Goal: Task Accomplishment & Management: Manage account settings

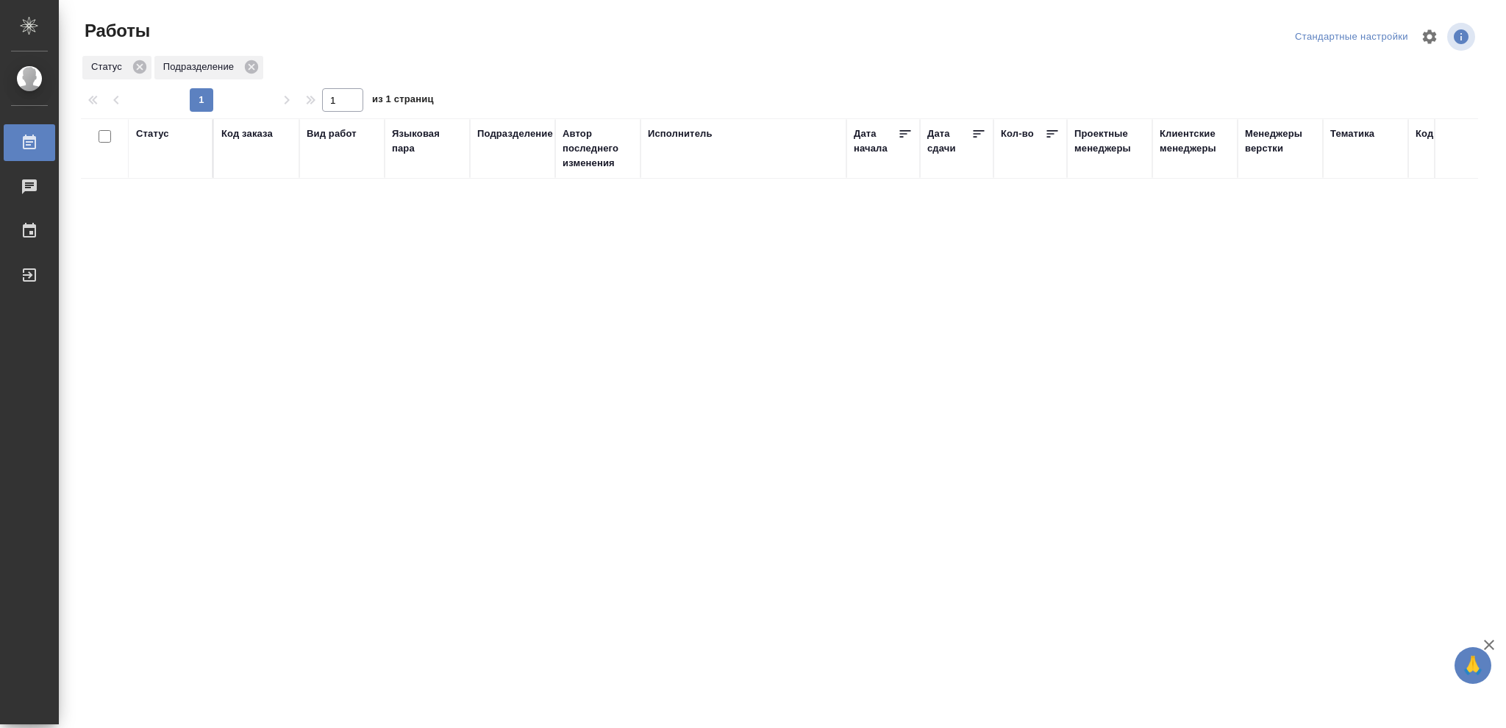
click at [146, 138] on div "Статус" at bounding box center [152, 134] width 33 height 15
click at [161, 171] on icon at bounding box center [163, 171] width 10 height 10
drag, startPoint x: 502, startPoint y: 172, endPoint x: 580, endPoint y: 191, distance: 80.3
click at [503, 172] on icon at bounding box center [506, 168] width 10 height 10
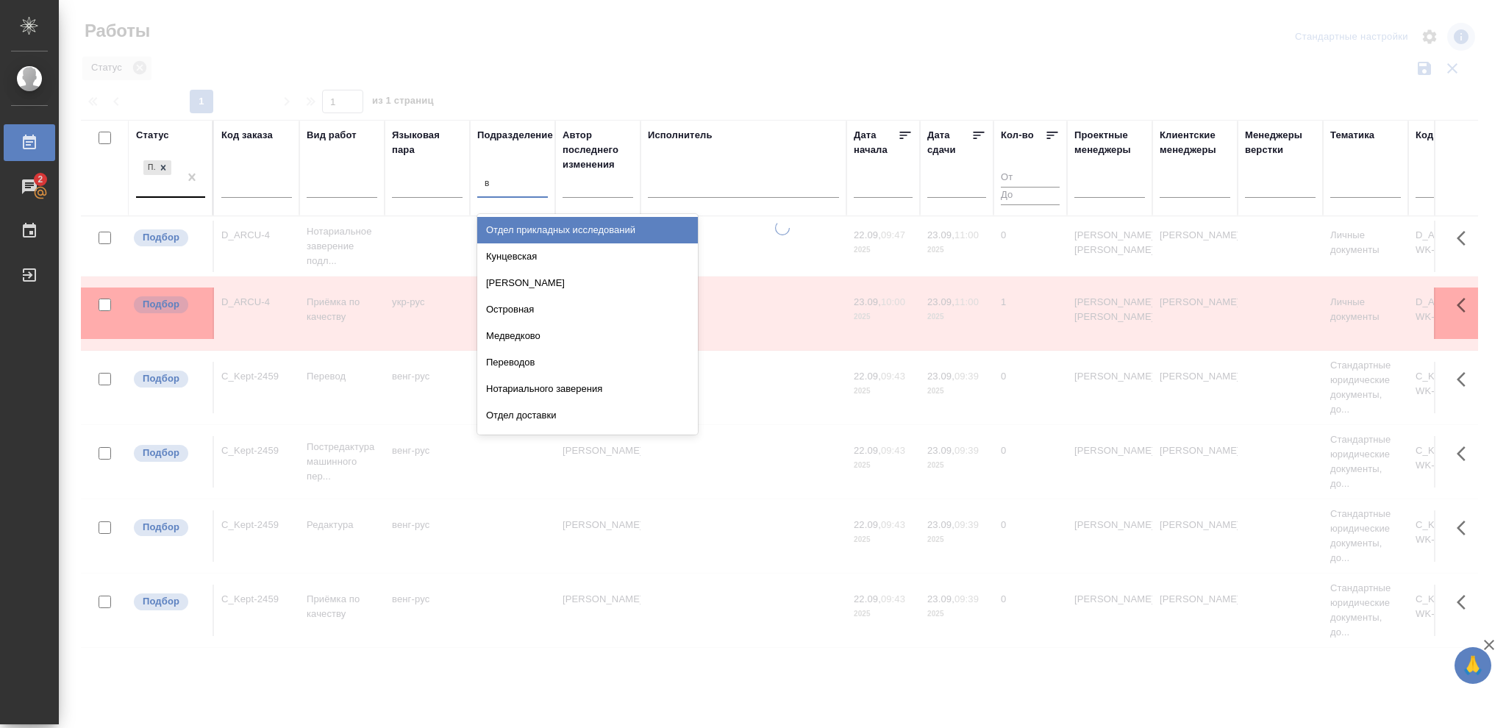
type input "ве"
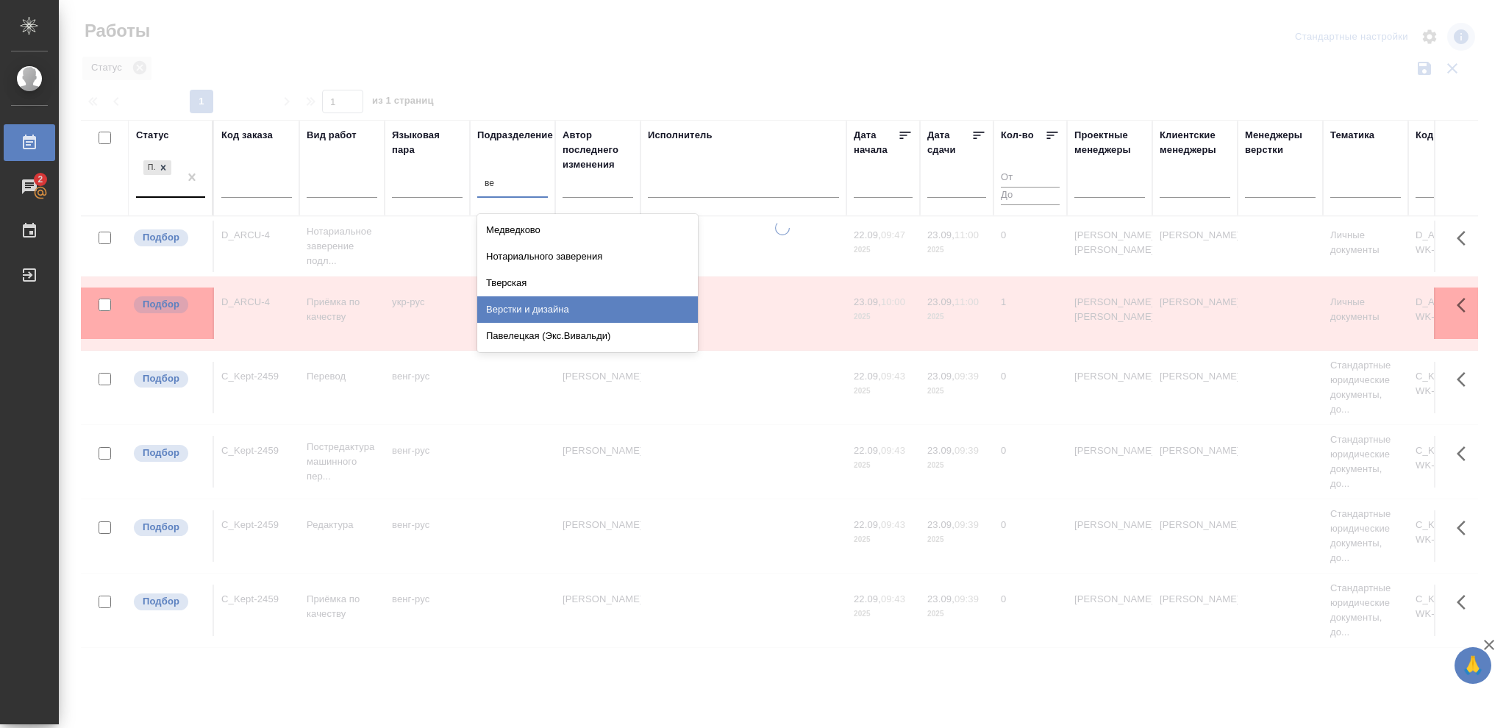
click at [566, 311] on div "Верстки и дизайна" at bounding box center [587, 309] width 221 height 26
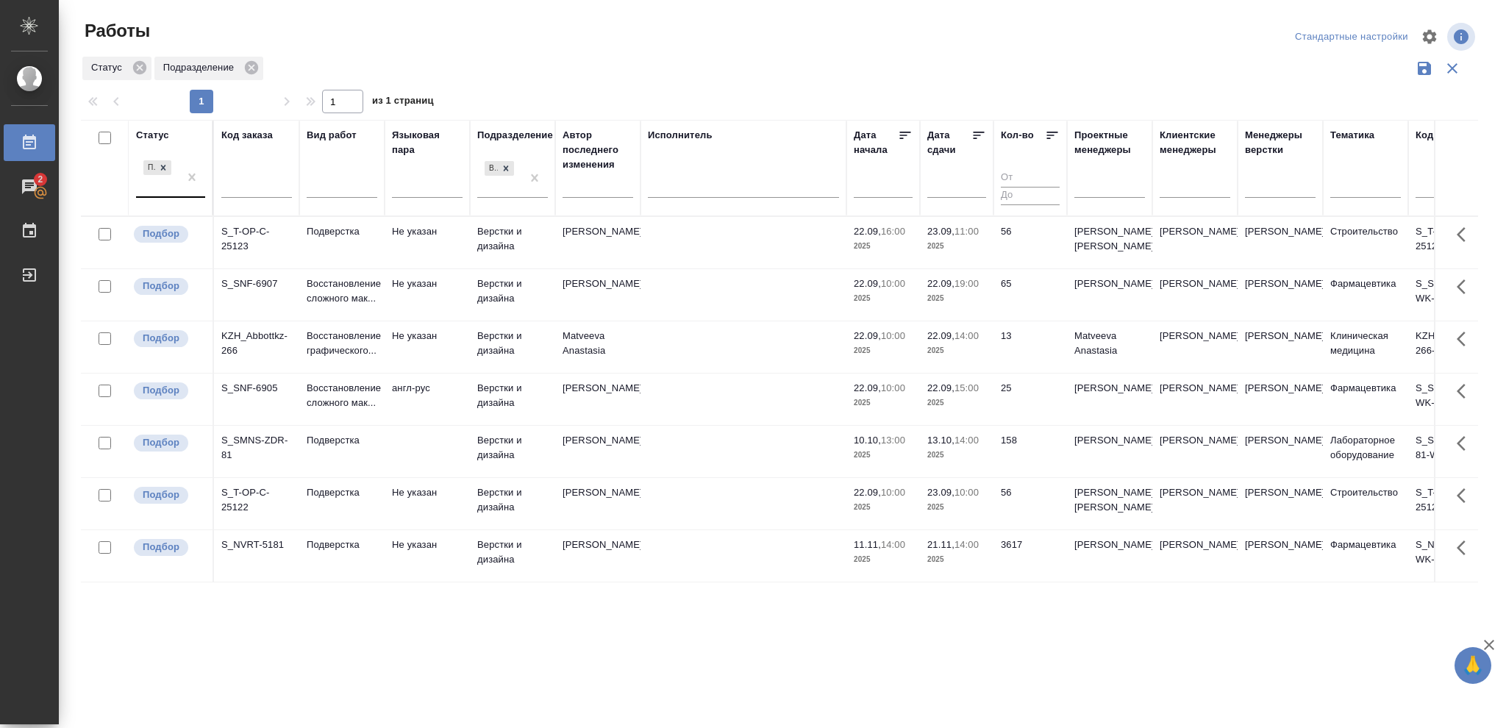
click at [978, 306] on p "2025" at bounding box center [956, 298] width 59 height 15
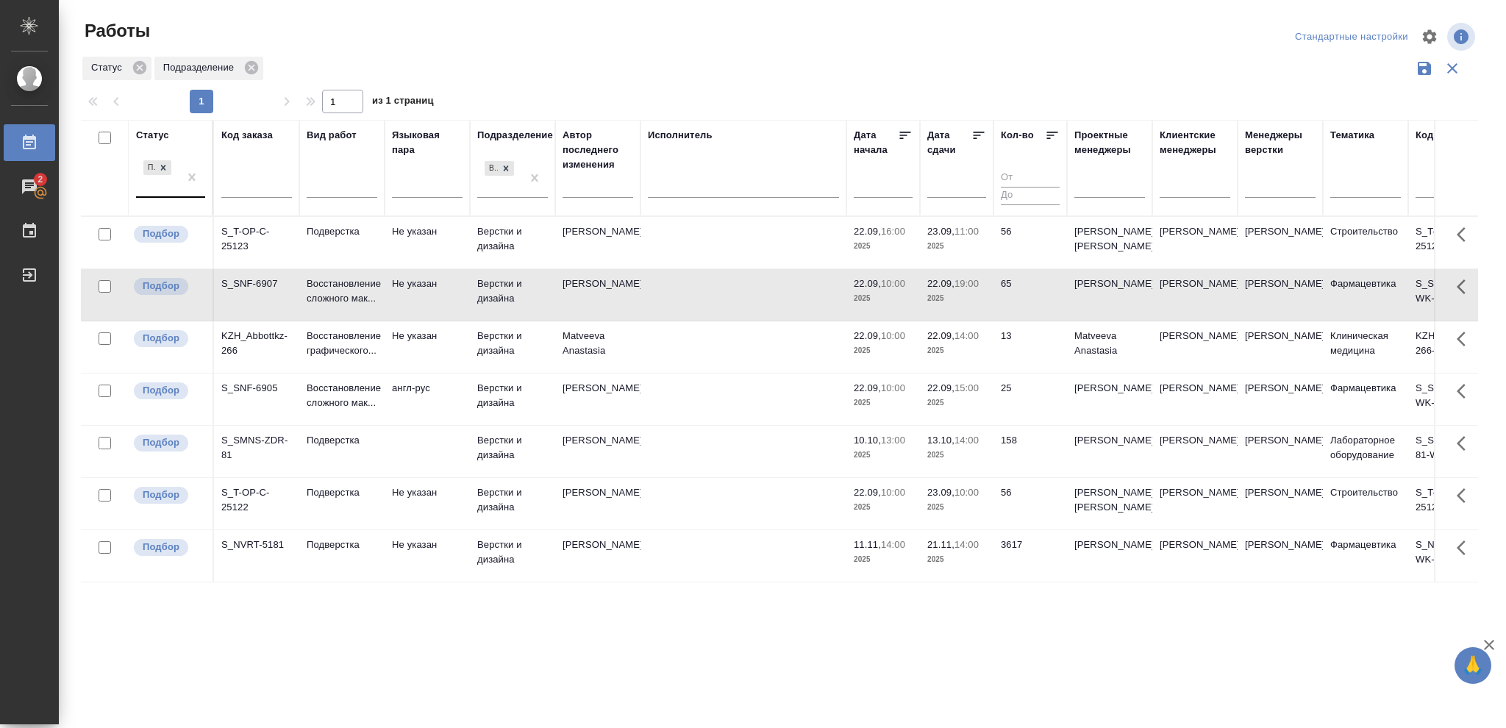
click at [978, 306] on p "2025" at bounding box center [956, 298] width 59 height 15
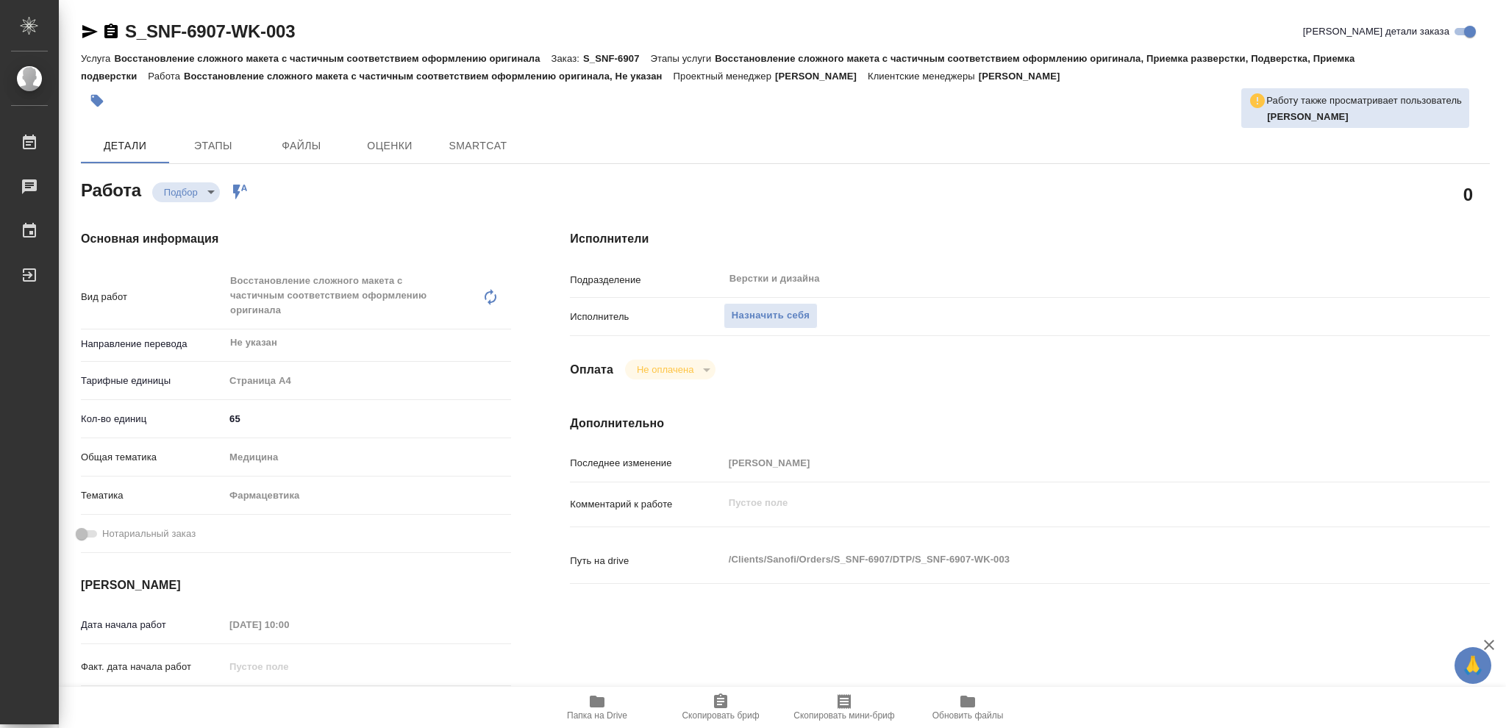
type textarea "x"
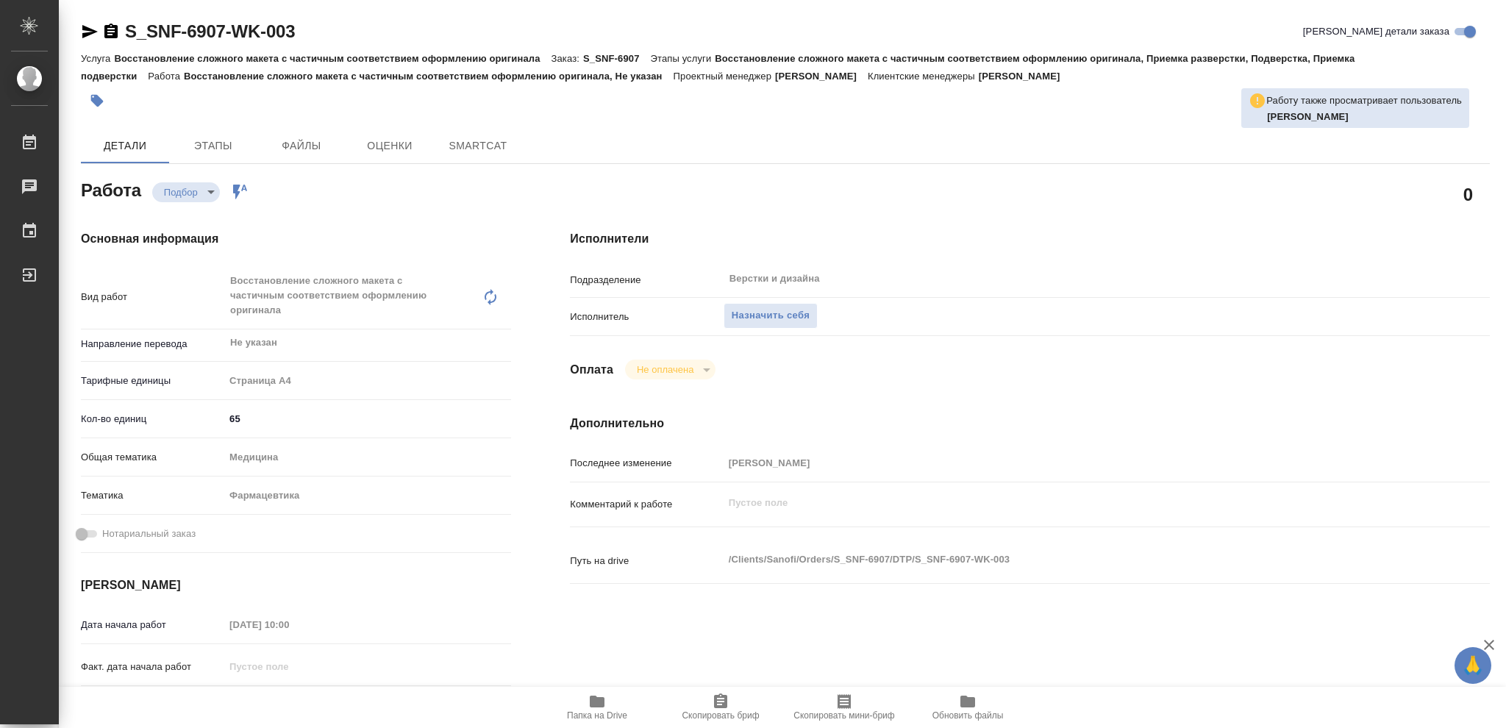
type textarea "x"
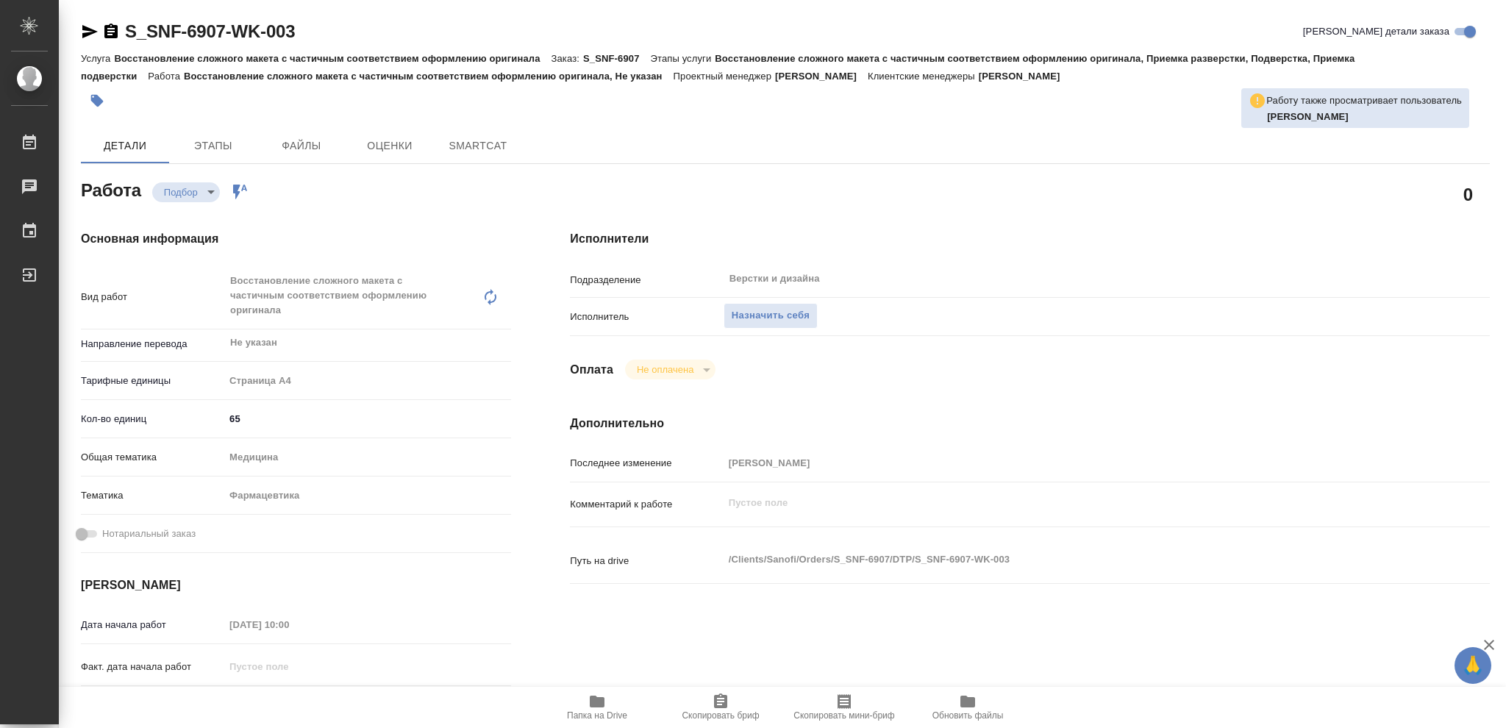
click at [588, 703] on icon "button" at bounding box center [597, 702] width 18 height 18
type textarea "x"
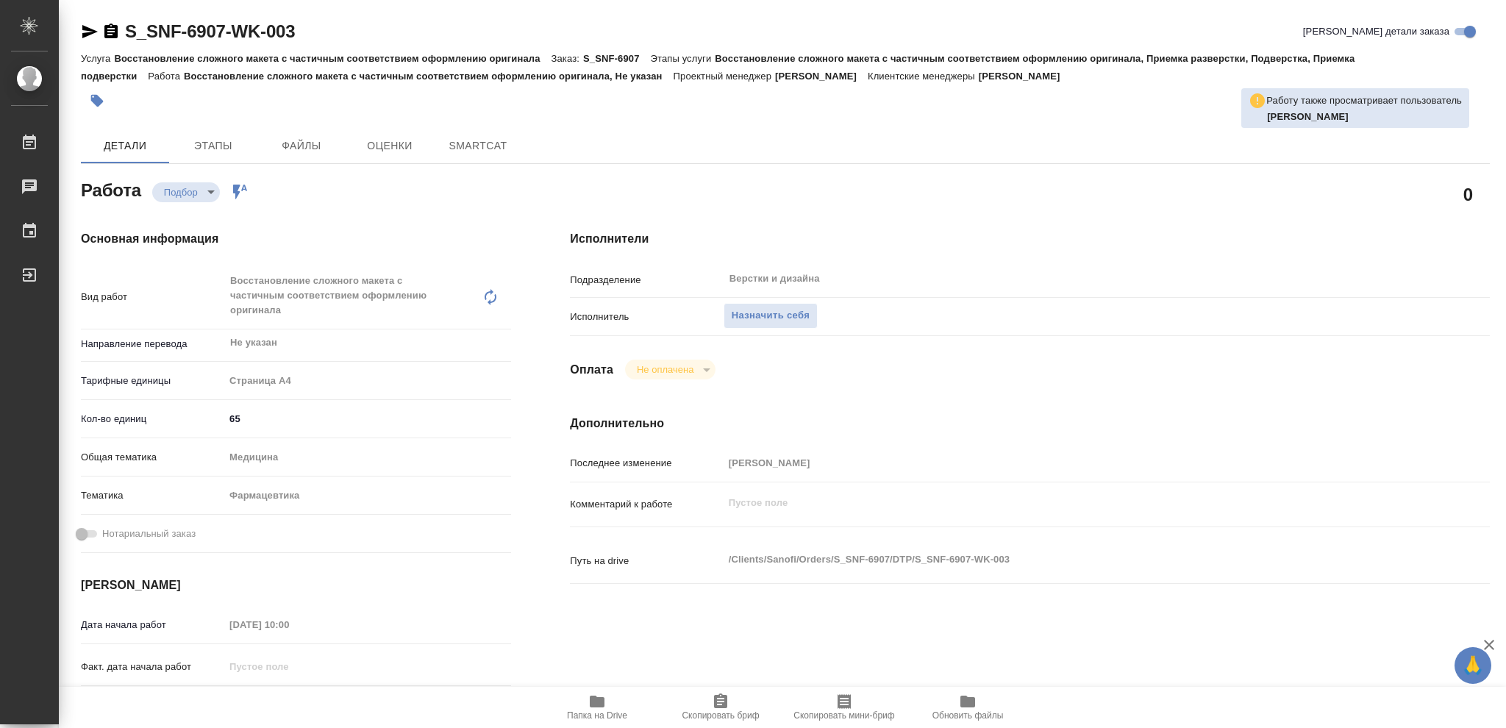
type textarea "x"
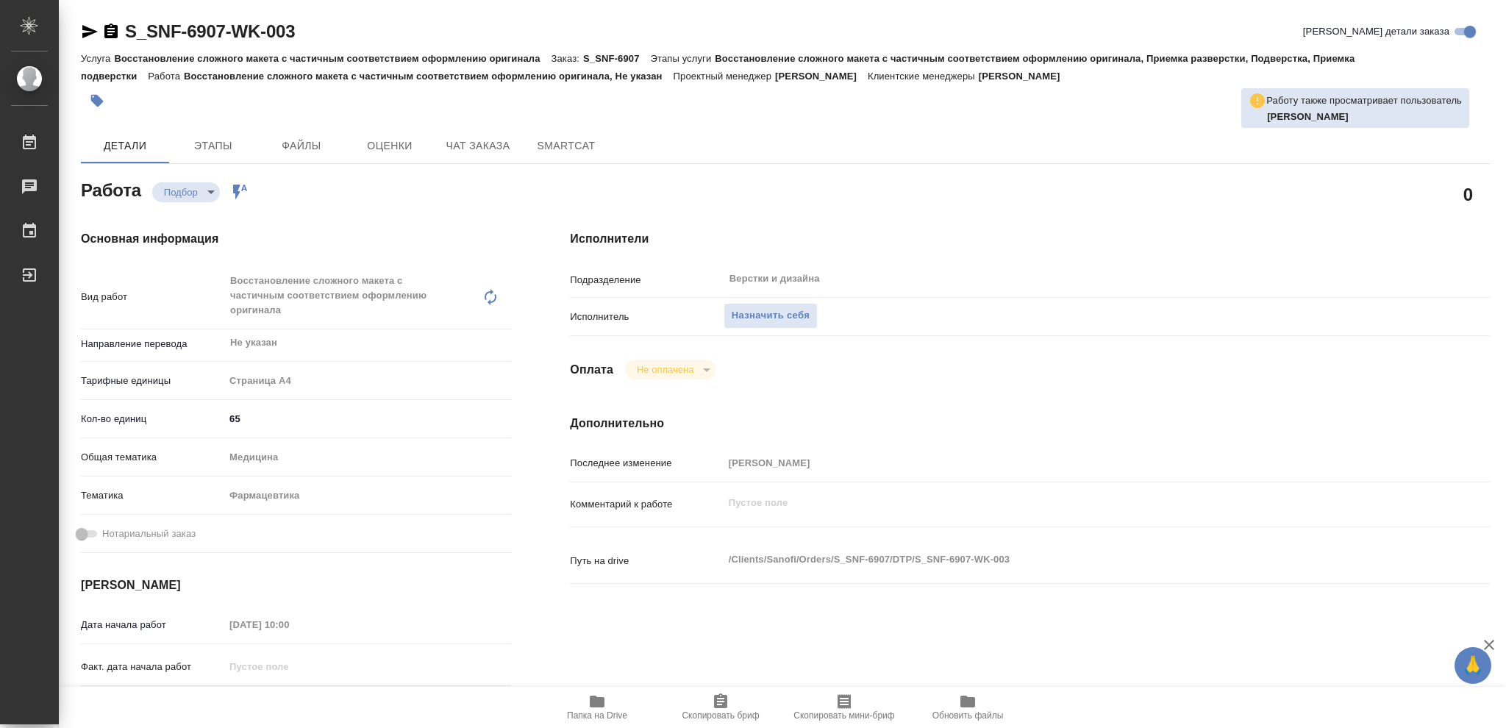
type textarea "x"
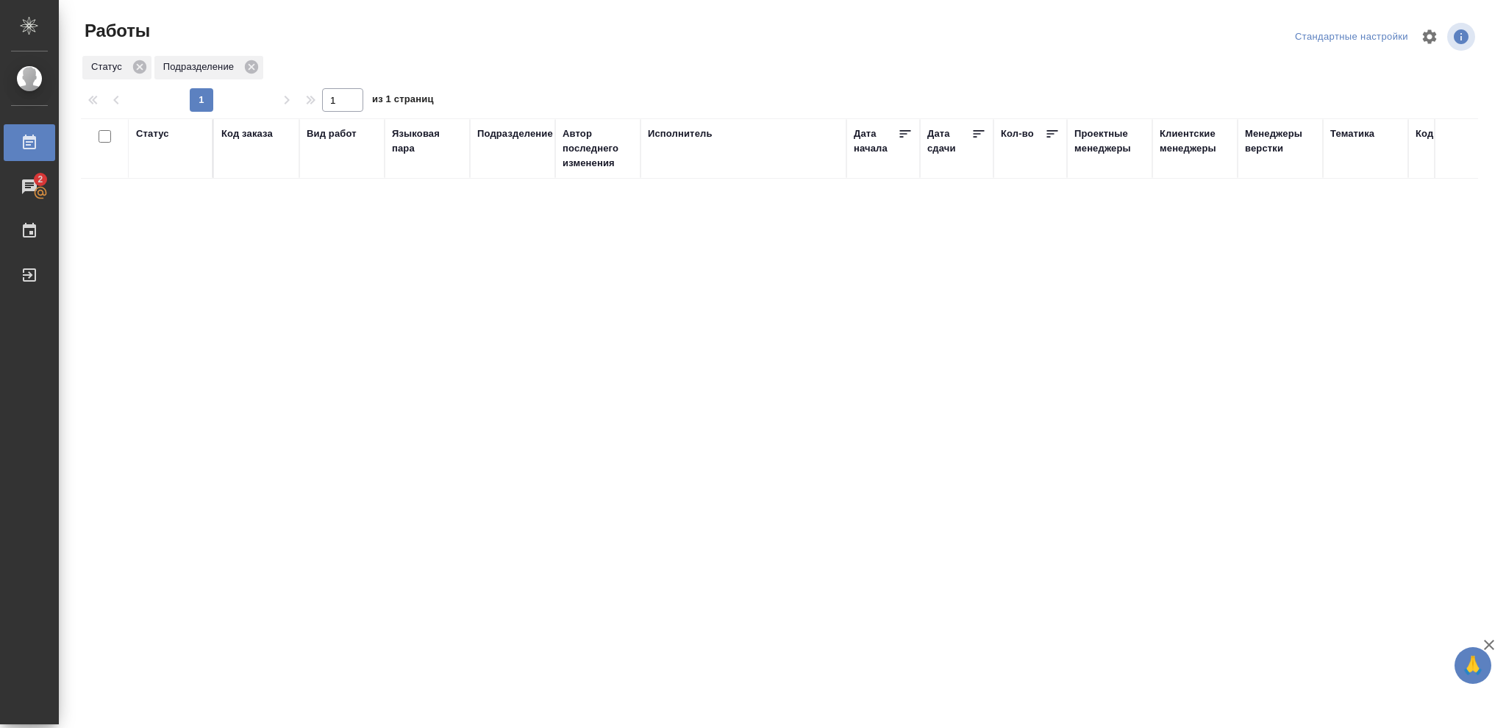
click at [151, 135] on div "Статус" at bounding box center [152, 134] width 33 height 15
click at [163, 173] on icon at bounding box center [163, 171] width 10 height 10
drag, startPoint x: 502, startPoint y: 168, endPoint x: 560, endPoint y: 189, distance: 62.3
click at [503, 168] on icon at bounding box center [506, 168] width 10 height 10
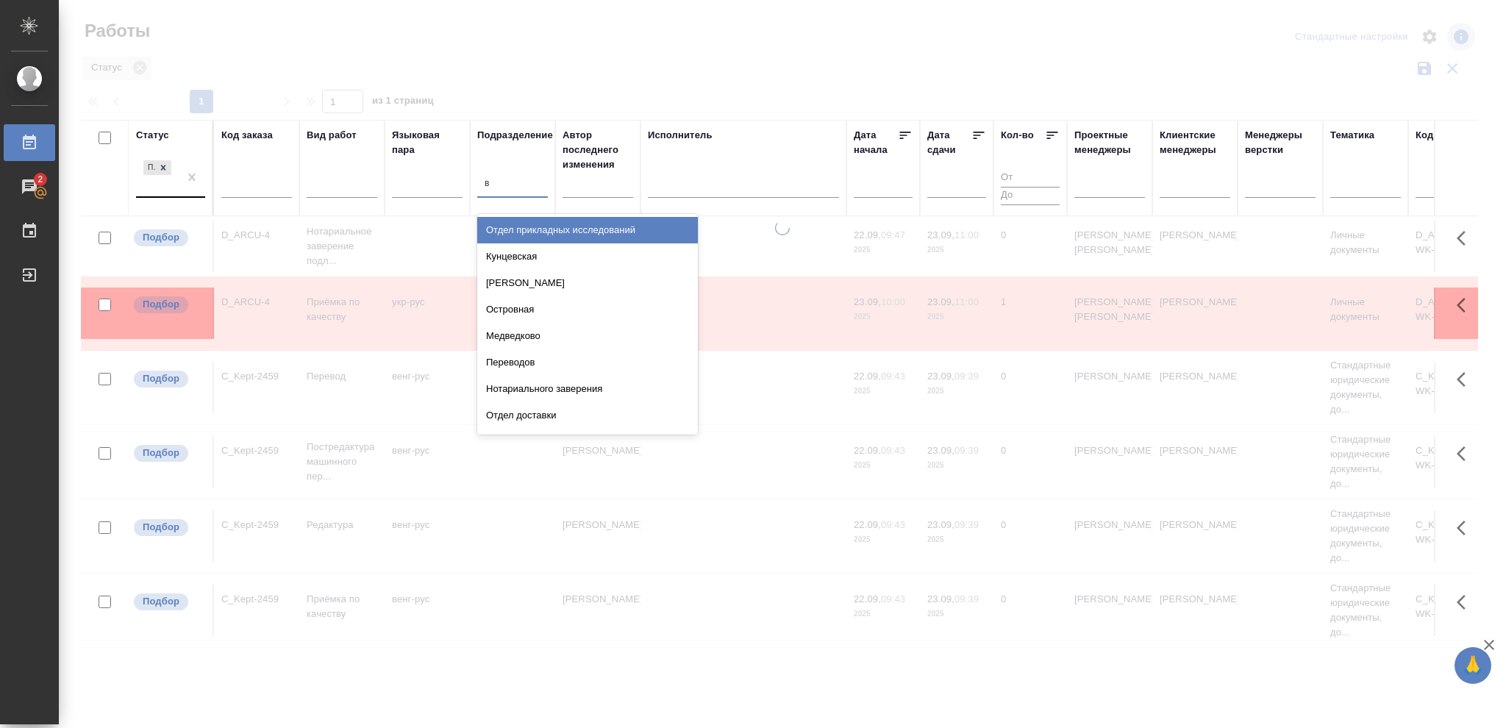
type input "ве"
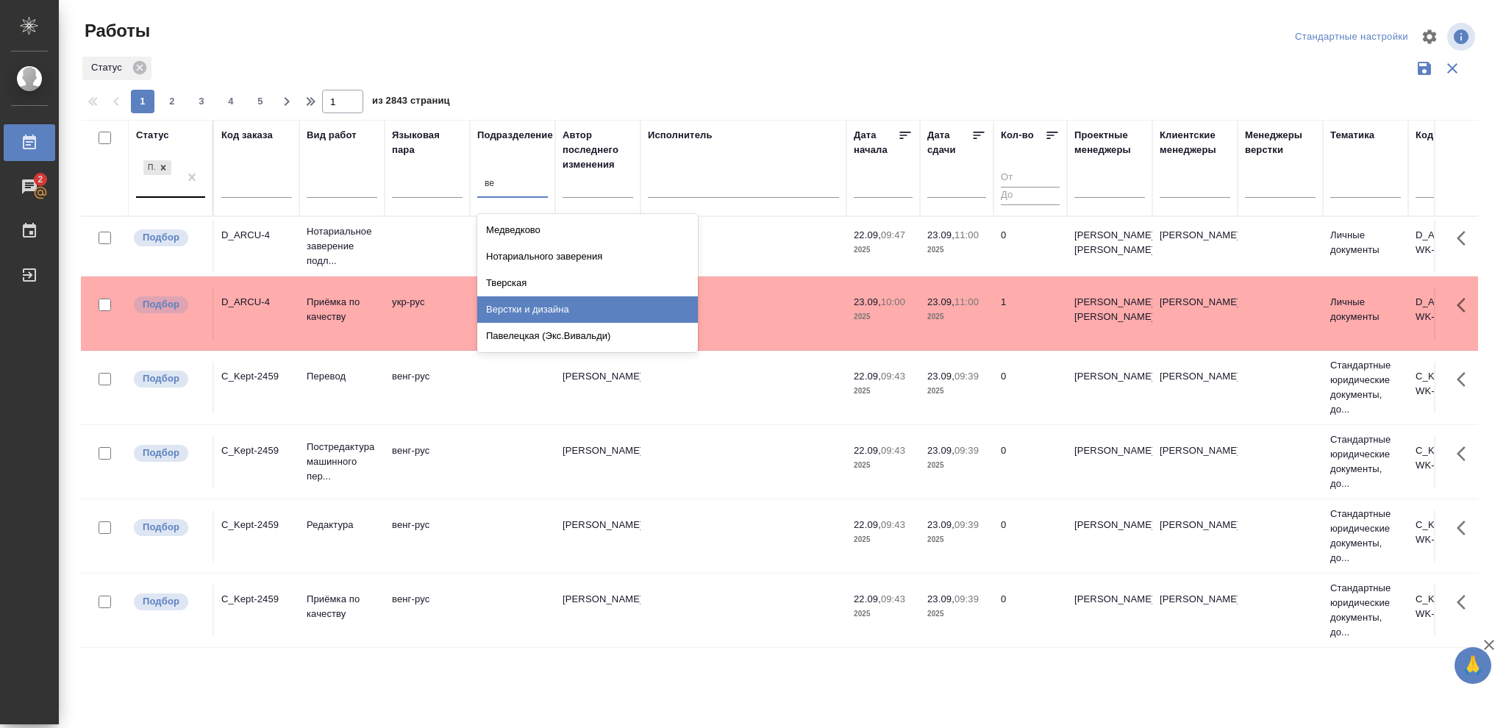
click at [554, 310] on div "Верстки и дизайна" at bounding box center [587, 309] width 221 height 26
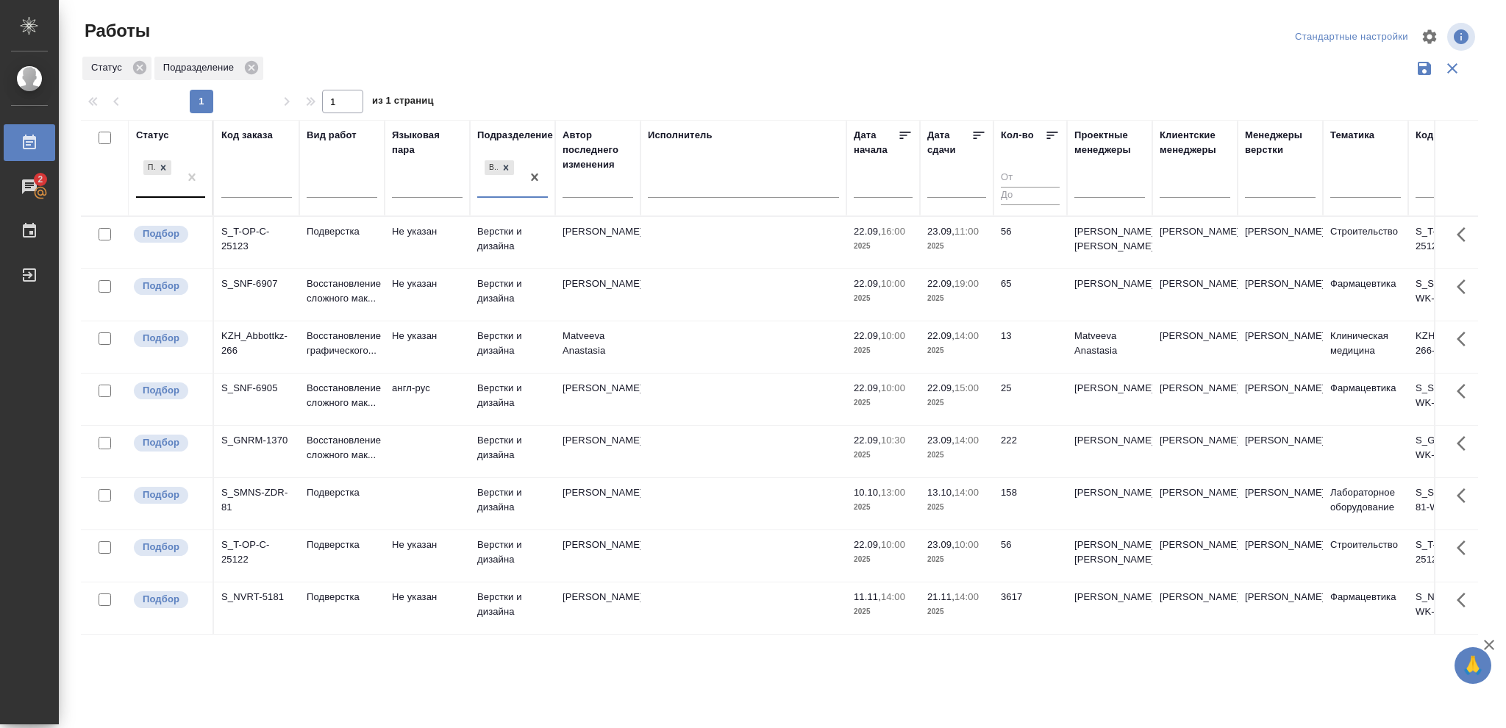
scroll to position [44, 0]
click at [980, 448] on p "2025" at bounding box center [956, 455] width 59 height 15
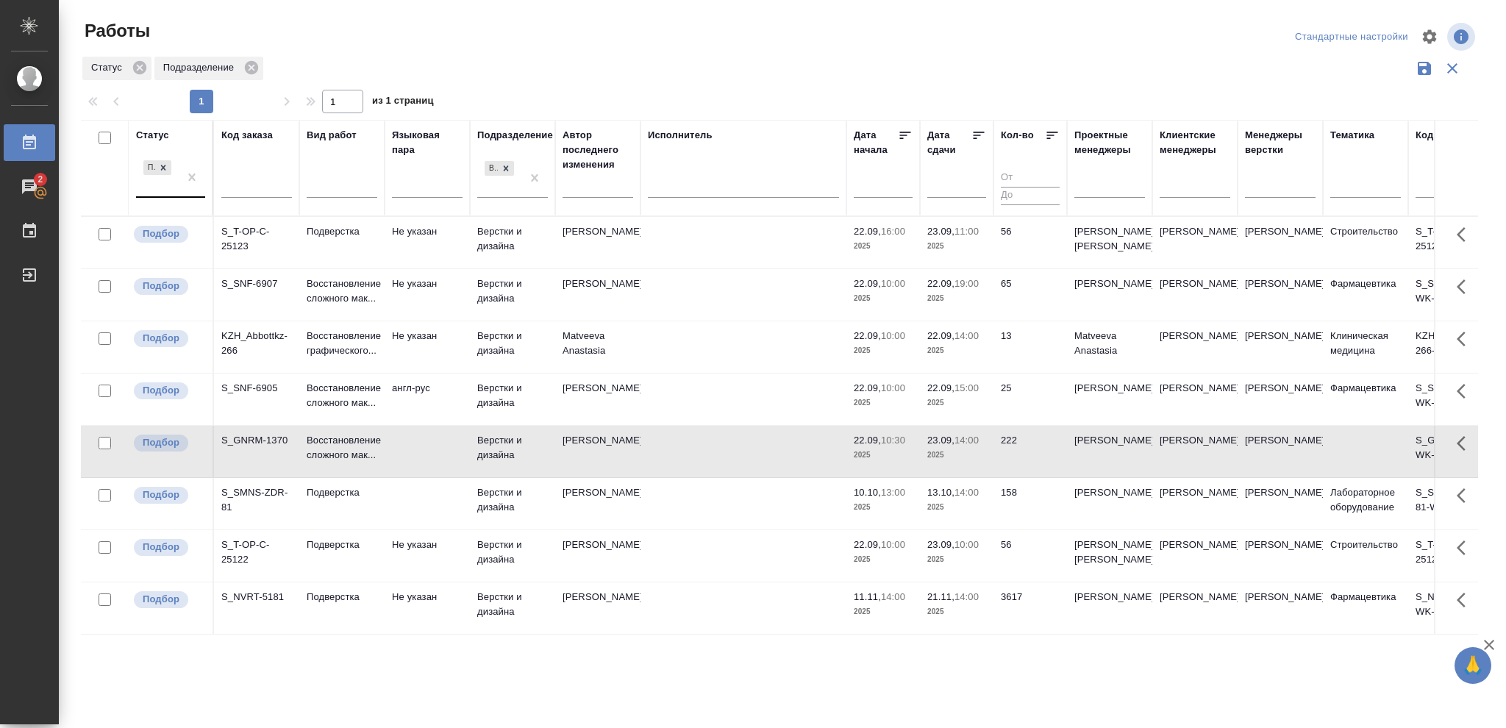
click at [980, 448] on p "2025" at bounding box center [956, 455] width 59 height 15
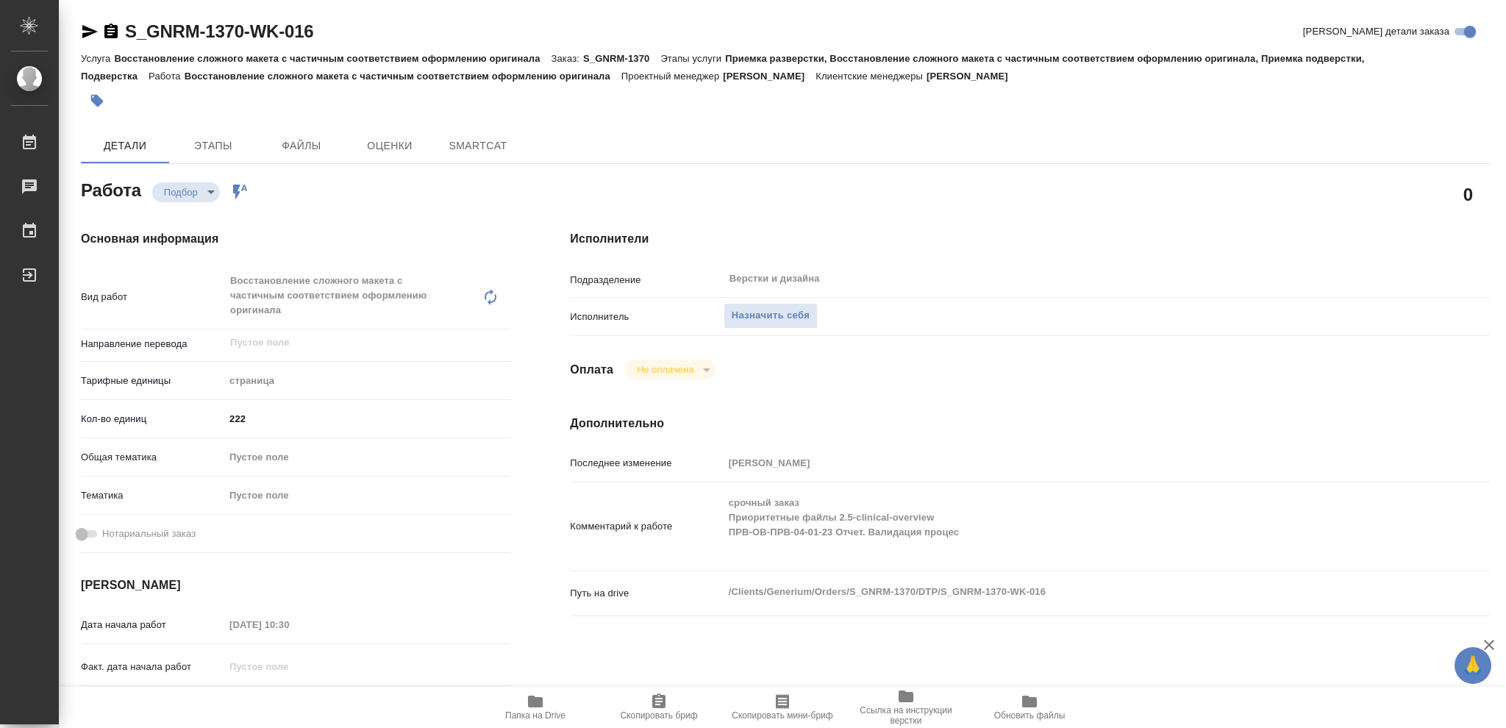
type textarea "x"
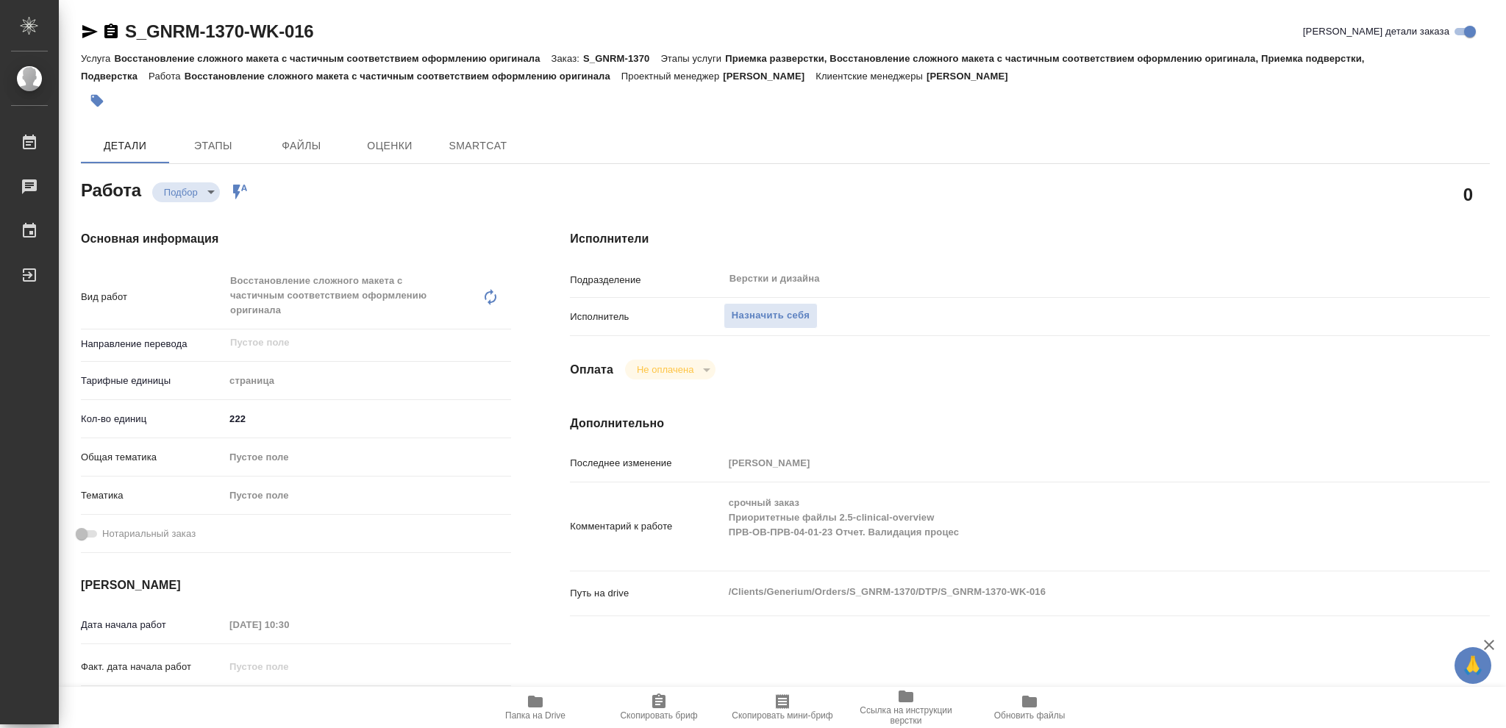
type textarea "x"
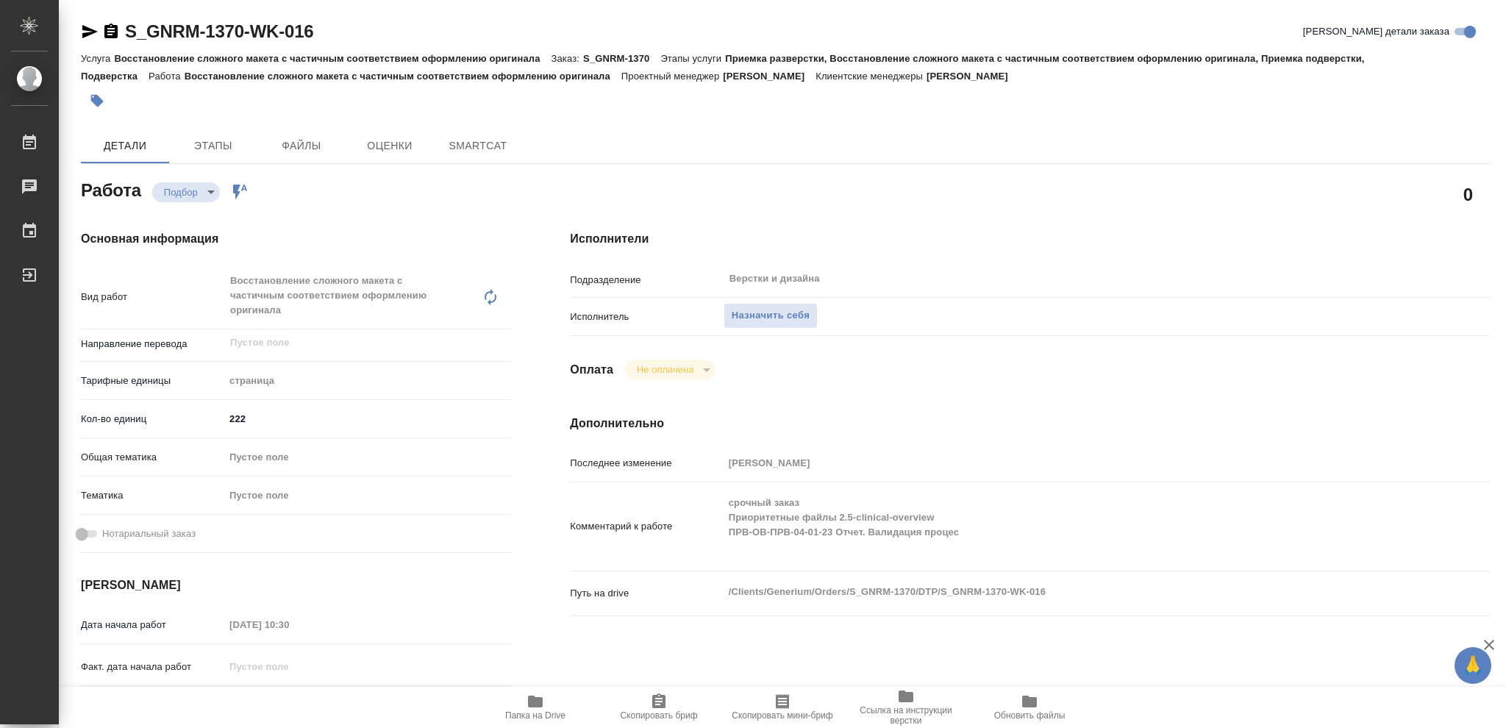
type textarea "x"
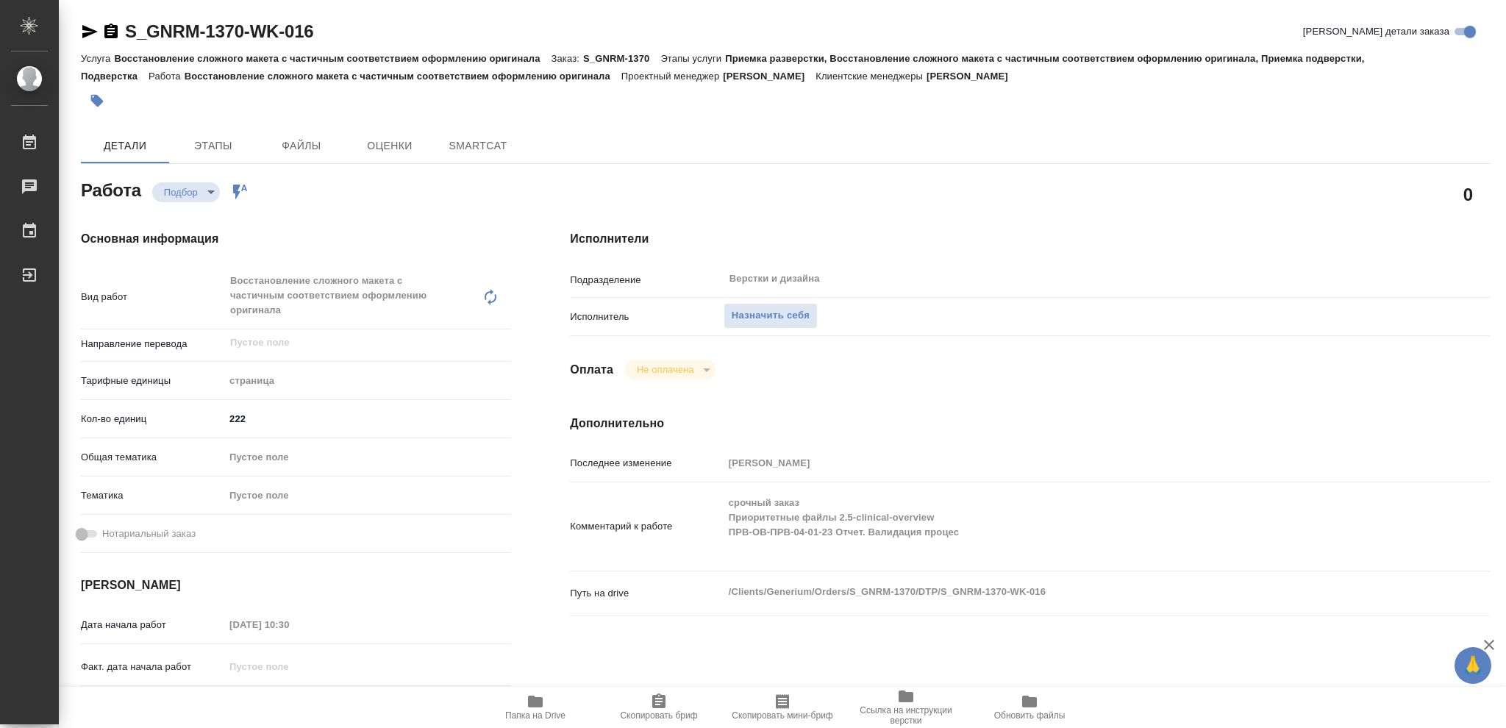
type textarea "x"
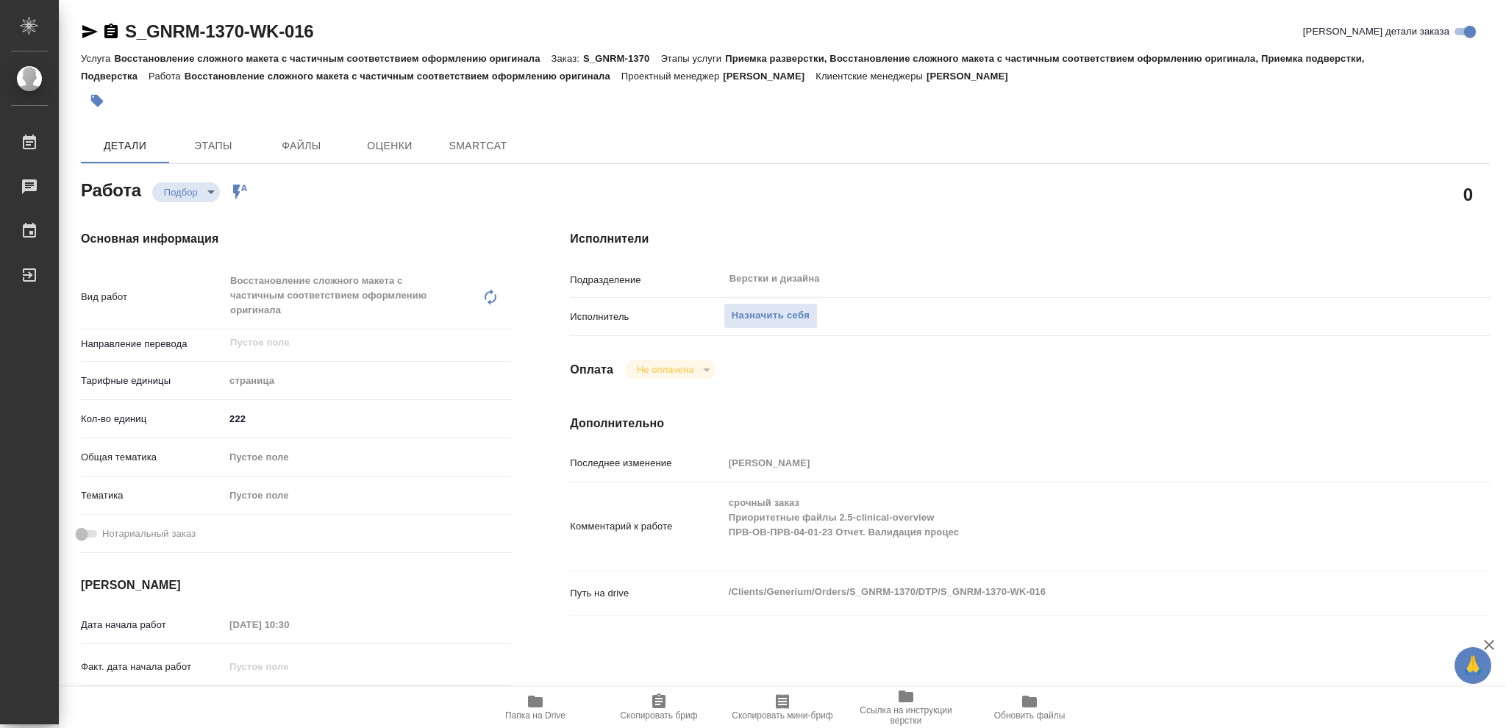
type textarea "x"
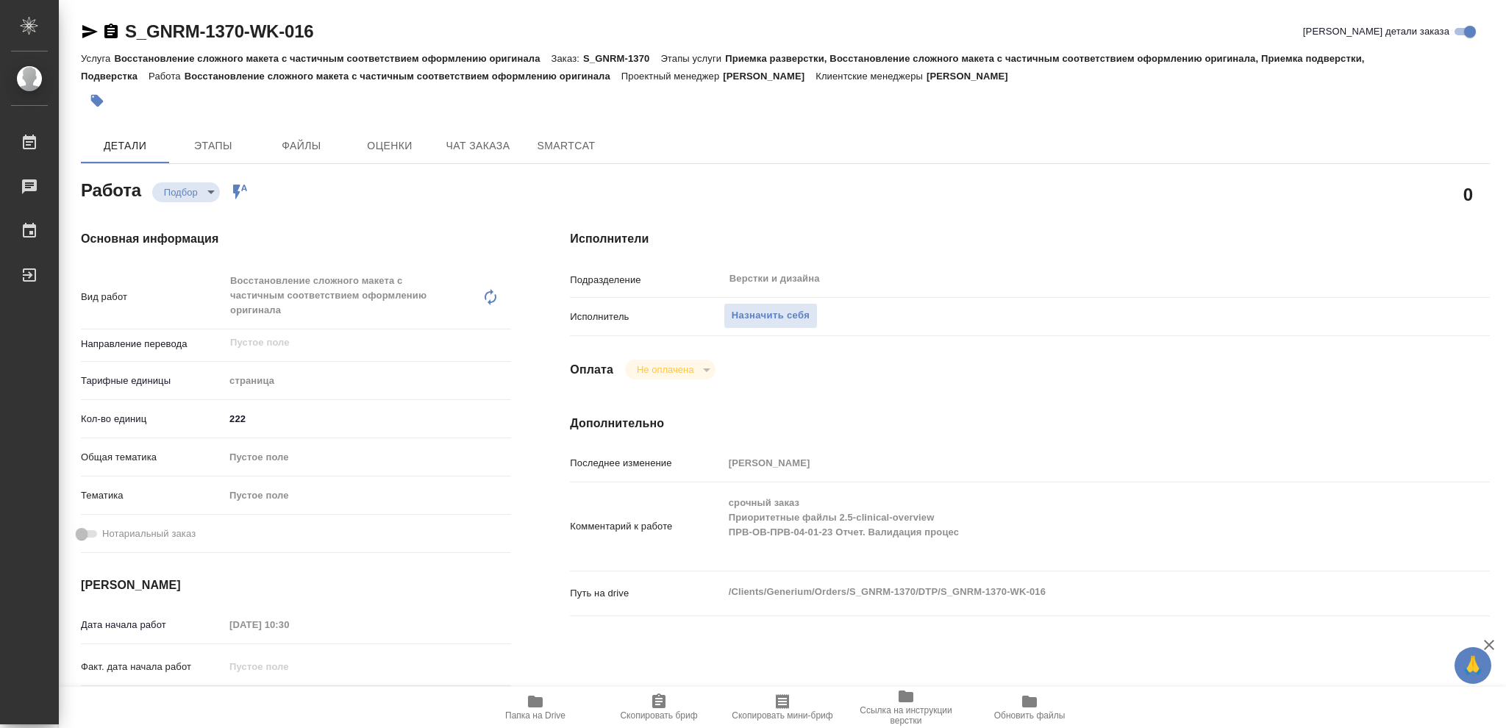
type textarea "x"
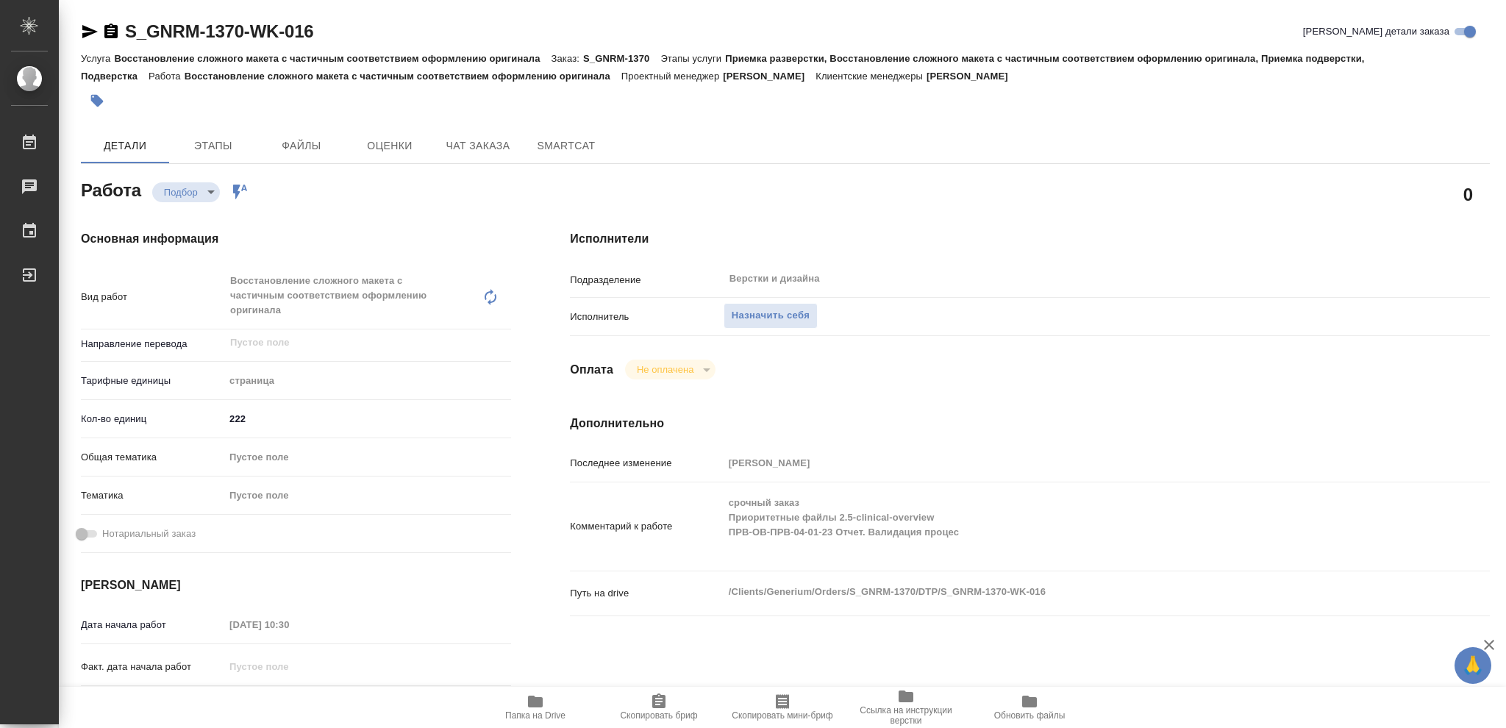
type textarea "x"
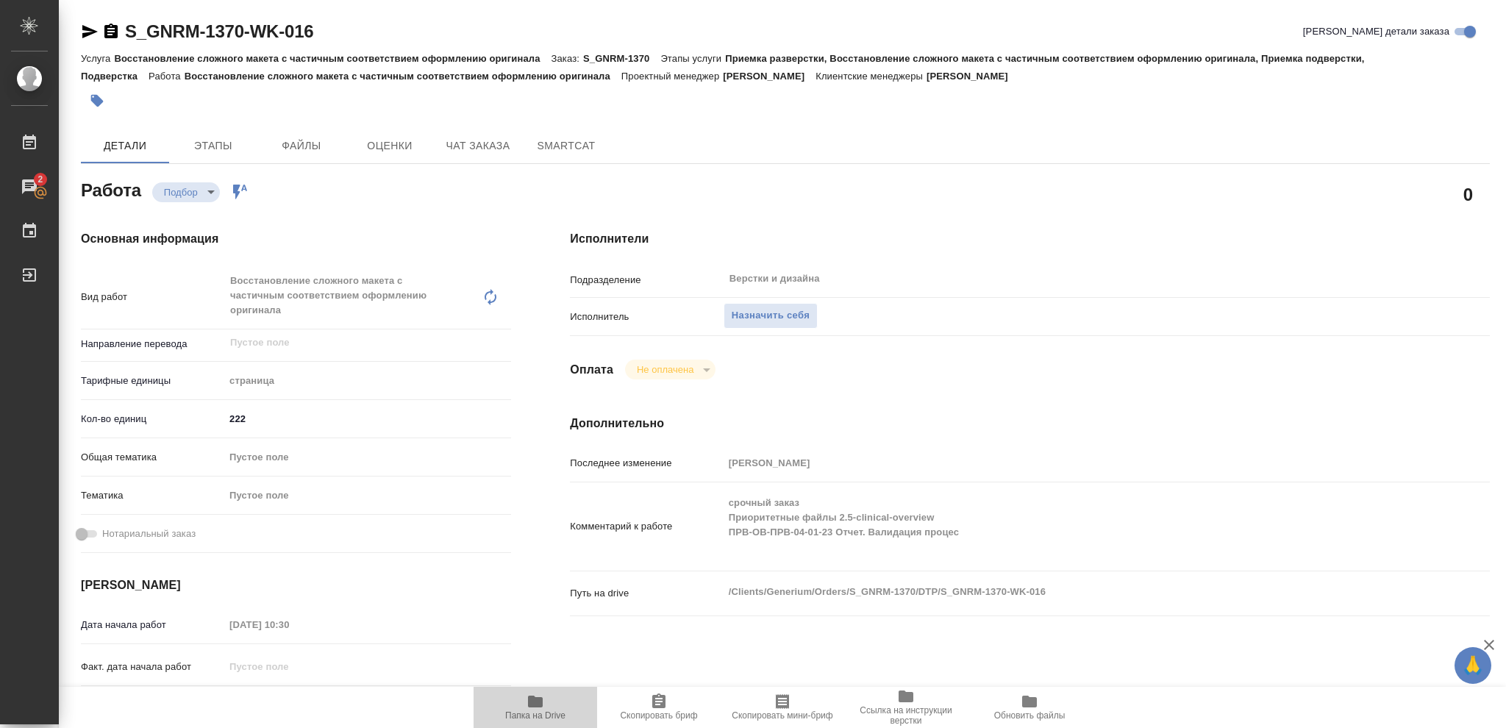
click at [536, 706] on icon "button" at bounding box center [535, 702] width 15 height 12
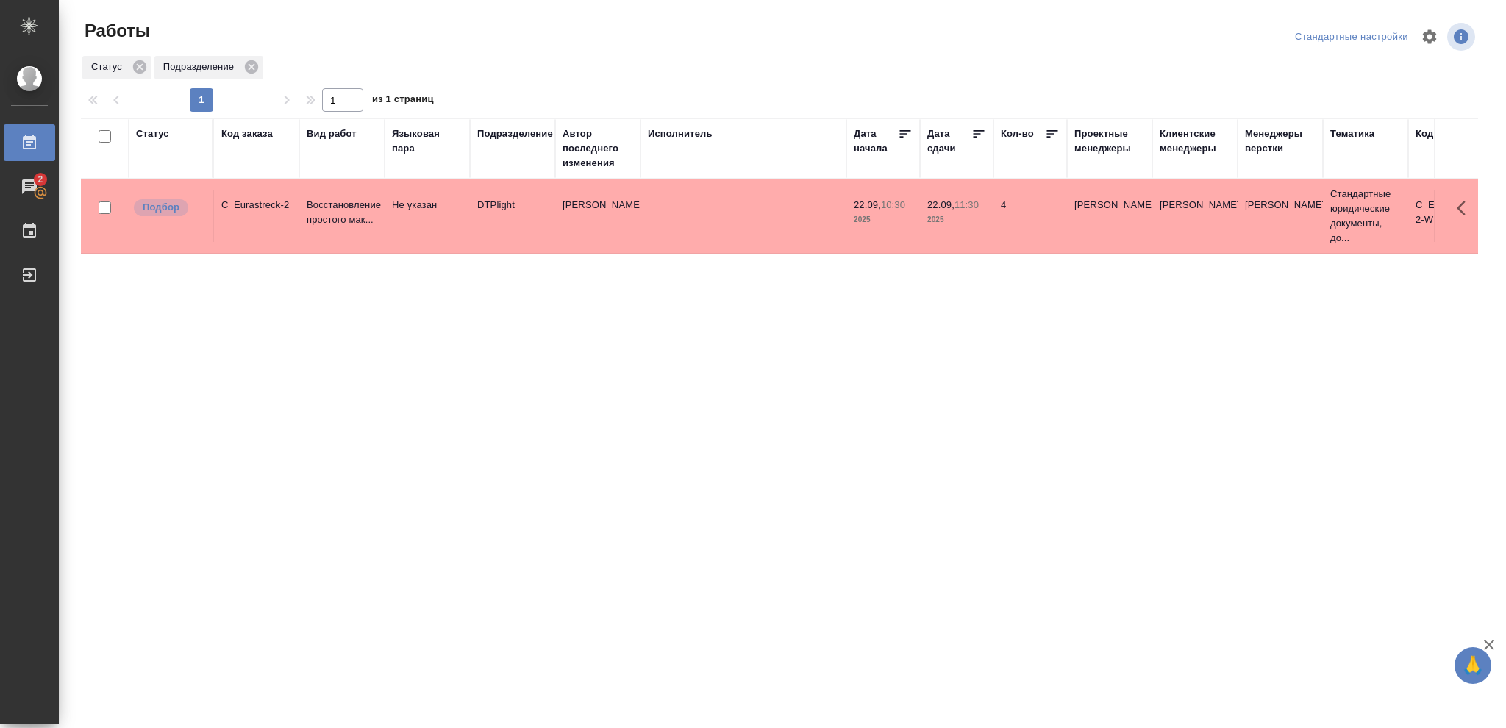
click at [156, 135] on div "Статус" at bounding box center [152, 134] width 33 height 15
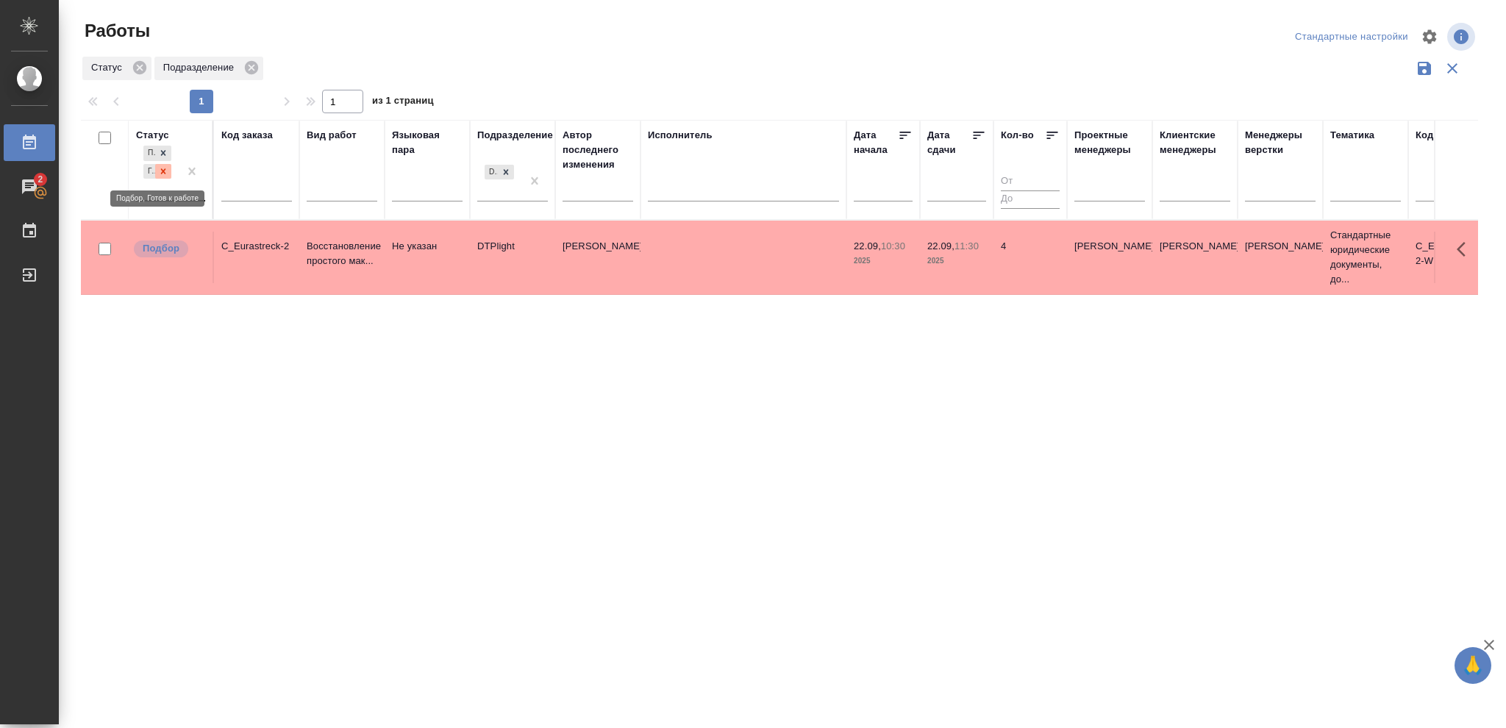
click at [163, 169] on icon at bounding box center [163, 171] width 10 height 10
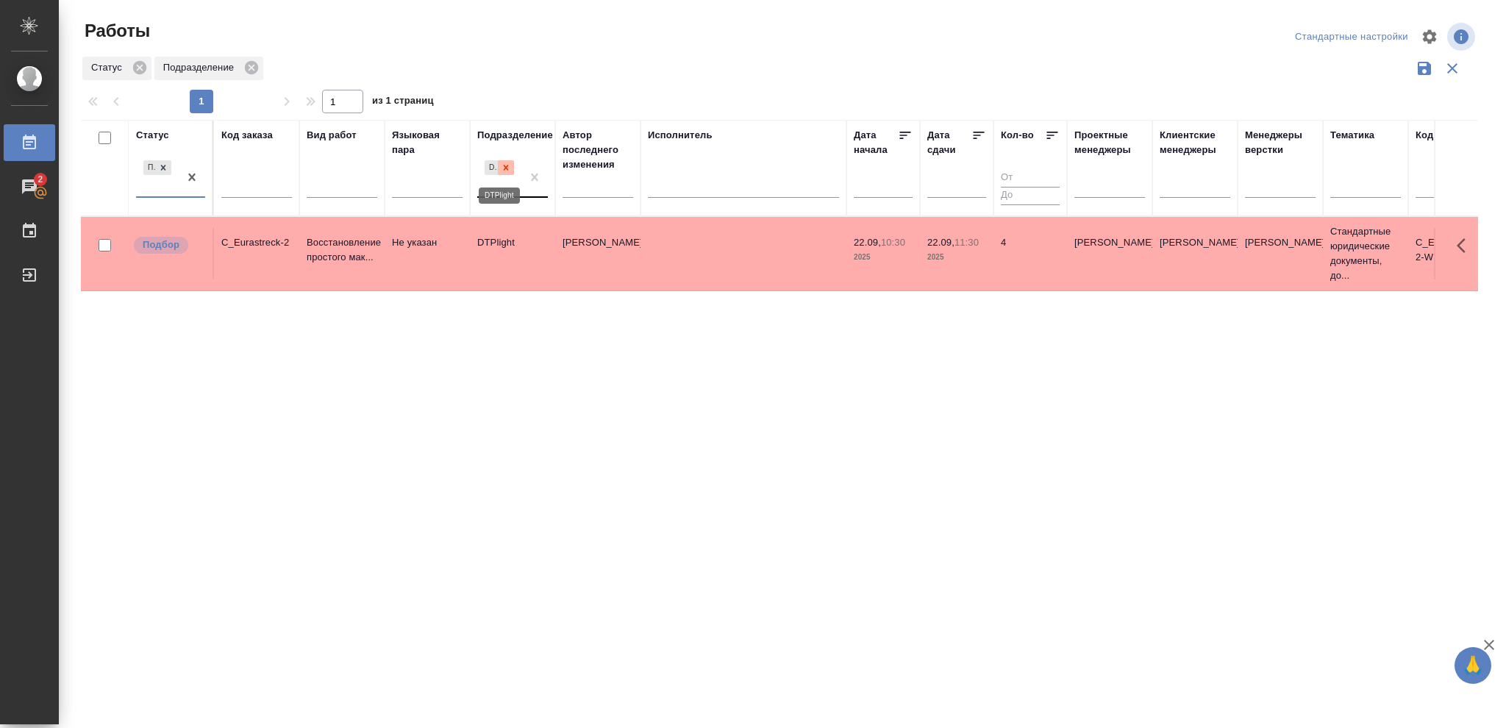
click at [507, 169] on icon at bounding box center [506, 167] width 5 height 5
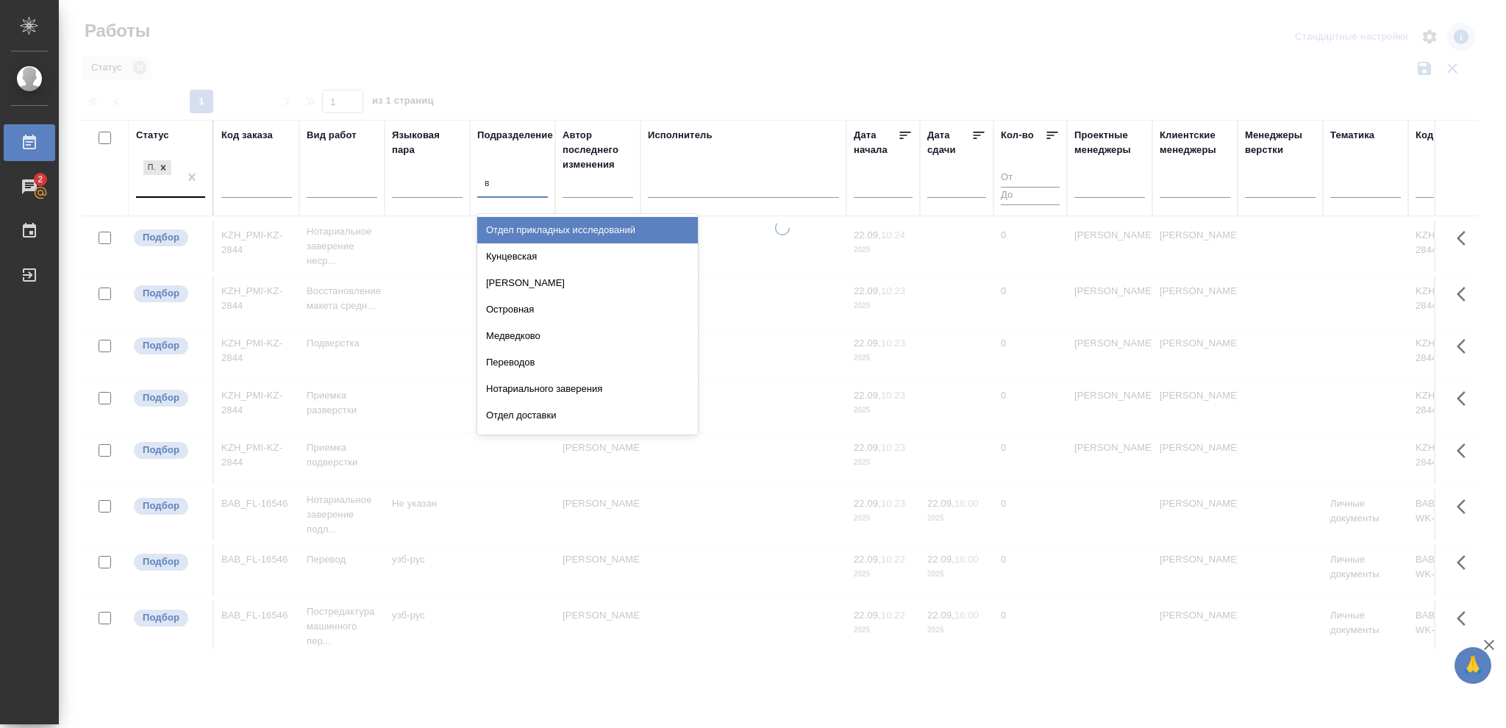
type input "ве"
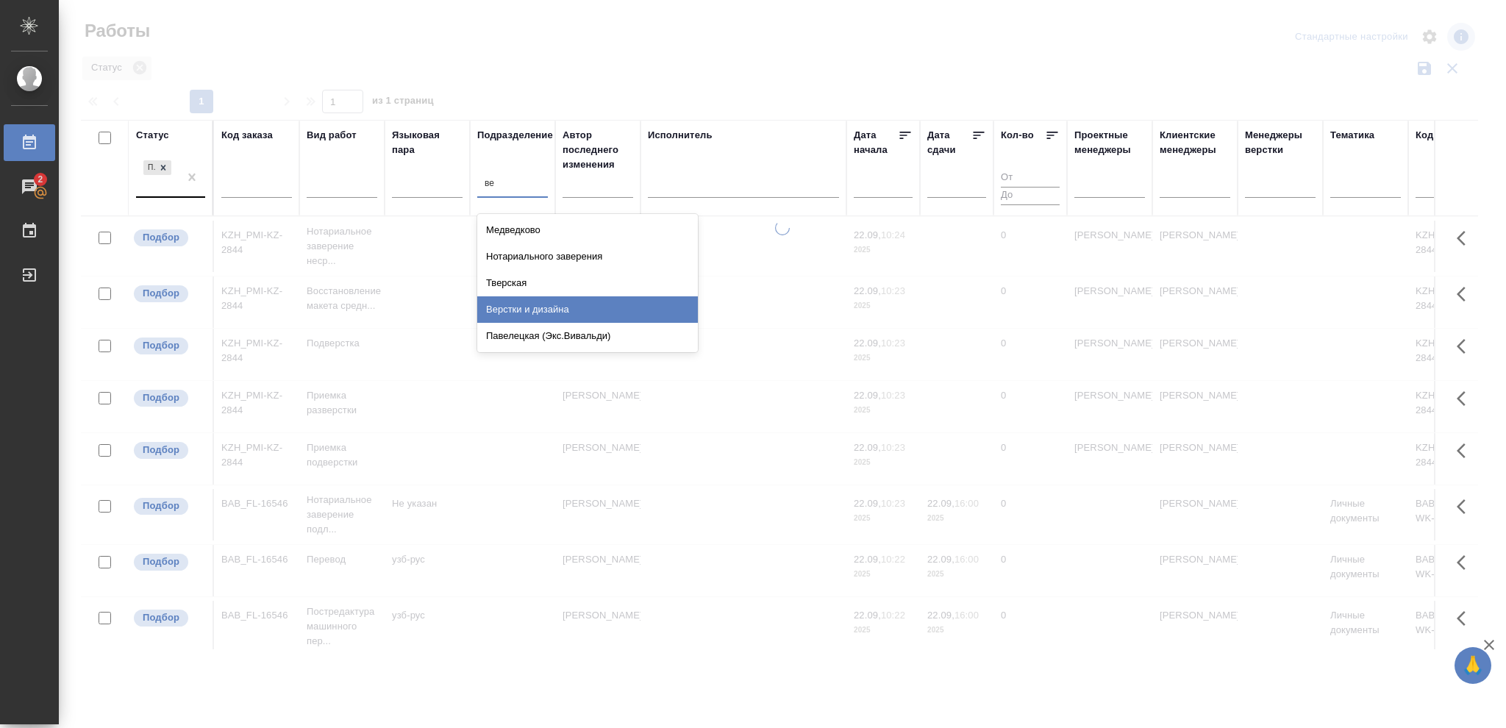
click at [551, 306] on div "Верстки и дизайна" at bounding box center [587, 309] width 221 height 26
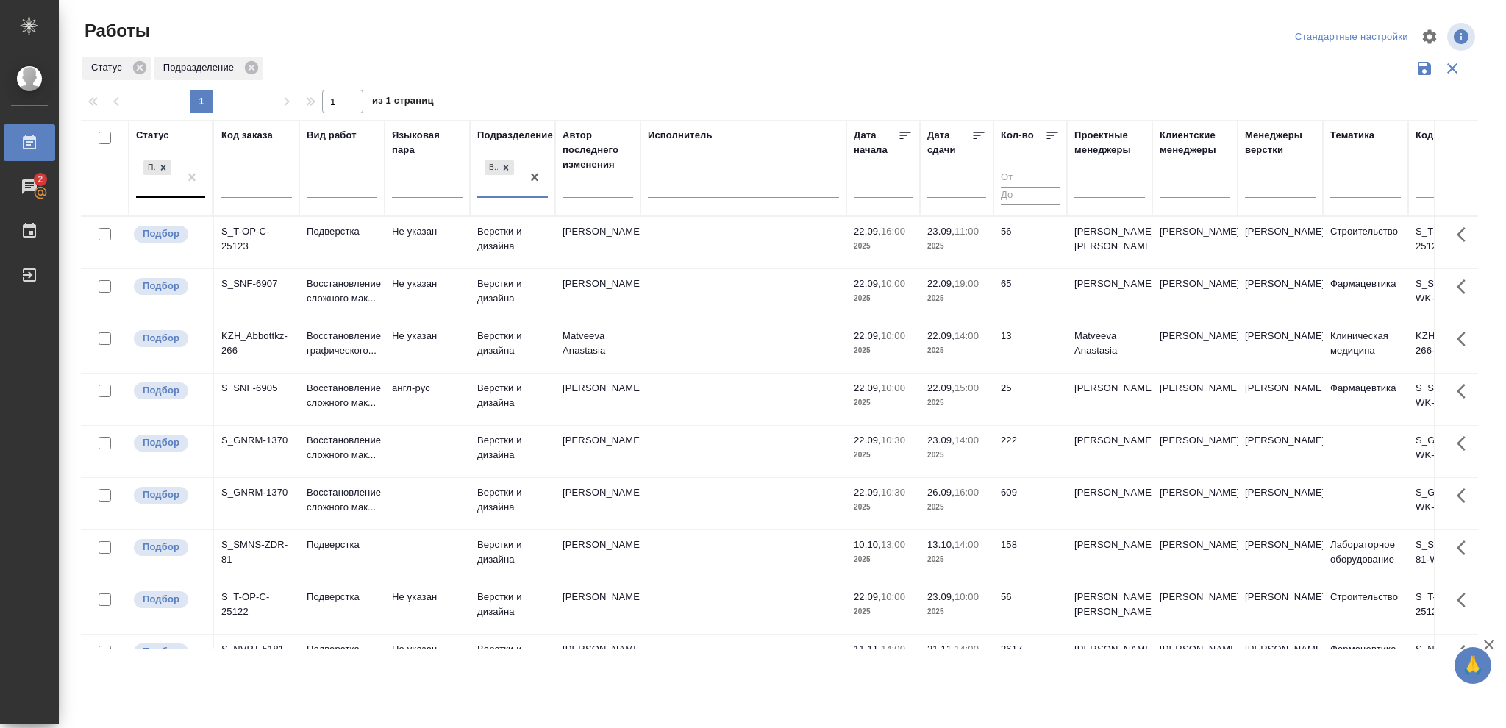
scroll to position [97, 0]
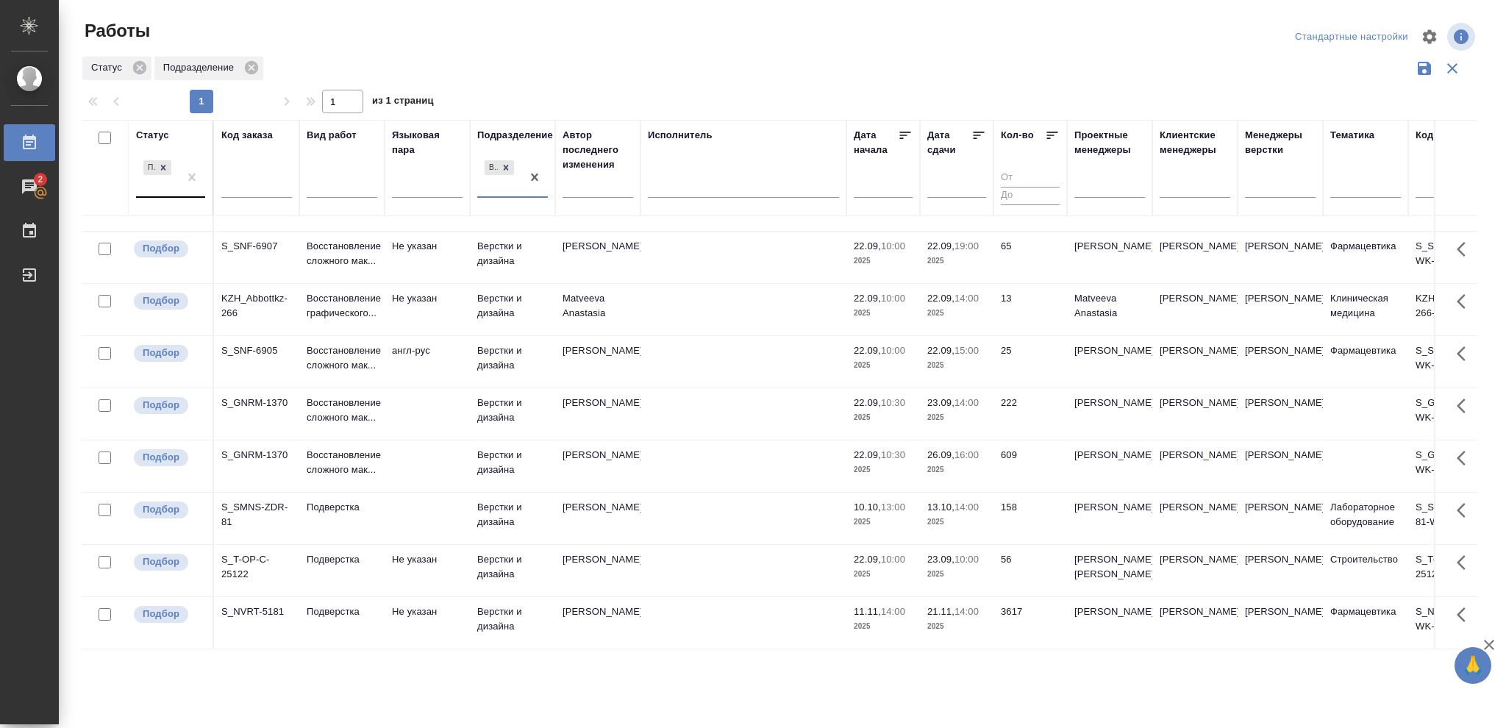
click at [959, 463] on p "2025" at bounding box center [956, 470] width 59 height 15
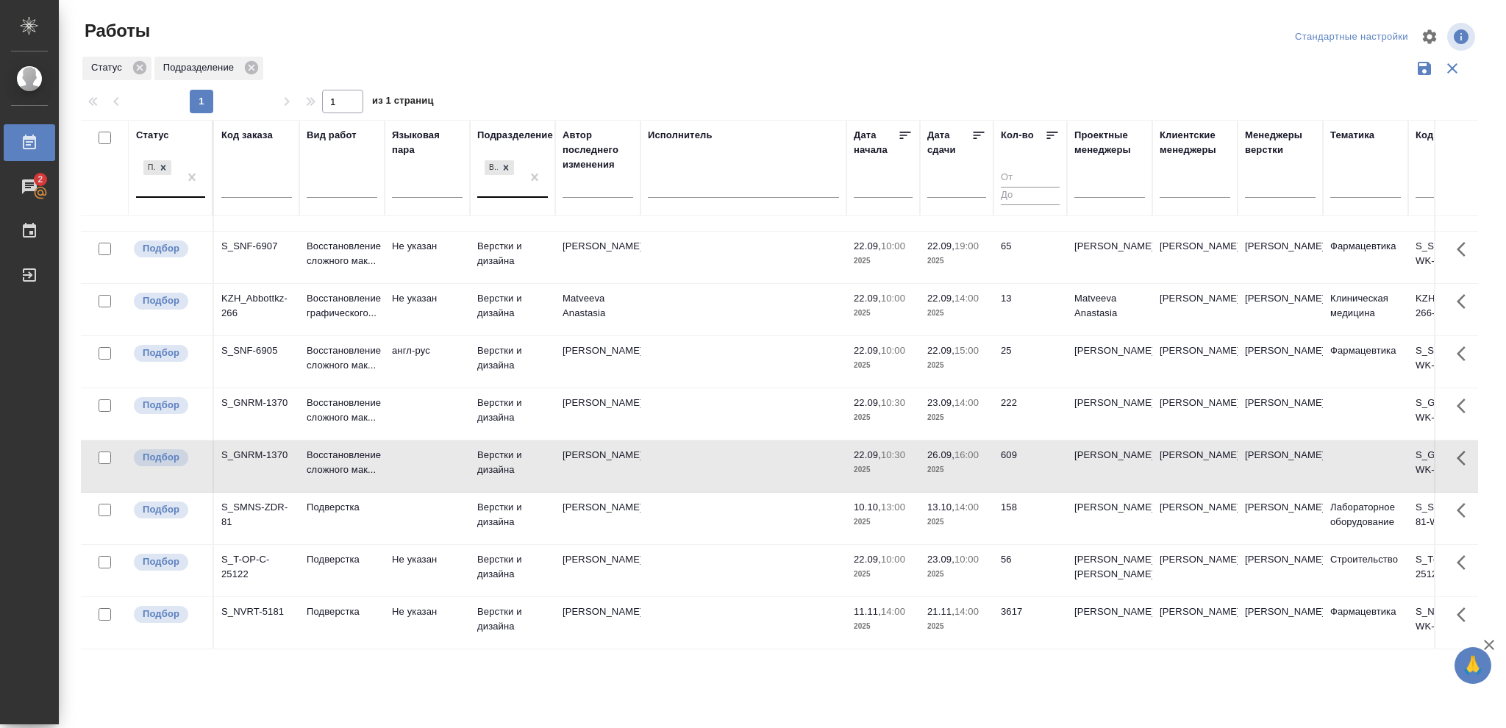
click at [959, 463] on p "2025" at bounding box center [956, 470] width 59 height 15
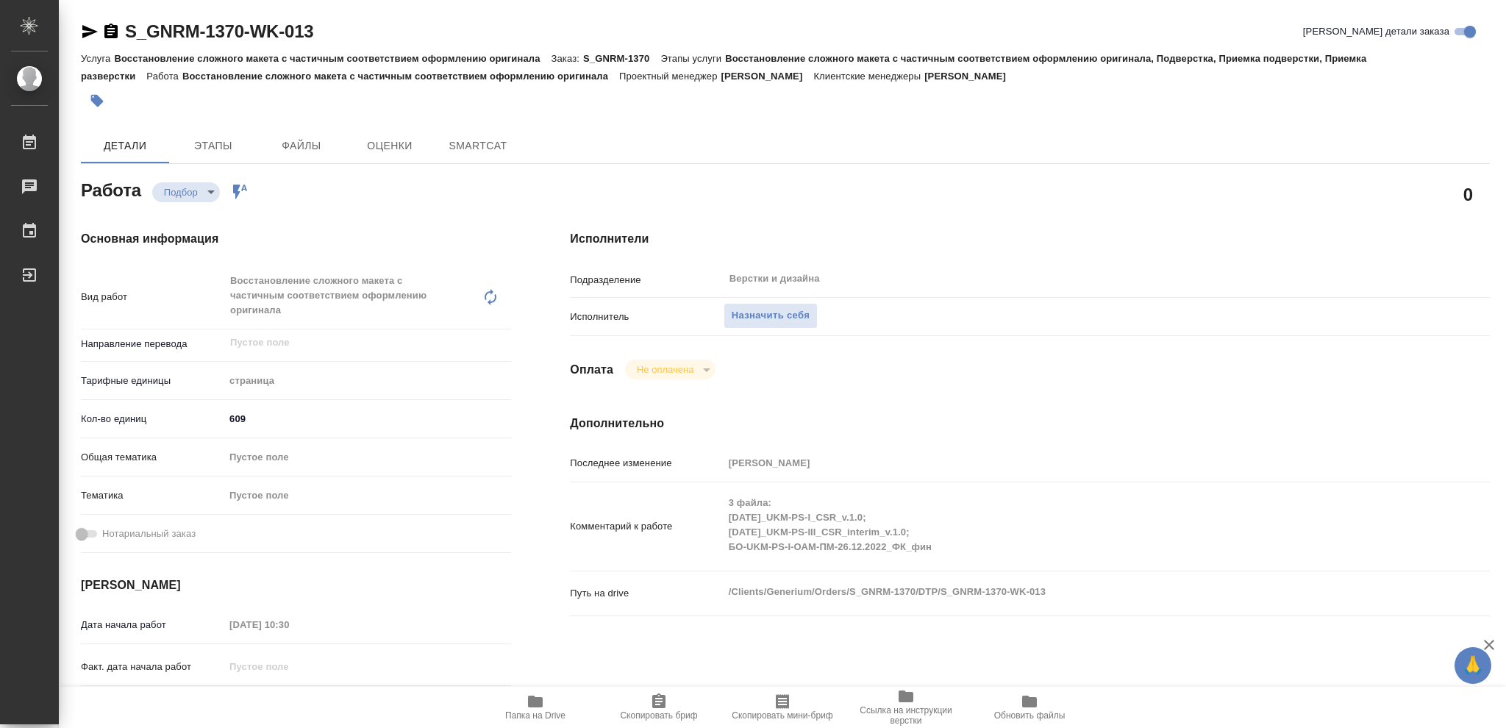
type textarea "x"
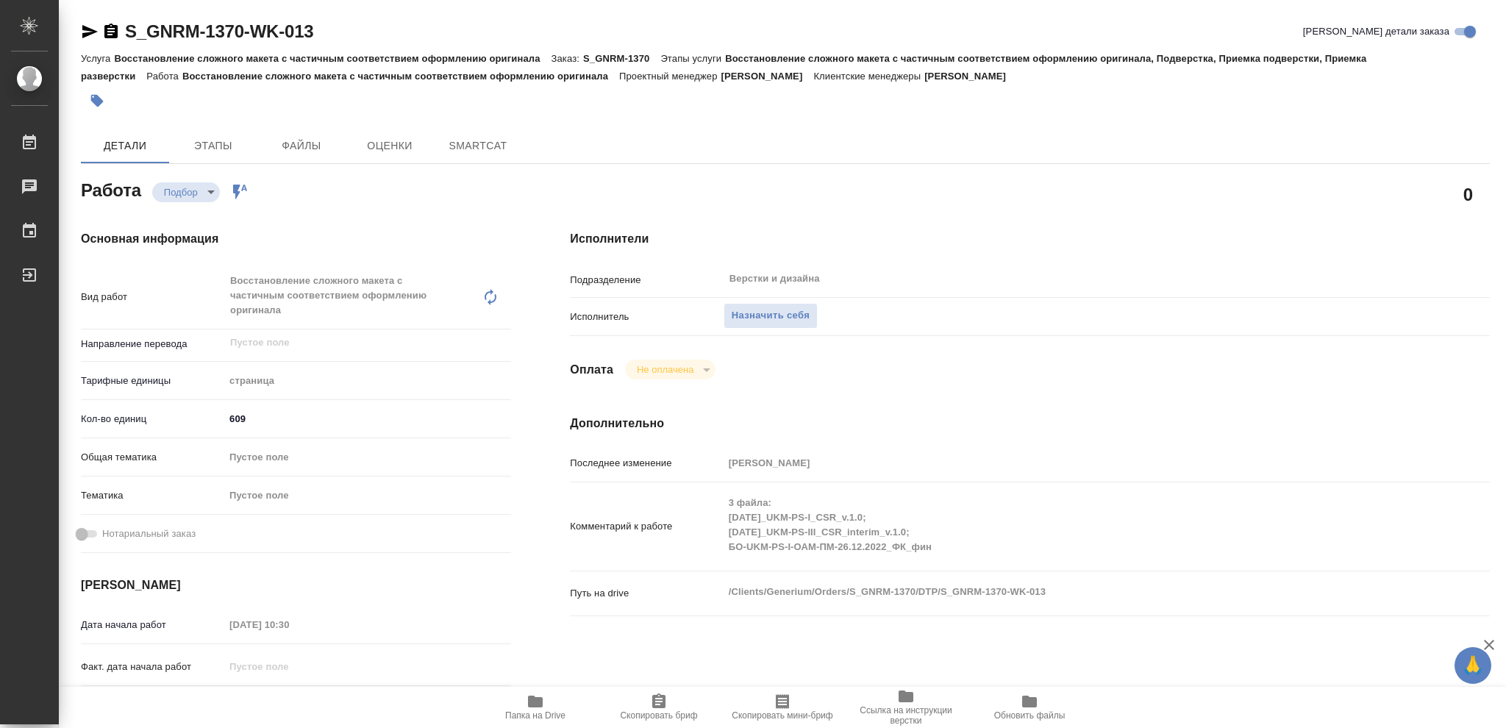
type textarea "x"
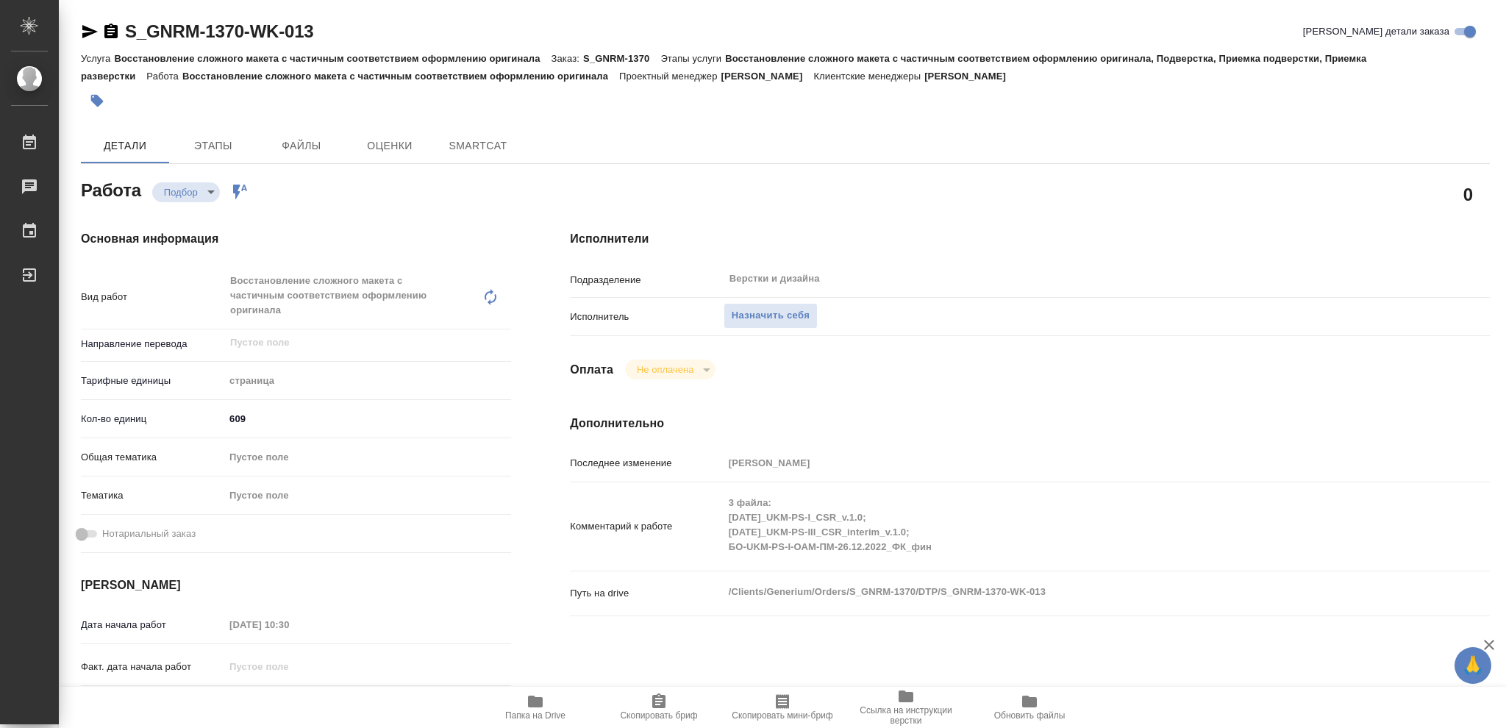
type textarea "x"
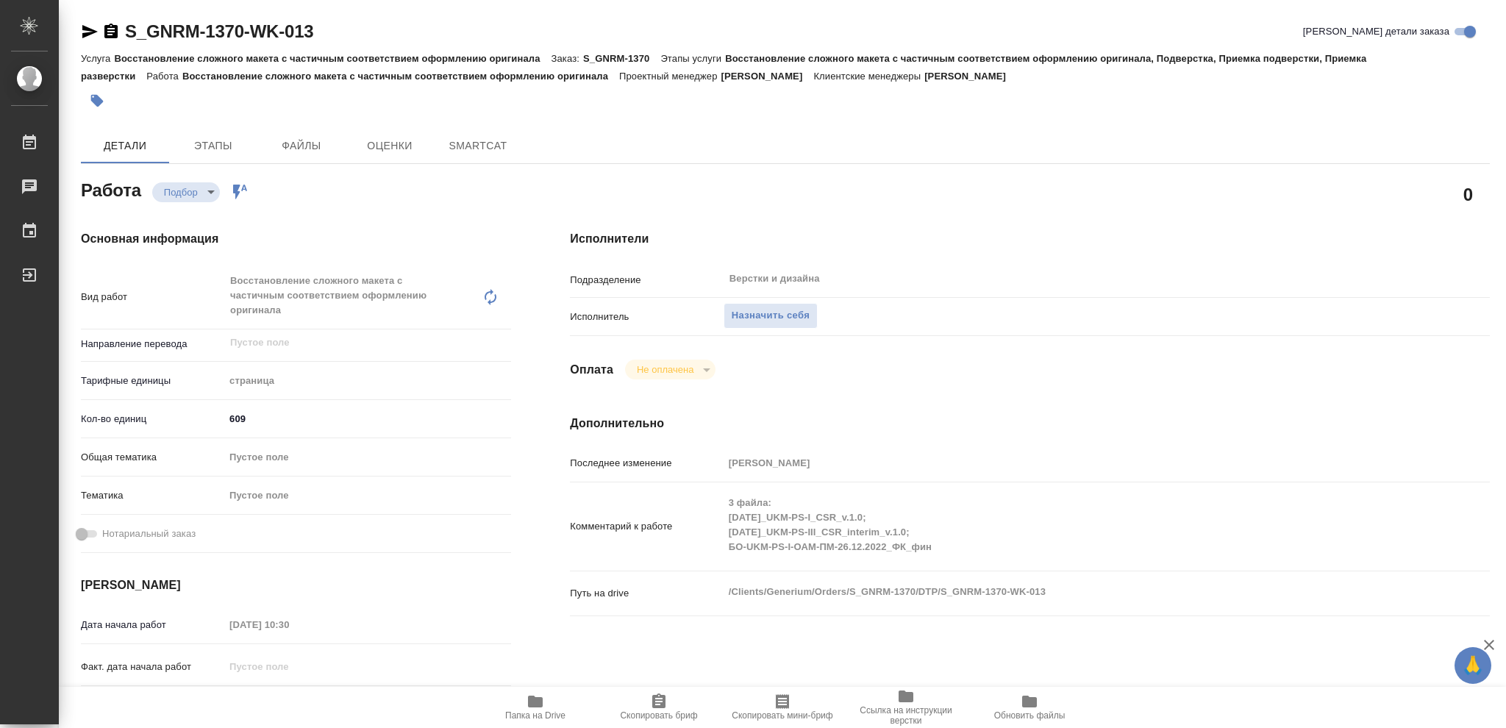
type textarea "x"
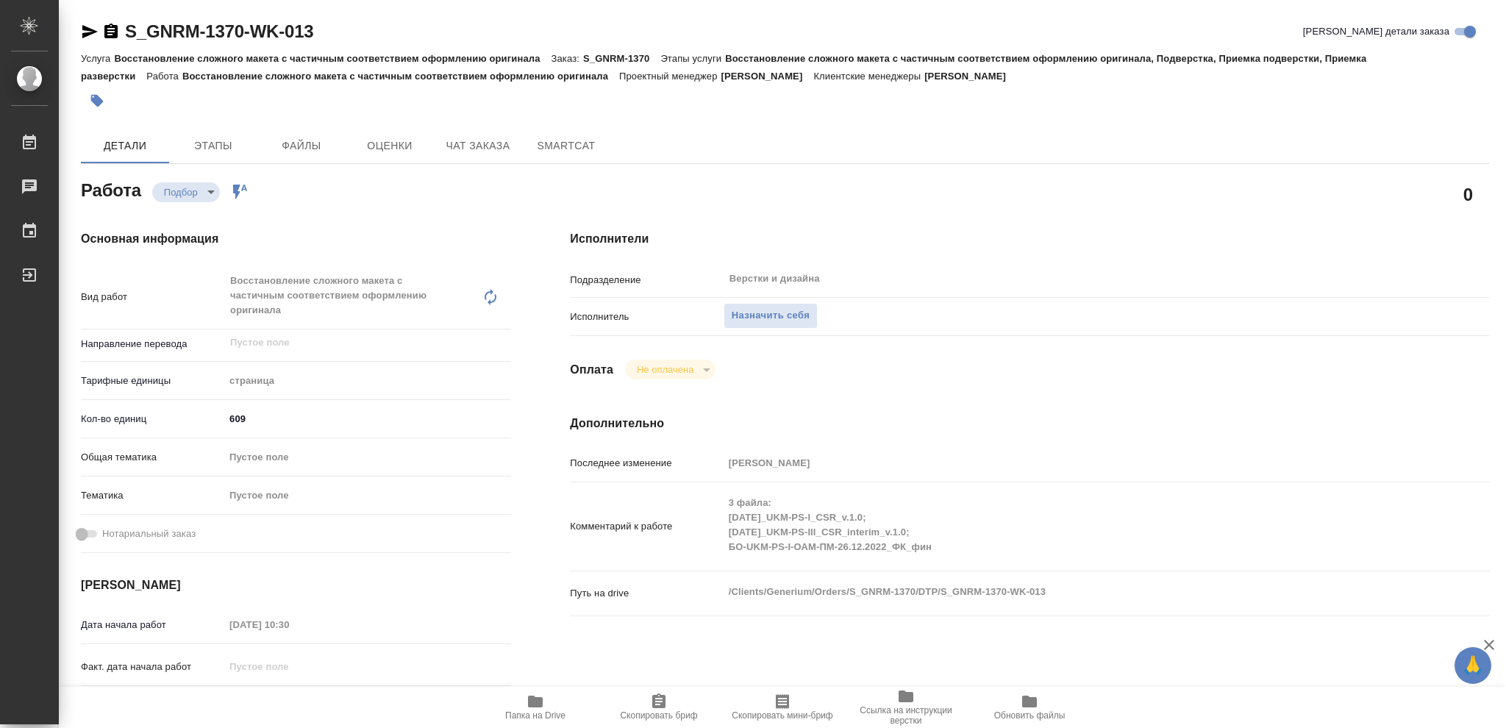
type textarea "x"
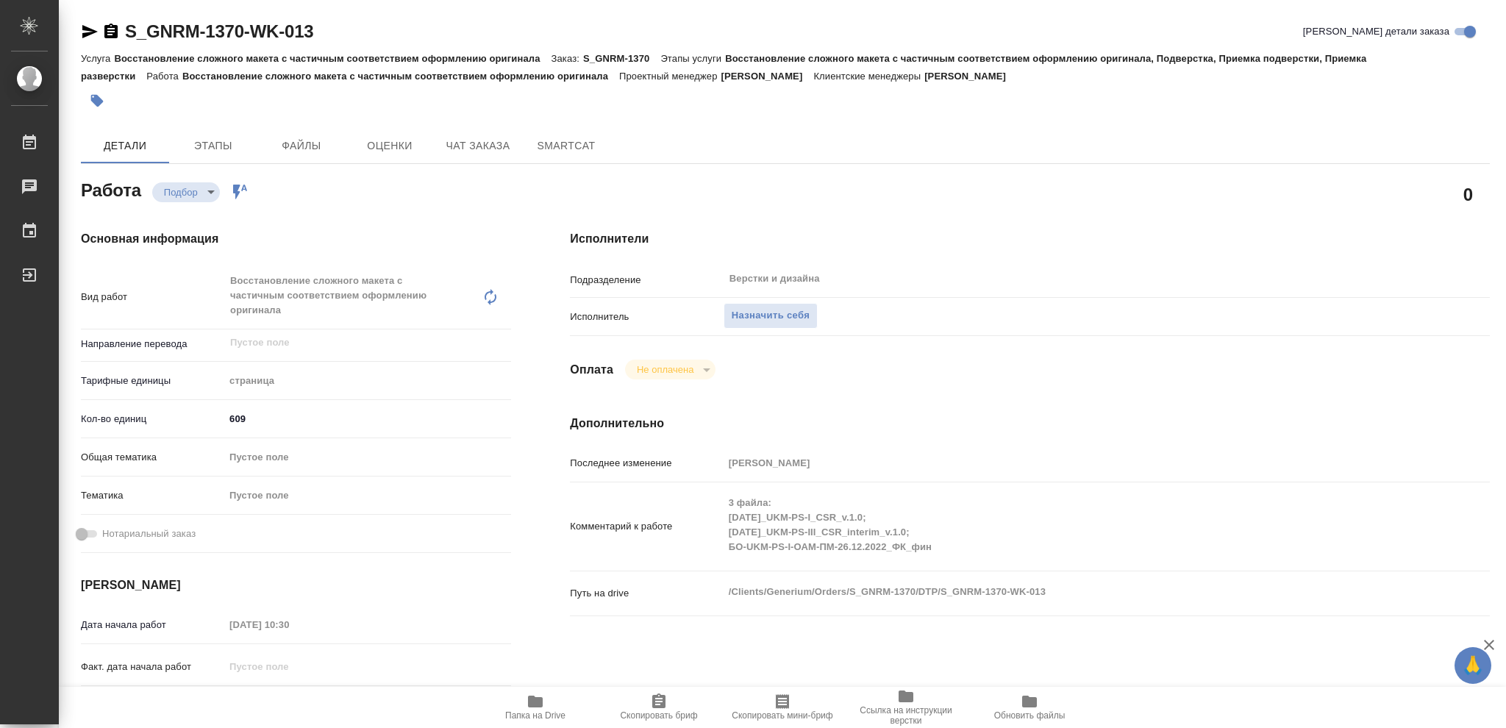
type textarea "x"
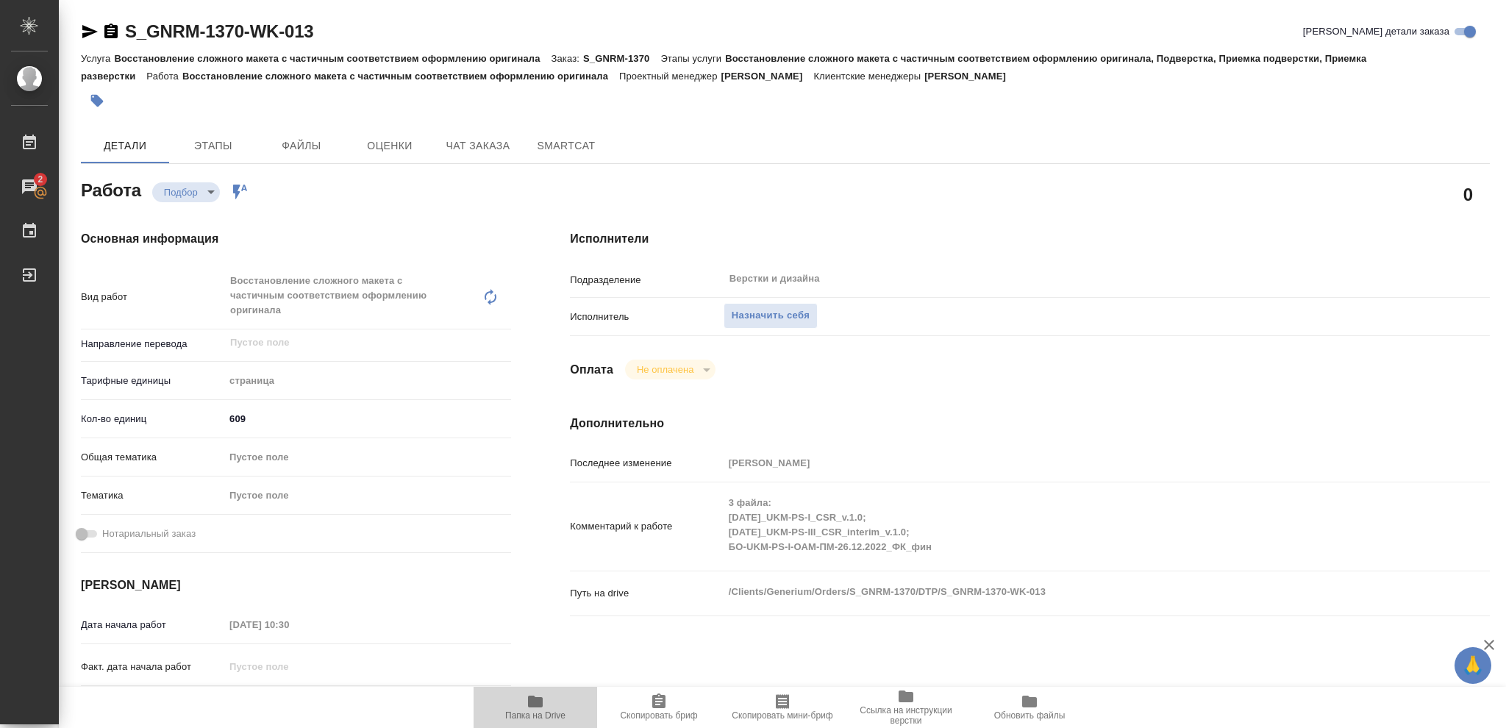
click at [538, 705] on icon "button" at bounding box center [535, 702] width 15 height 12
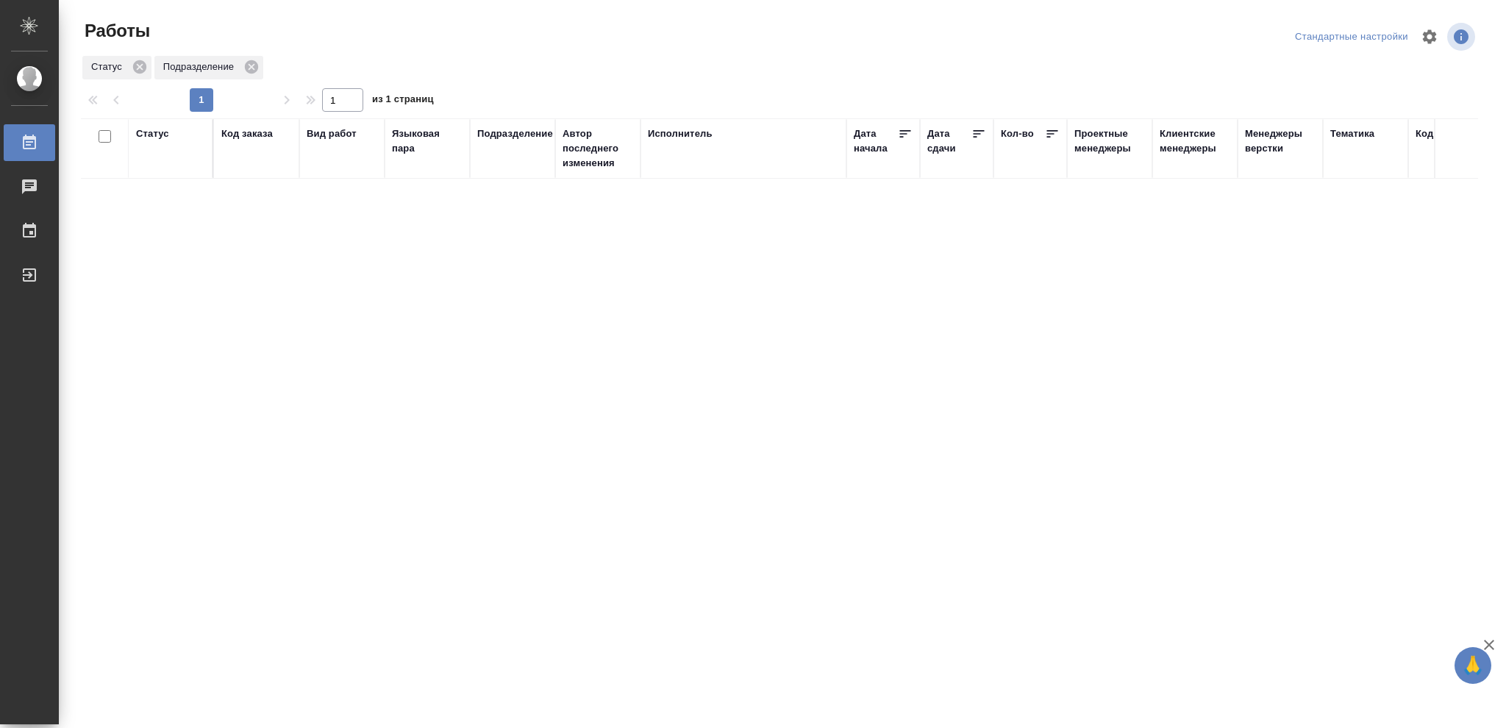
click at [154, 135] on div "Статус" at bounding box center [152, 134] width 33 height 15
click at [163, 177] on div at bounding box center [163, 171] width 16 height 15
click at [163, 170] on icon at bounding box center [163, 167] width 5 height 5
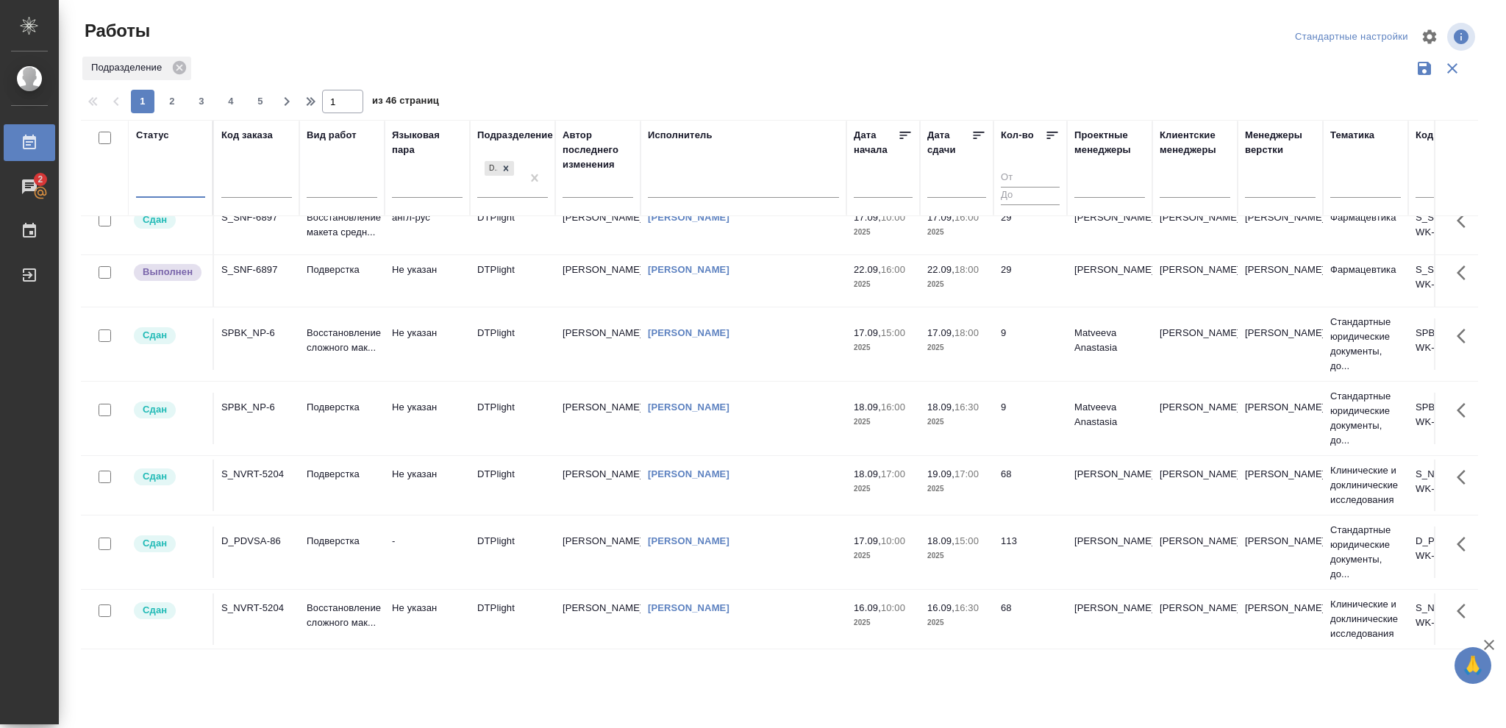
scroll to position [1095, 0]
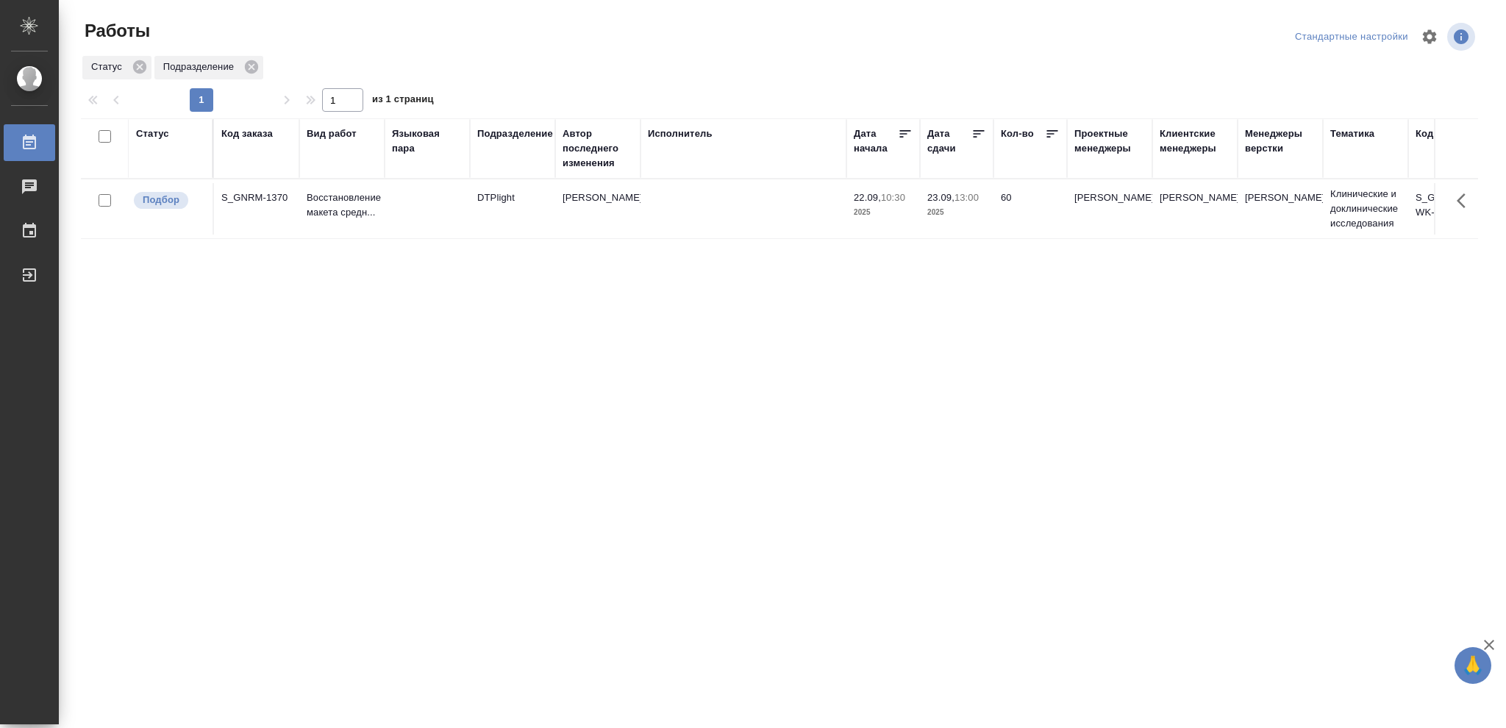
click at [983, 206] on p "2025" at bounding box center [956, 212] width 59 height 15
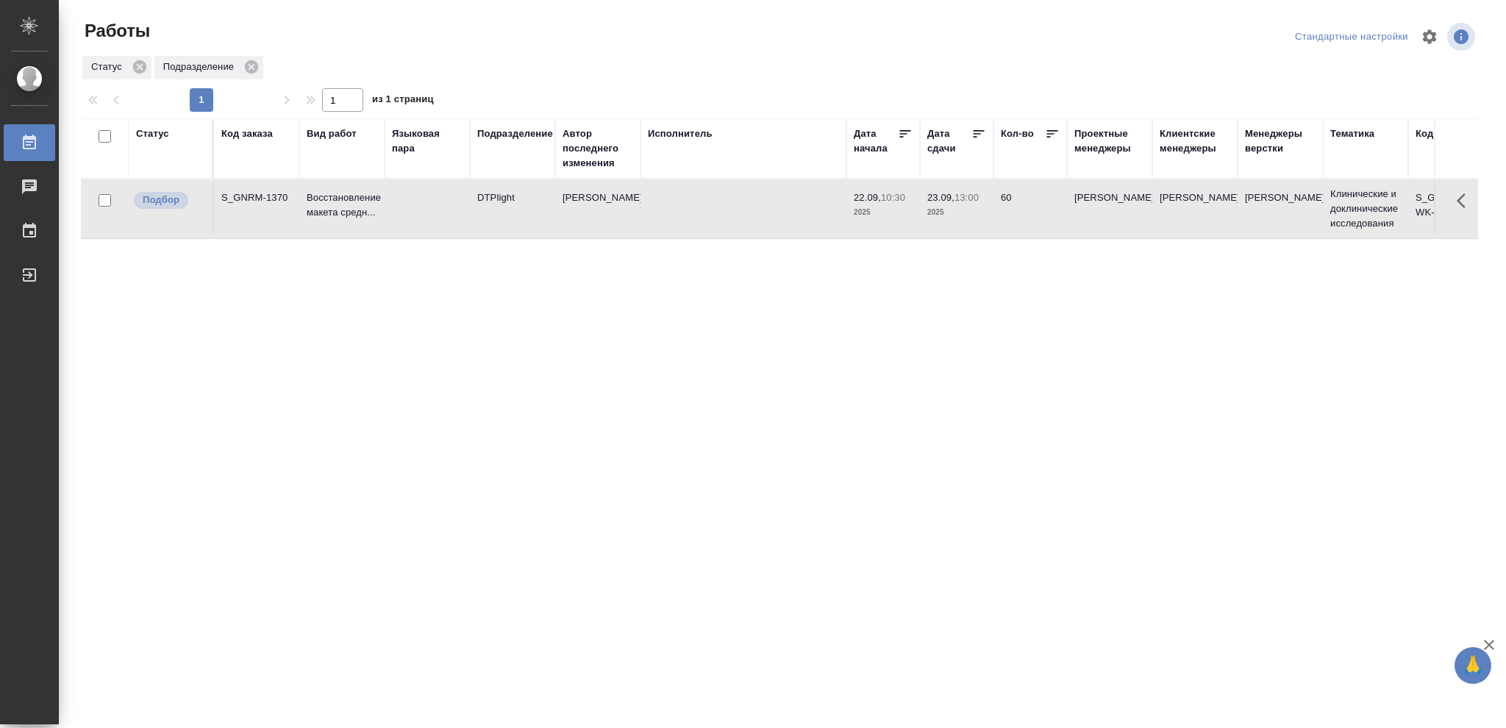
click at [983, 206] on p "2025" at bounding box center [956, 212] width 59 height 15
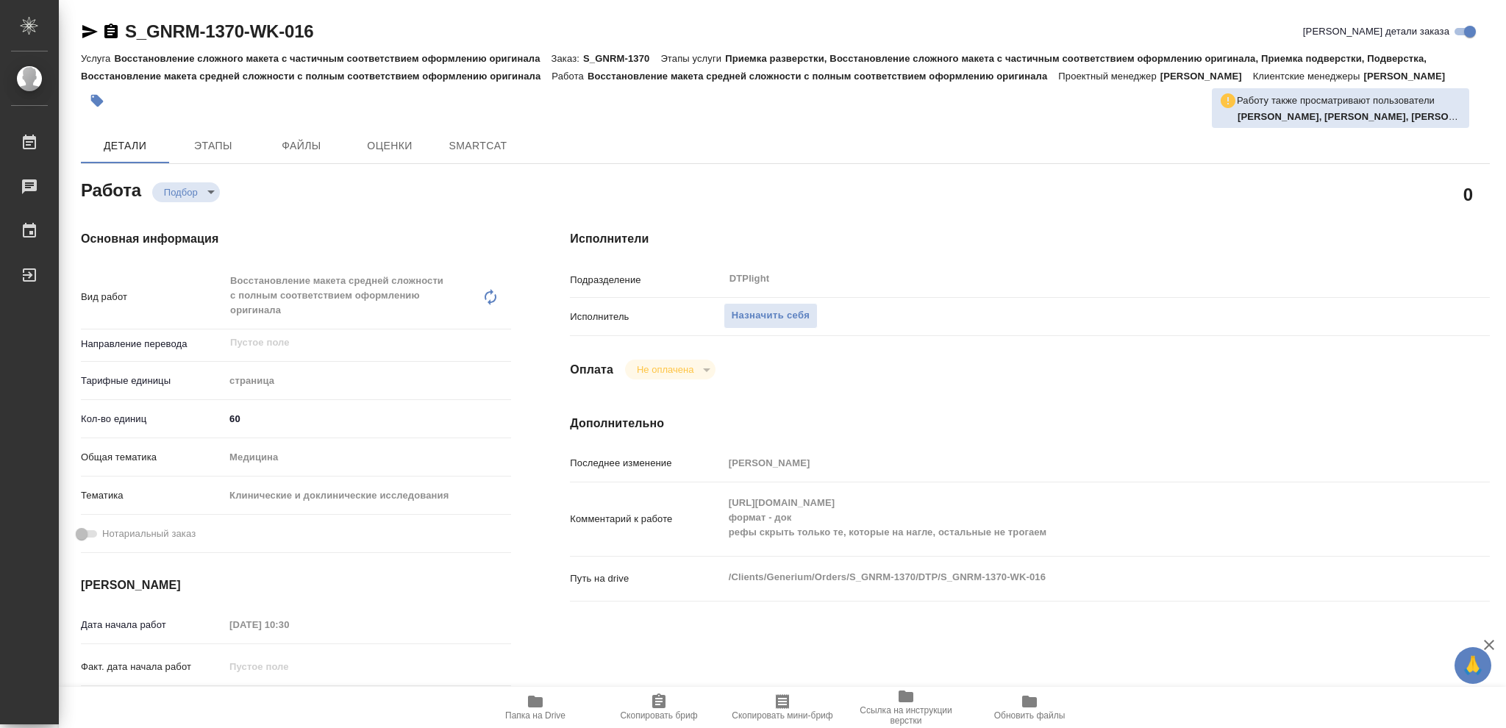
type textarea "x"
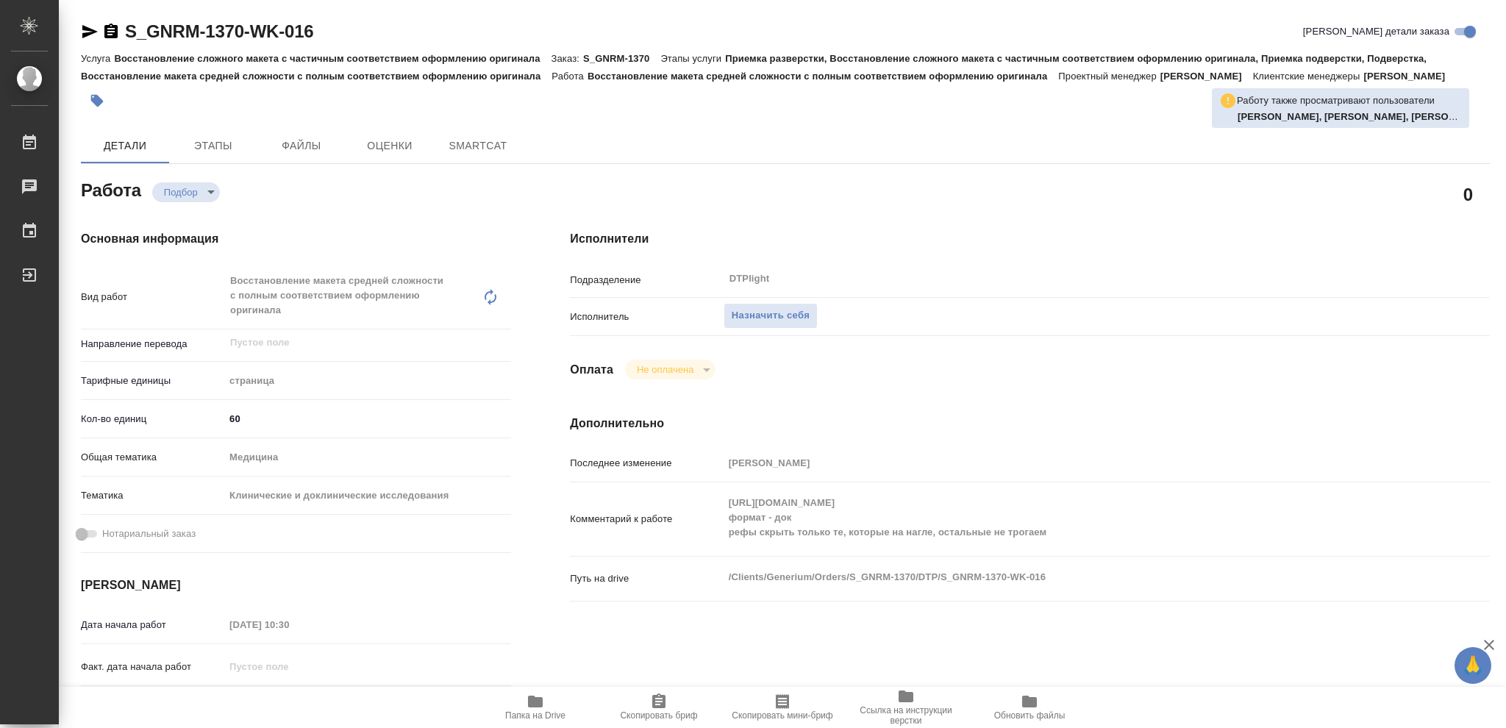
type textarea "x"
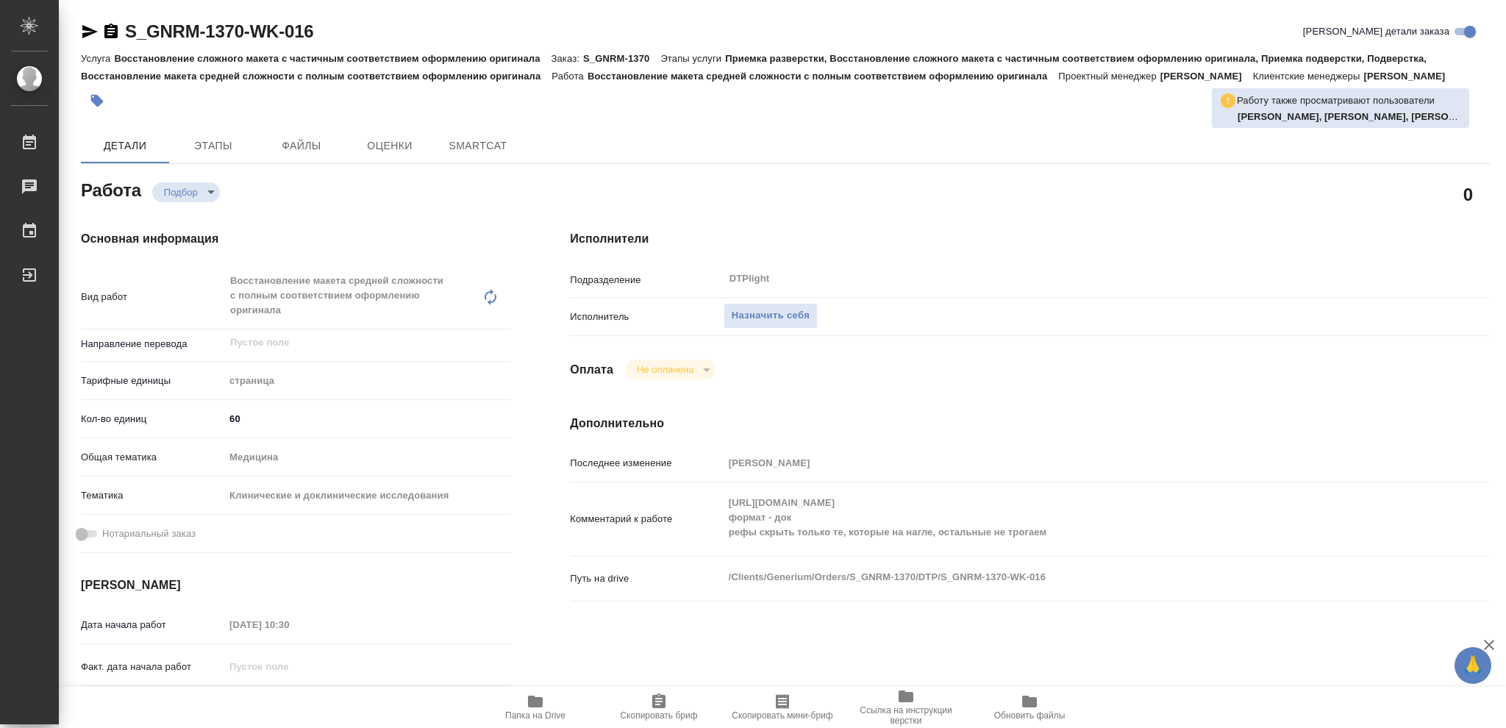
type textarea "x"
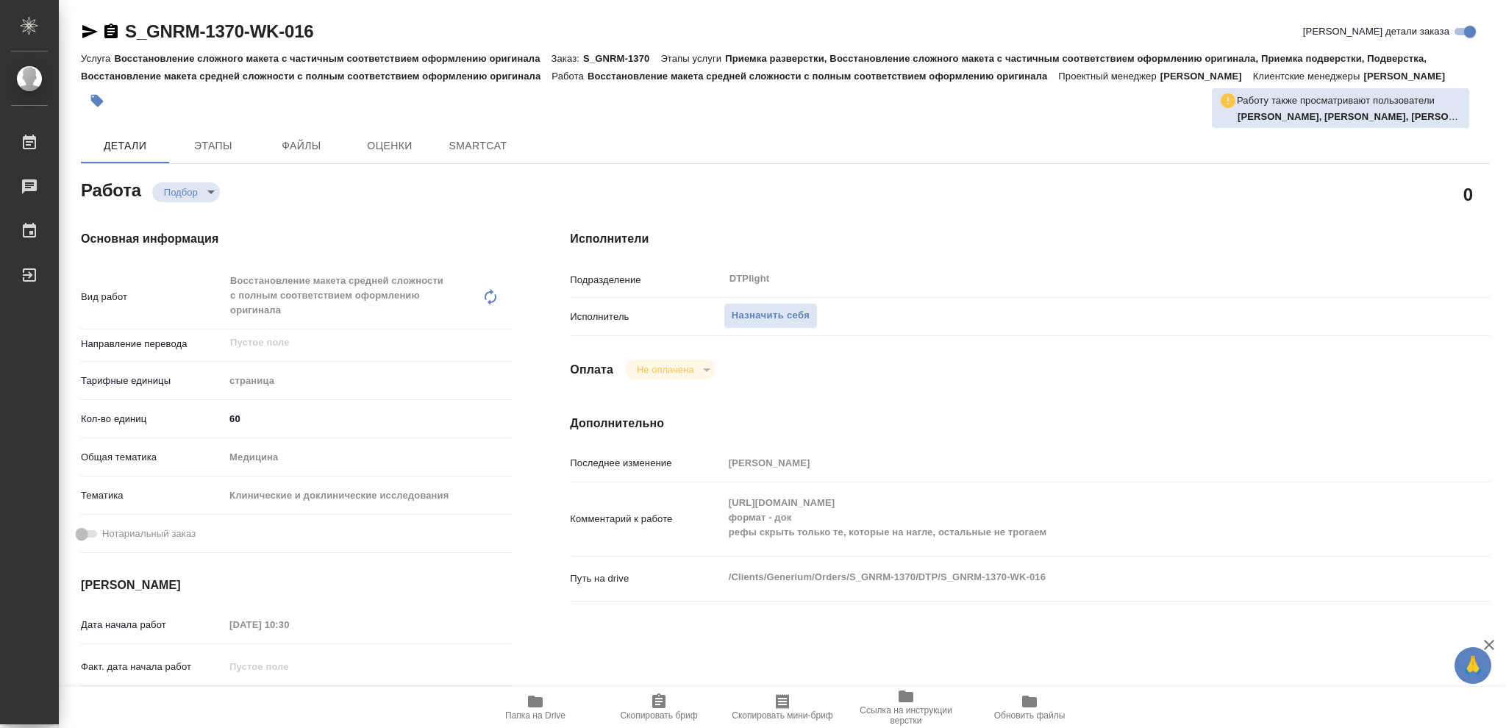
type textarea "x"
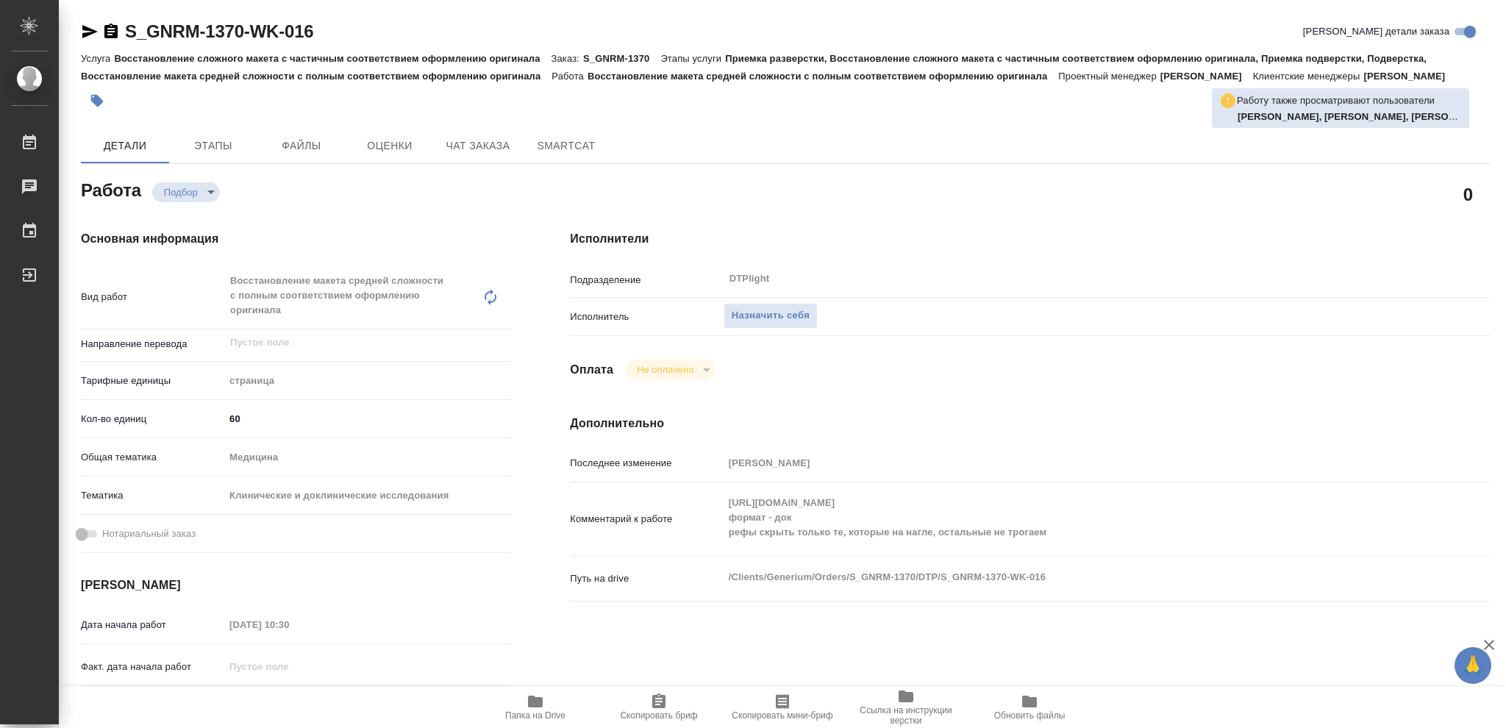
type textarea "x"
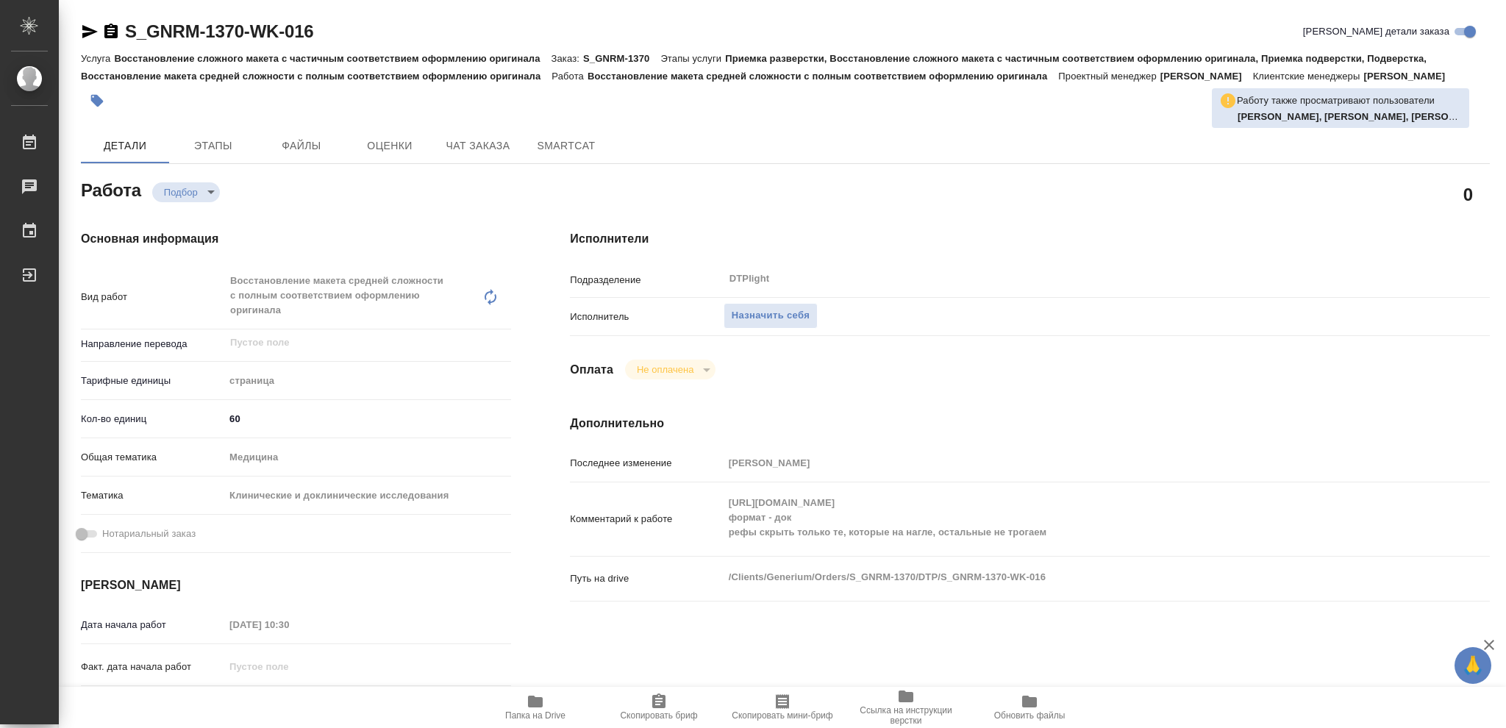
type textarea "x"
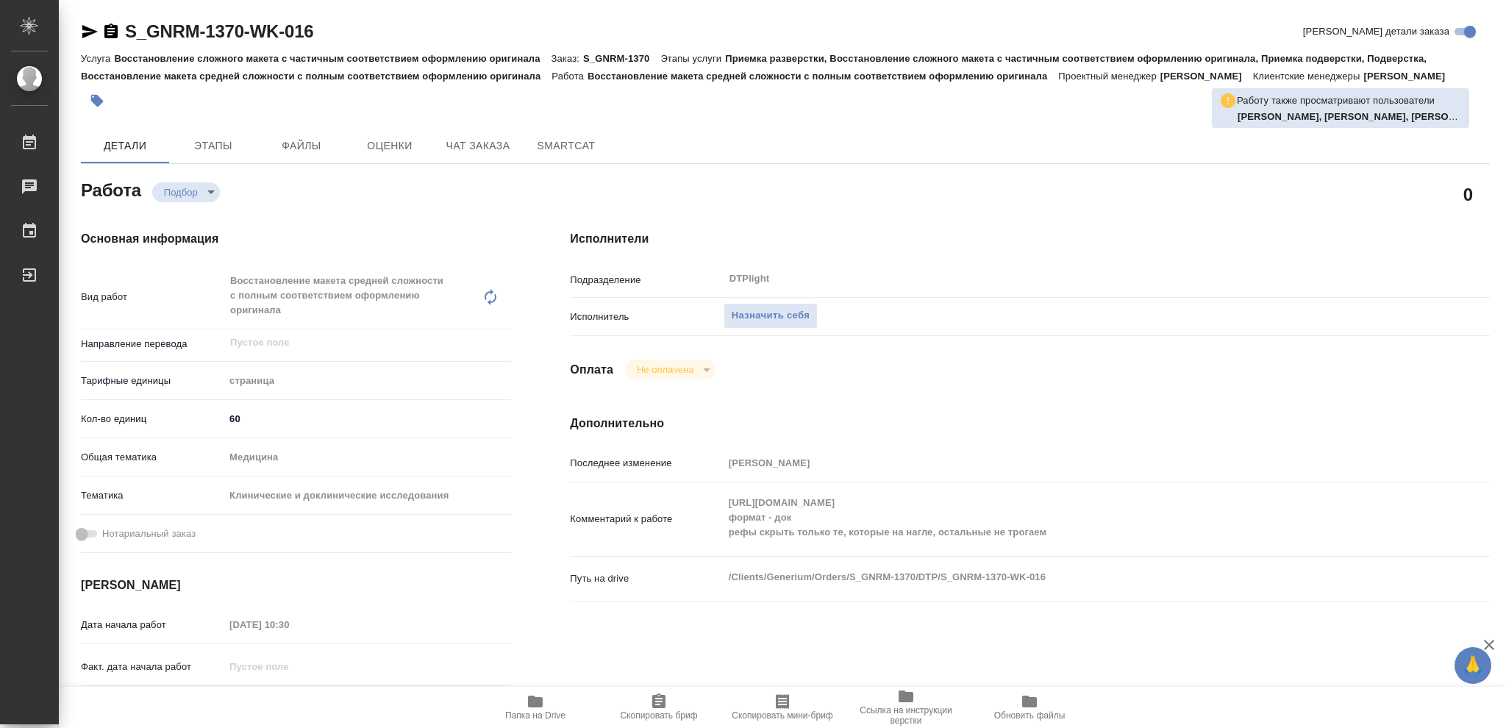
scroll to position [98, 0]
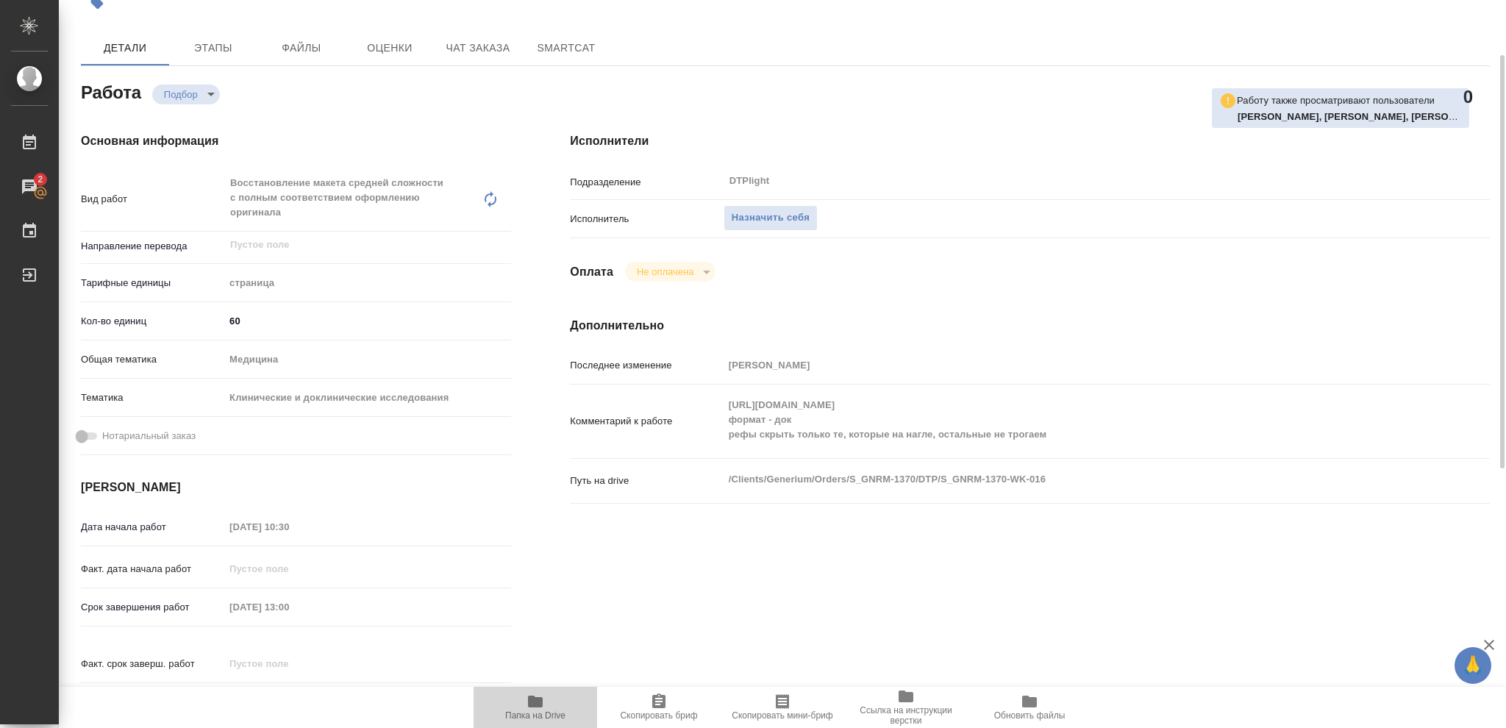
click at [538, 705] on icon "button" at bounding box center [535, 702] width 15 height 12
click at [765, 220] on span "Назначить себя" at bounding box center [771, 218] width 78 height 17
type textarea "x"
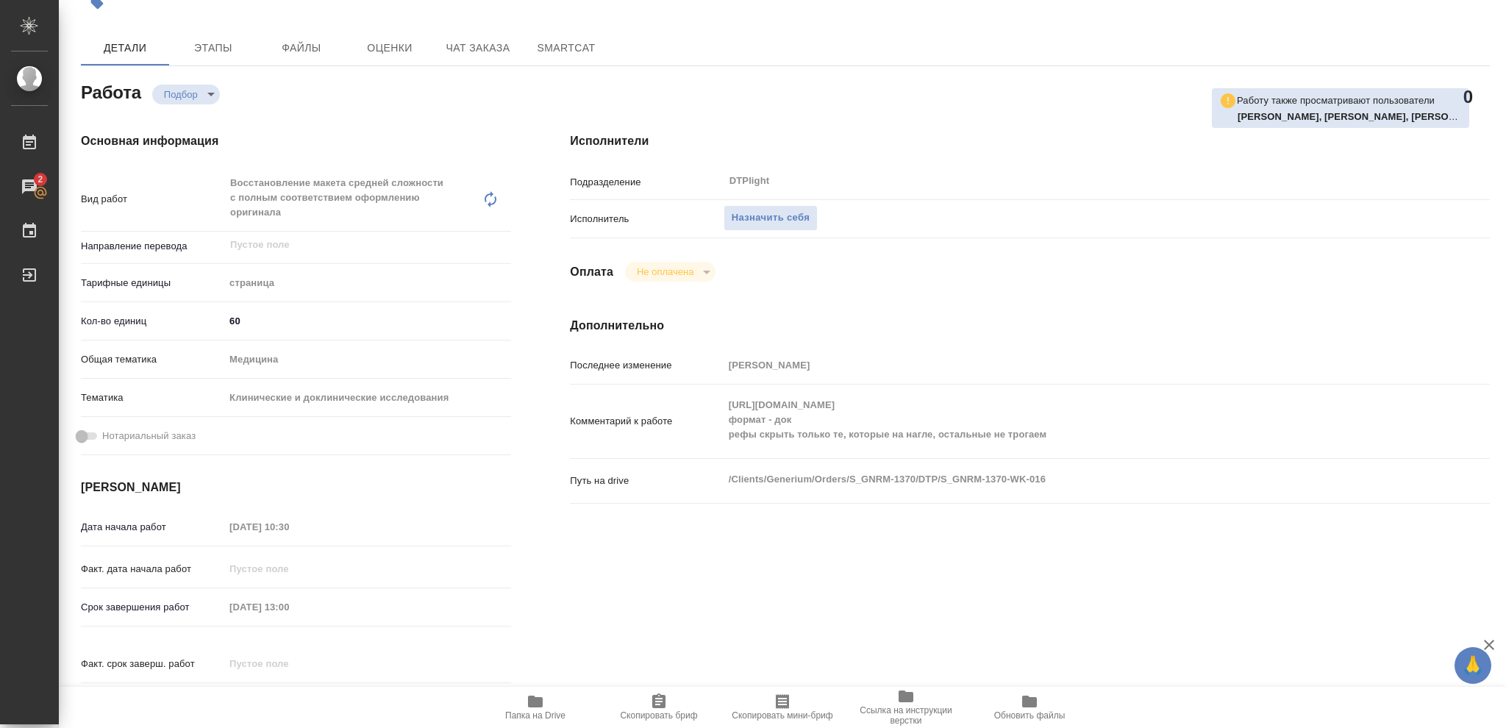
type textarea "x"
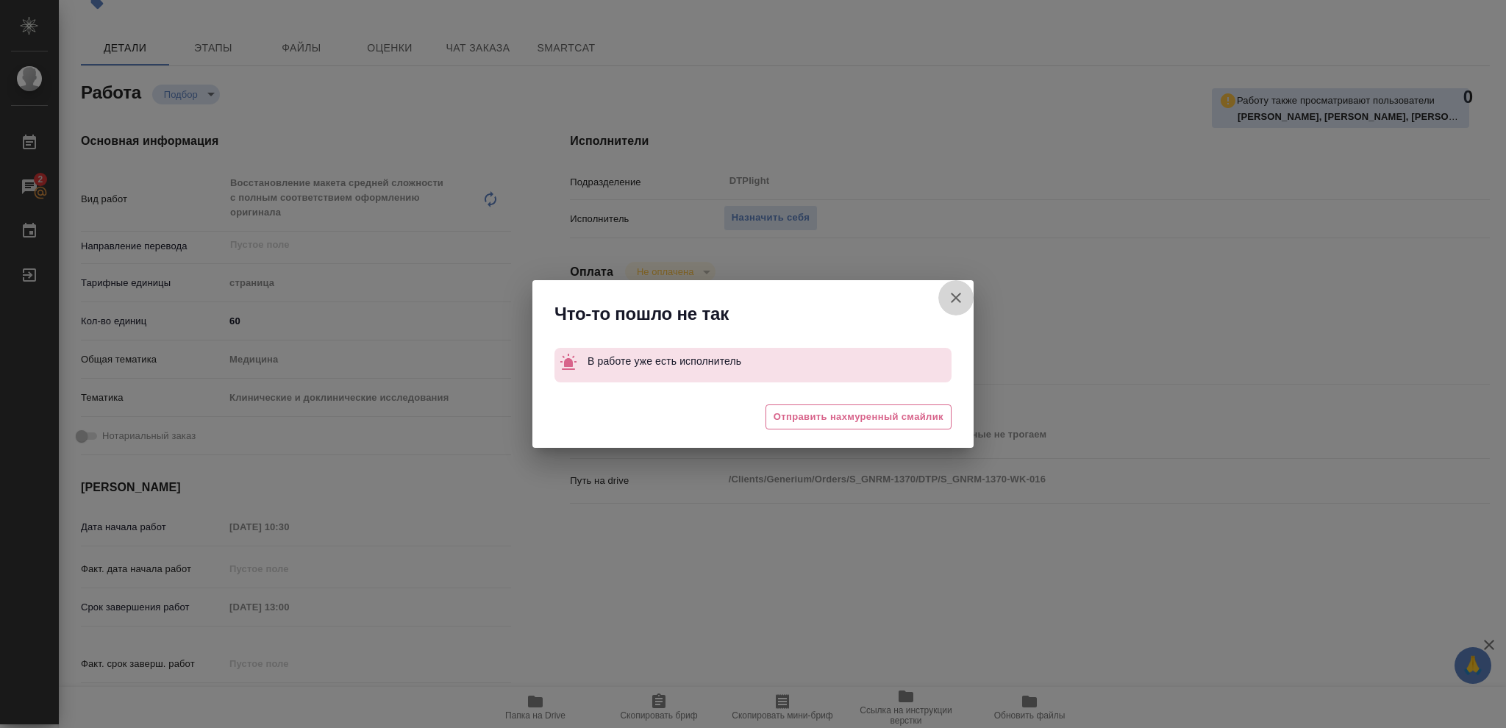
click at [963, 292] on icon "button" at bounding box center [956, 298] width 18 height 18
type textarea "x"
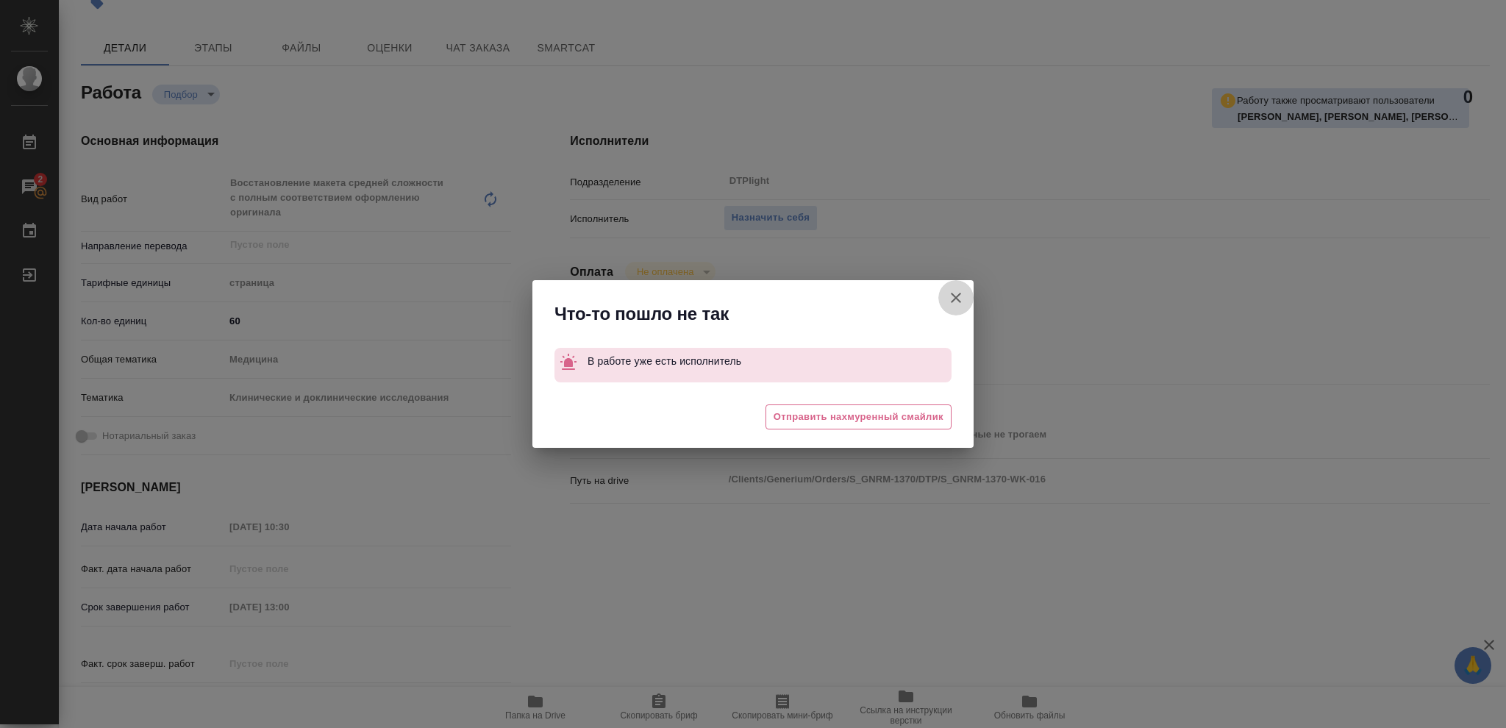
type textarea "x"
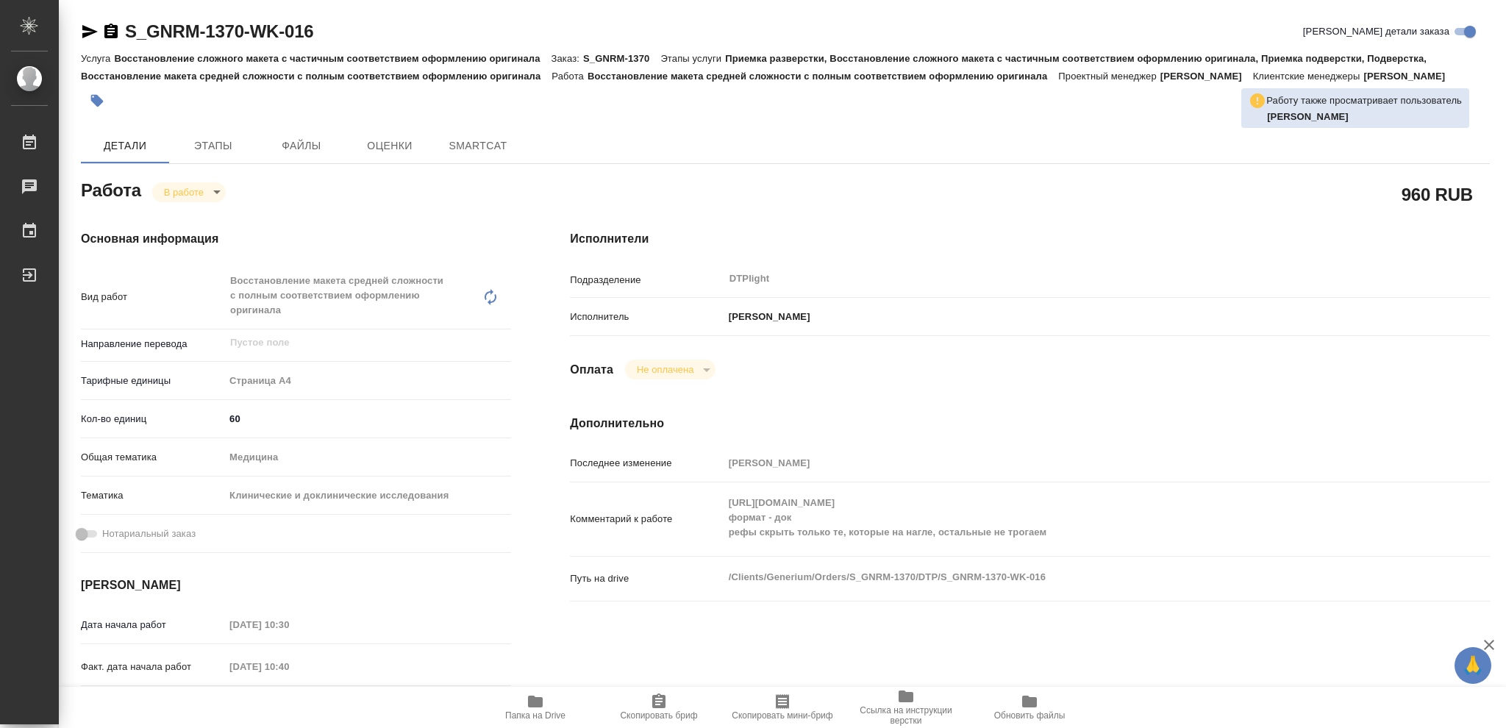
type textarea "x"
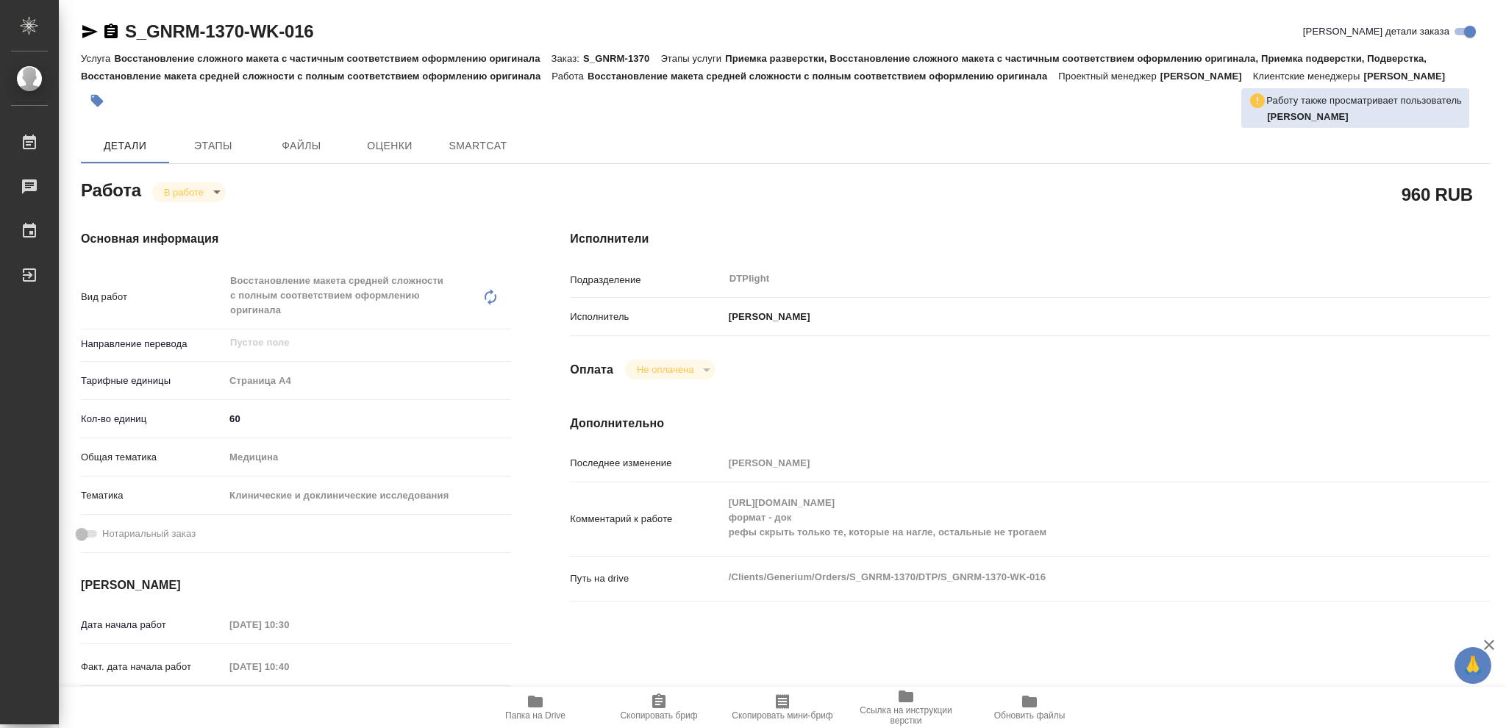
type textarea "x"
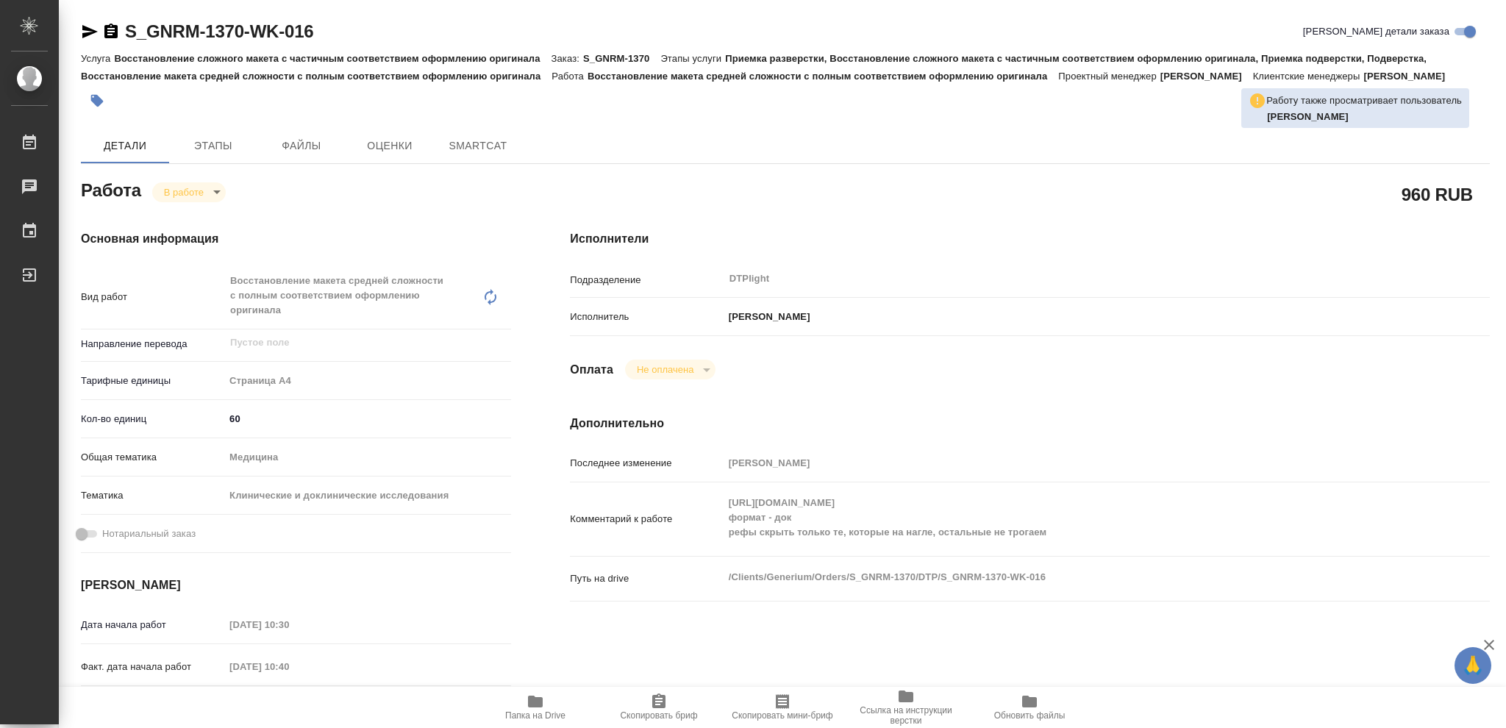
type textarea "x"
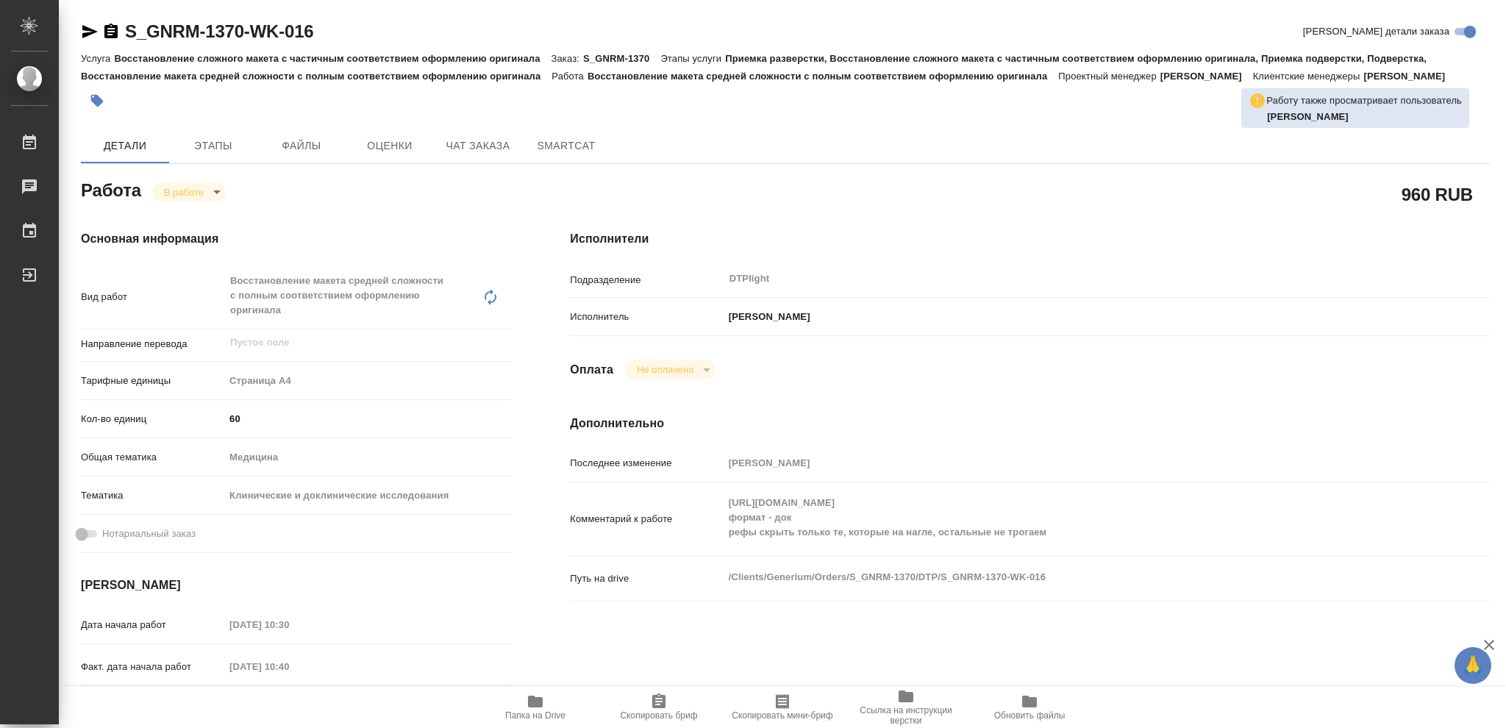
type textarea "x"
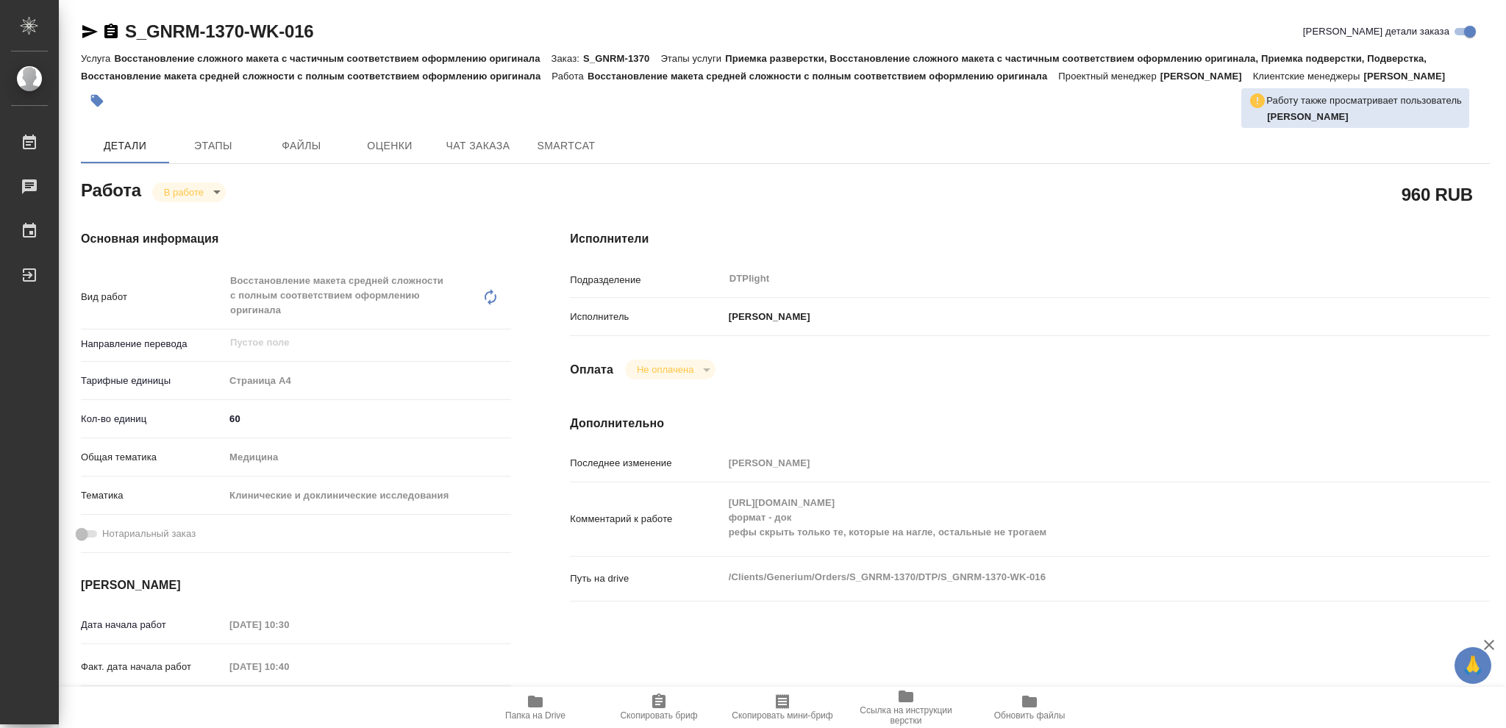
type textarea "x"
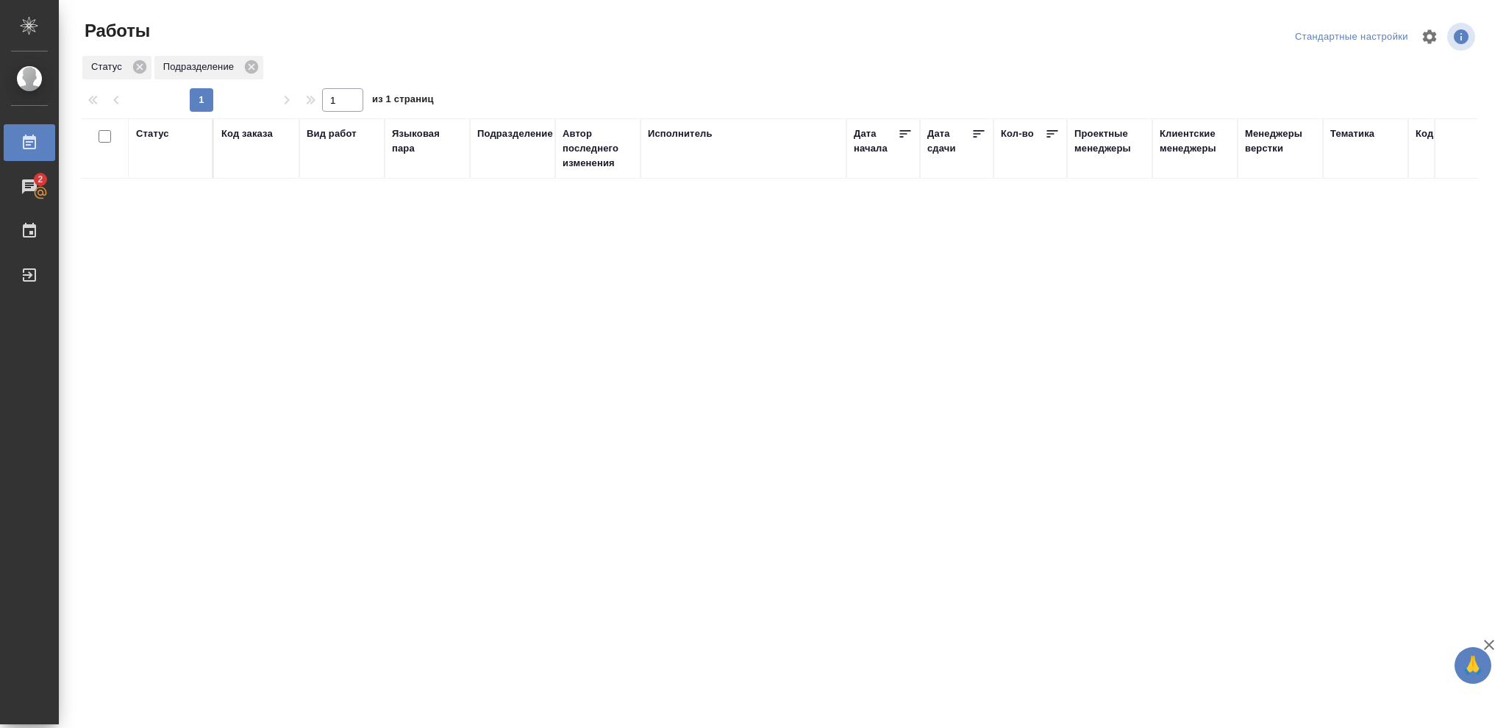
click at [163, 133] on div "Статус" at bounding box center [152, 134] width 33 height 15
drag, startPoint x: 162, startPoint y: 171, endPoint x: 288, endPoint y: 215, distance: 133.0
click at [163, 171] on icon at bounding box center [163, 171] width 10 height 10
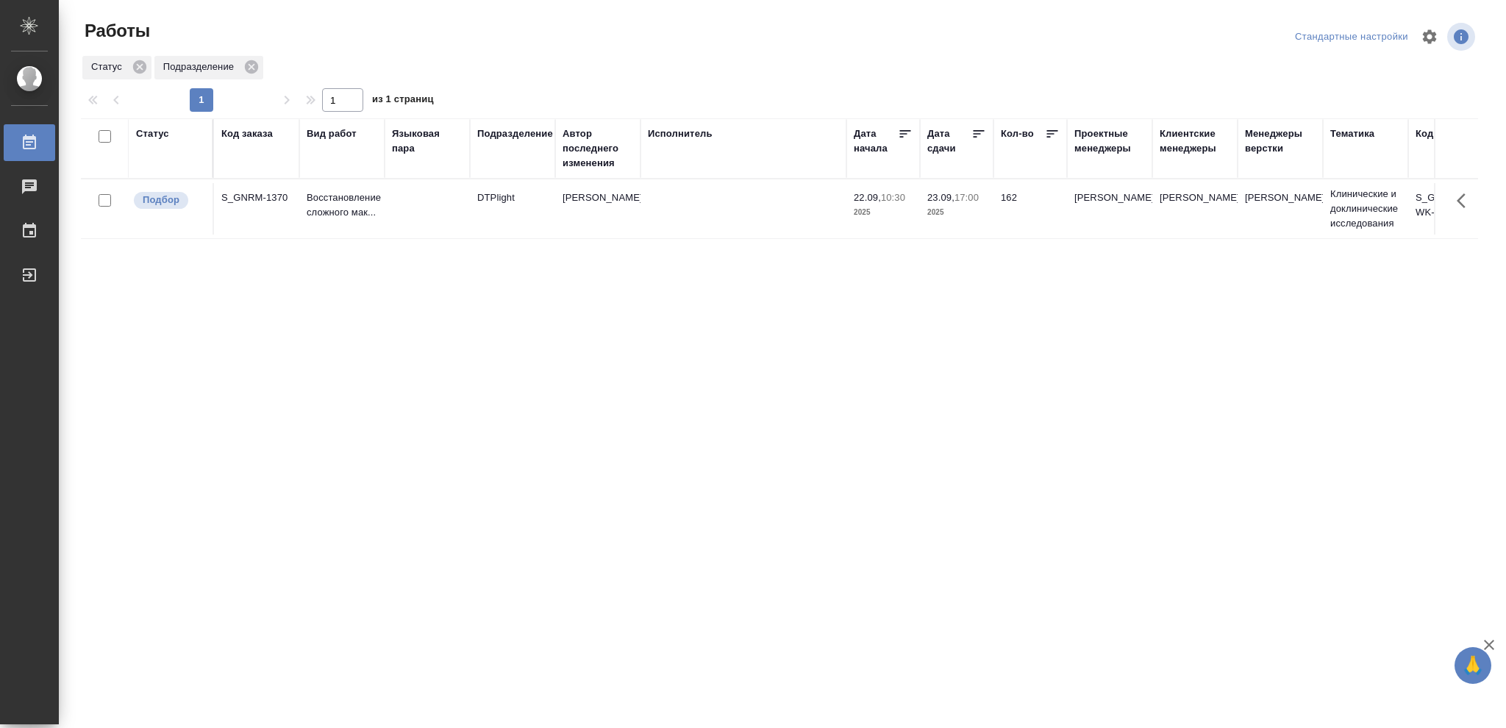
click at [962, 210] on p "2025" at bounding box center [956, 212] width 59 height 15
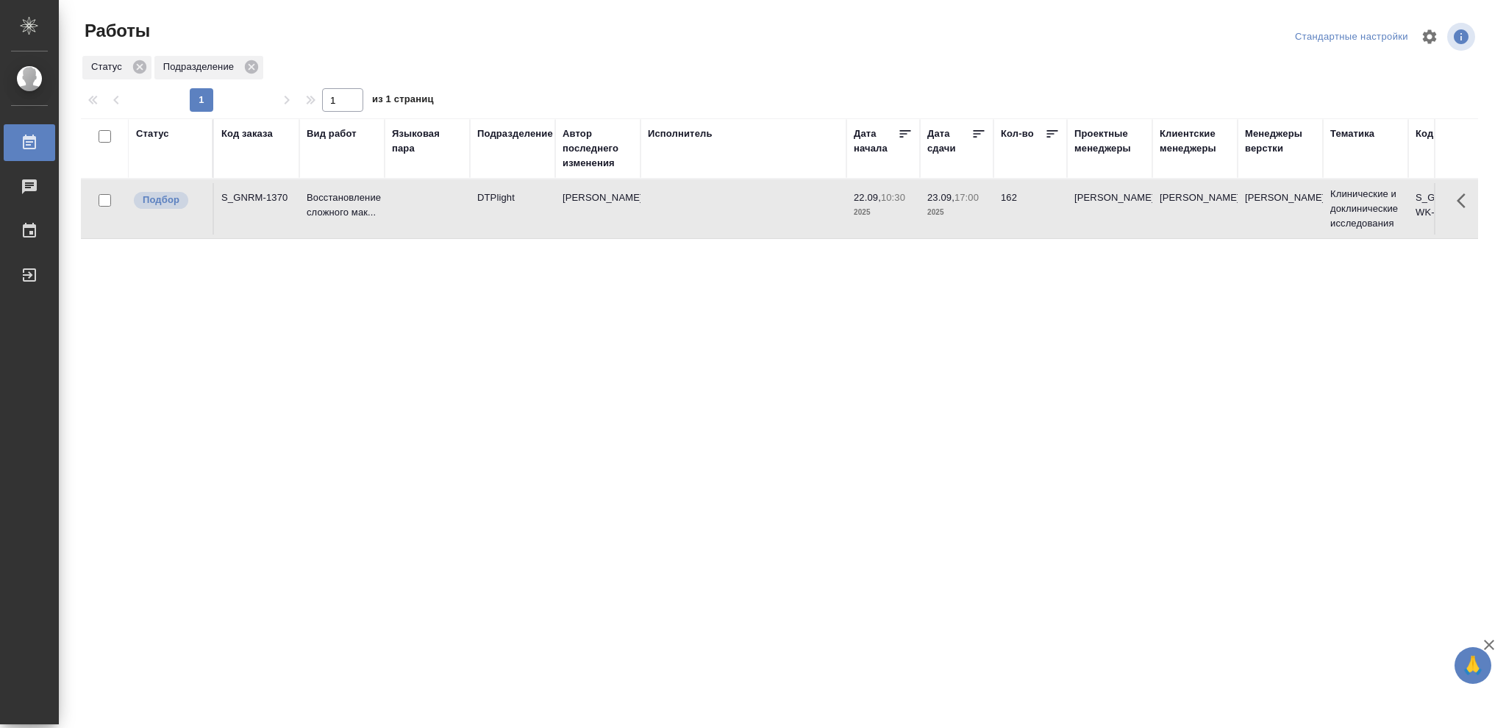
click at [962, 210] on p "2025" at bounding box center [956, 212] width 59 height 15
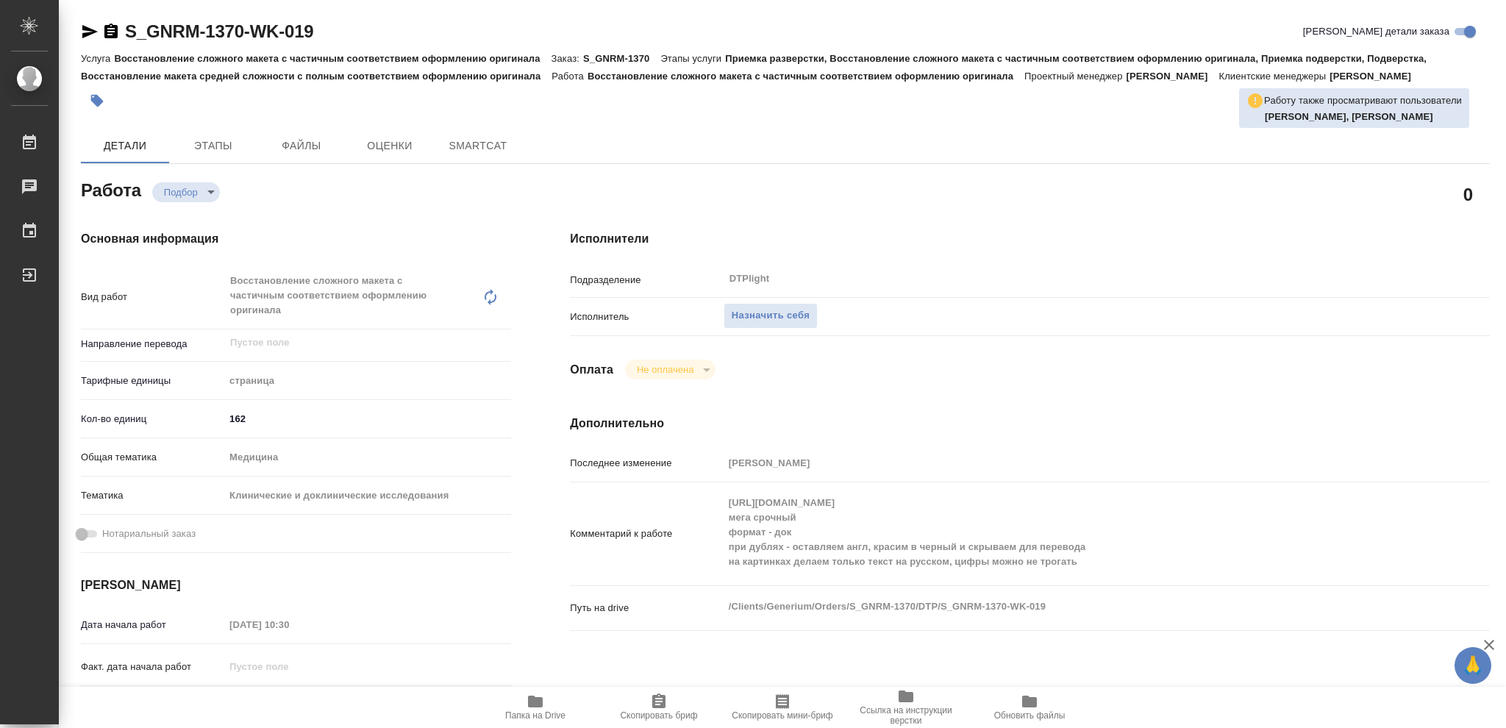
type textarea "x"
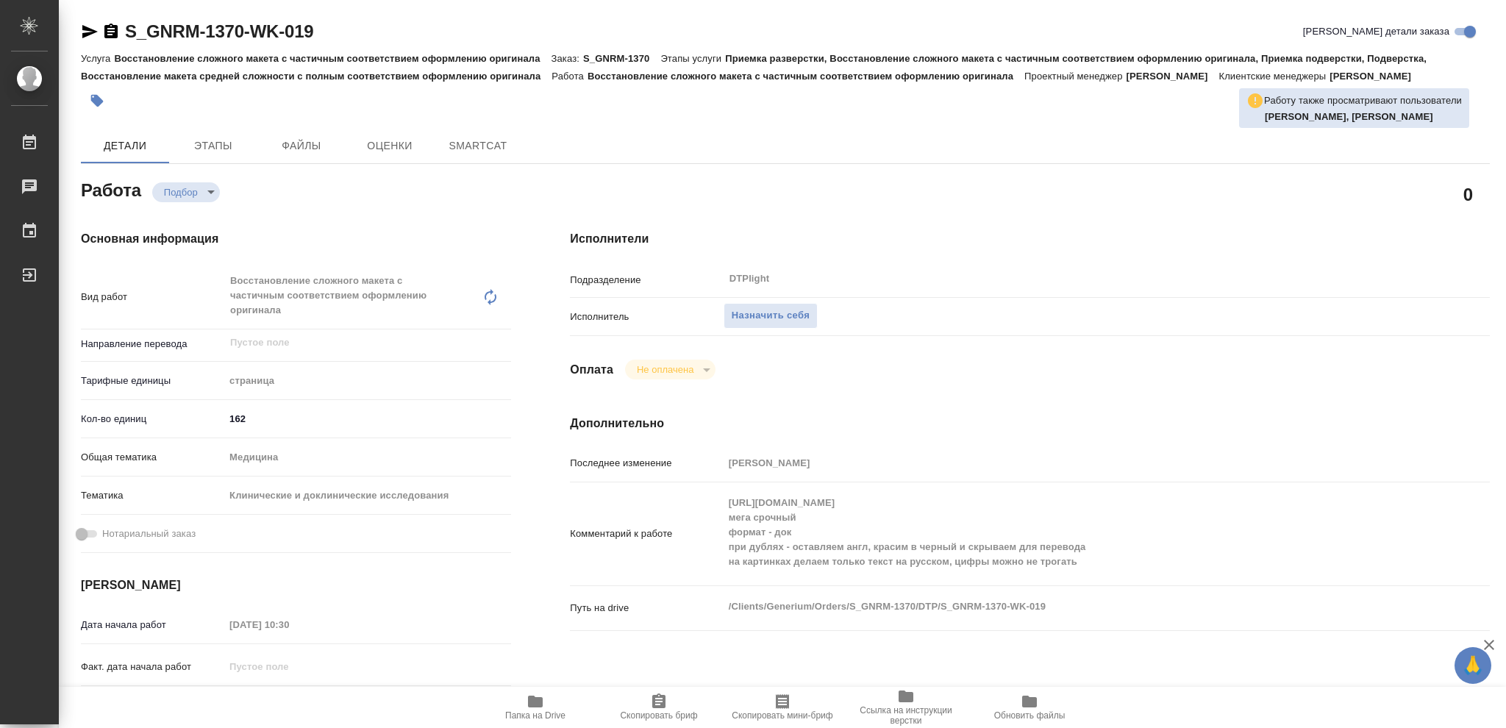
type textarea "x"
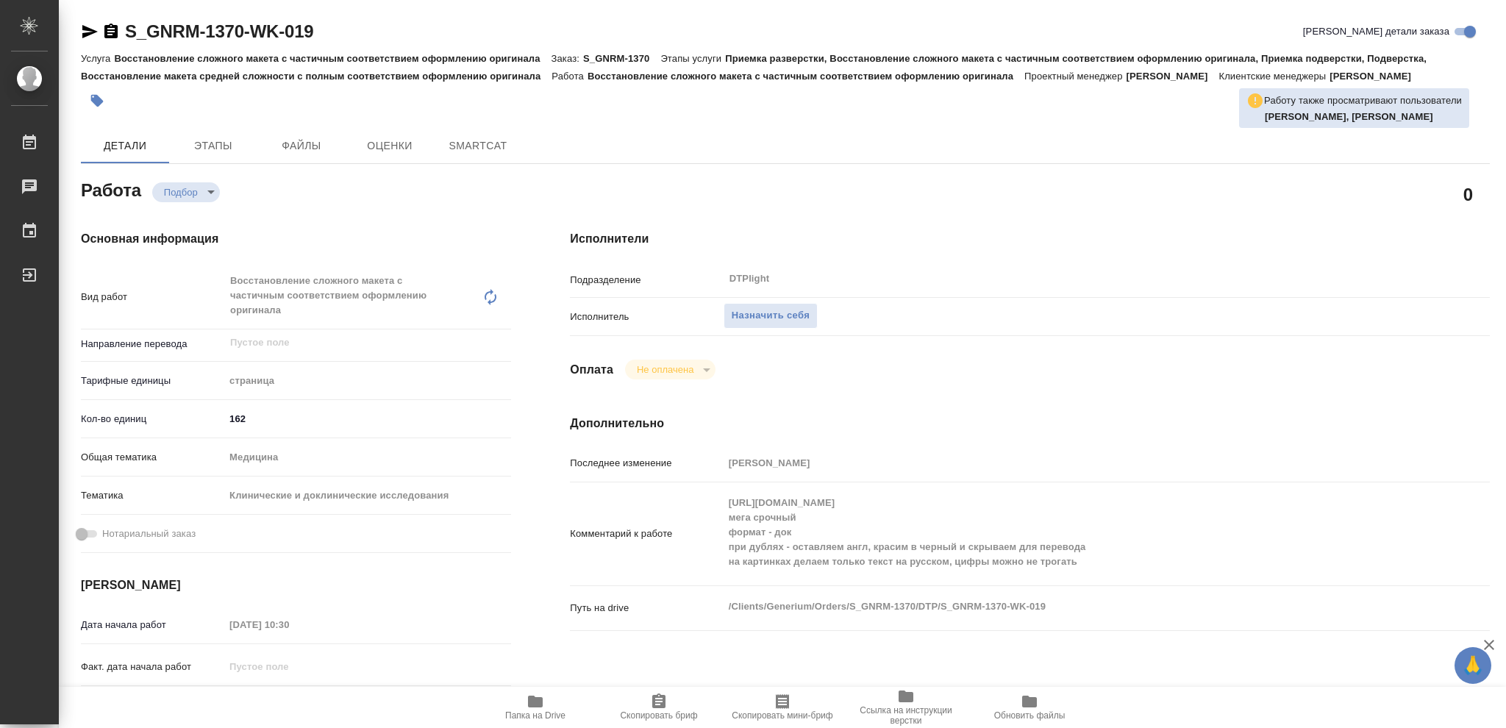
type textarea "x"
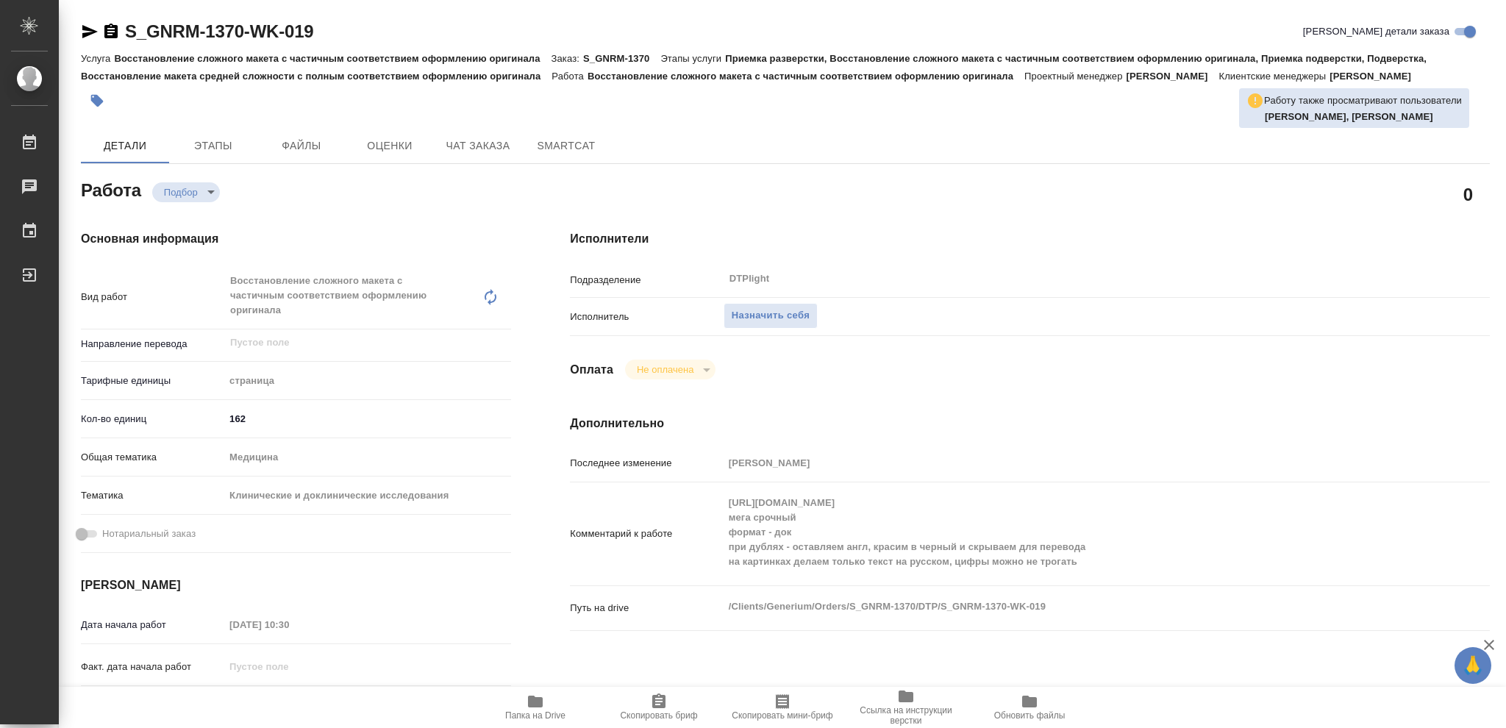
type textarea "x"
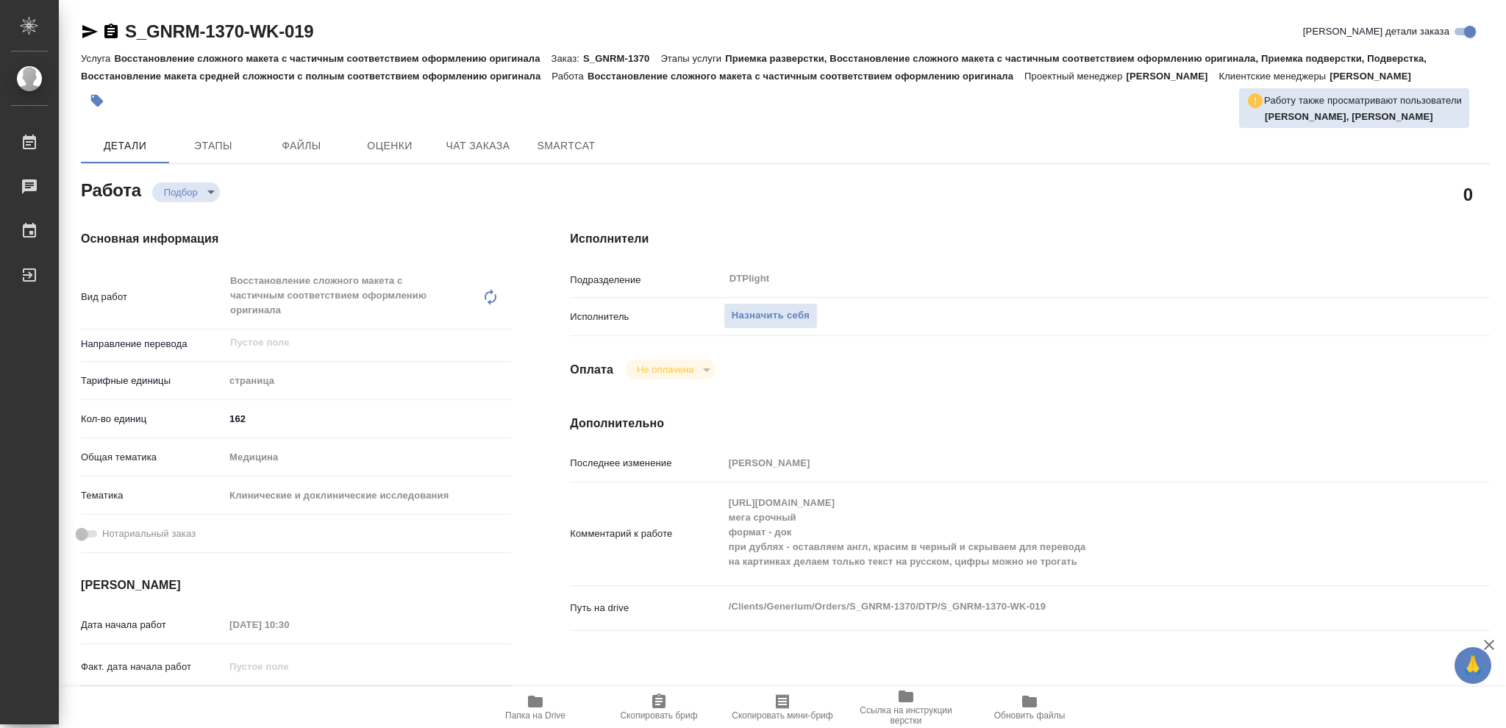
type textarea "x"
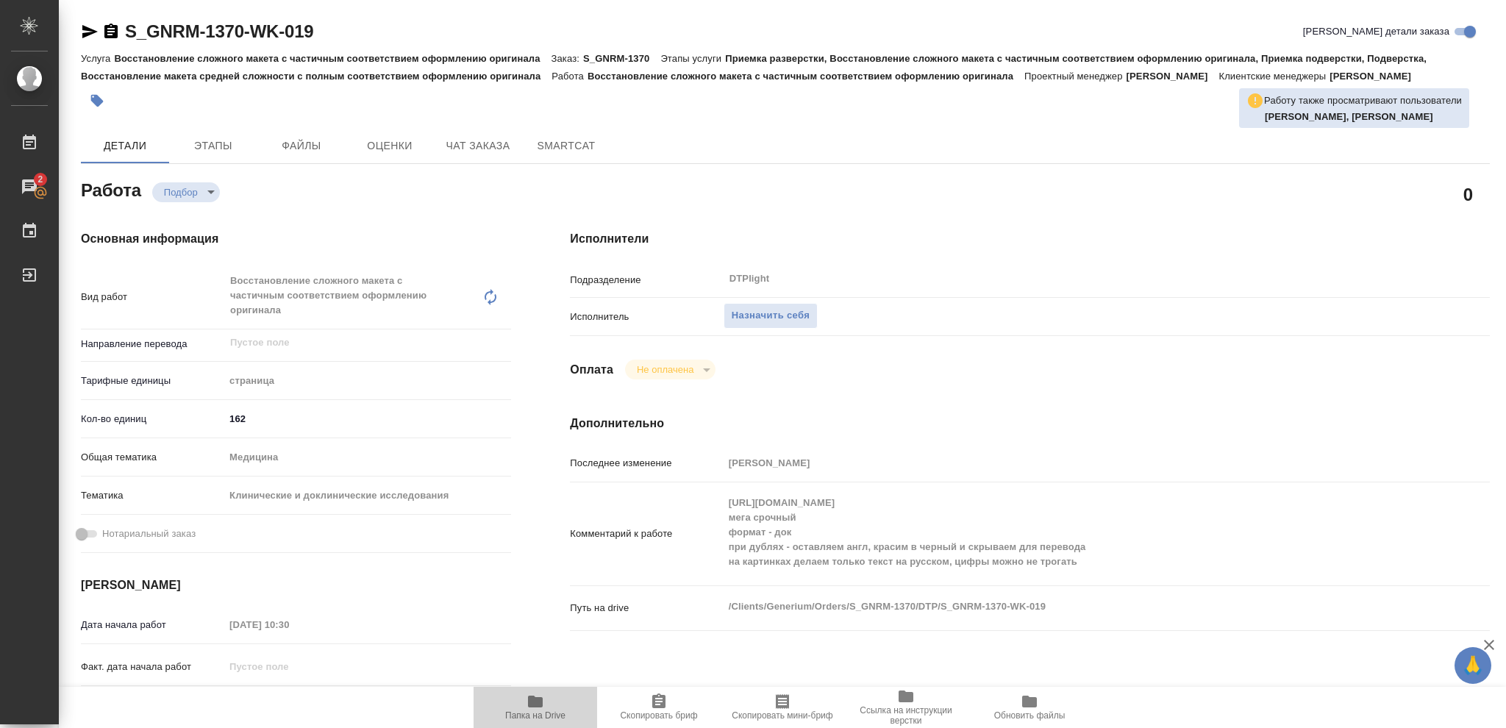
click at [532, 704] on icon "button" at bounding box center [535, 702] width 15 height 12
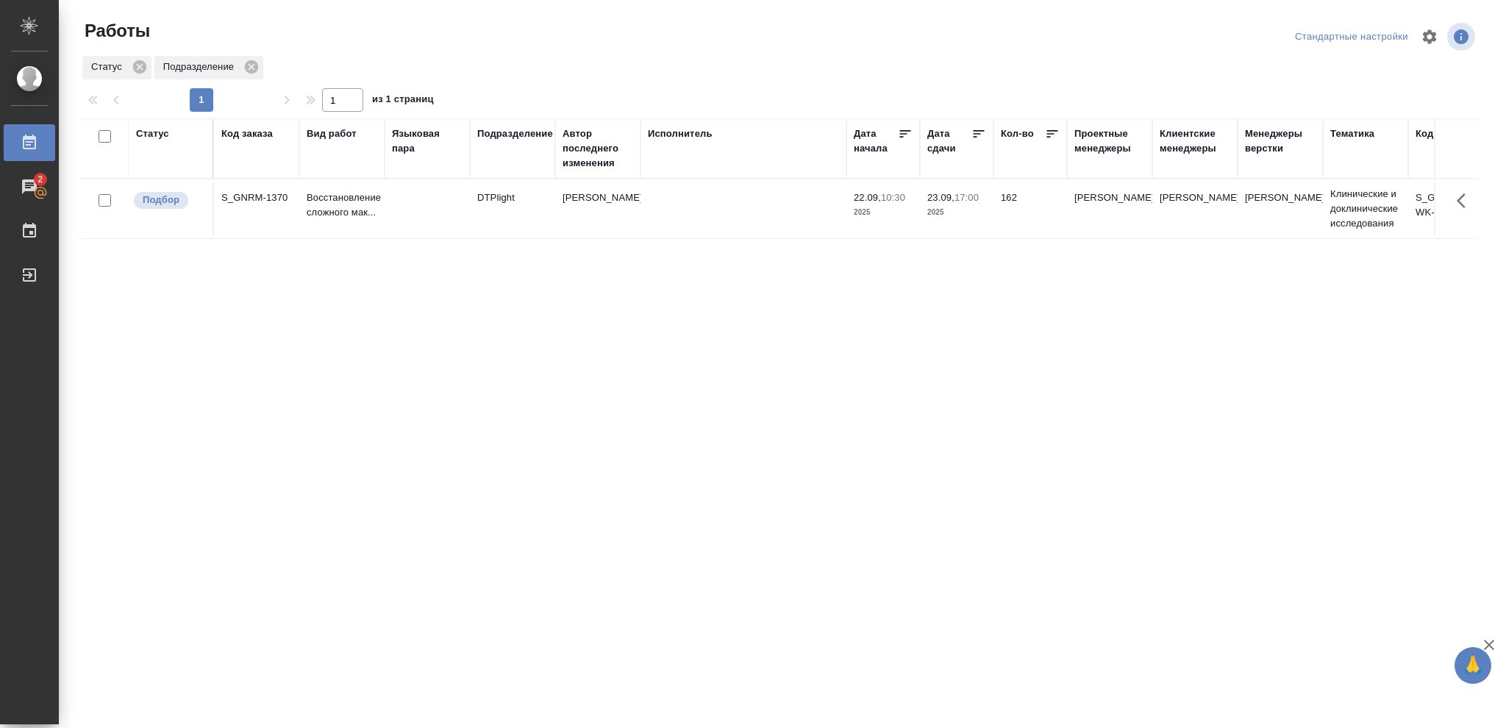
click at [907, 220] on td "22.09, 10:30 2025" at bounding box center [884, 208] width 74 height 51
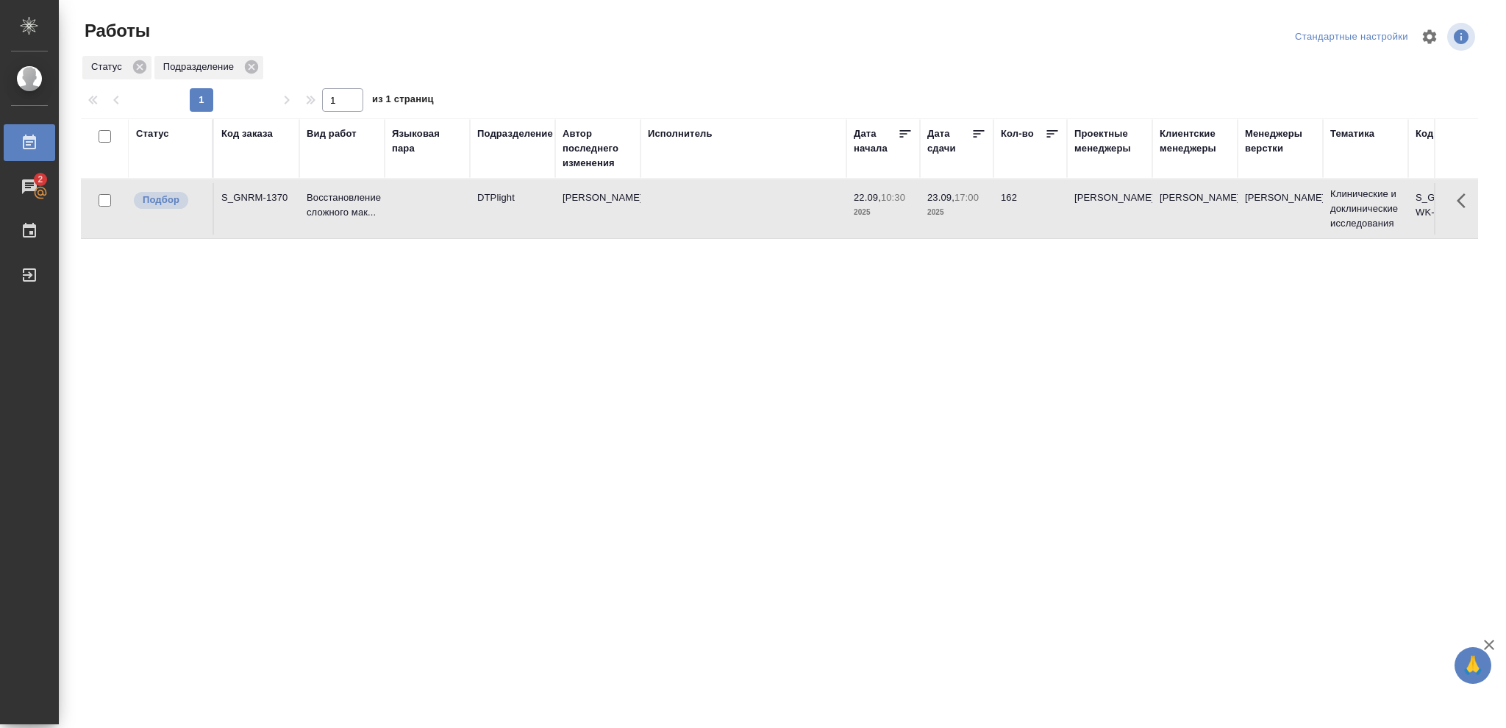
click at [907, 220] on td "22.09, 10:30 2025" at bounding box center [884, 208] width 74 height 51
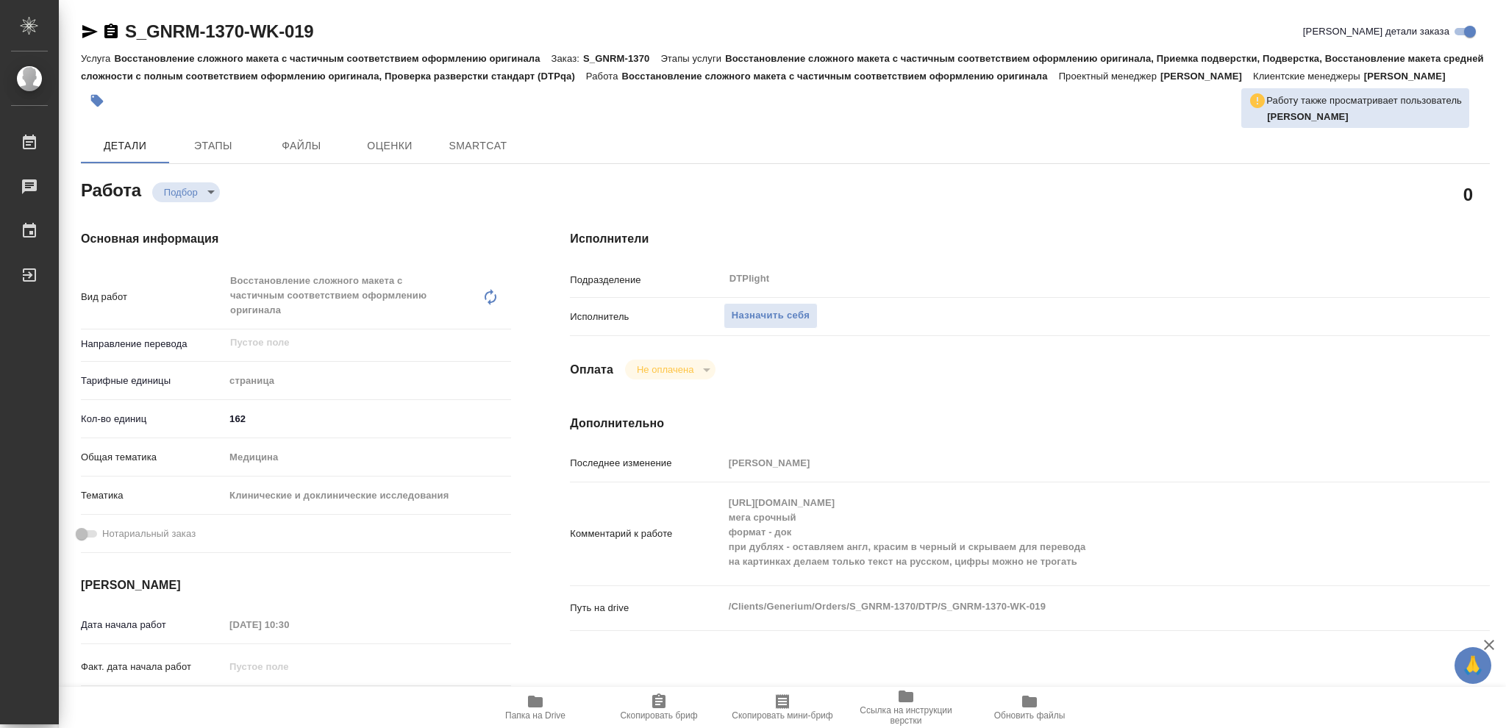
type textarea "x"
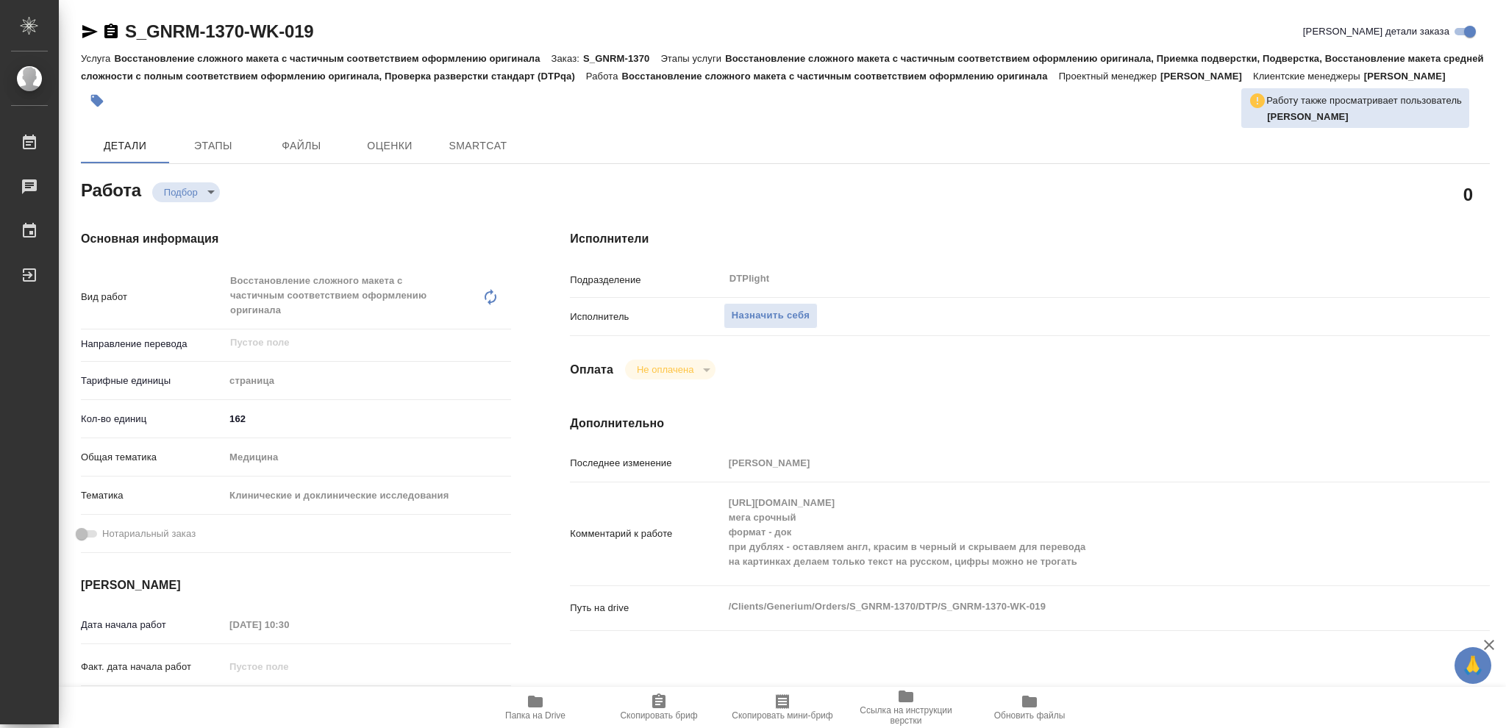
type textarea "x"
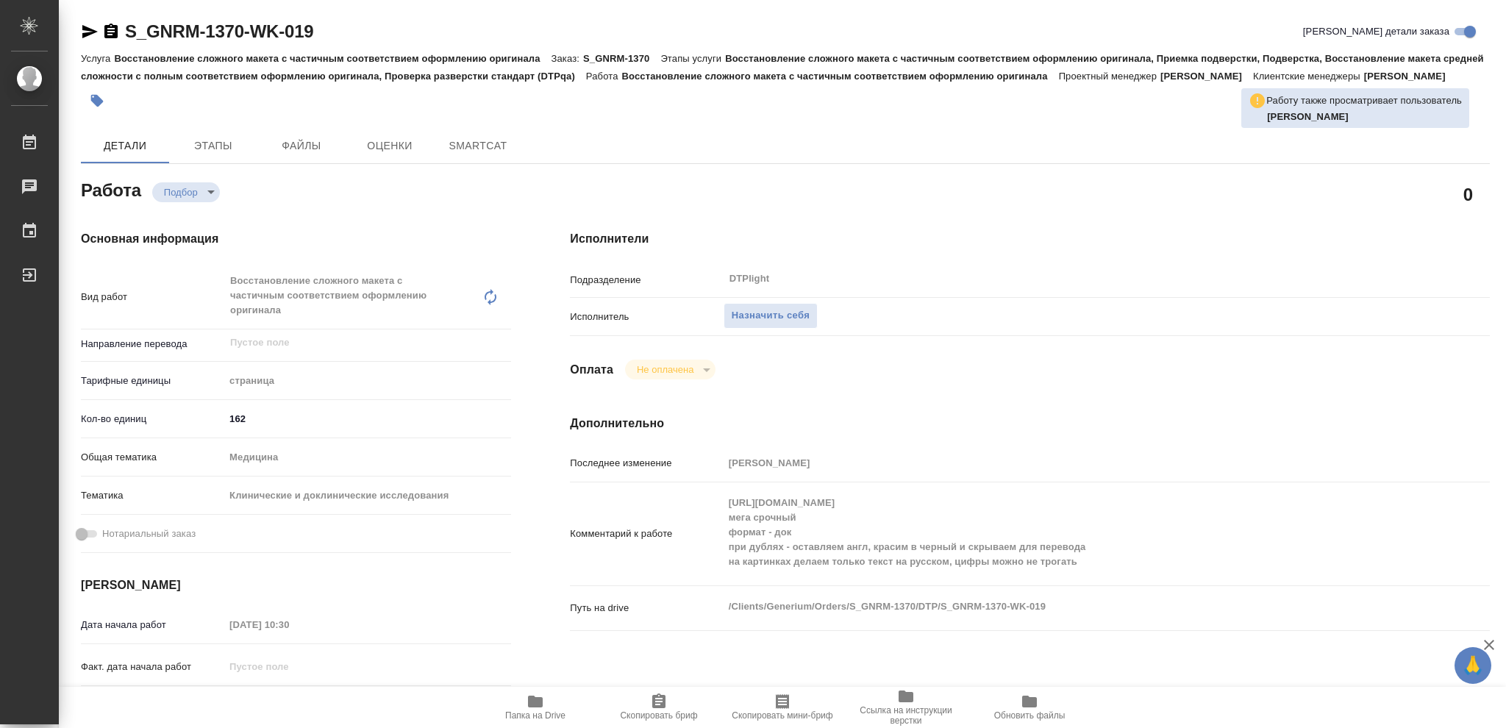
type textarea "x"
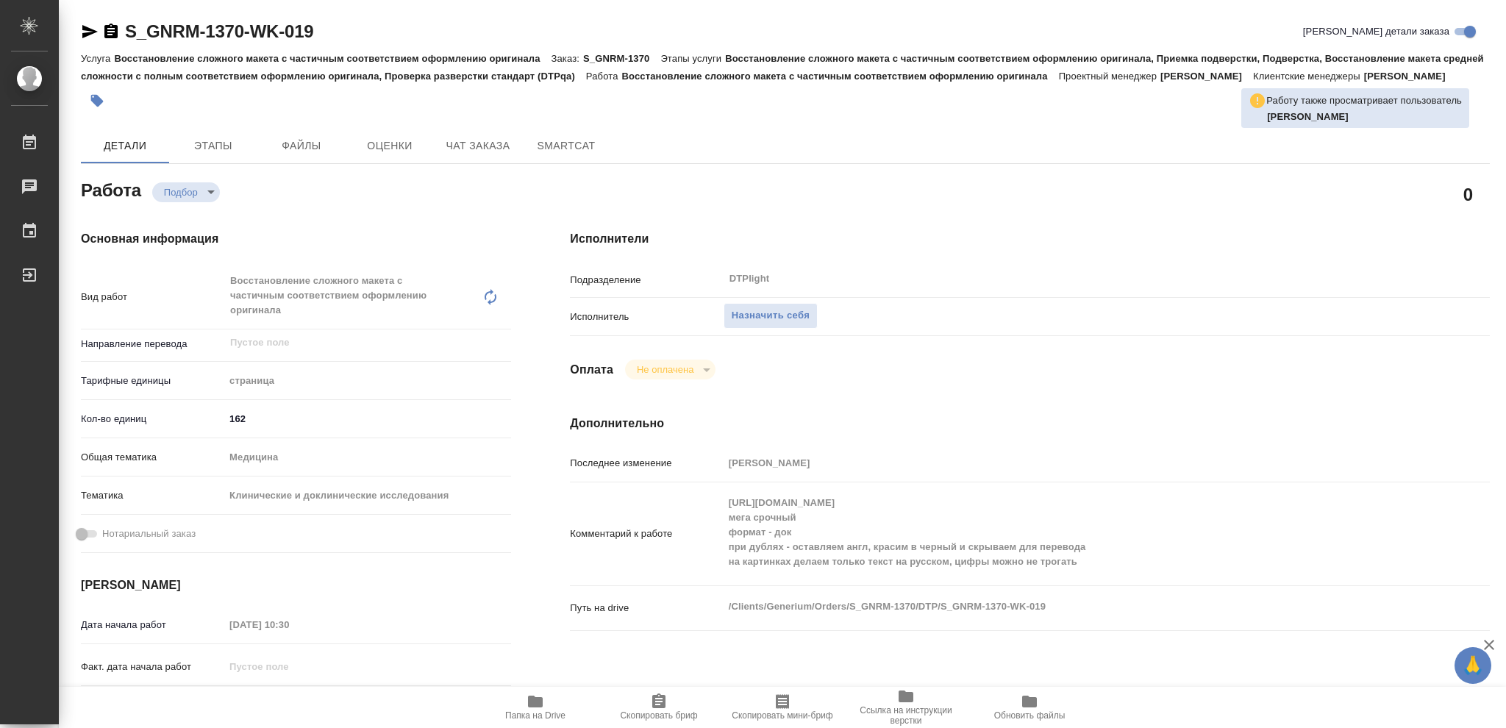
type textarea "x"
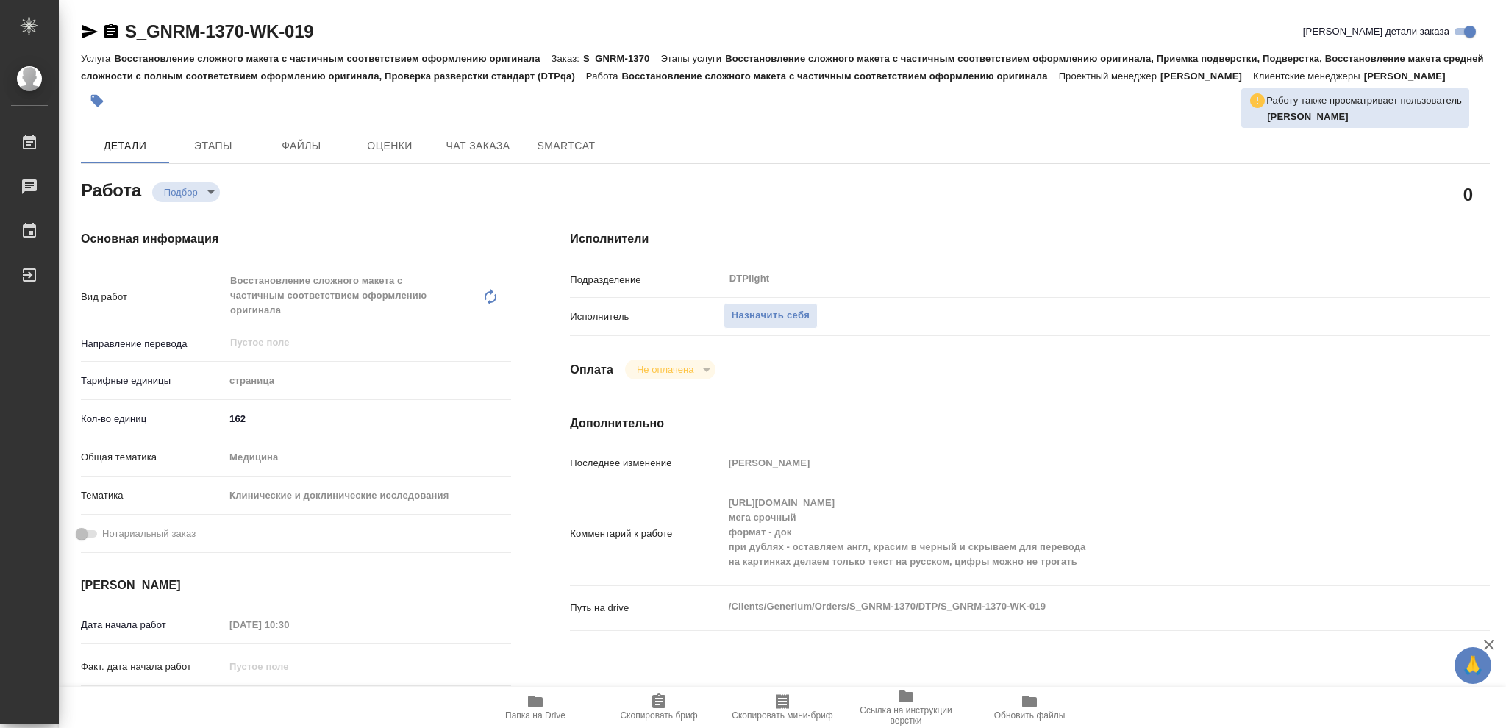
type textarea "x"
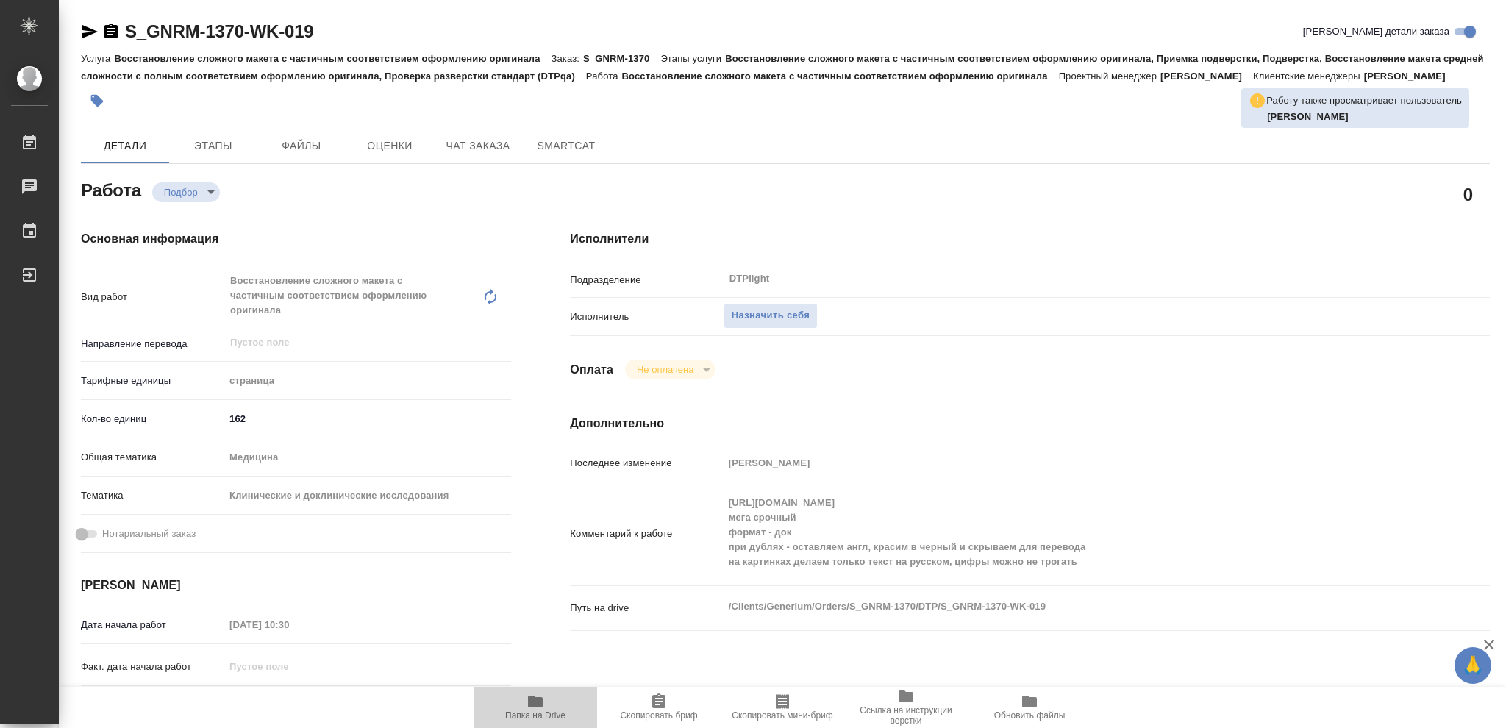
click at [532, 702] on icon "button" at bounding box center [535, 702] width 15 height 12
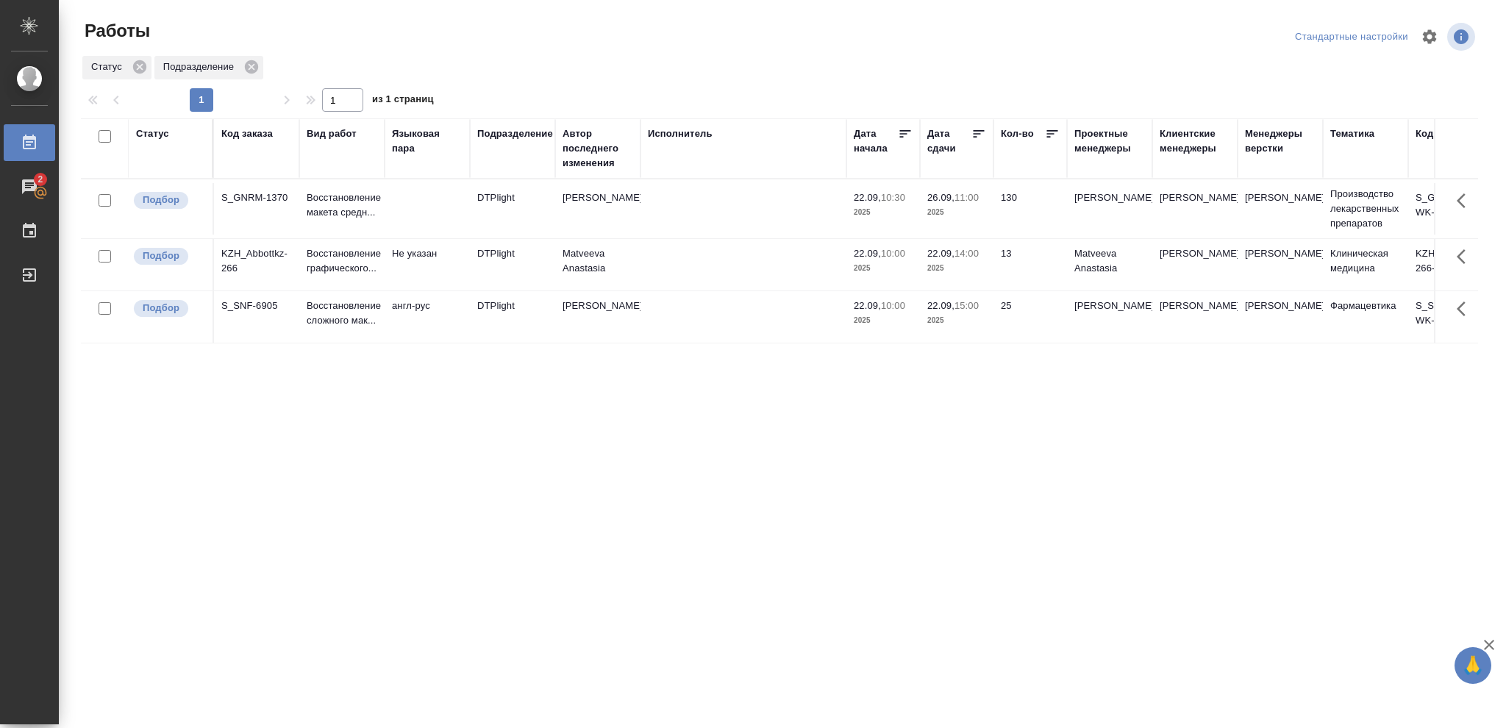
click at [964, 204] on span "26.09, 11:00" at bounding box center [956, 197] width 59 height 15
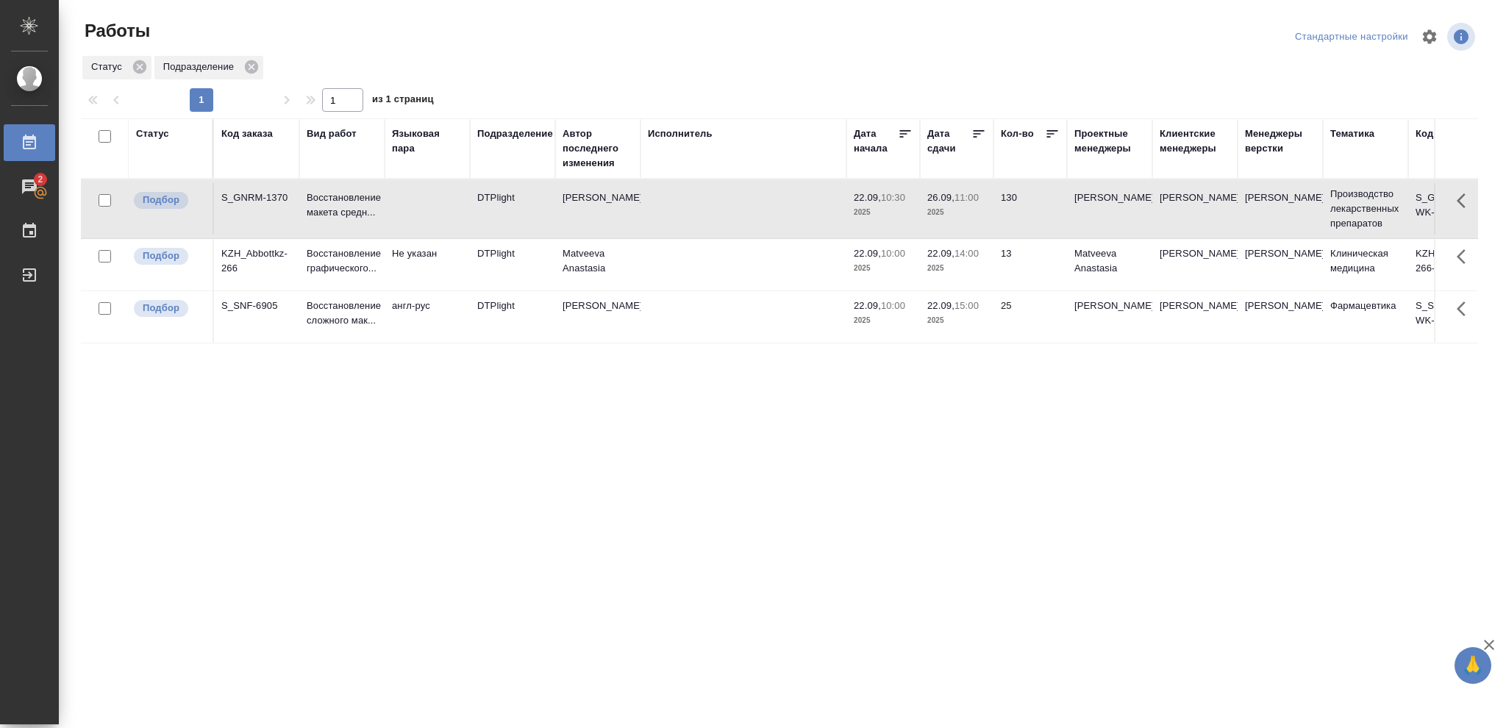
click at [964, 204] on span "26.09, 11:00" at bounding box center [956, 197] width 59 height 15
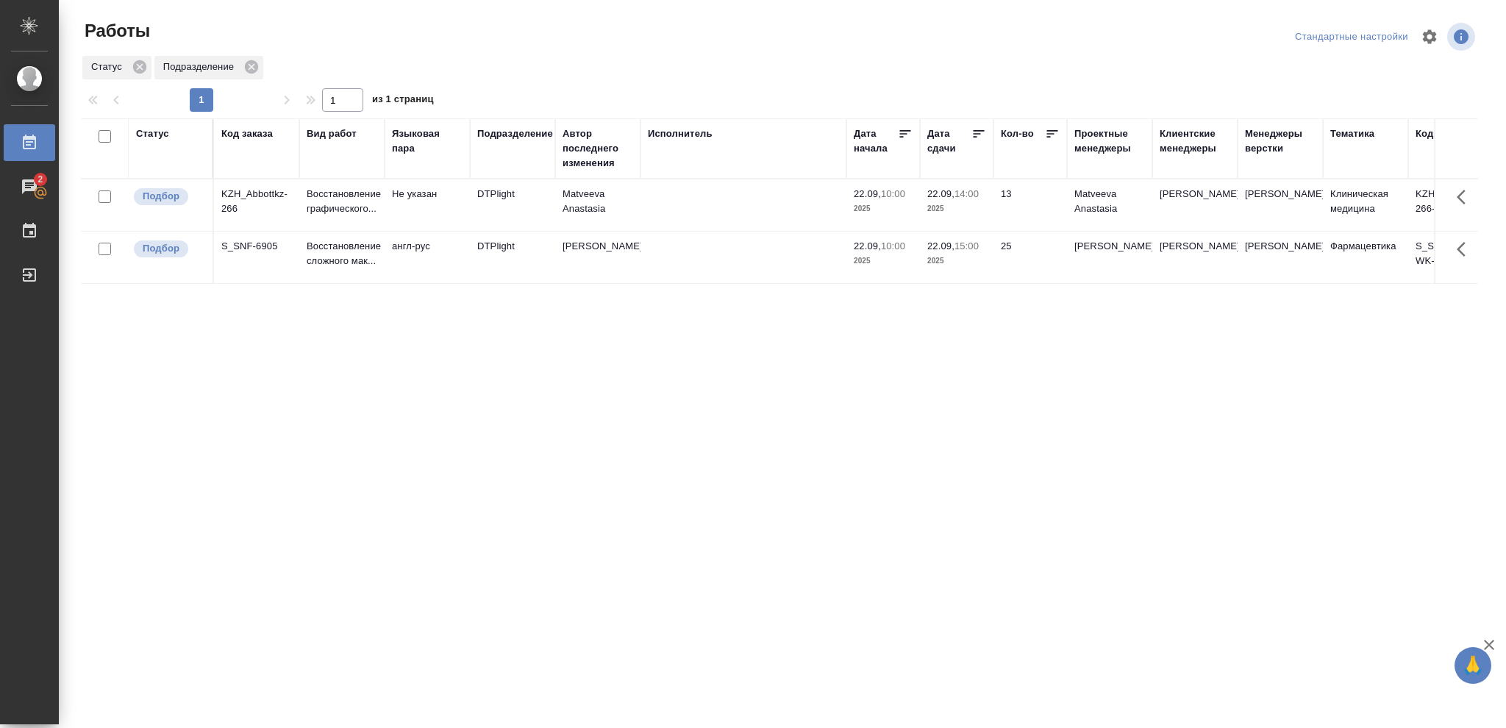
click at [964, 252] on p "15:00" at bounding box center [967, 246] width 24 height 11
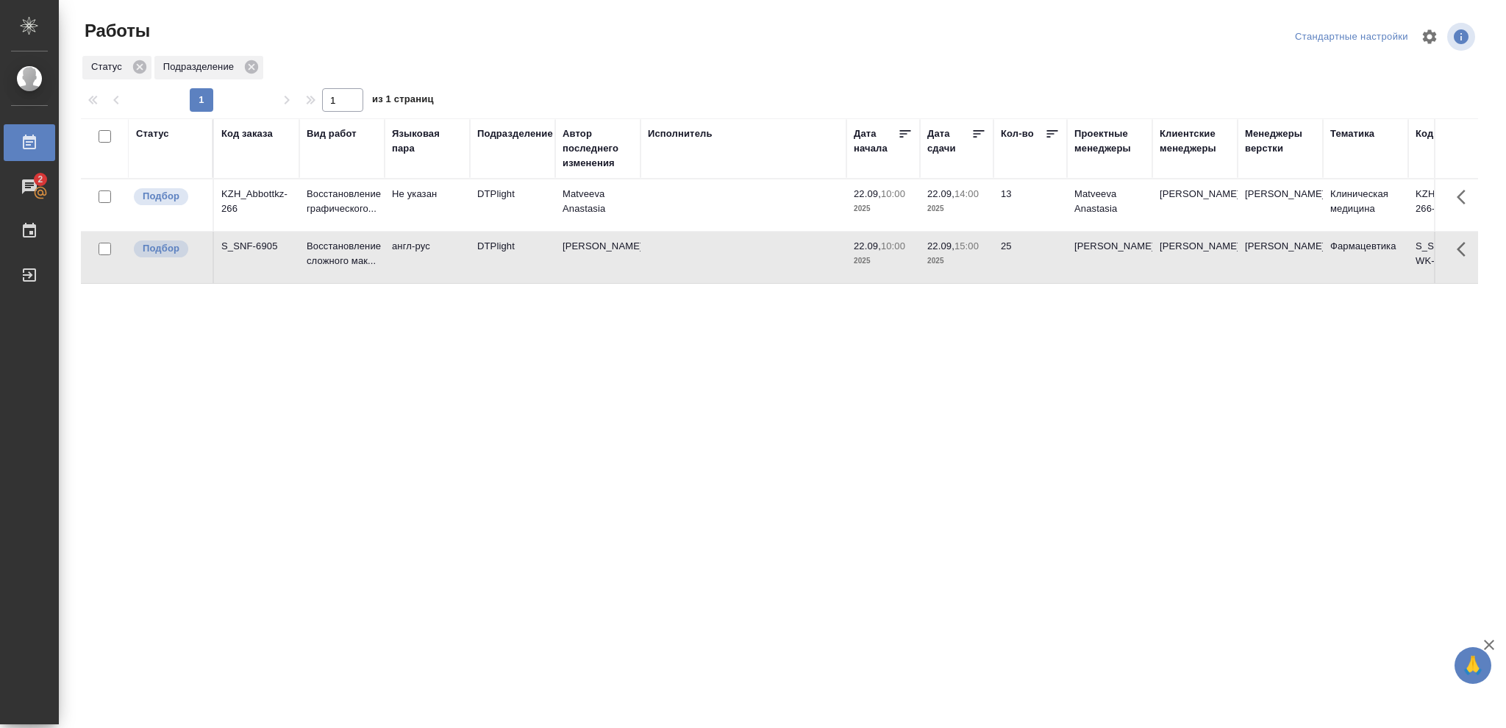
click at [964, 252] on p "15:00" at bounding box center [967, 246] width 24 height 11
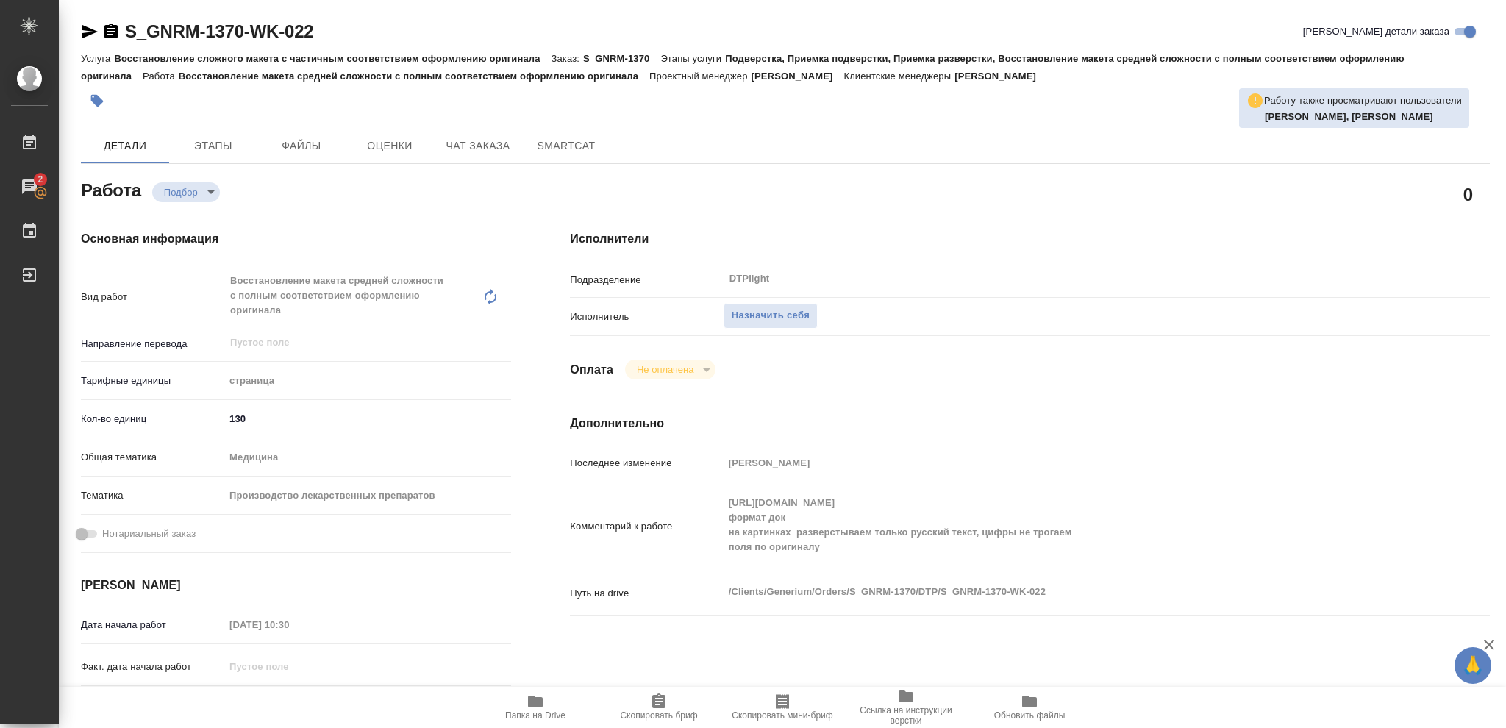
drag, startPoint x: 759, startPoint y: 311, endPoint x: 1156, endPoint y: 328, distance: 397.5
click at [761, 311] on span "Назначить себя" at bounding box center [771, 315] width 78 height 17
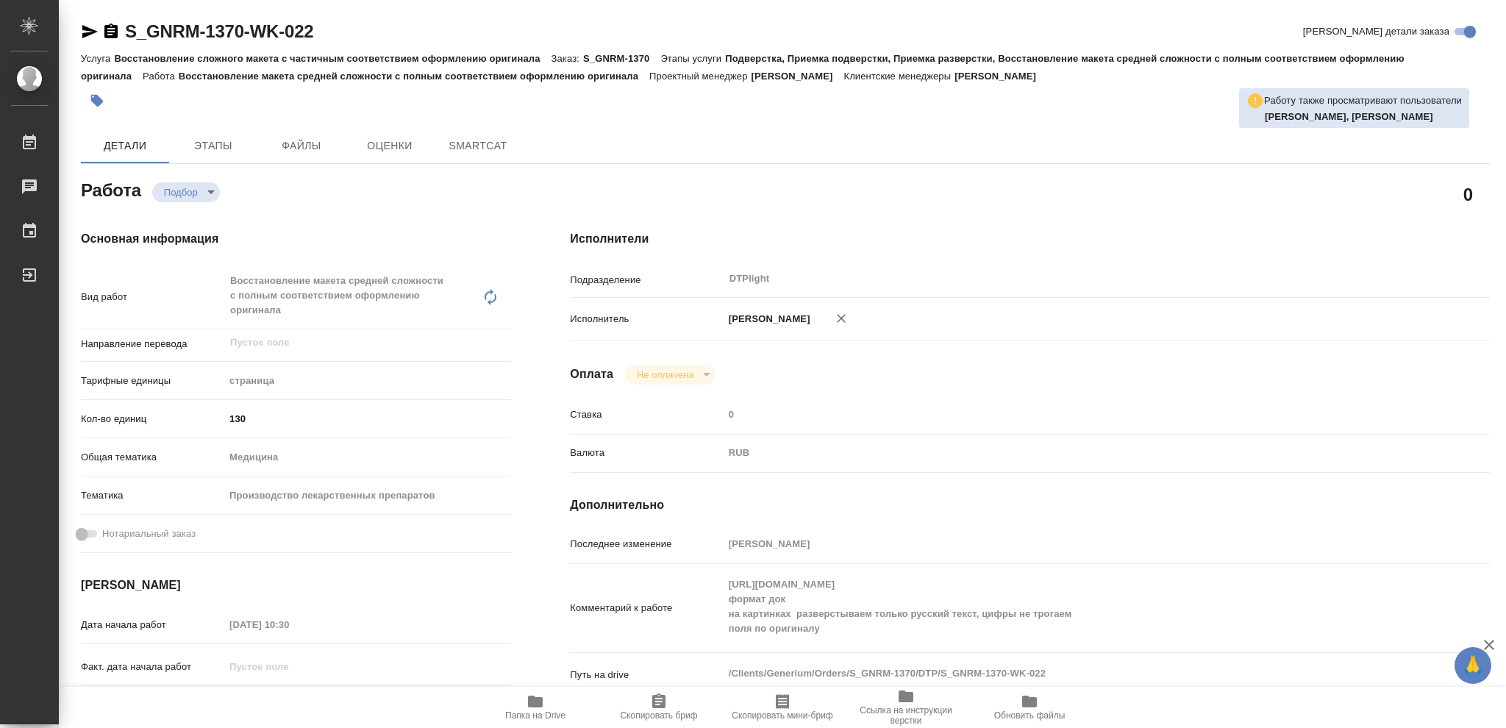
type textarea "x"
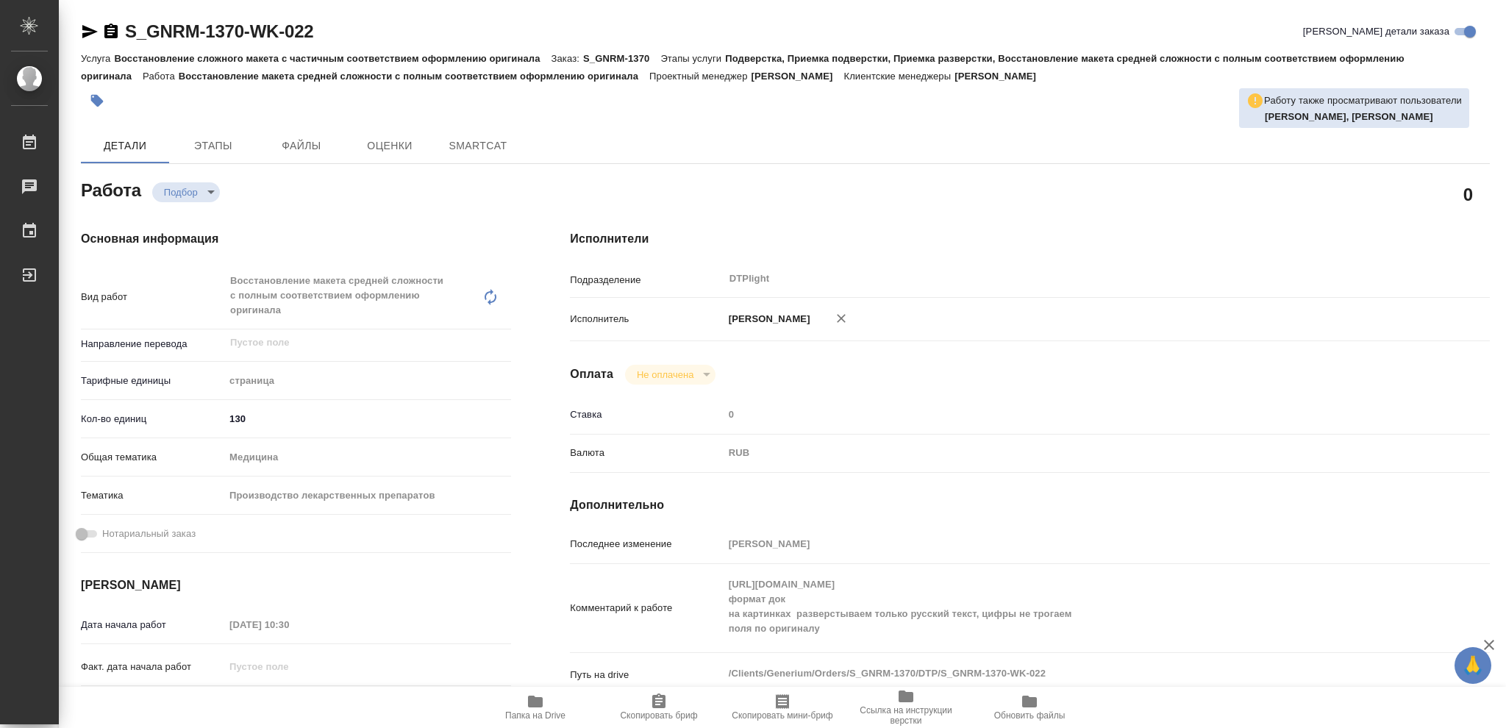
type textarea "x"
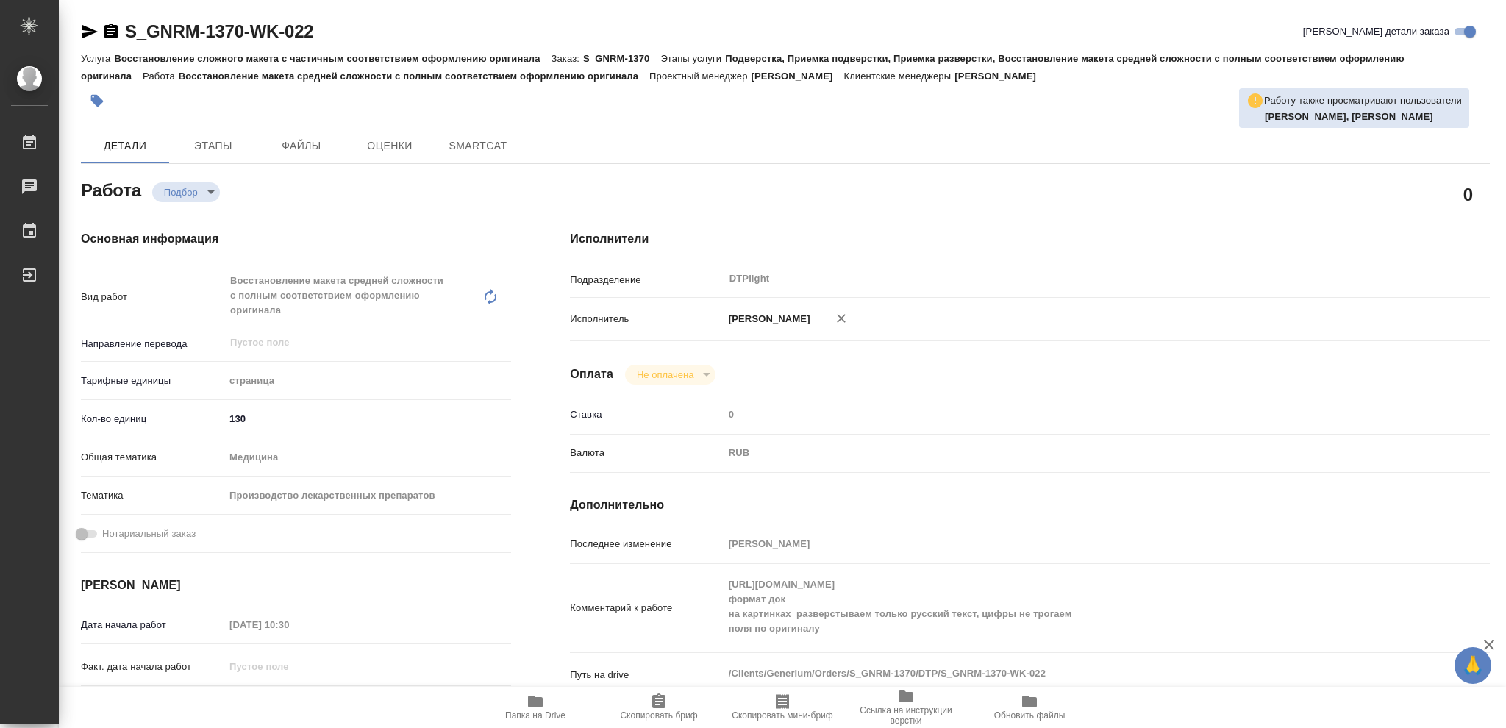
type textarea "x"
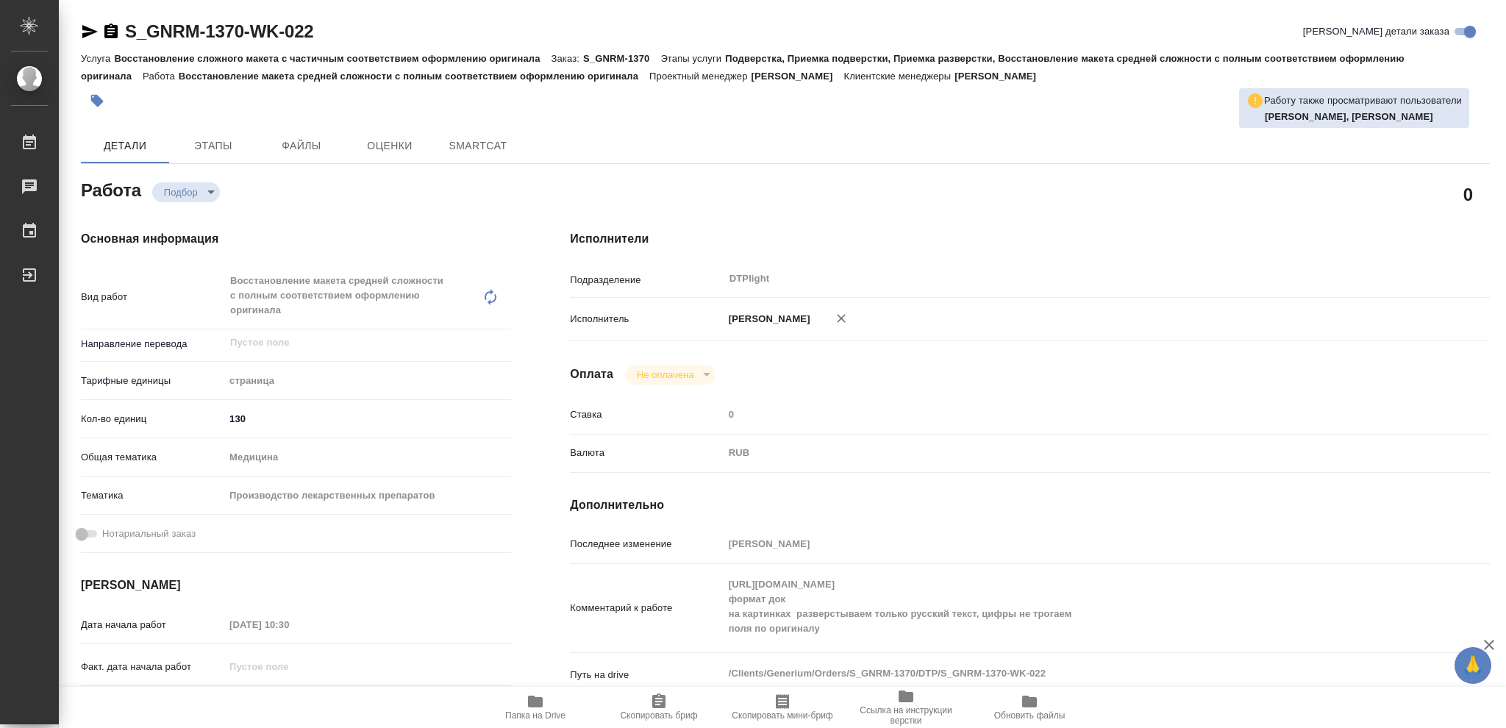
type textarea "x"
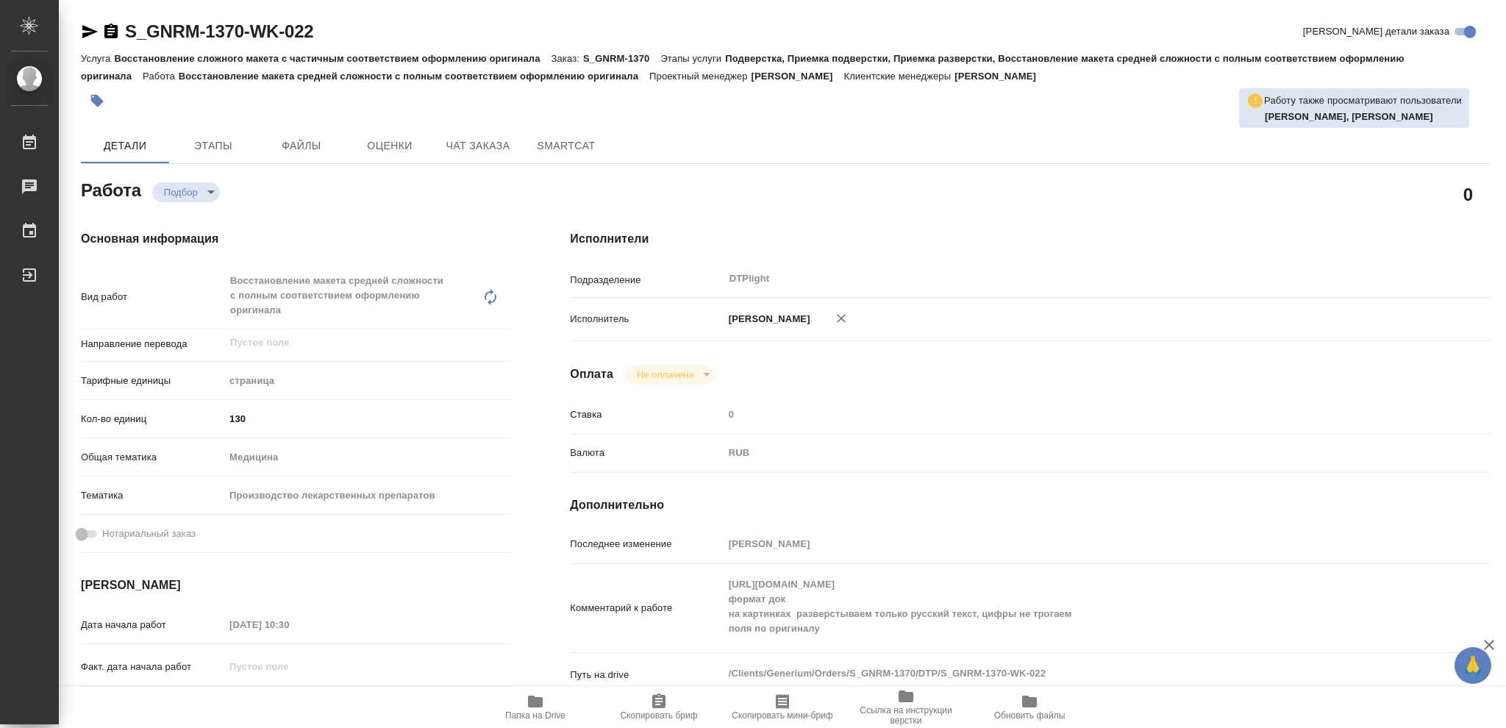
type textarea "x"
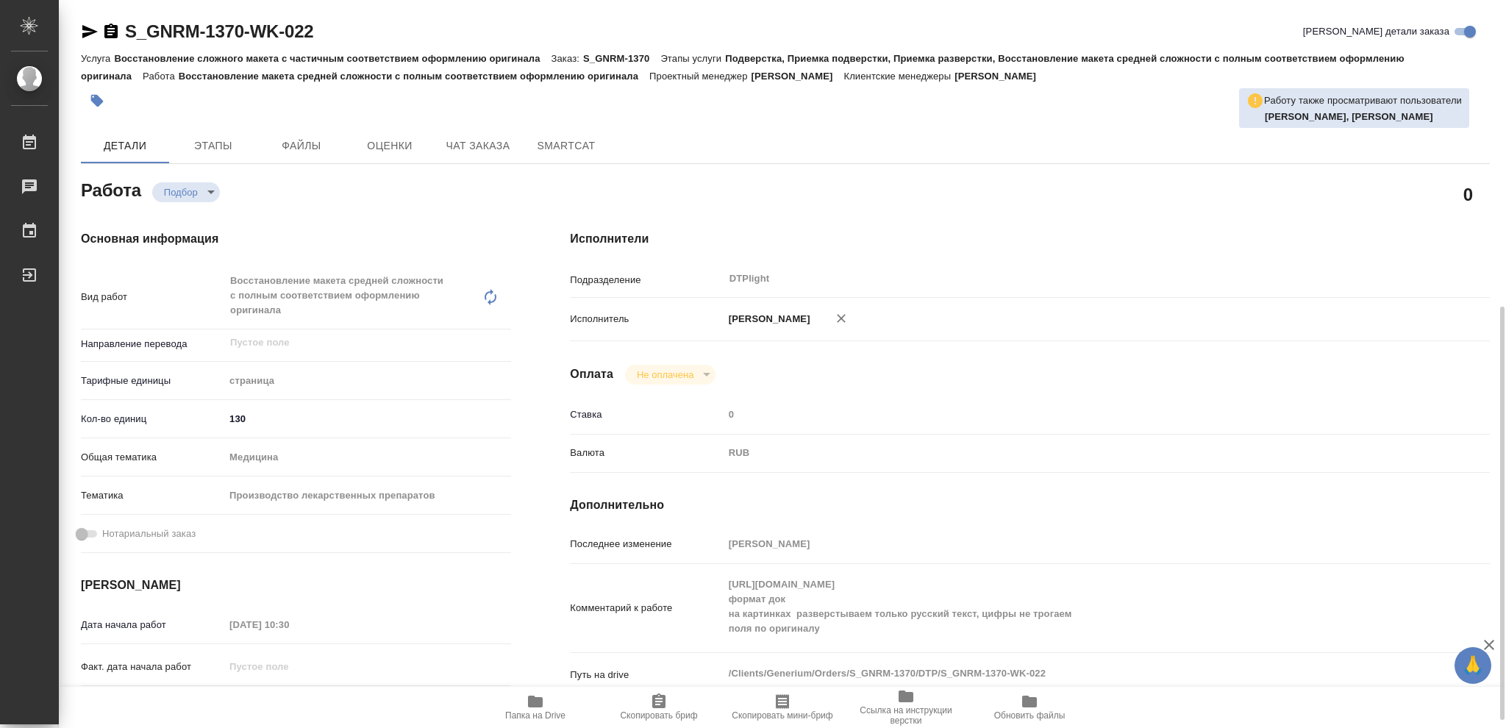
scroll to position [196, 0]
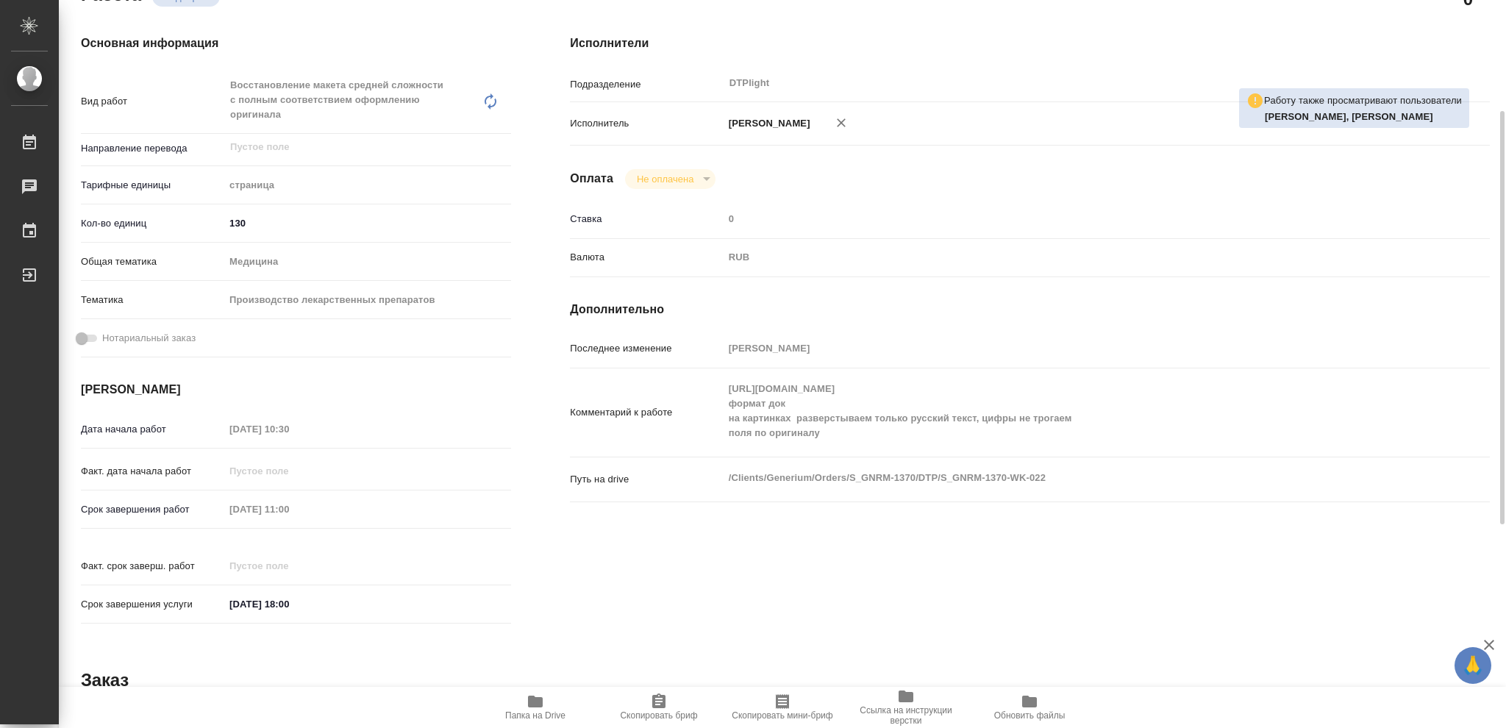
type textarea "x"
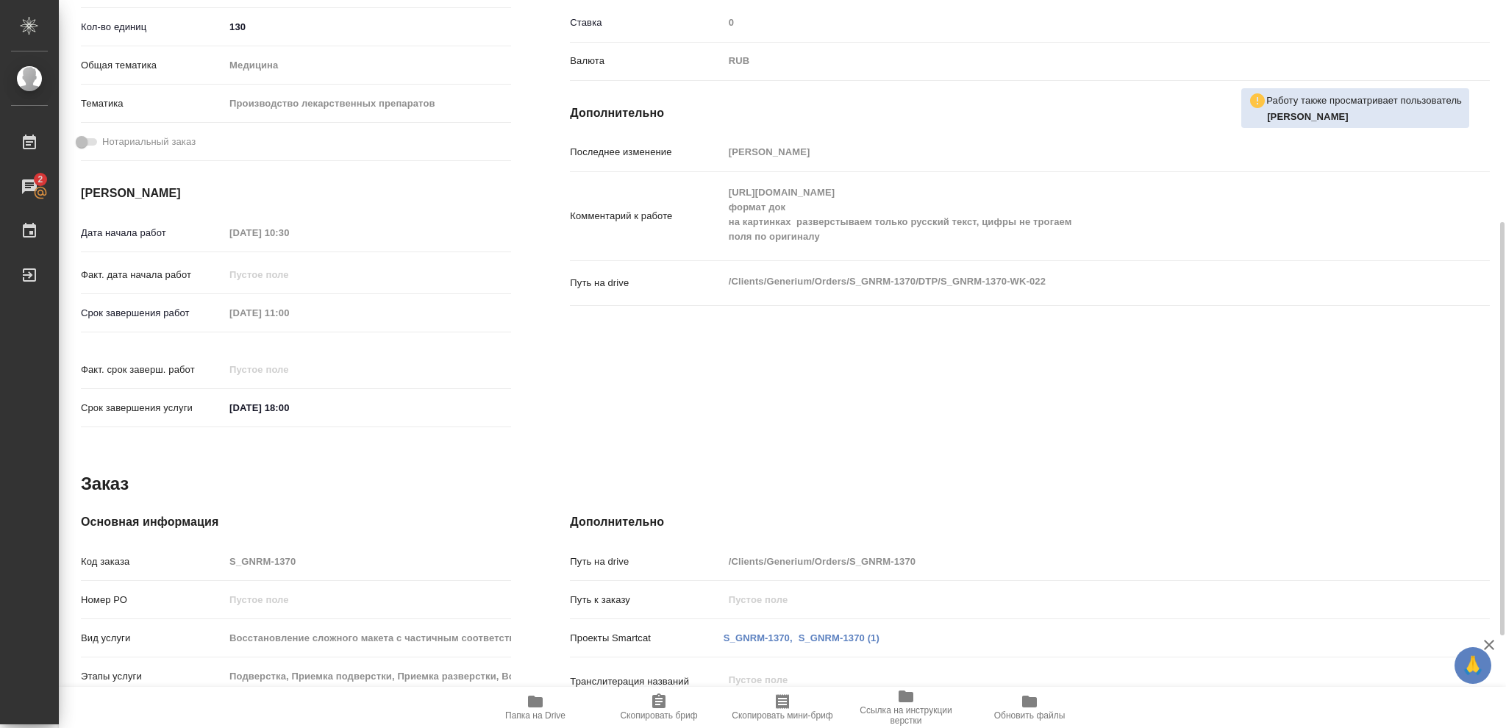
scroll to position [0, 0]
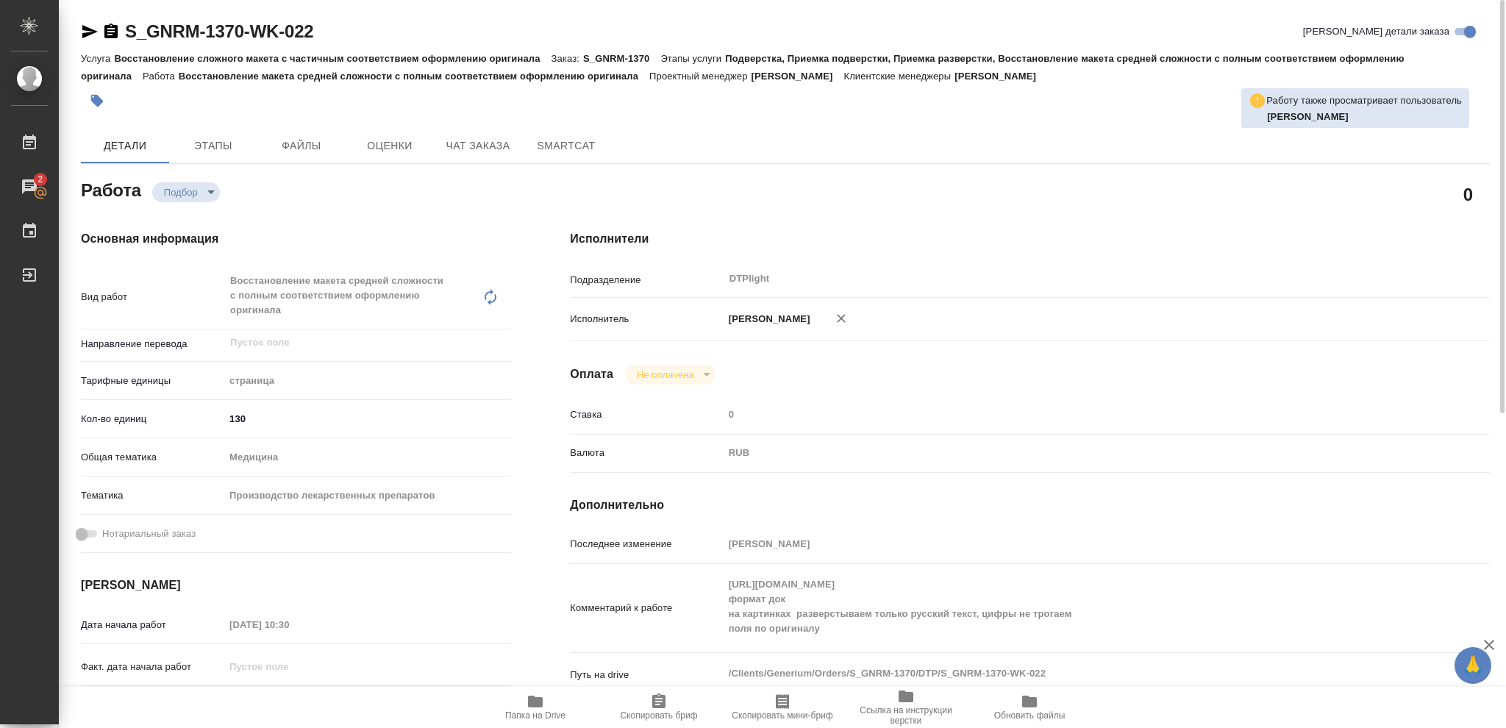
click at [210, 188] on body "🙏 .cls-1 fill:#fff; AWATERA Vasileva Olga Работы 2 Чаты График Выйти S_GNRM-137…" at bounding box center [753, 364] width 1506 height 728
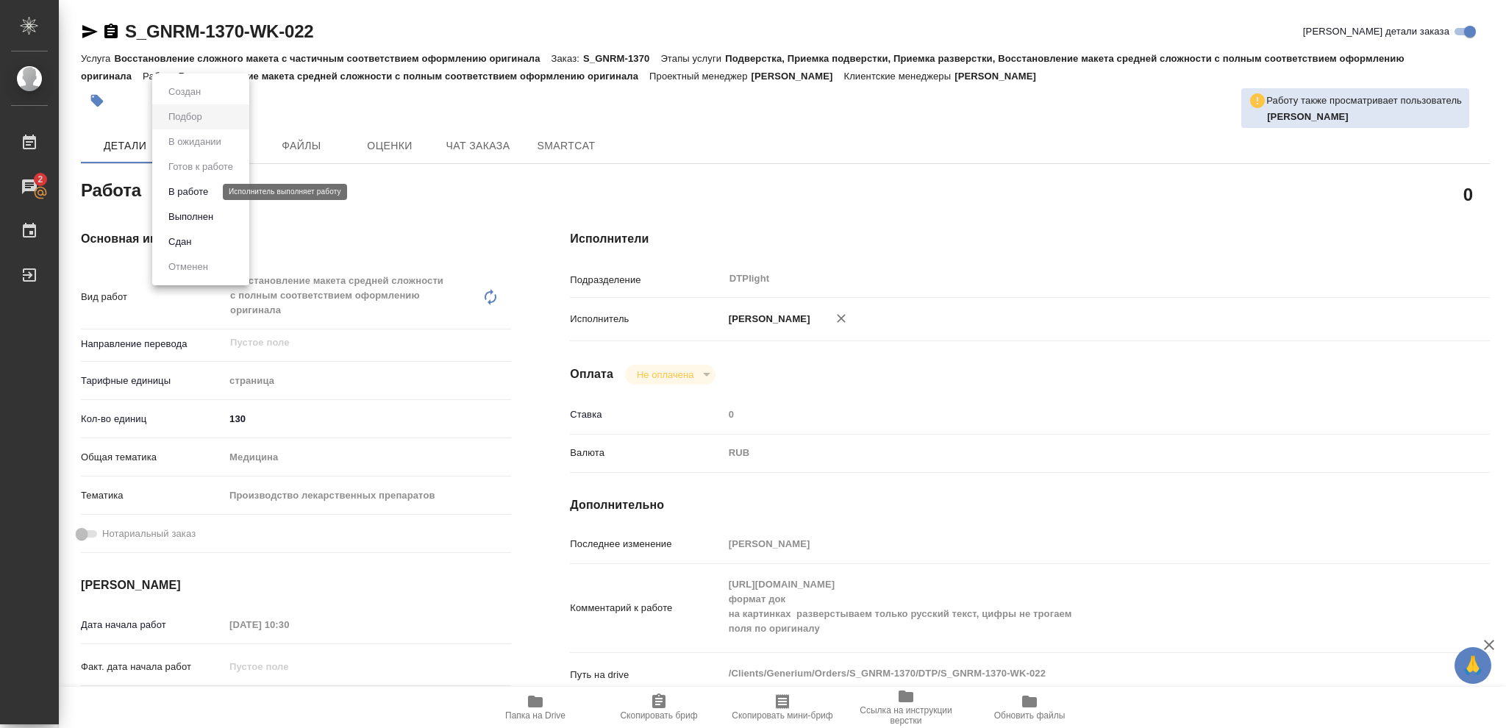
click at [190, 193] on button "В работе" at bounding box center [188, 192] width 49 height 16
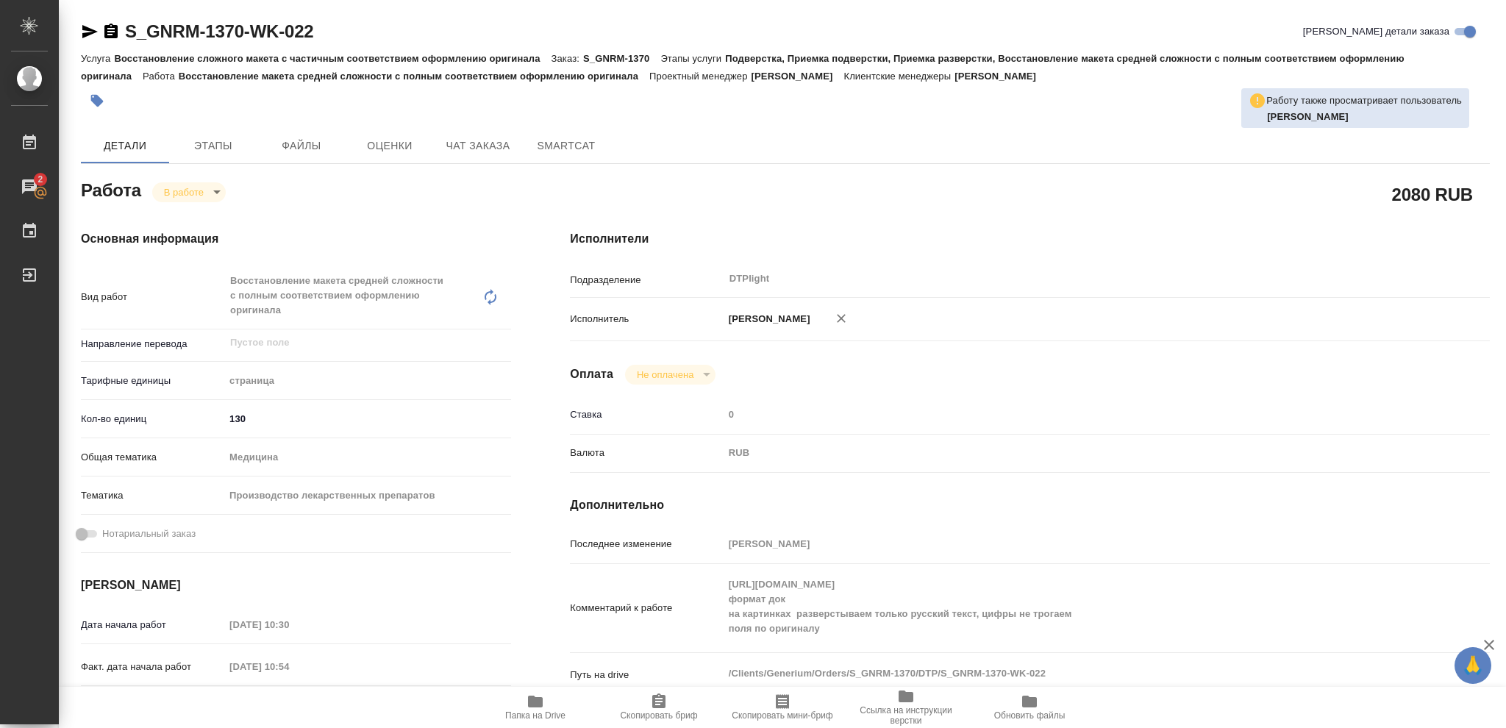
type textarea "x"
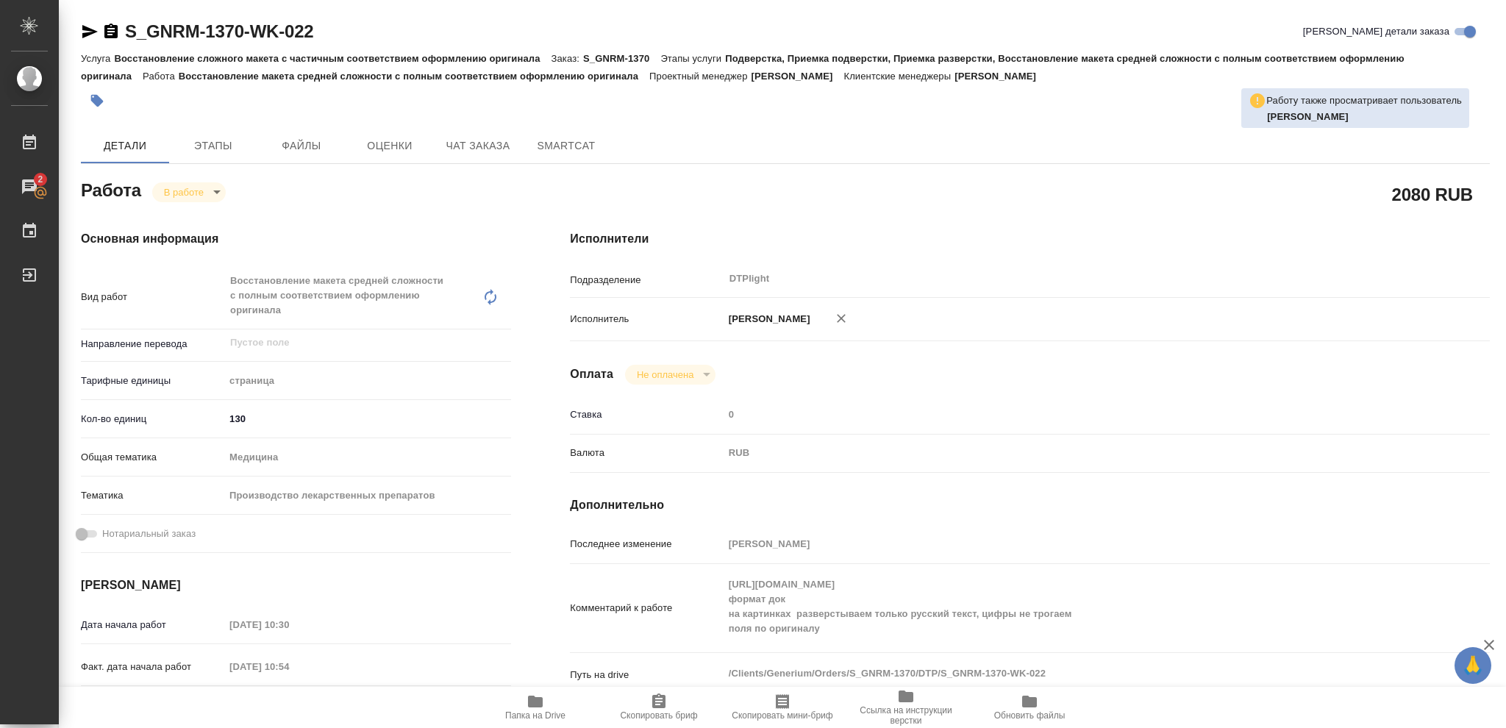
type textarea "x"
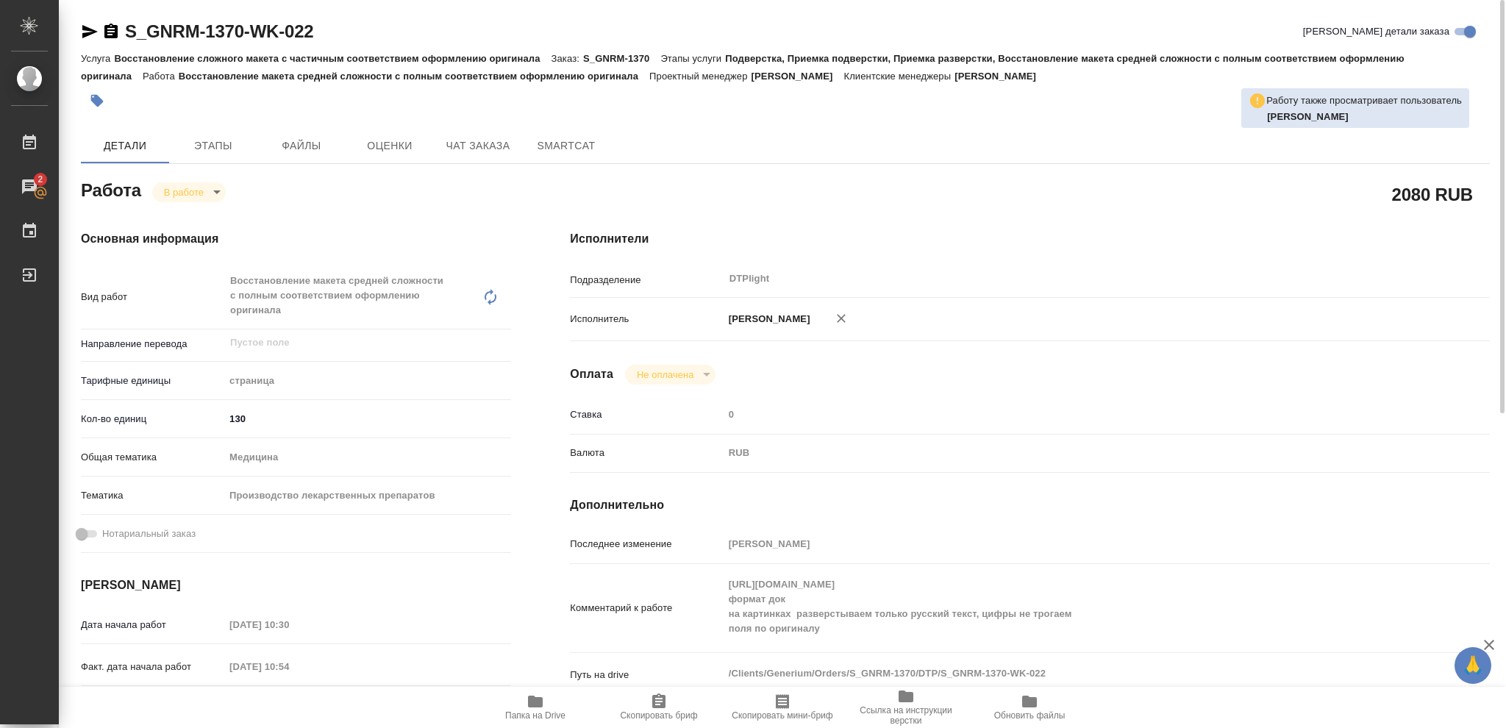
type textarea "x"
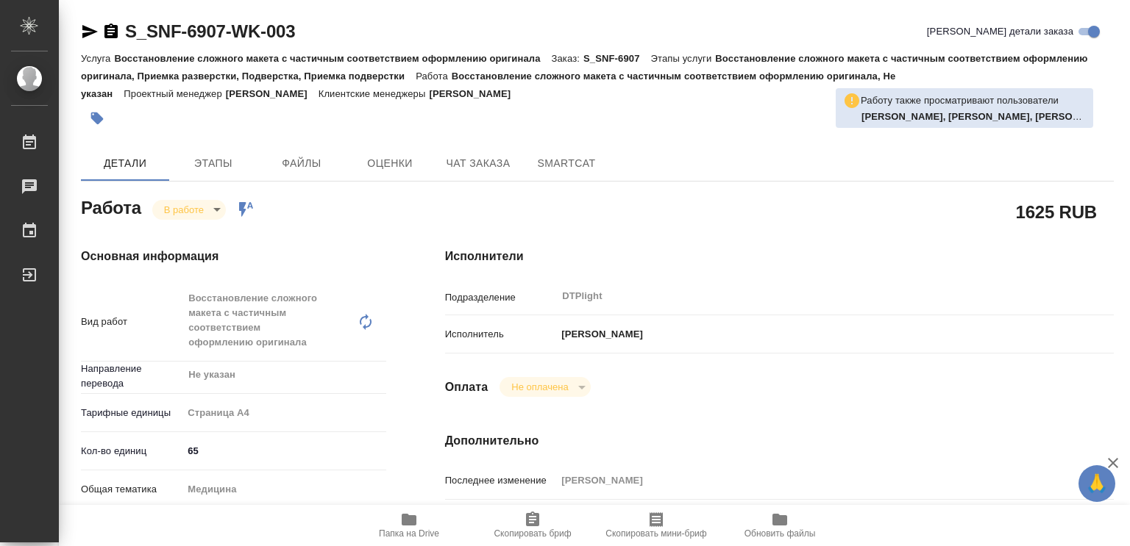
type textarea "x"
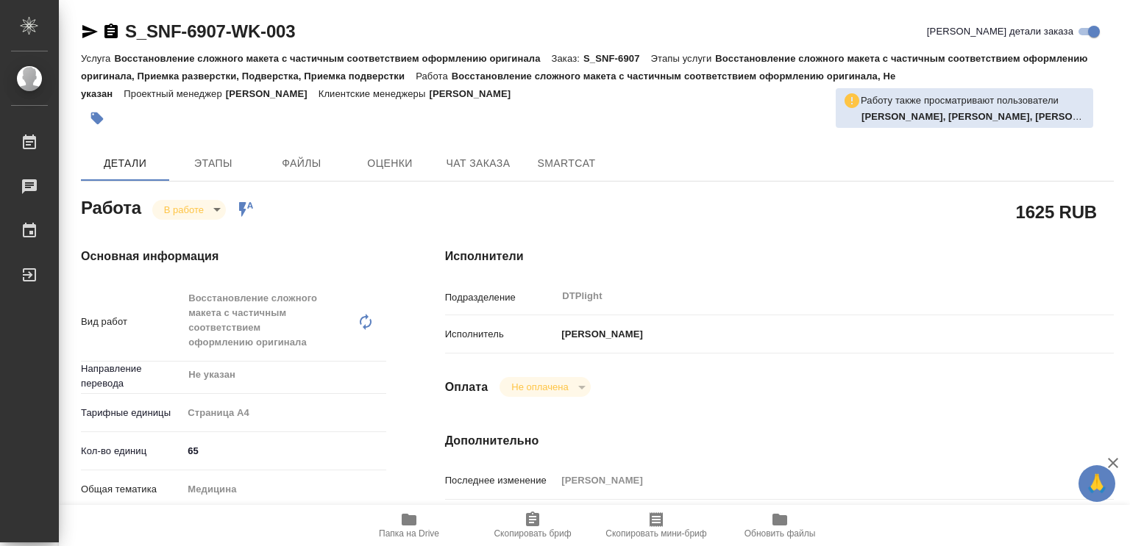
type textarea "x"
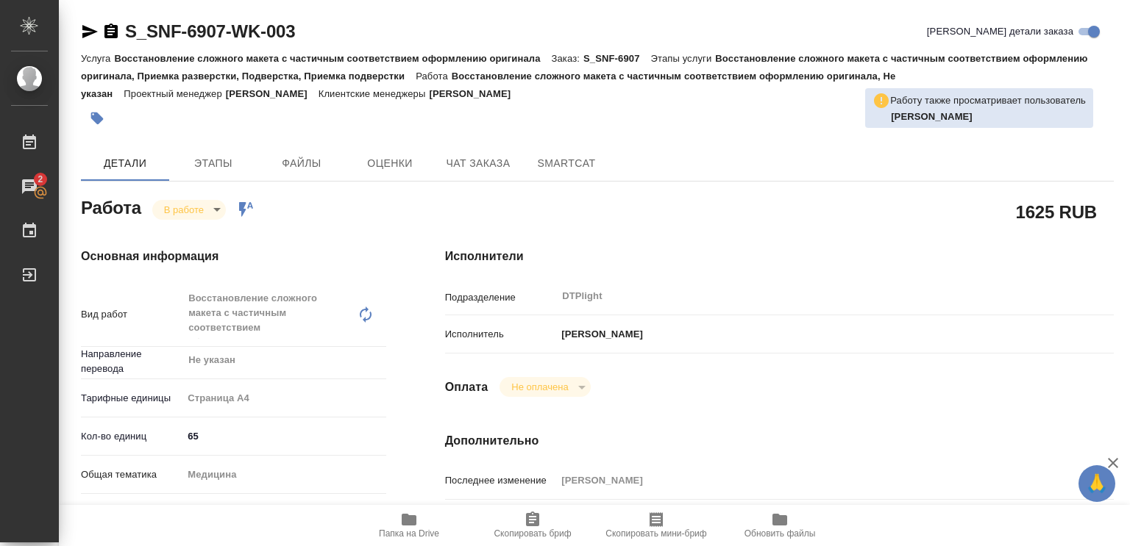
type textarea "x"
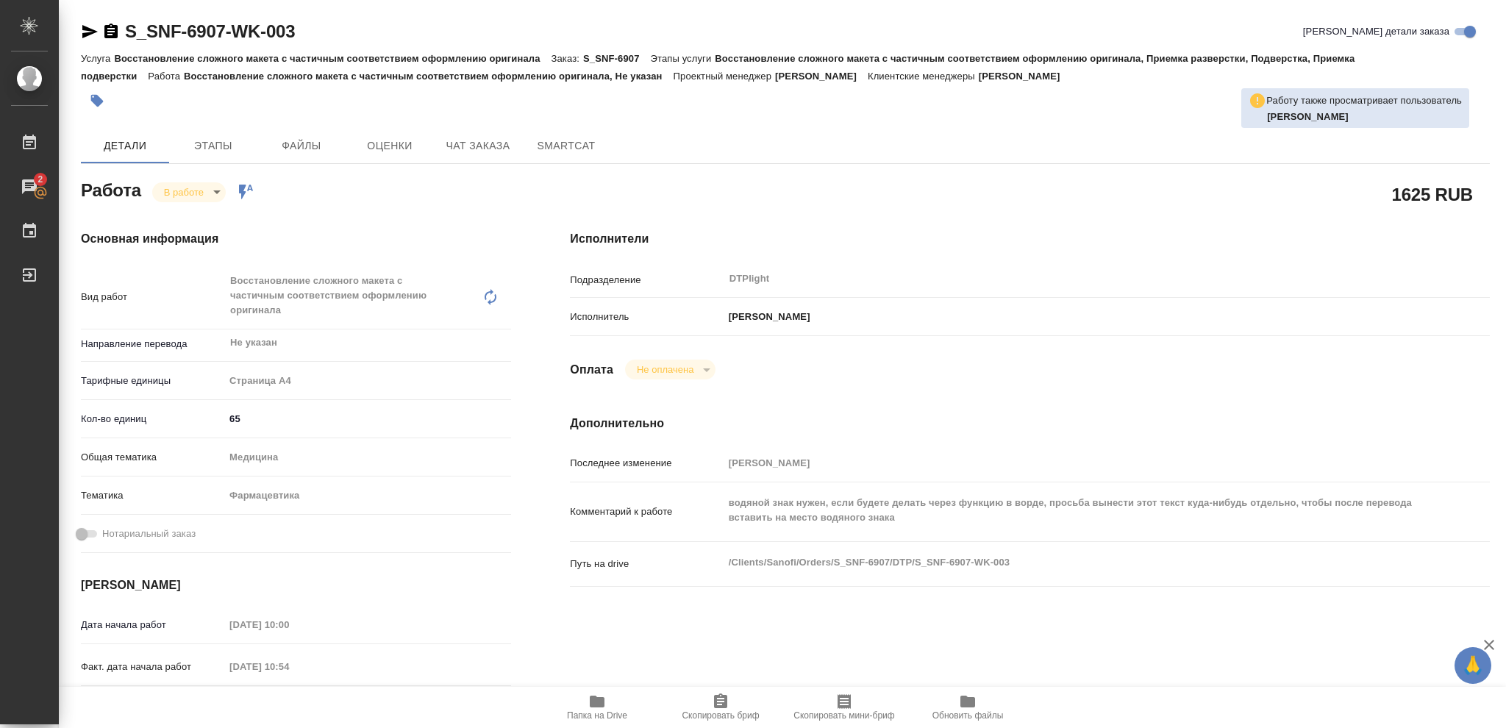
type textarea "x"
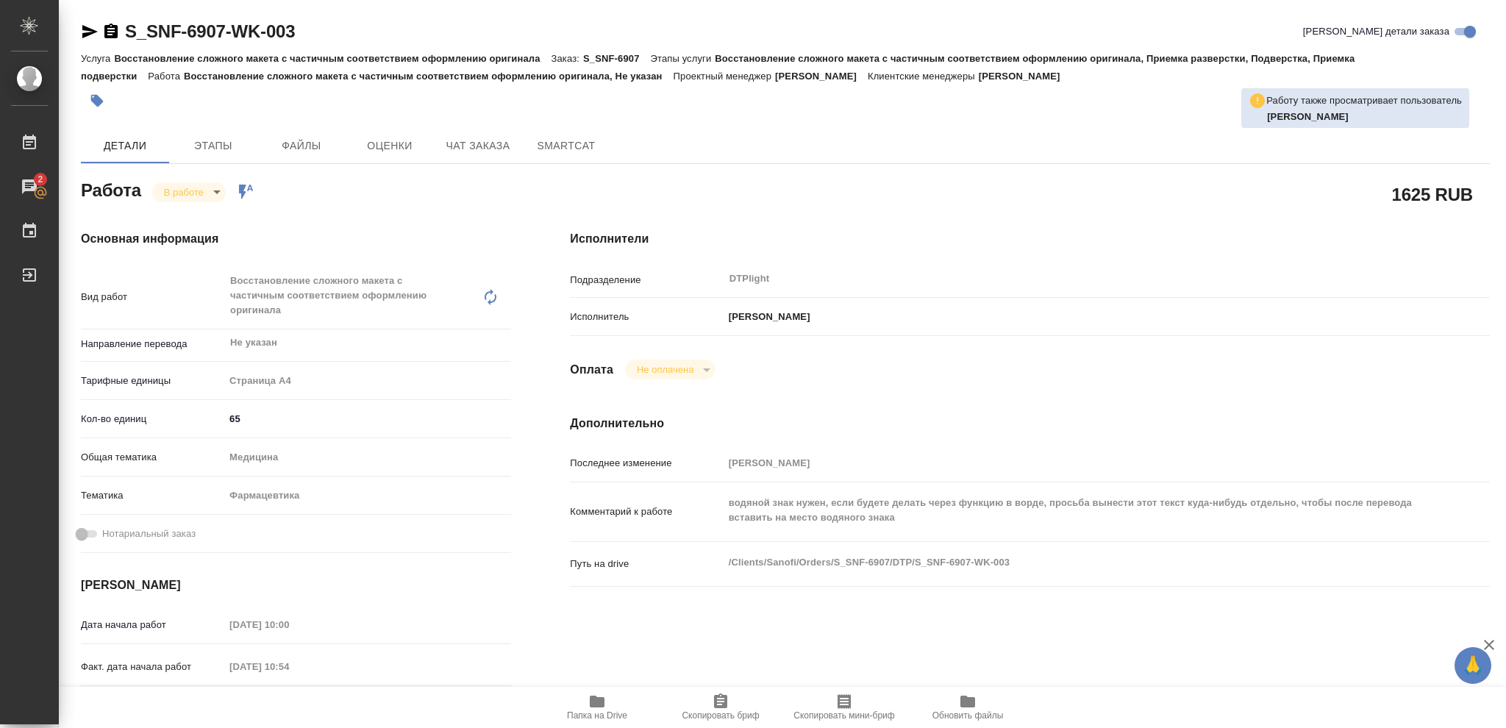
type textarea "x"
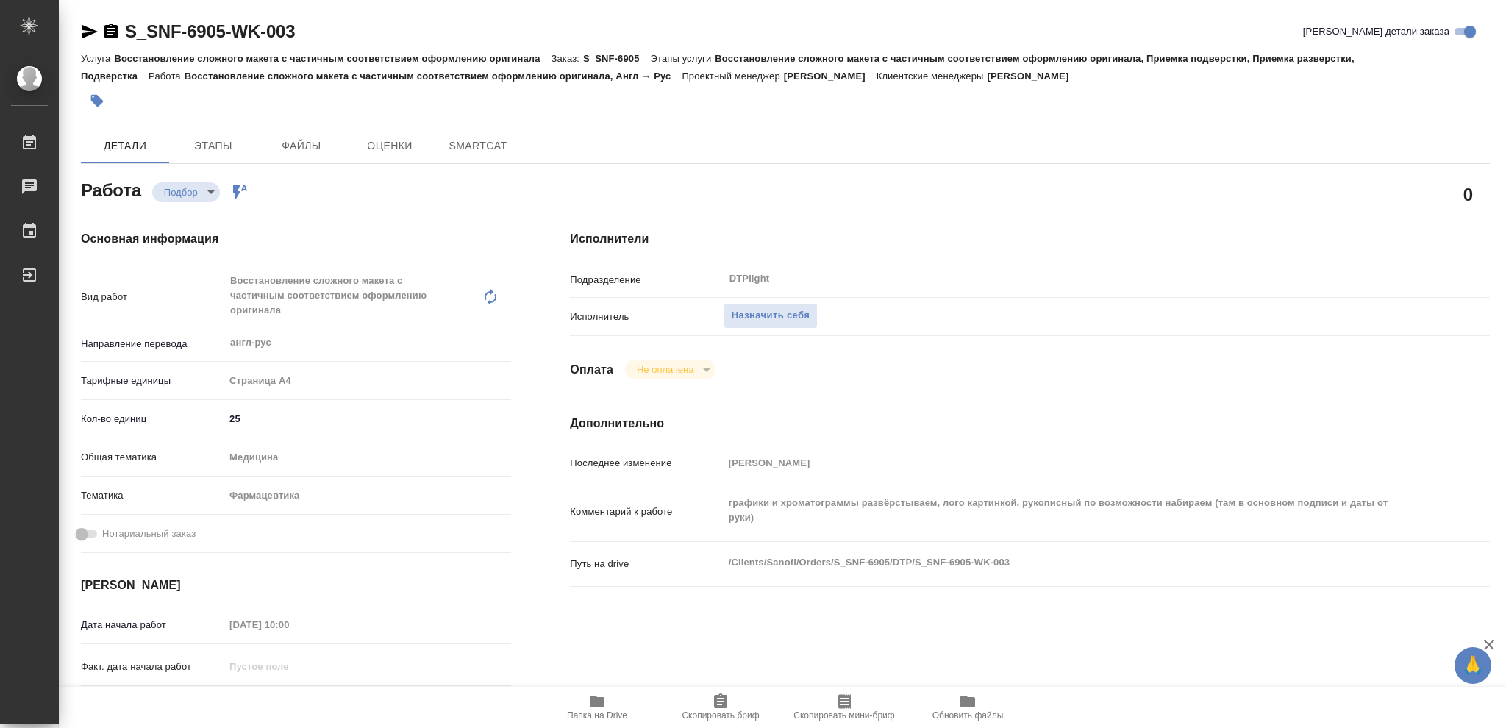
type textarea "x"
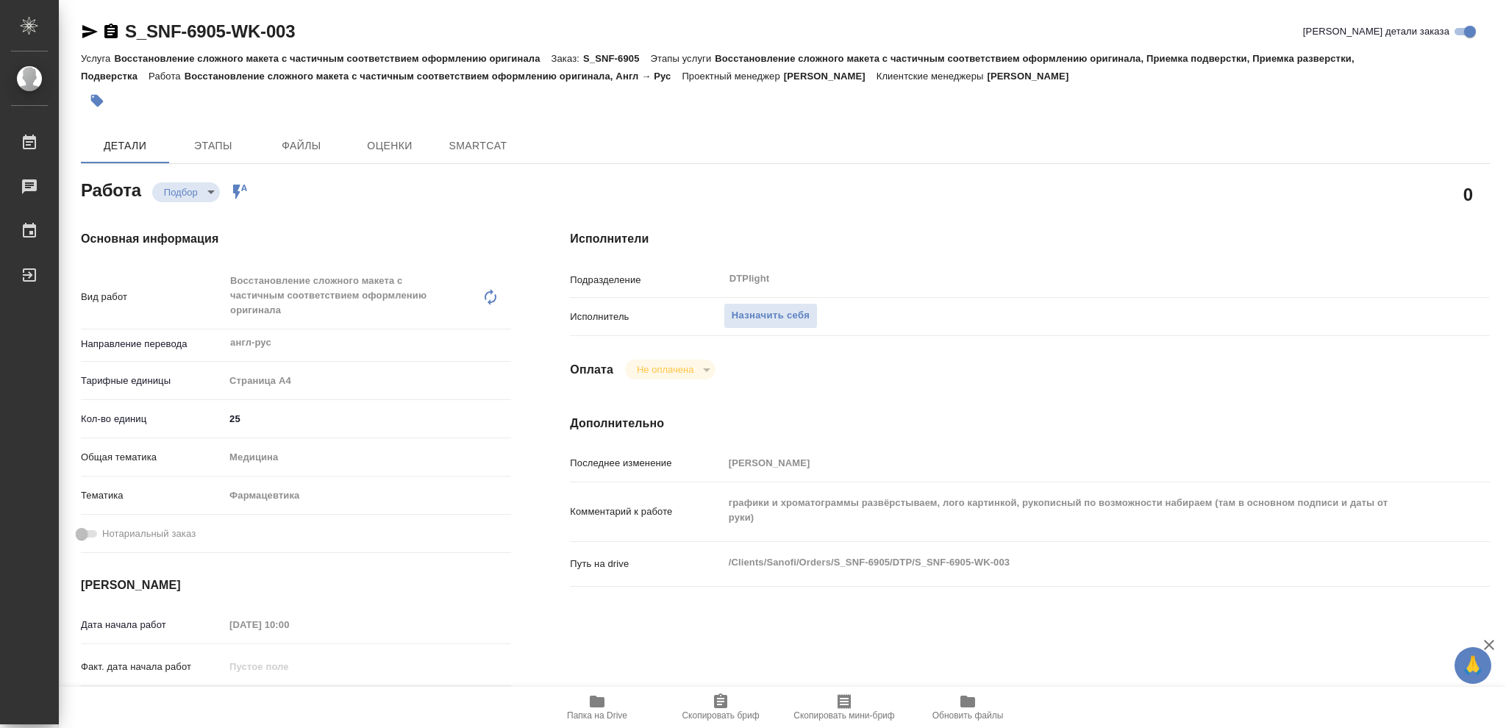
type textarea "x"
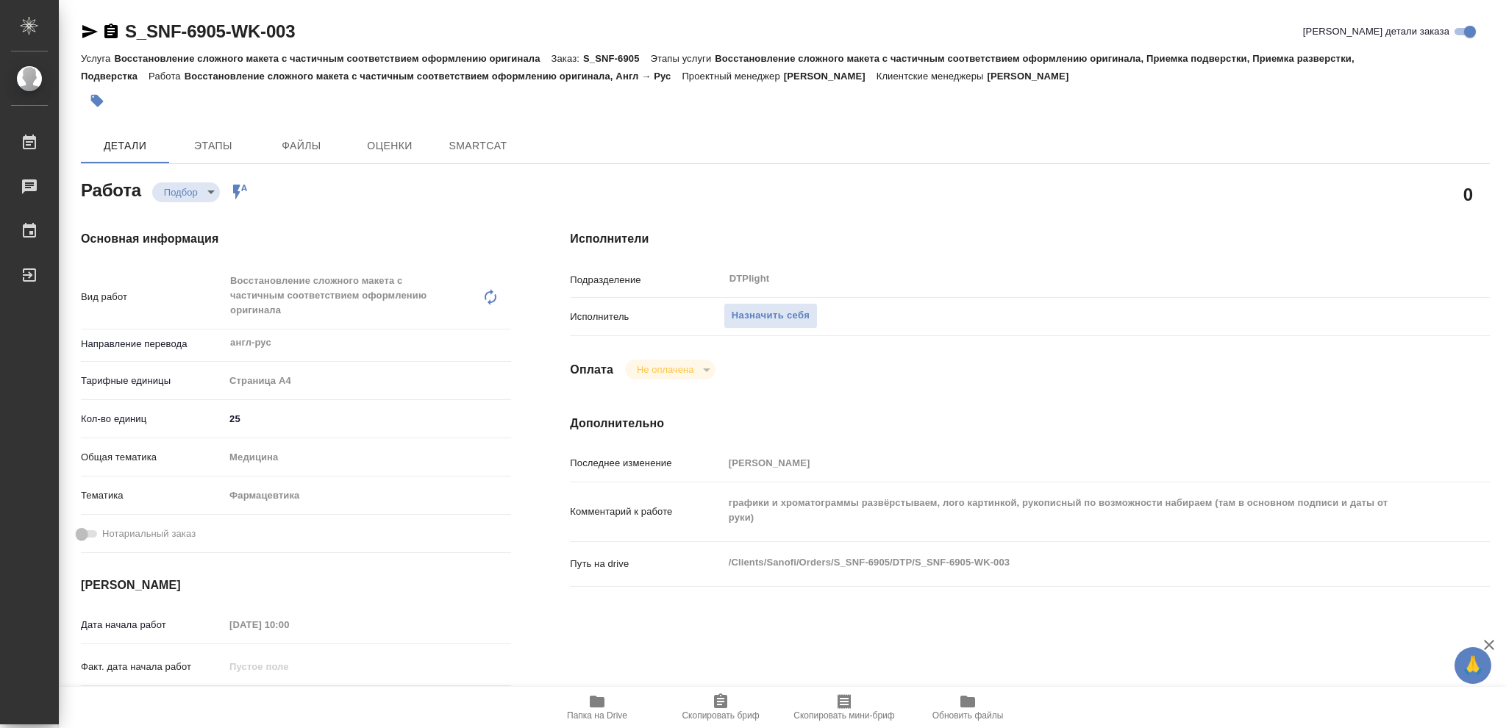
type textarea "x"
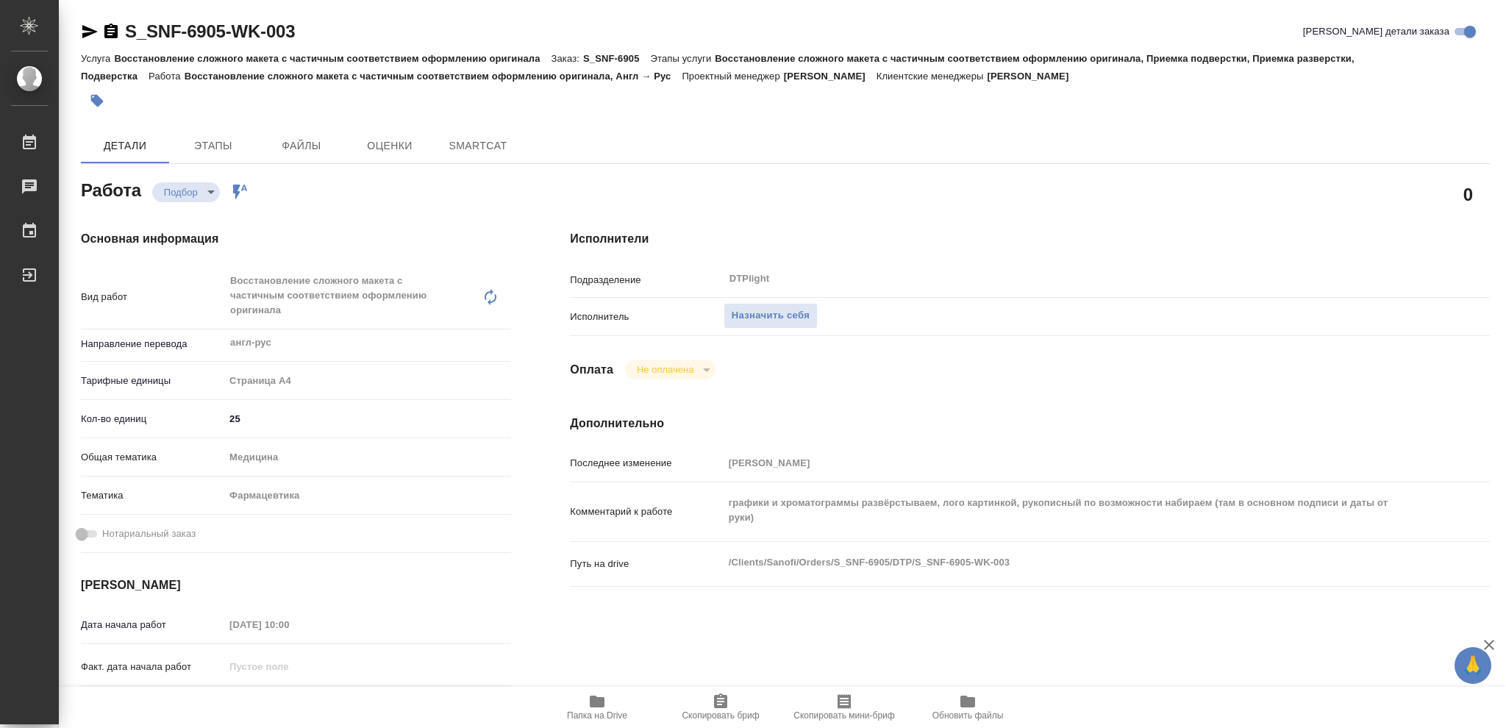
type textarea "x"
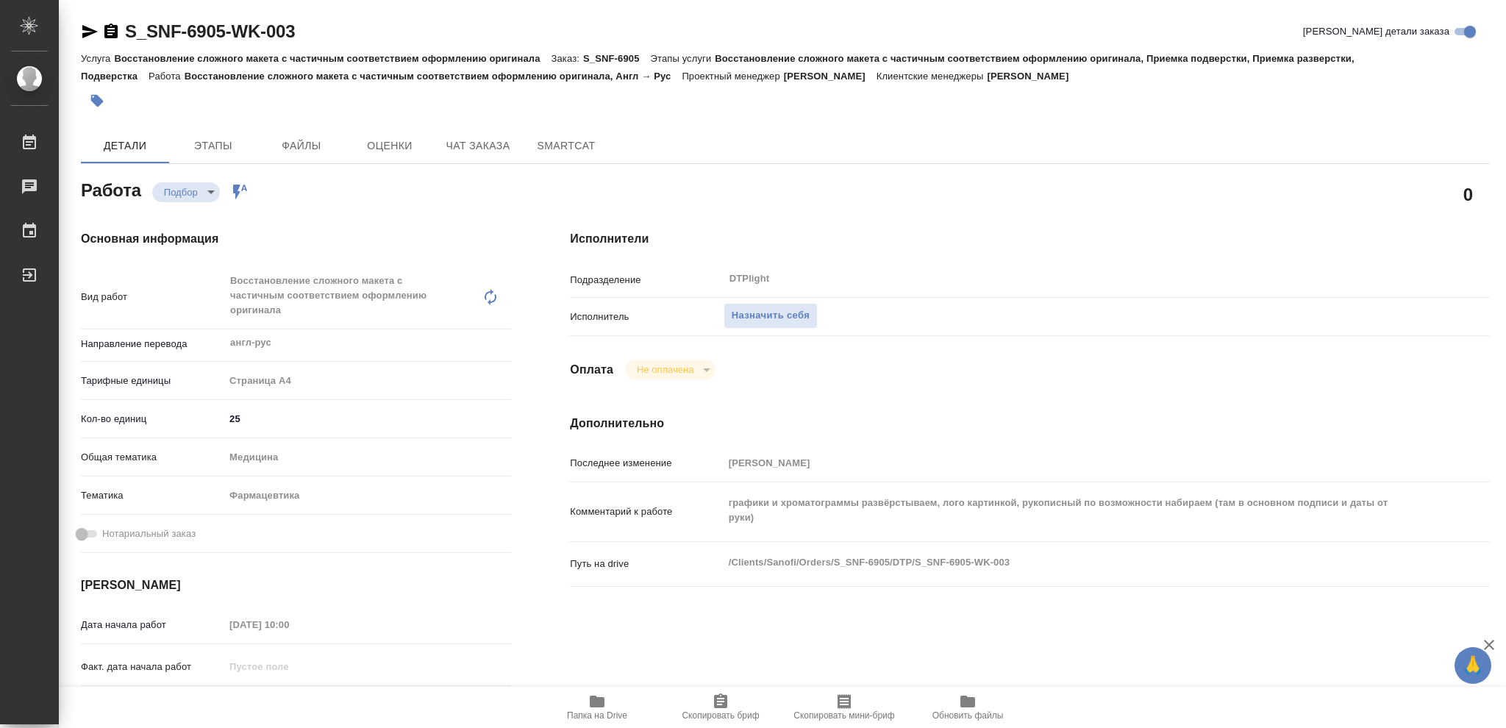
click at [603, 704] on icon "button" at bounding box center [597, 702] width 15 height 12
type textarea "x"
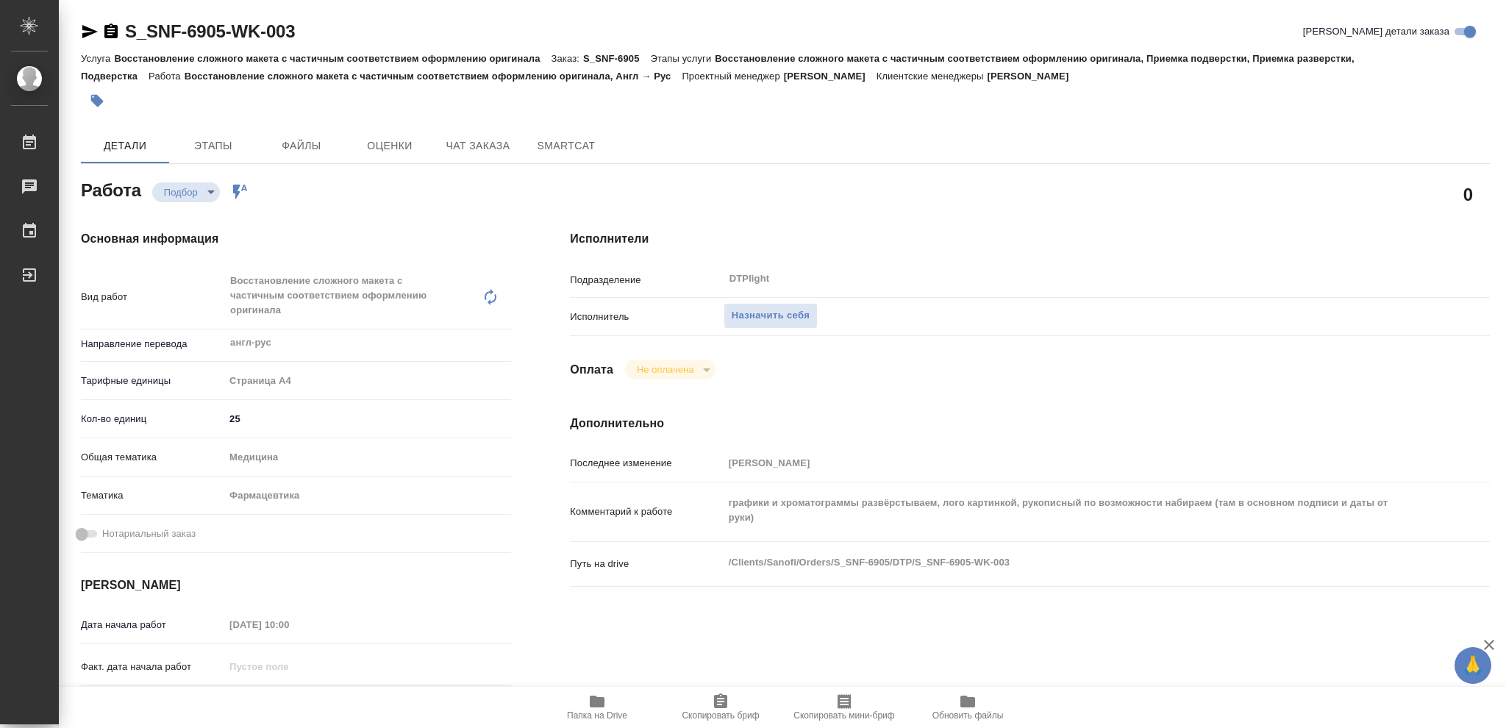
type textarea "x"
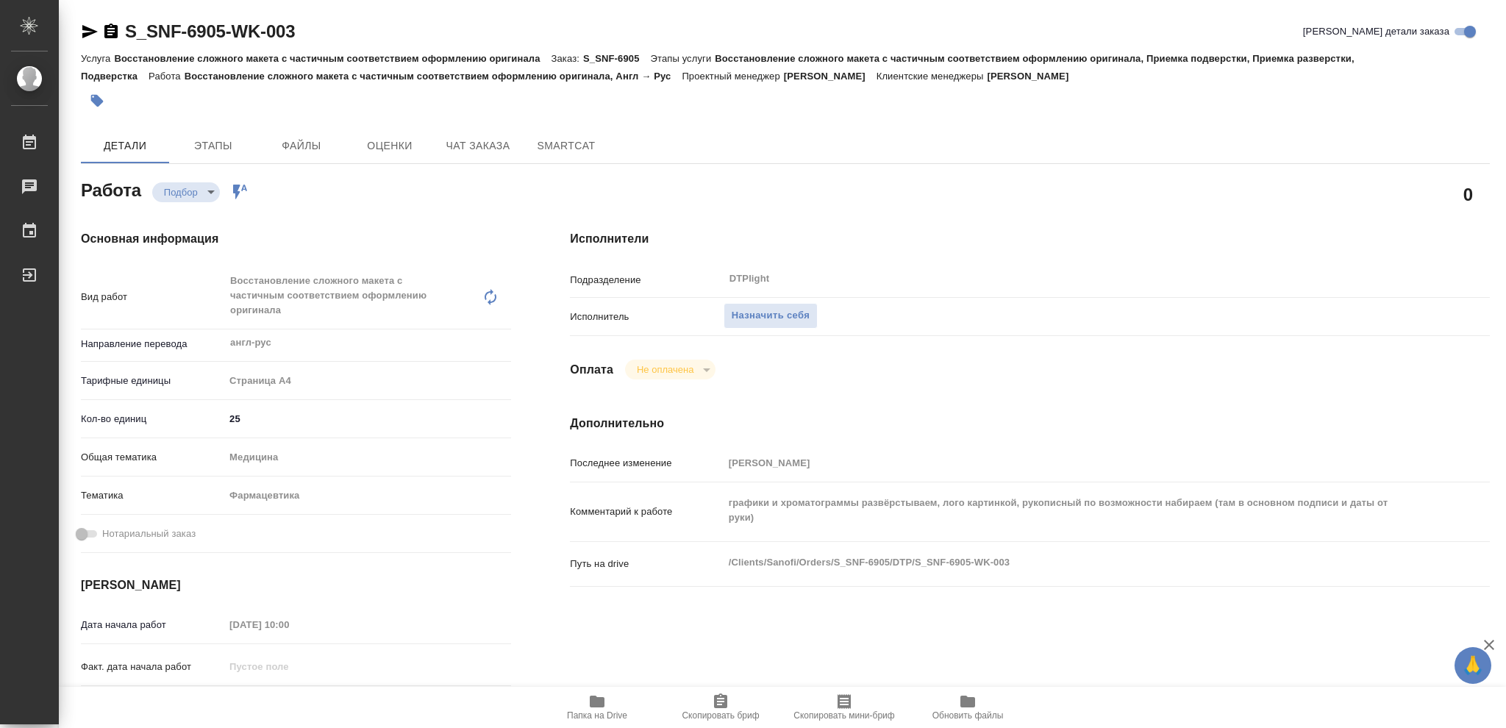
type textarea "x"
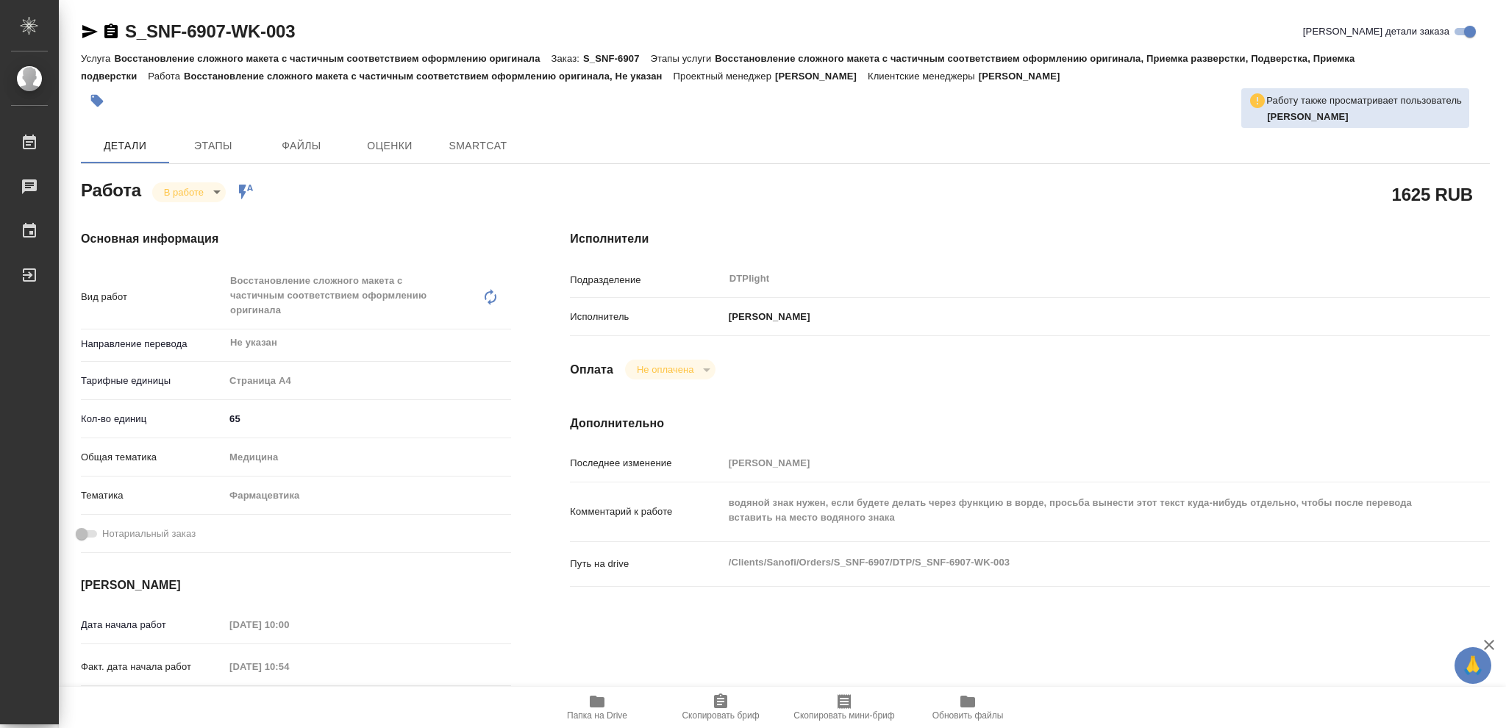
type textarea "x"
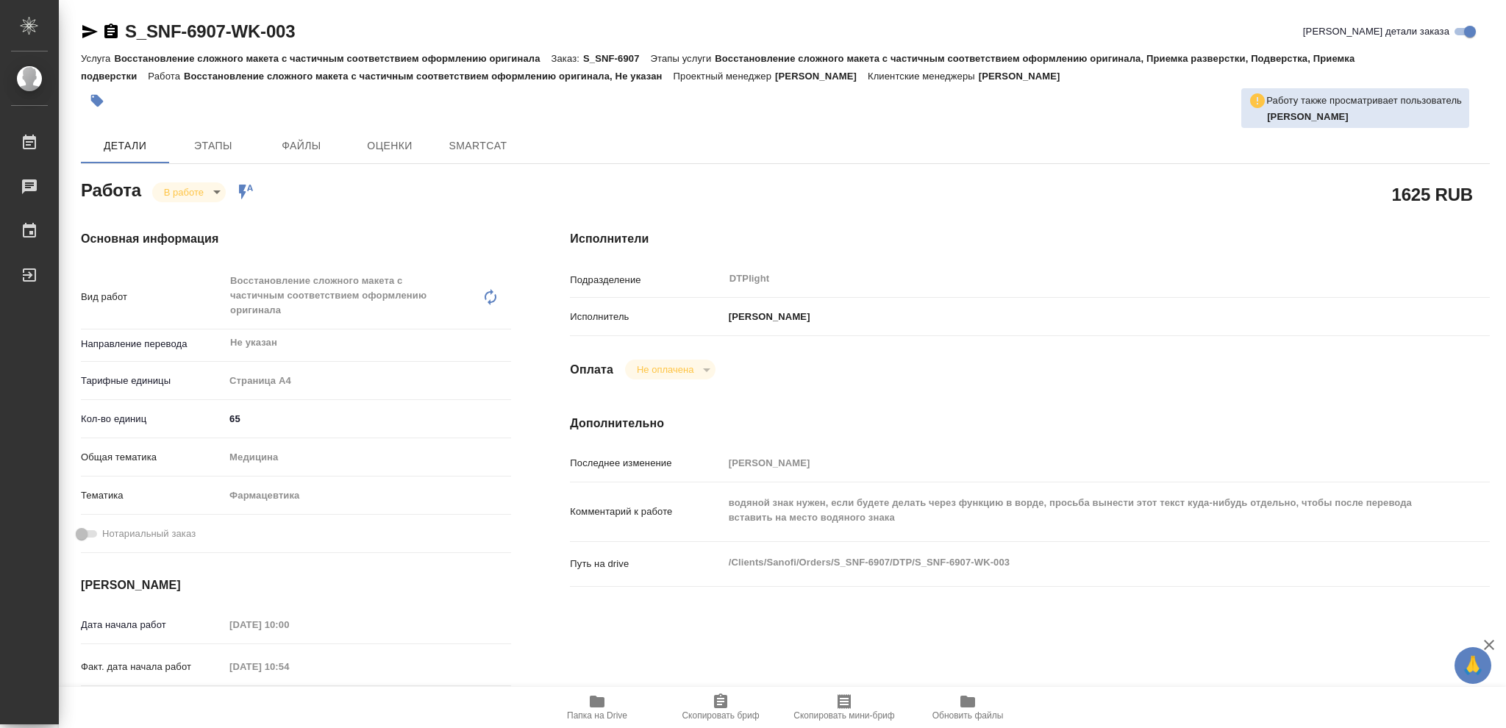
type textarea "x"
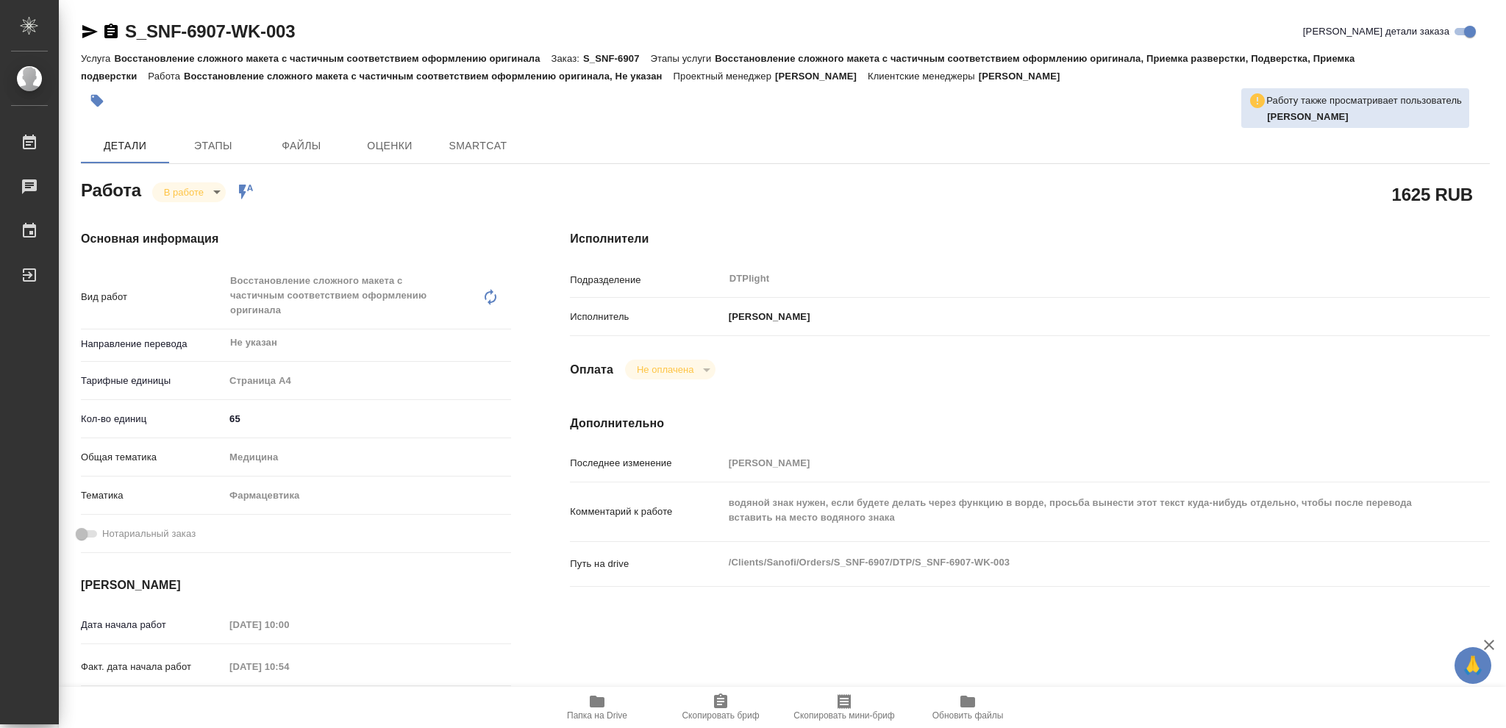
type textarea "x"
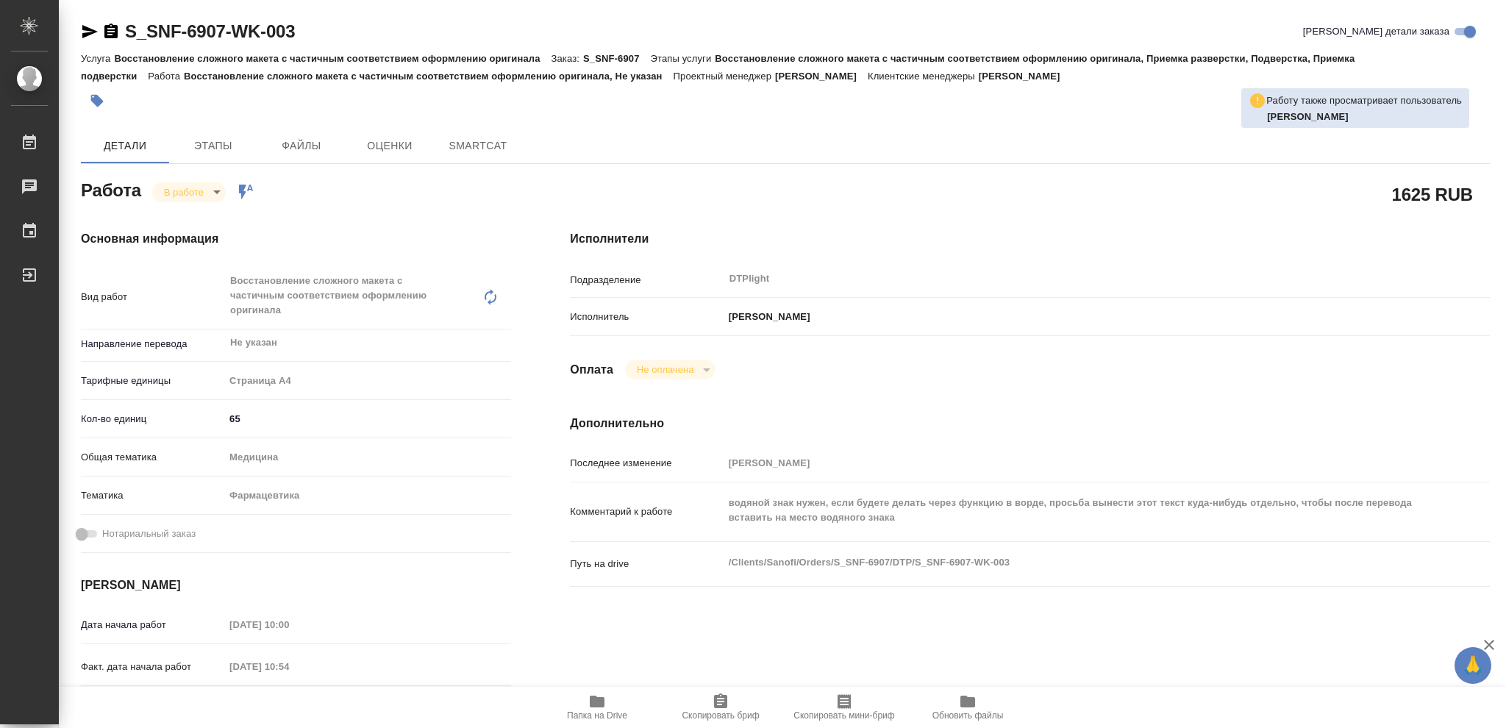
type textarea "x"
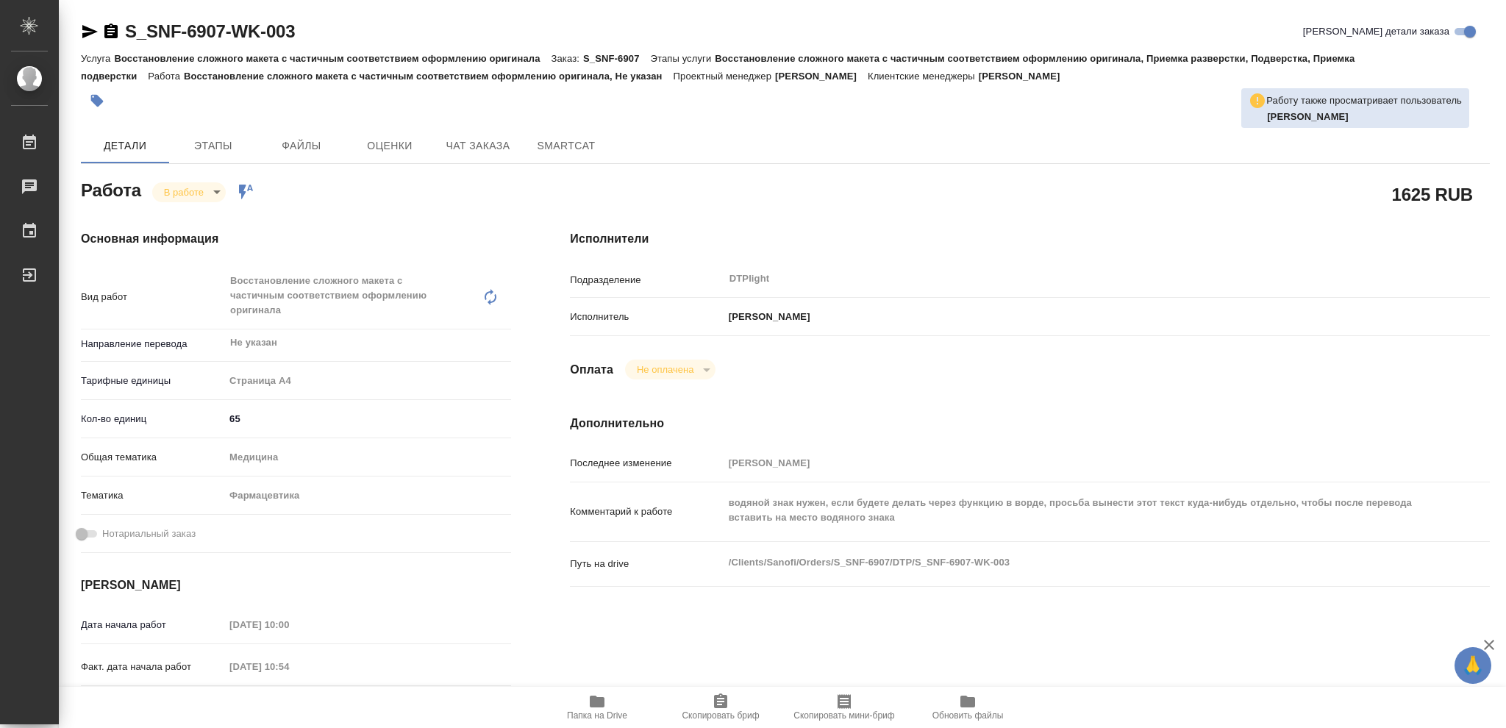
type textarea "x"
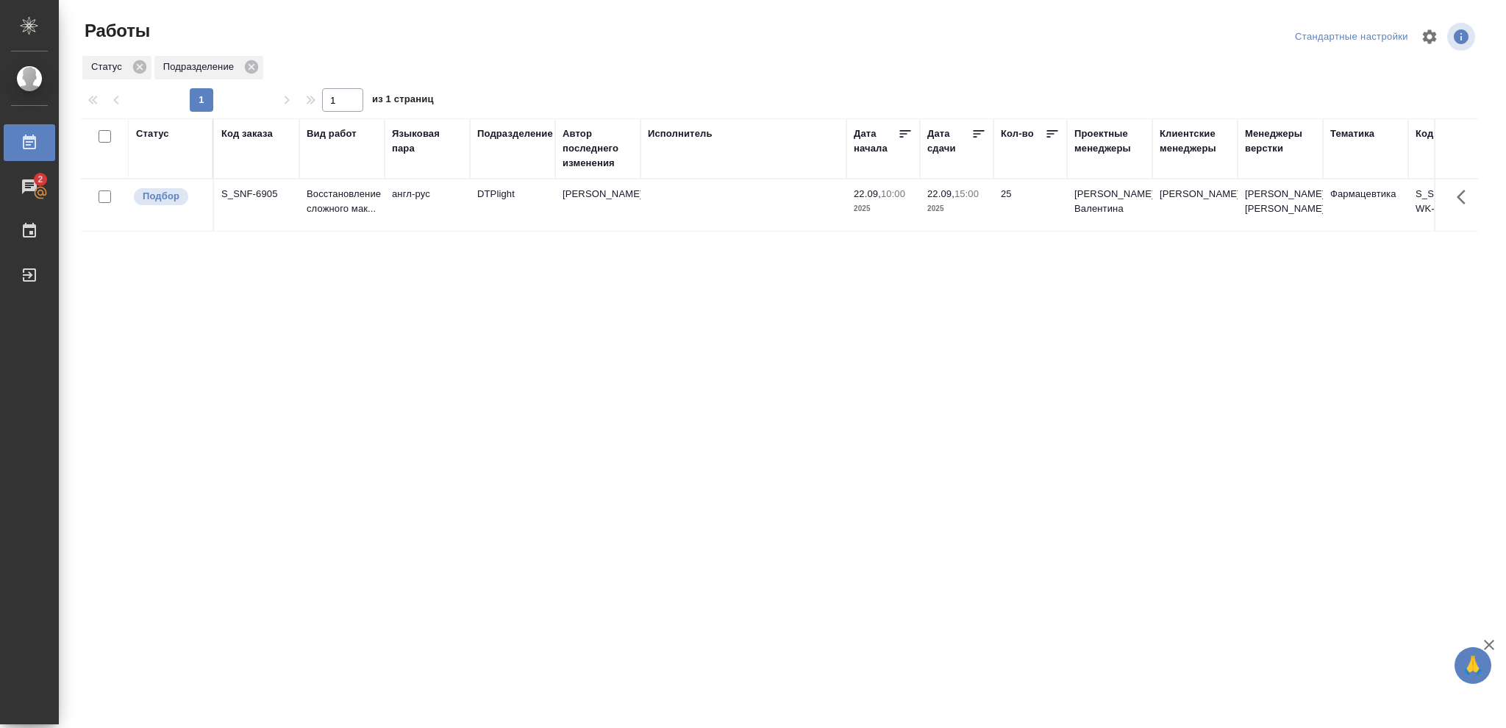
click at [158, 136] on div "Статус" at bounding box center [152, 134] width 33 height 15
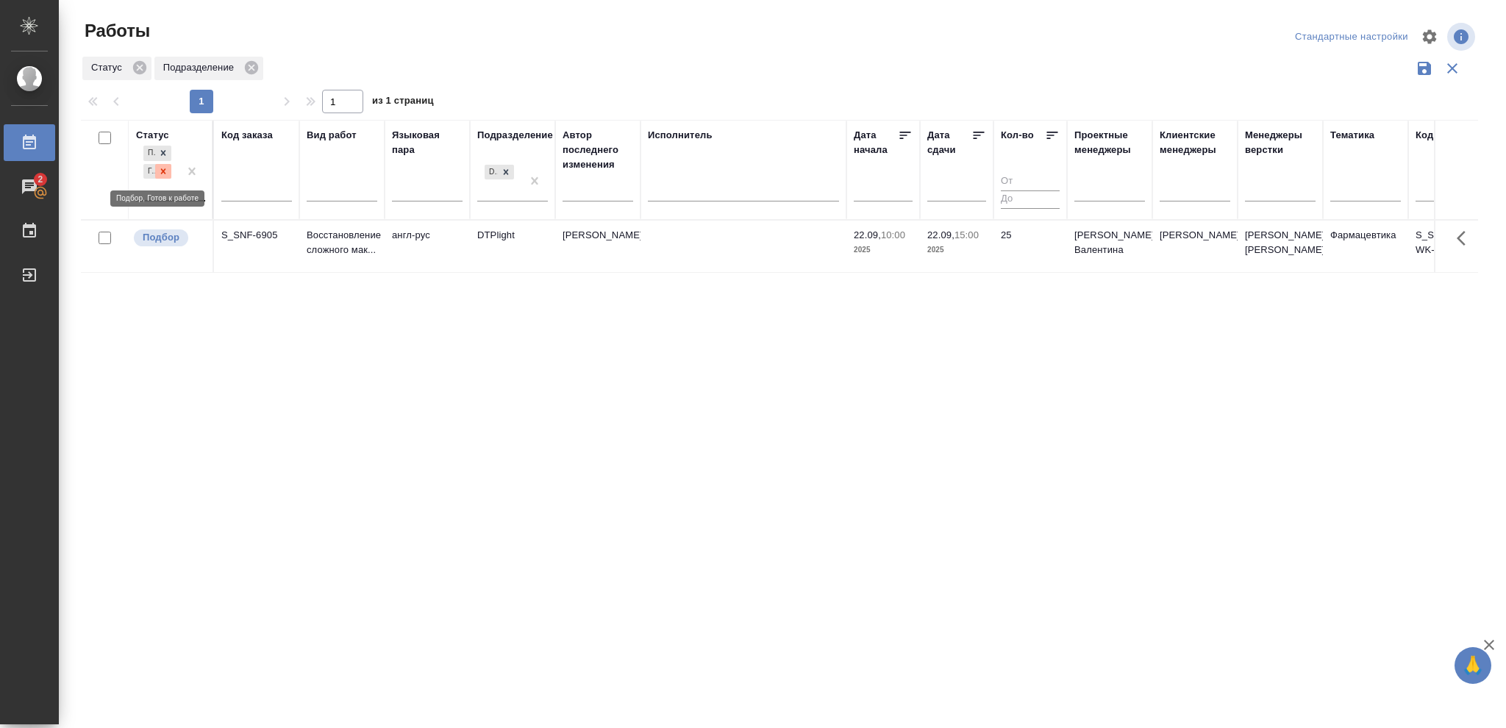
click at [163, 166] on icon at bounding box center [163, 171] width 10 height 10
drag, startPoint x: 511, startPoint y: 165, endPoint x: 511, endPoint y: 173, distance: 8.1
click at [511, 166] on div at bounding box center [506, 167] width 16 height 15
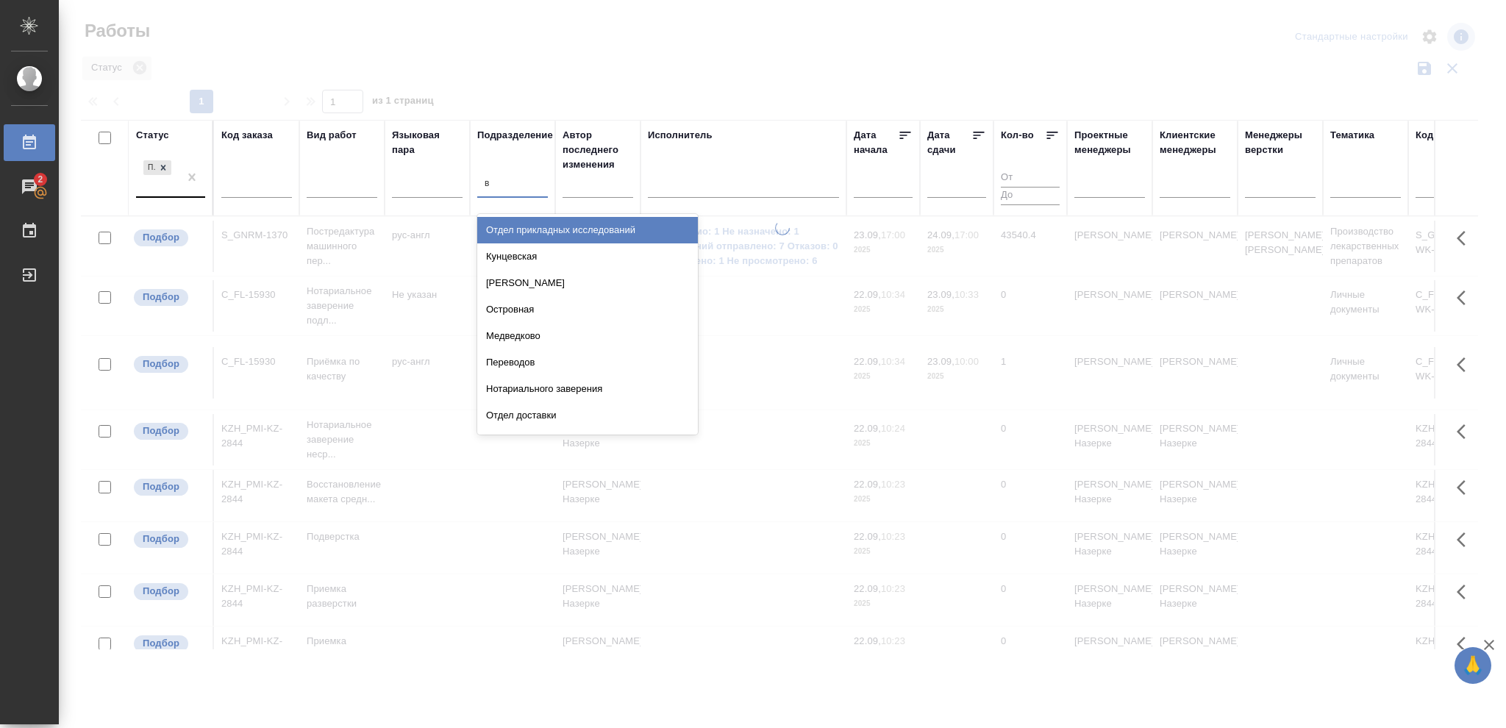
type input "ве"
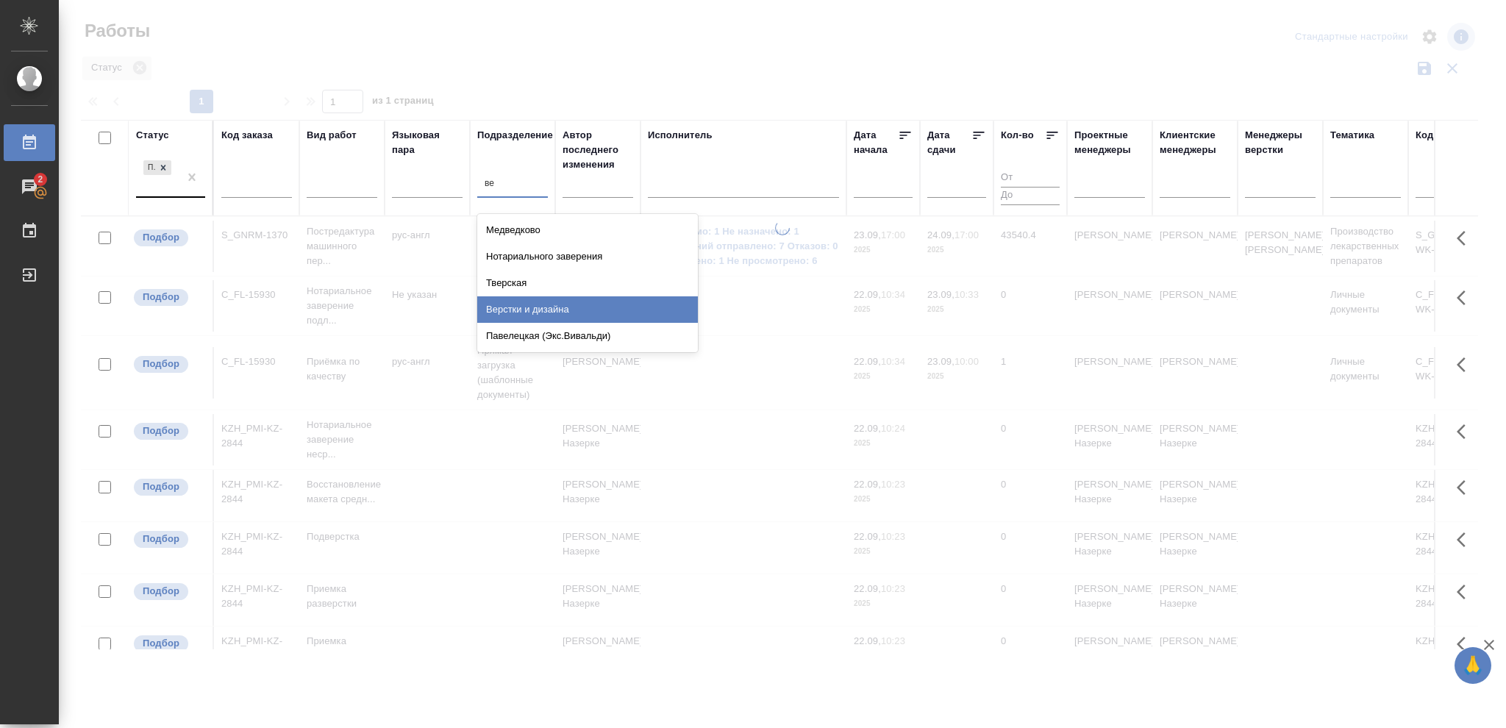
click at [558, 310] on div "Верстки и дизайна" at bounding box center [587, 309] width 221 height 26
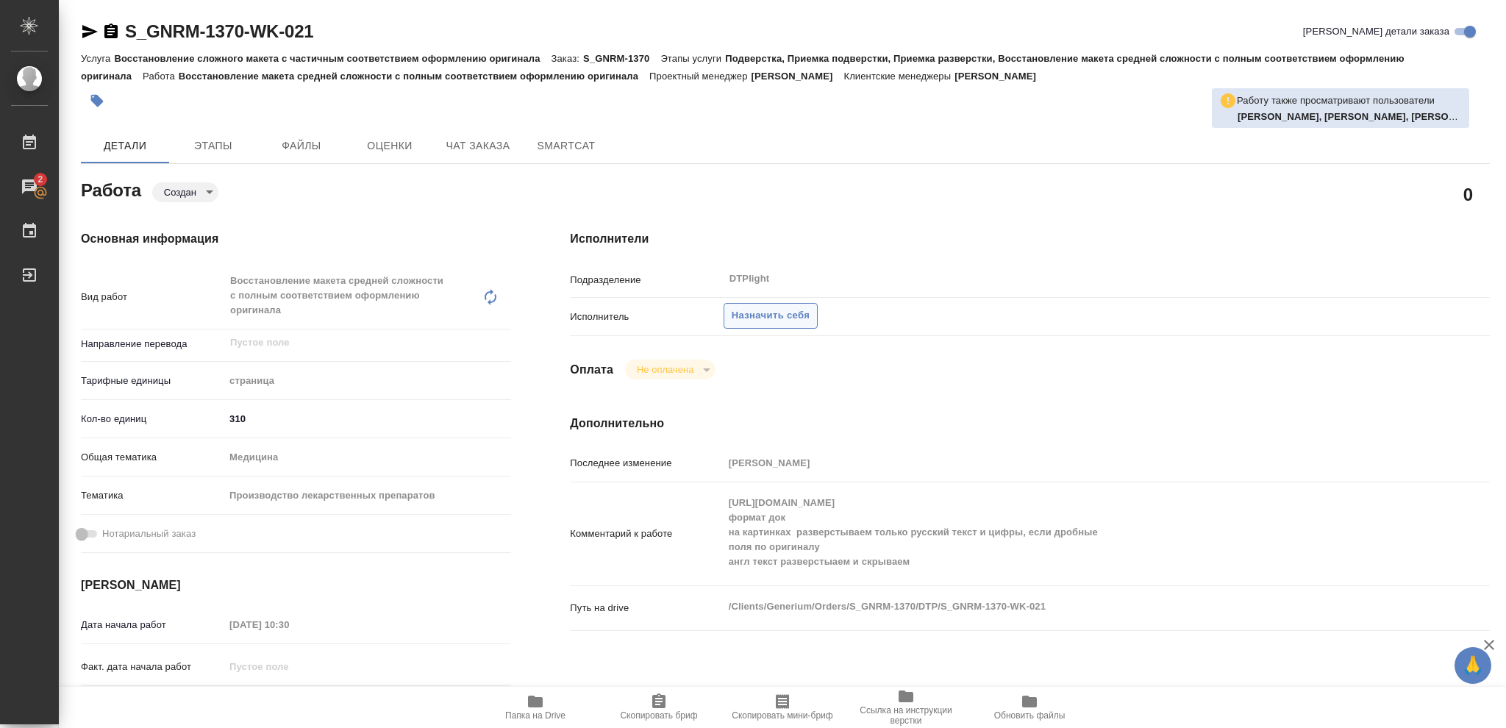
click at [791, 312] on span "Назначить себя" at bounding box center [771, 315] width 78 height 17
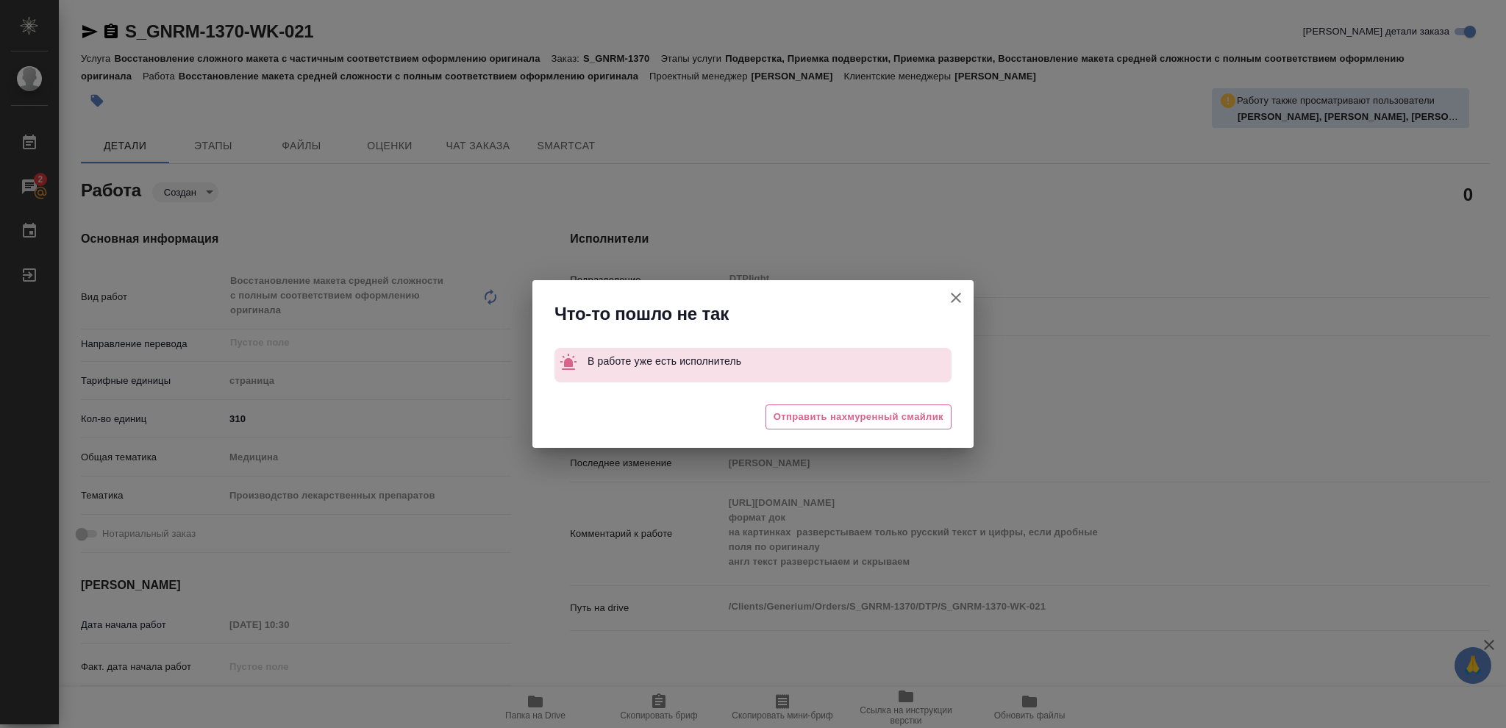
click at [958, 297] on icon "button" at bounding box center [956, 298] width 10 height 10
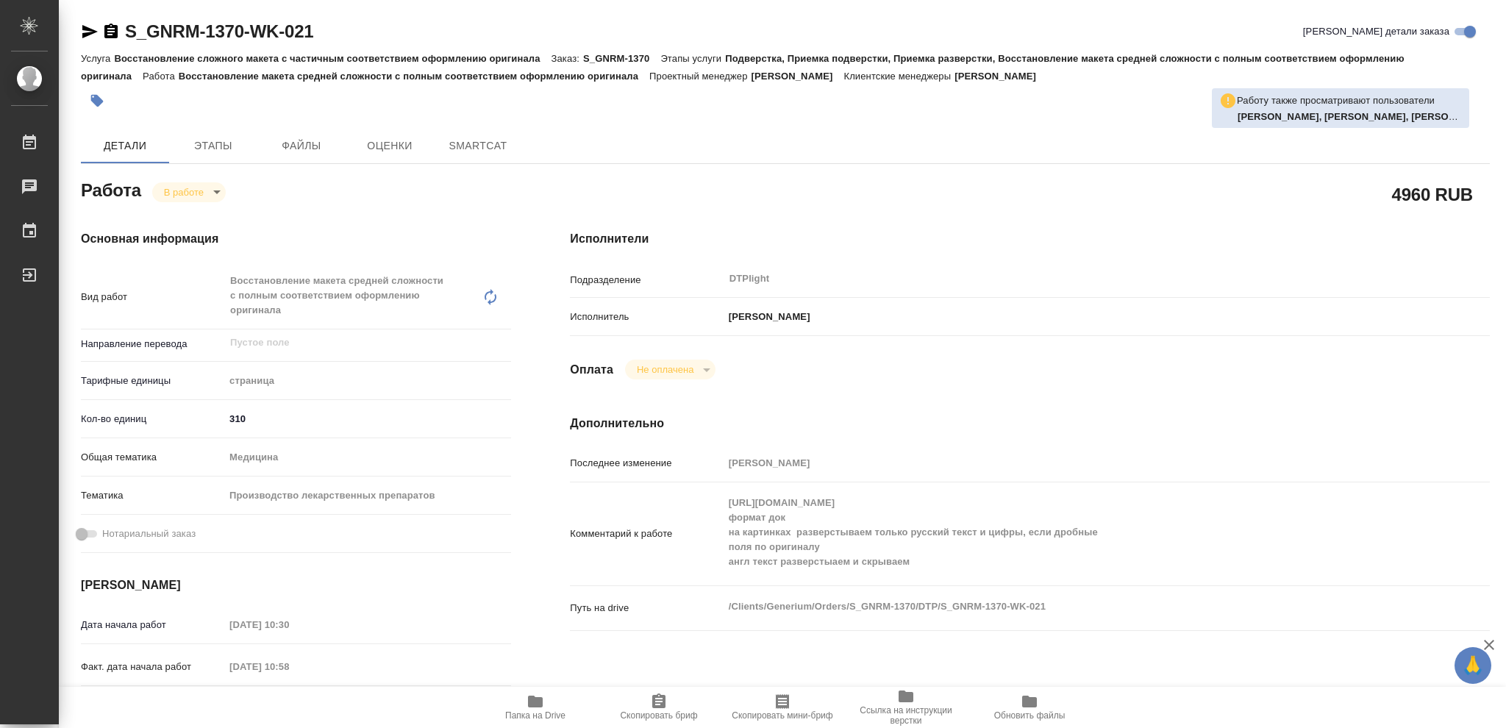
type textarea "x"
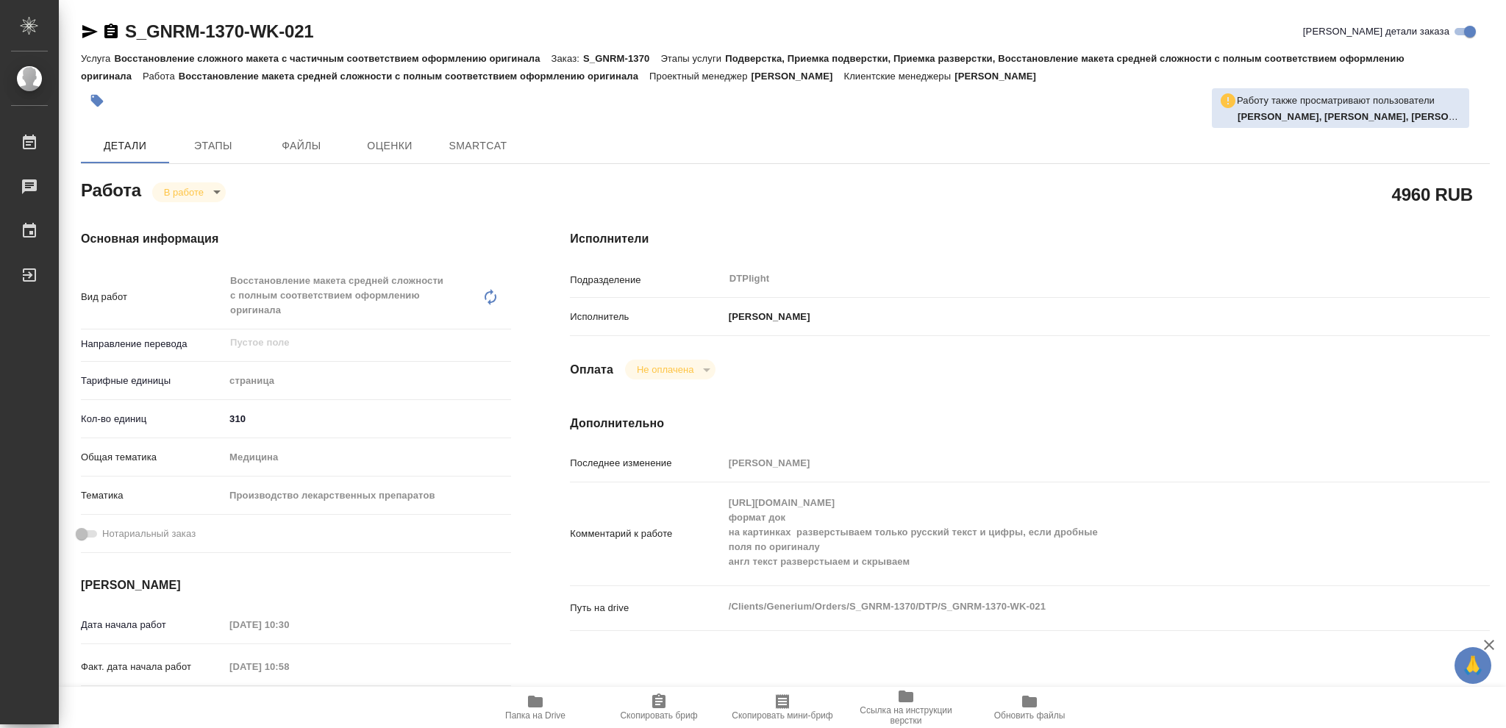
type textarea "x"
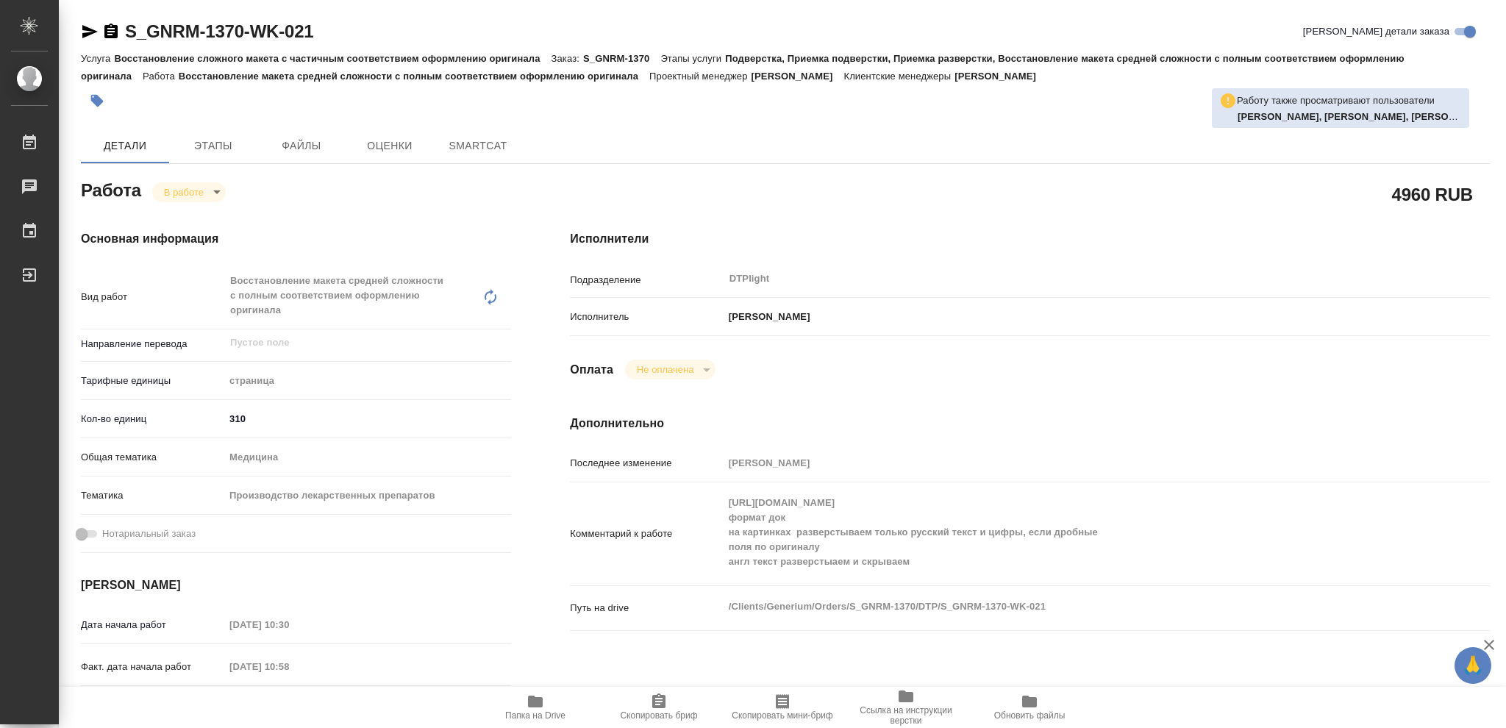
type textarea "x"
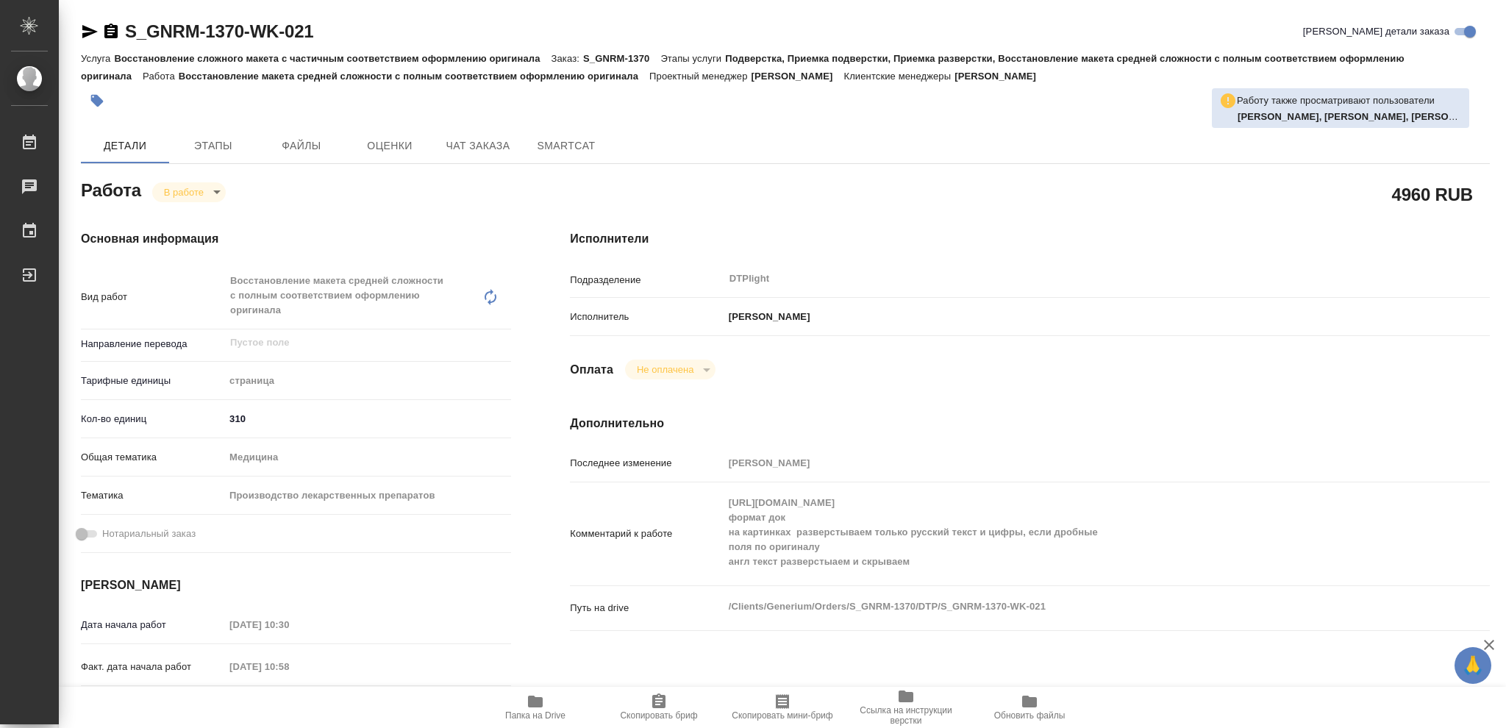
type textarea "x"
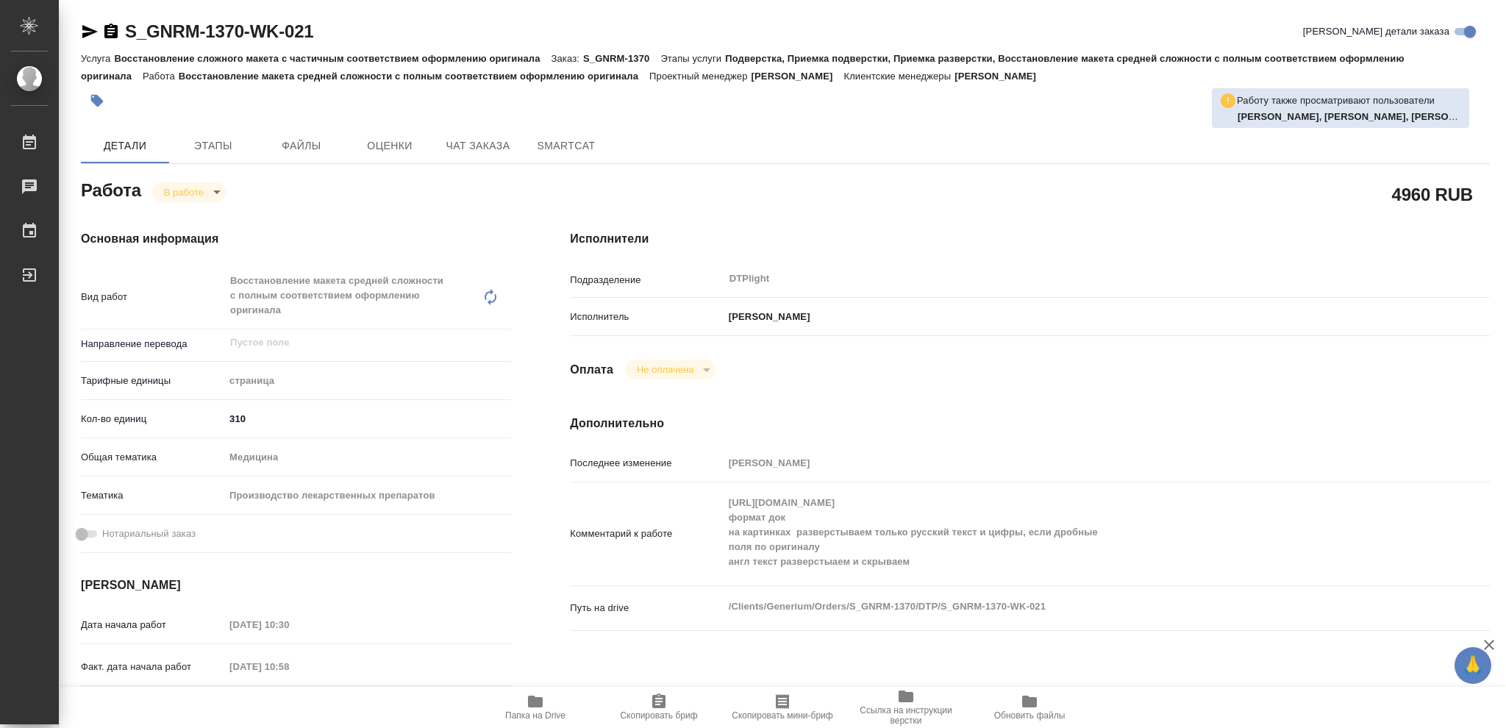
type textarea "x"
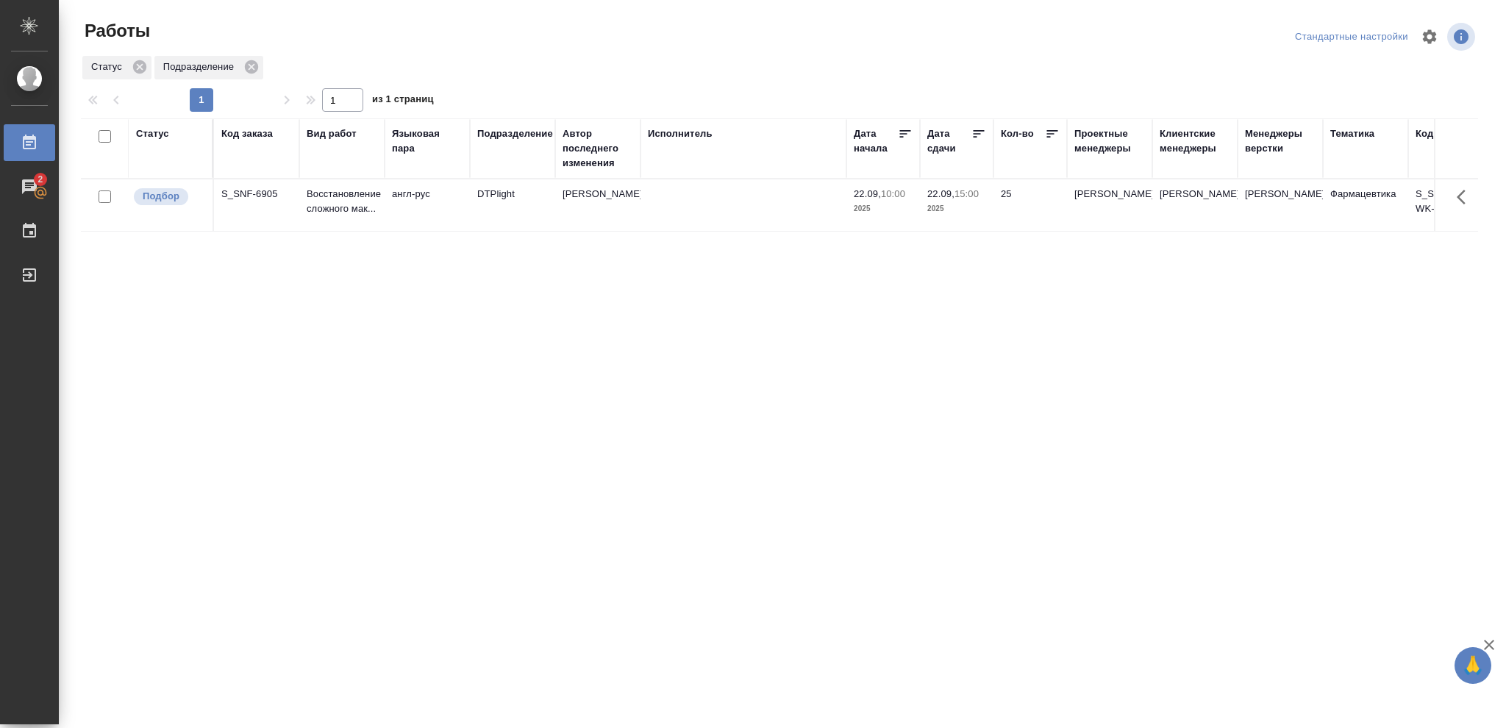
click at [149, 135] on div "Статус" at bounding box center [152, 134] width 33 height 15
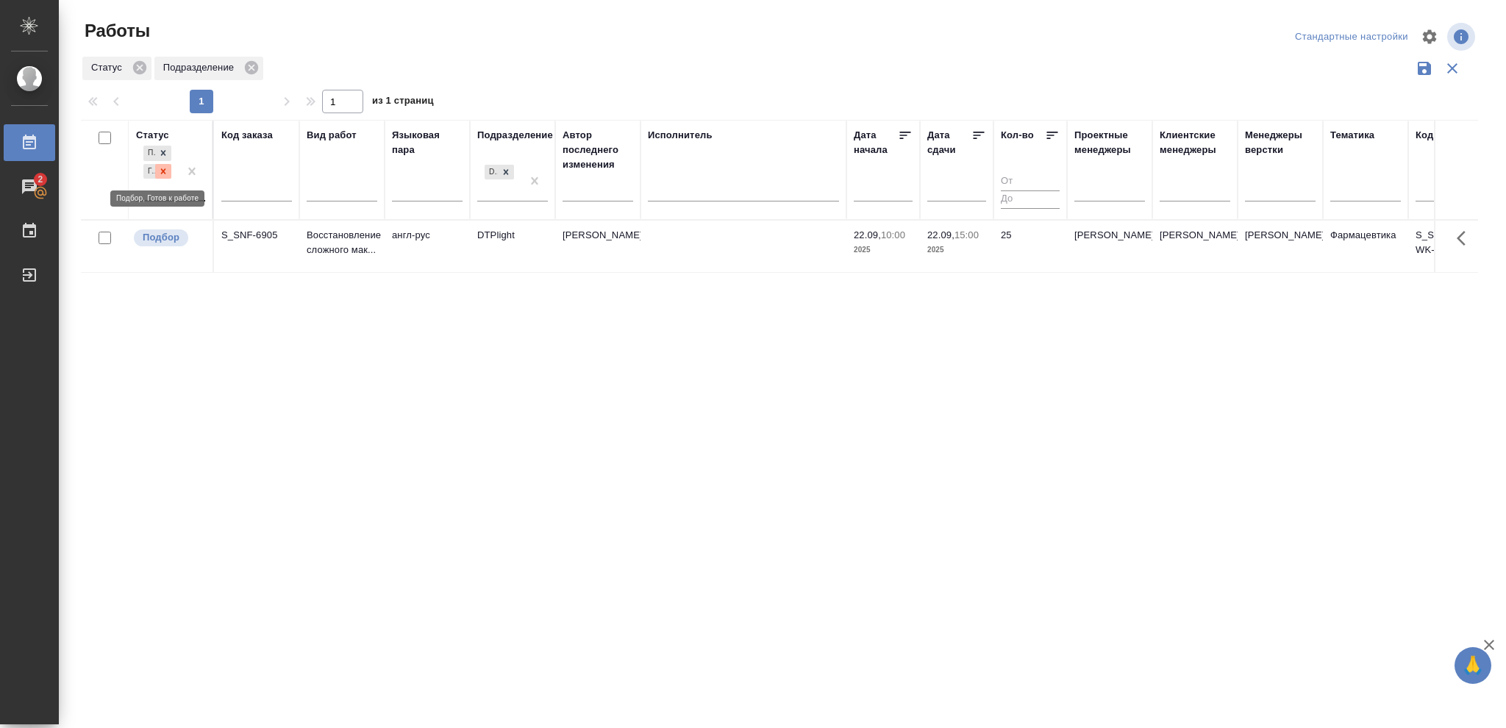
click at [162, 169] on icon at bounding box center [163, 170] width 5 height 5
click at [506, 168] on icon at bounding box center [506, 167] width 5 height 5
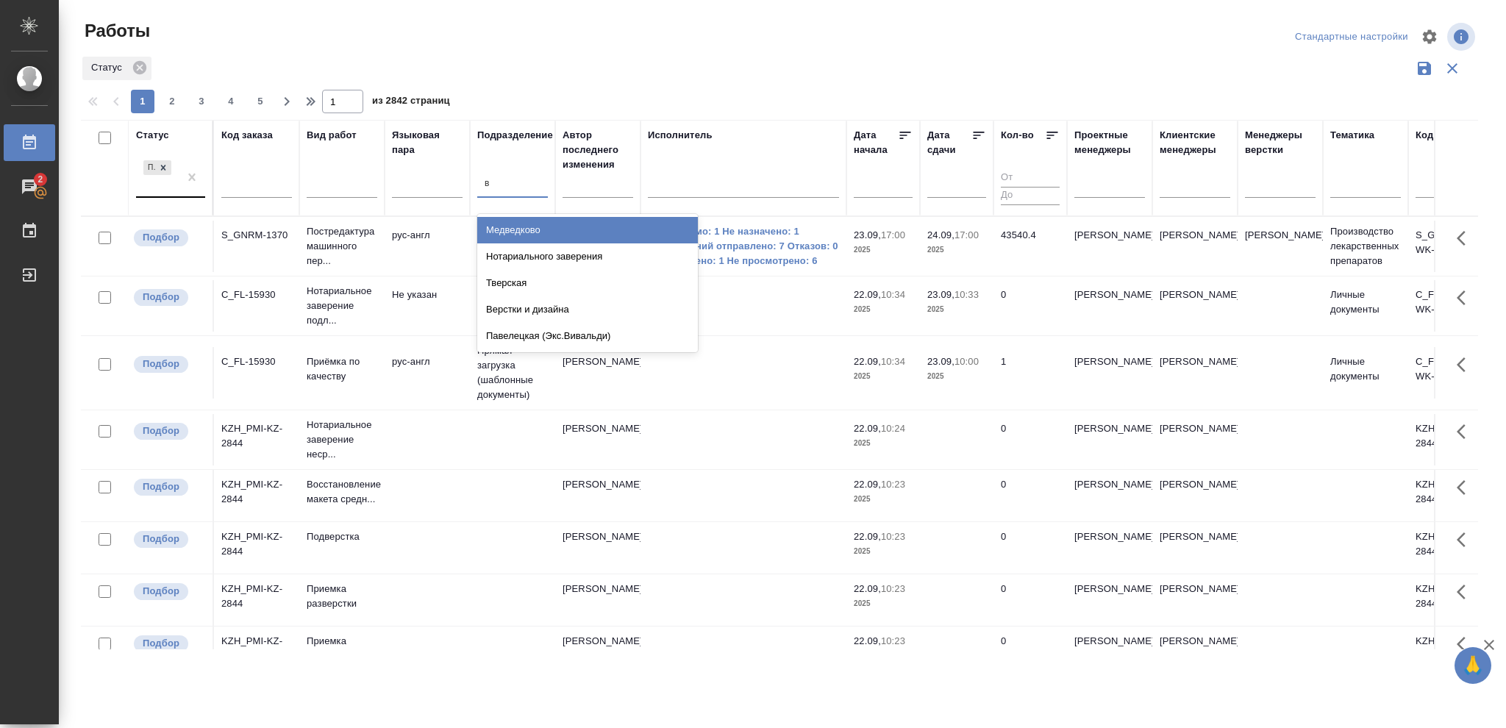
type input "ве"
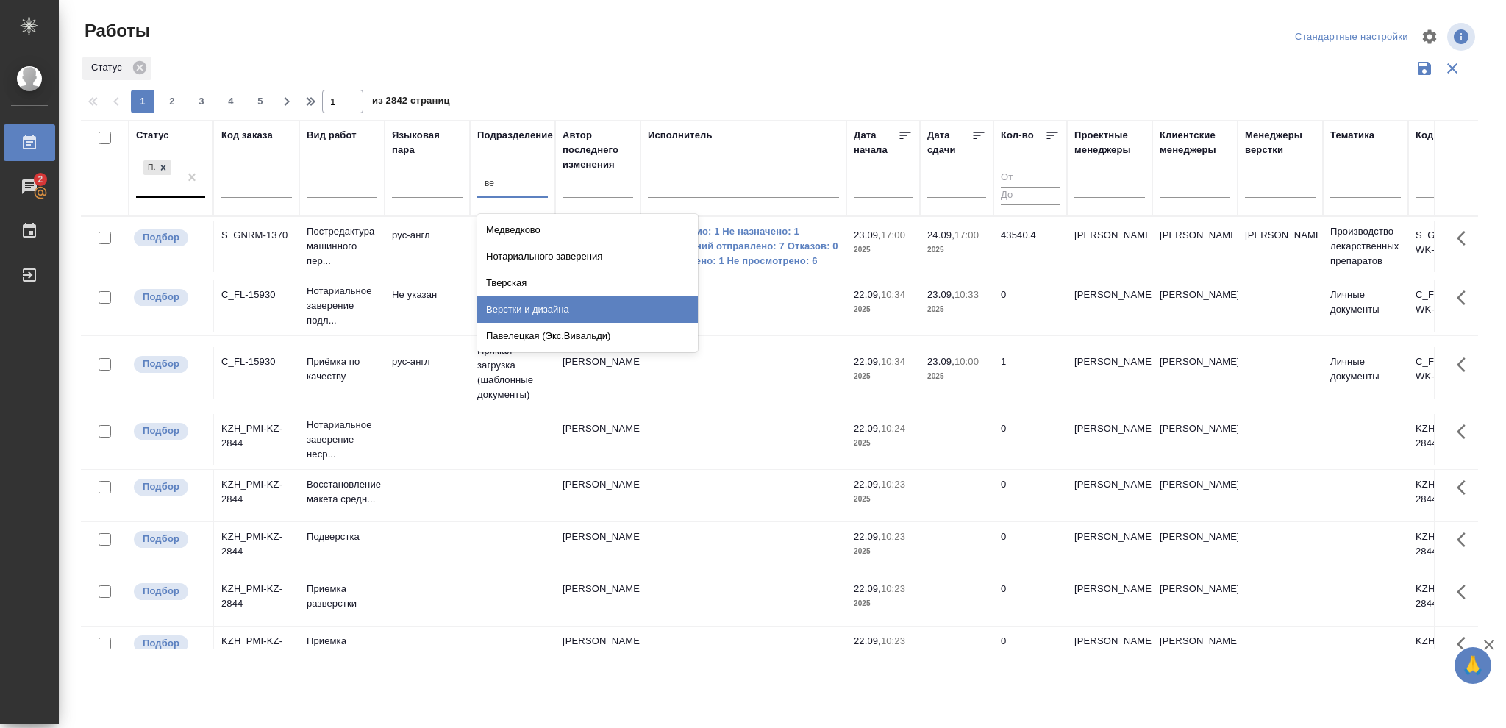
click at [534, 311] on div "Верстки и дизайна" at bounding box center [587, 309] width 221 height 26
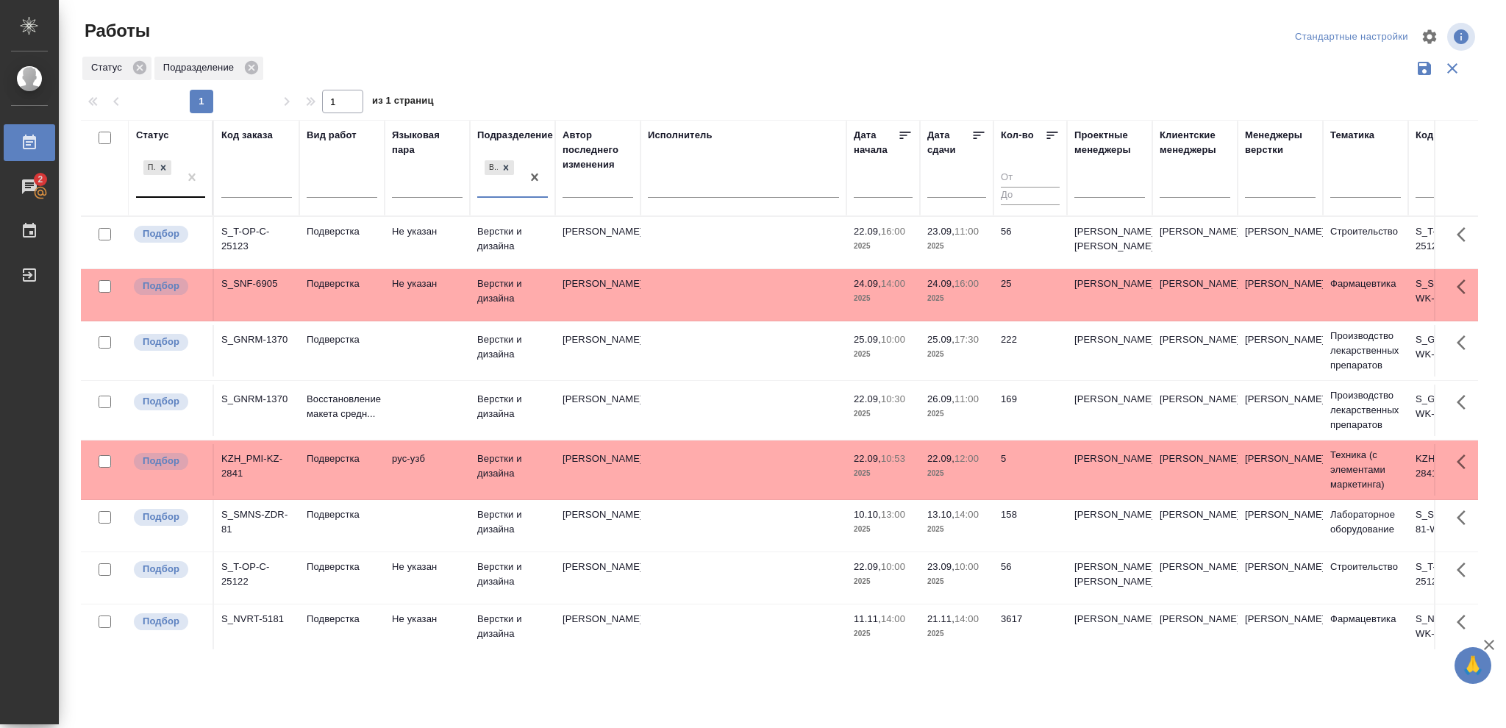
click at [948, 421] on p "2025" at bounding box center [956, 414] width 59 height 15
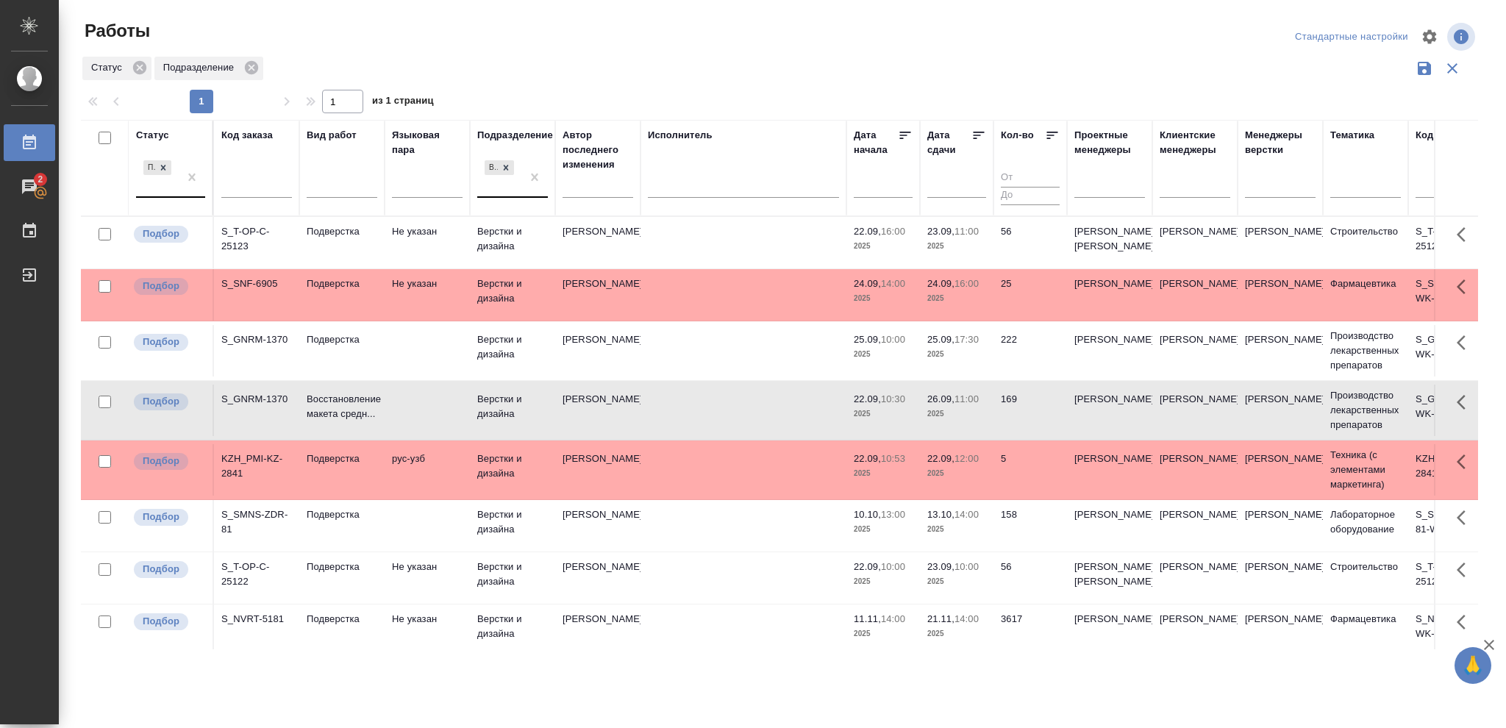
click at [948, 421] on p "2025" at bounding box center [956, 414] width 59 height 15
click at [911, 421] on p "2025" at bounding box center [883, 414] width 59 height 15
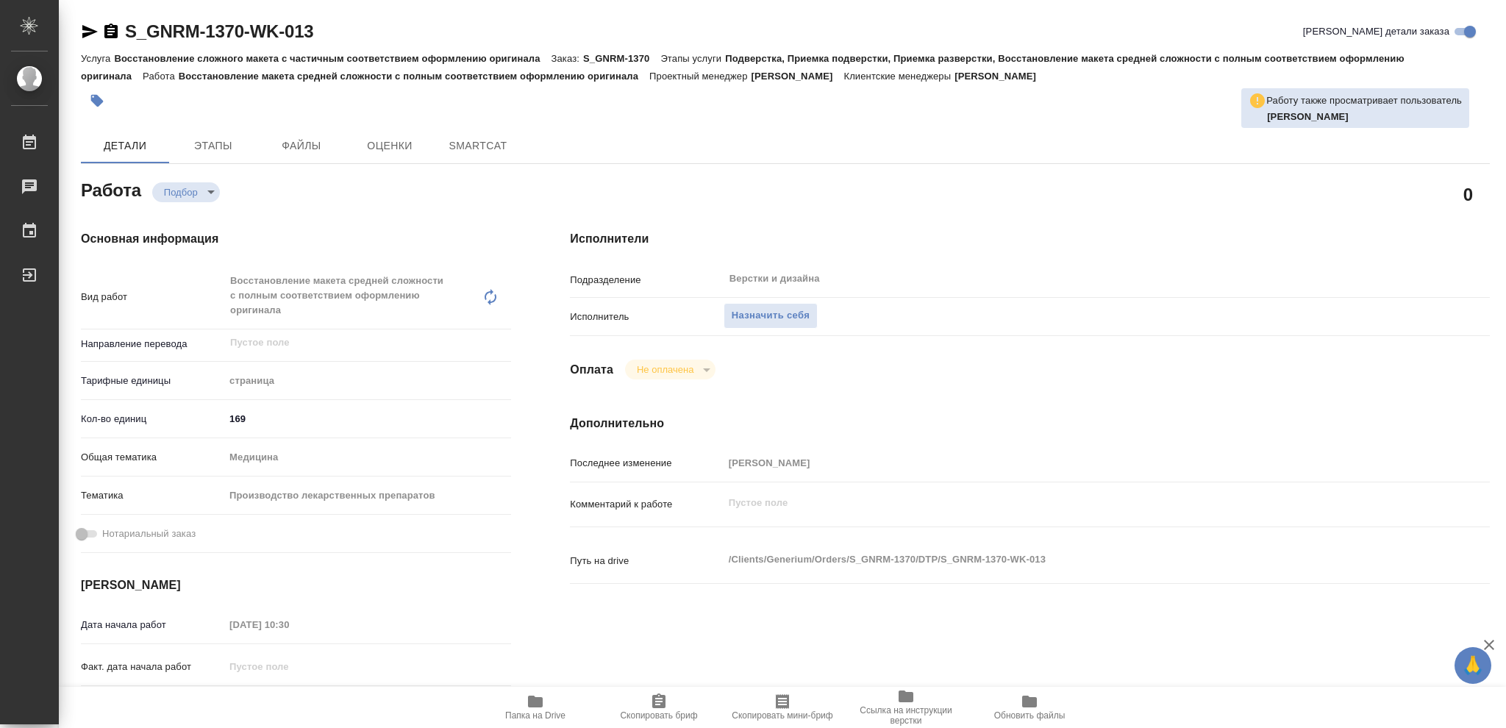
type textarea "x"
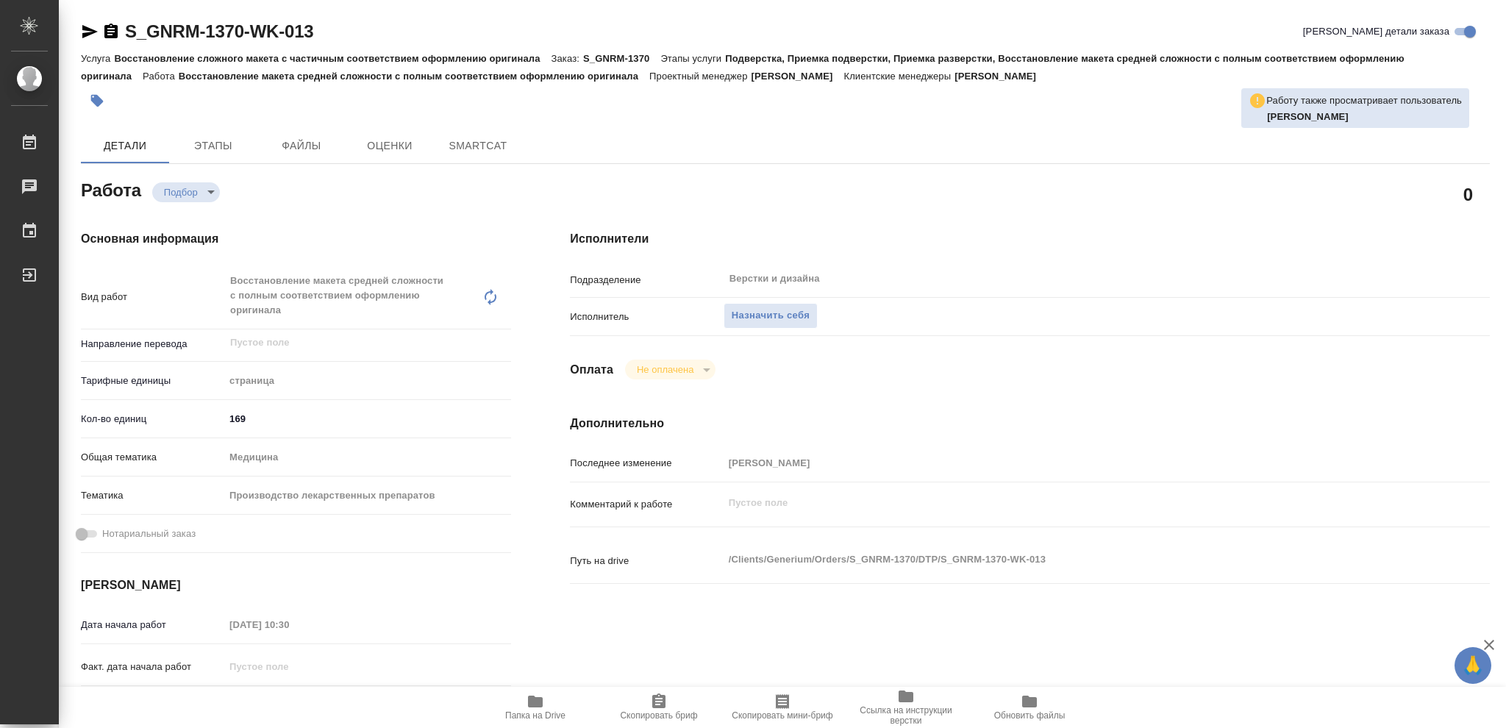
type textarea "x"
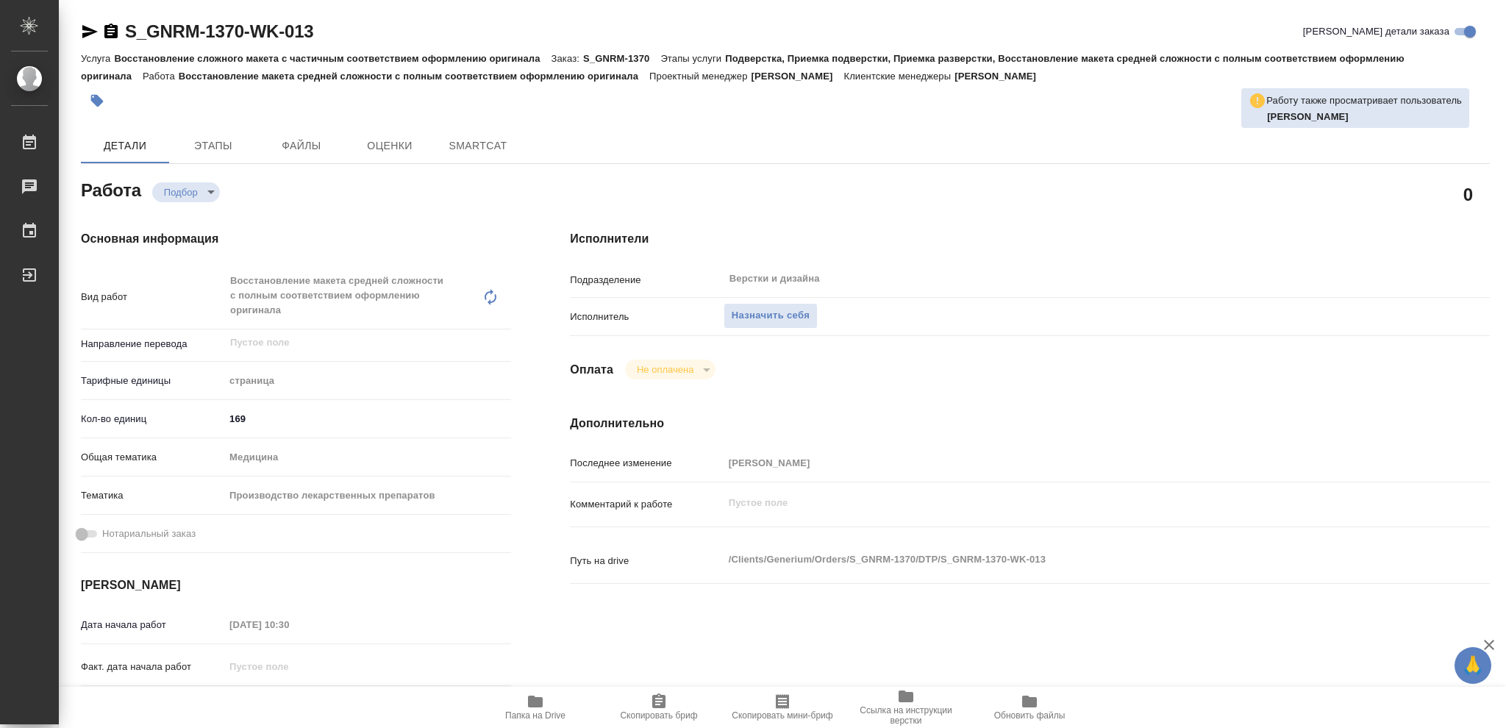
type textarea "x"
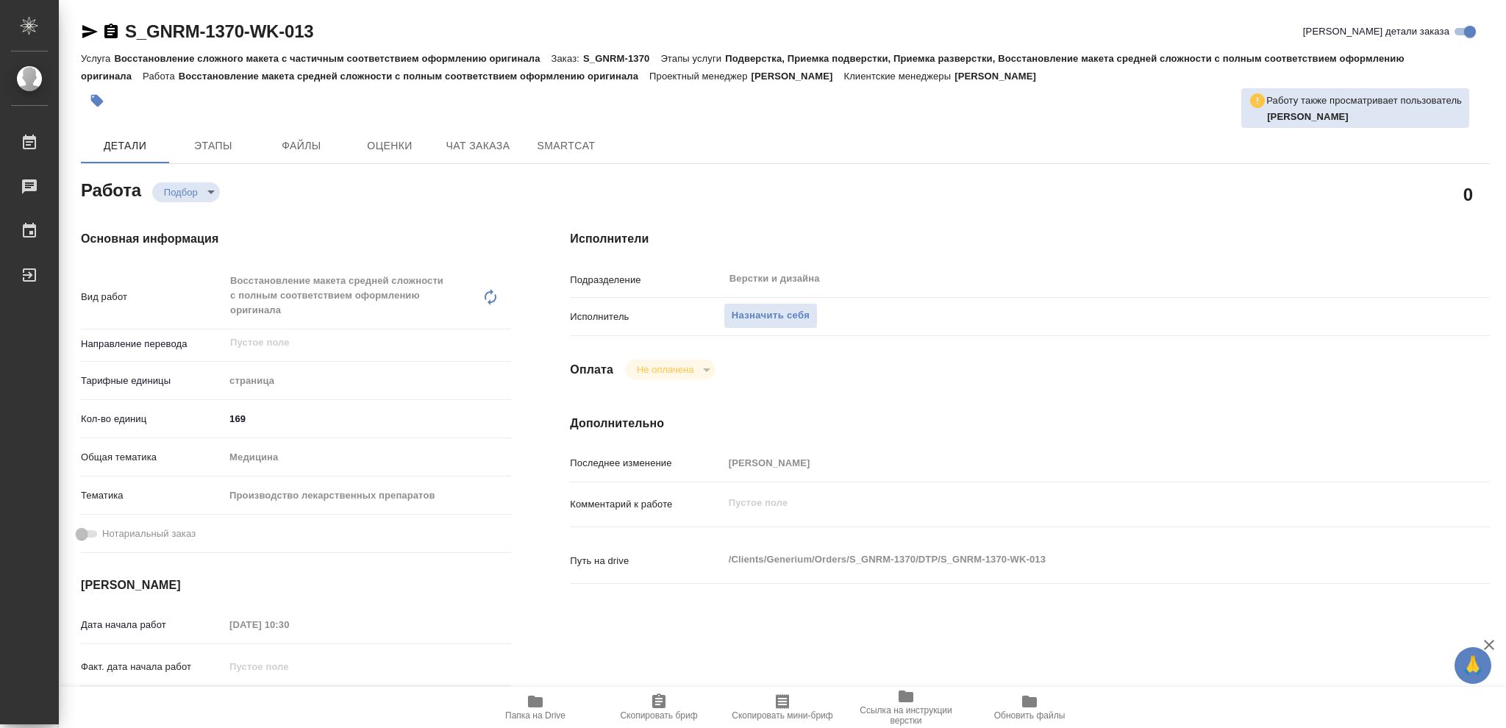
click at [538, 702] on icon "button" at bounding box center [535, 702] width 15 height 12
type textarea "x"
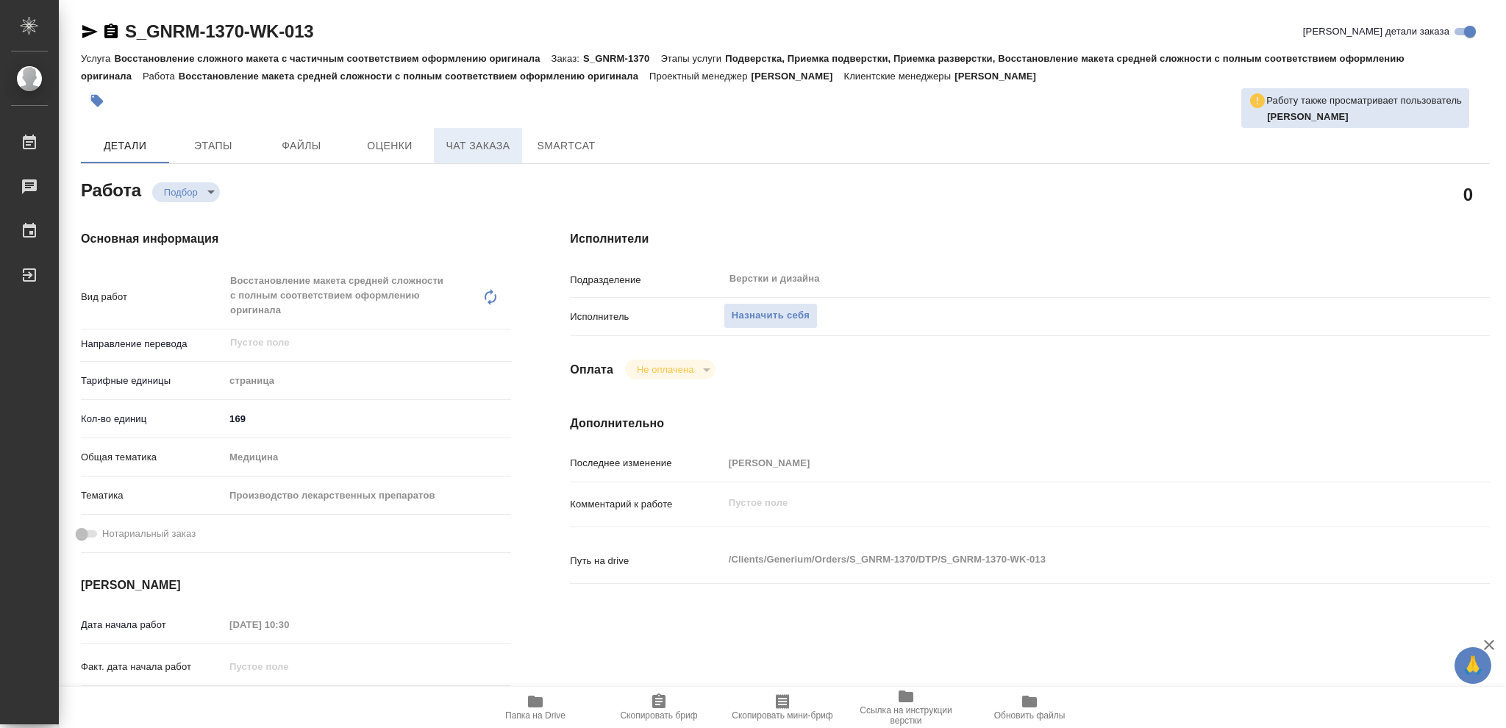
type textarea "x"
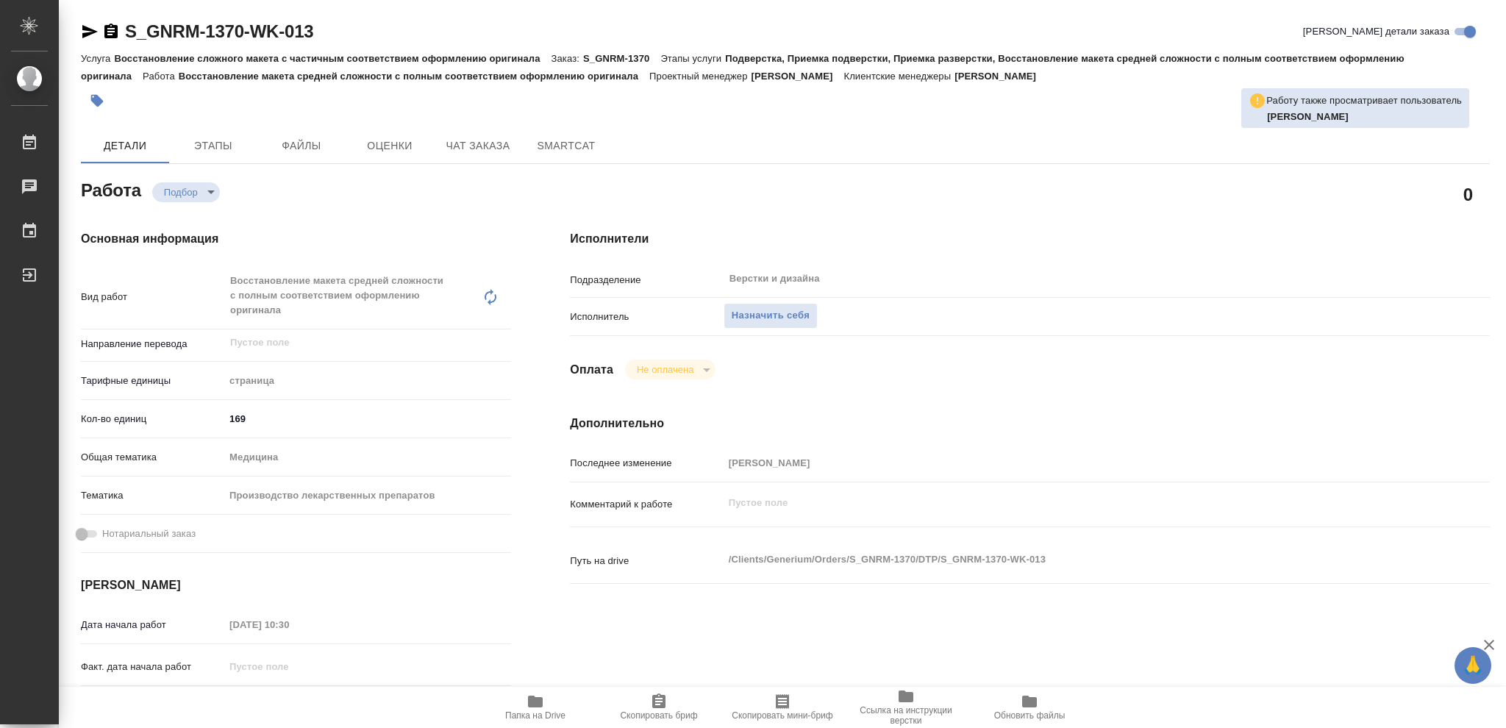
type textarea "x"
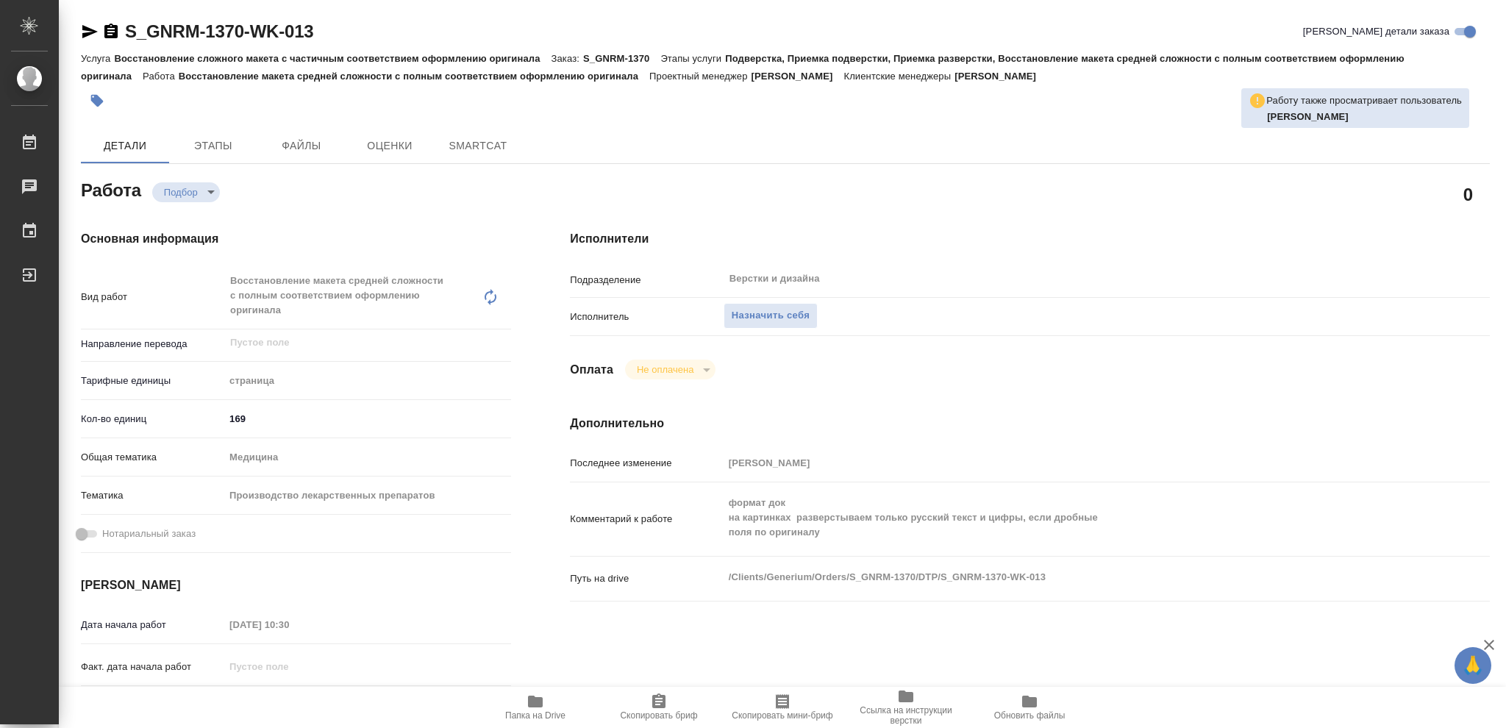
type textarea "x"
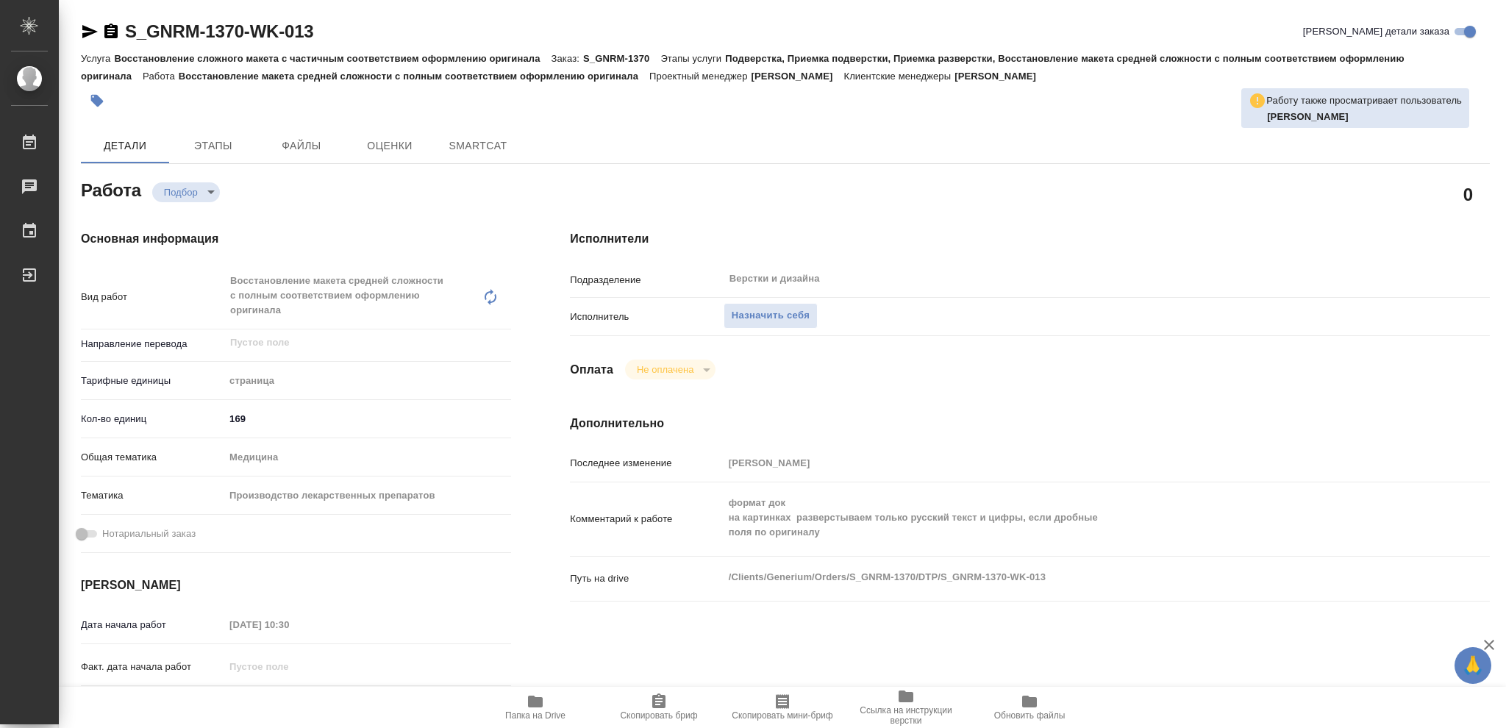
type textarea "x"
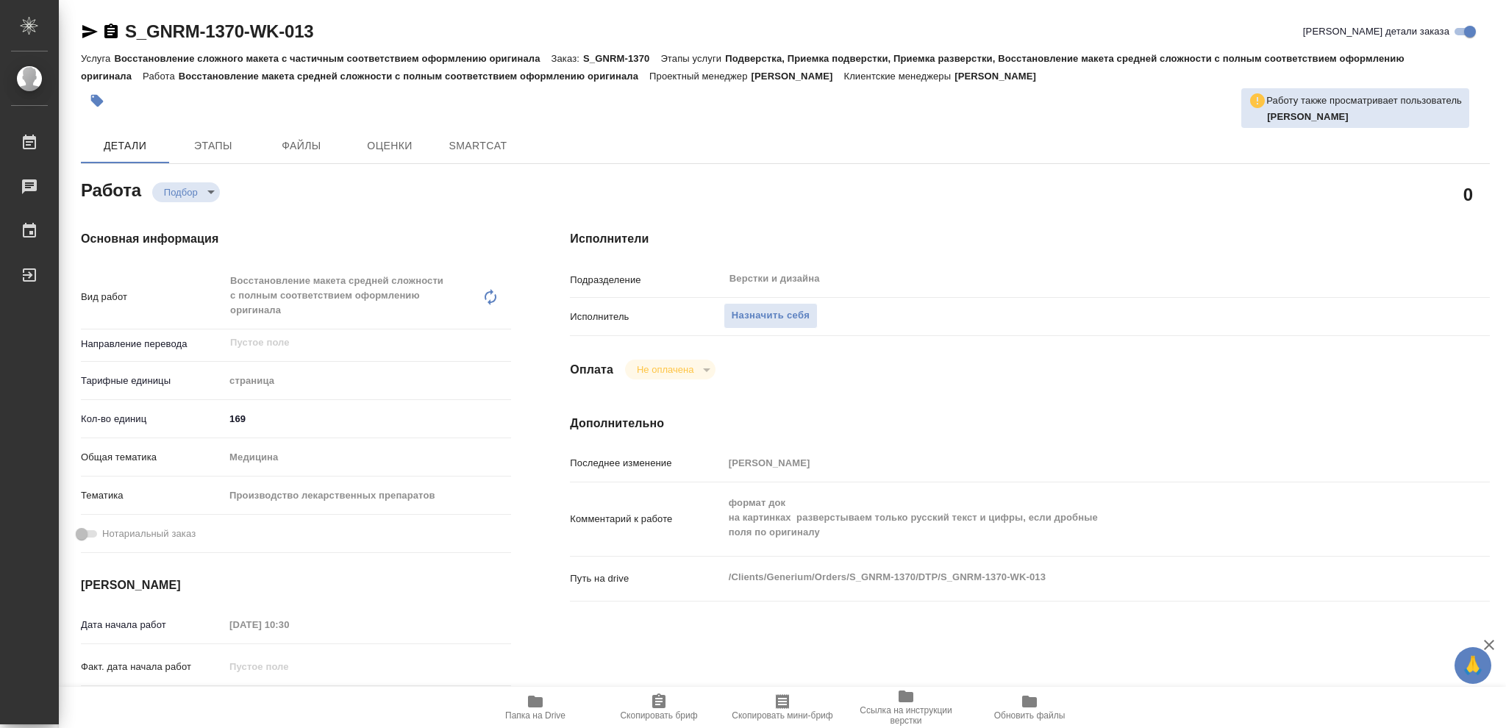
type textarea "x"
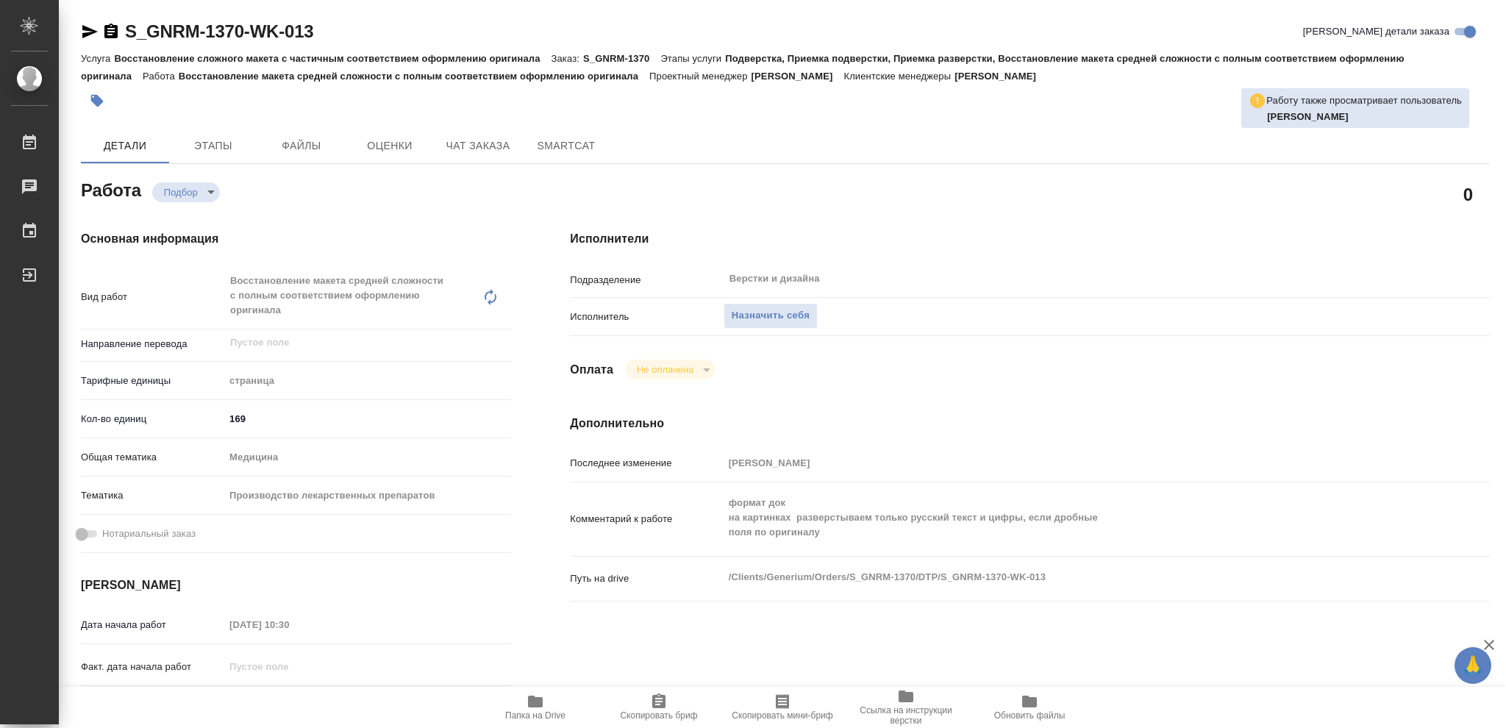
type textarea "x"
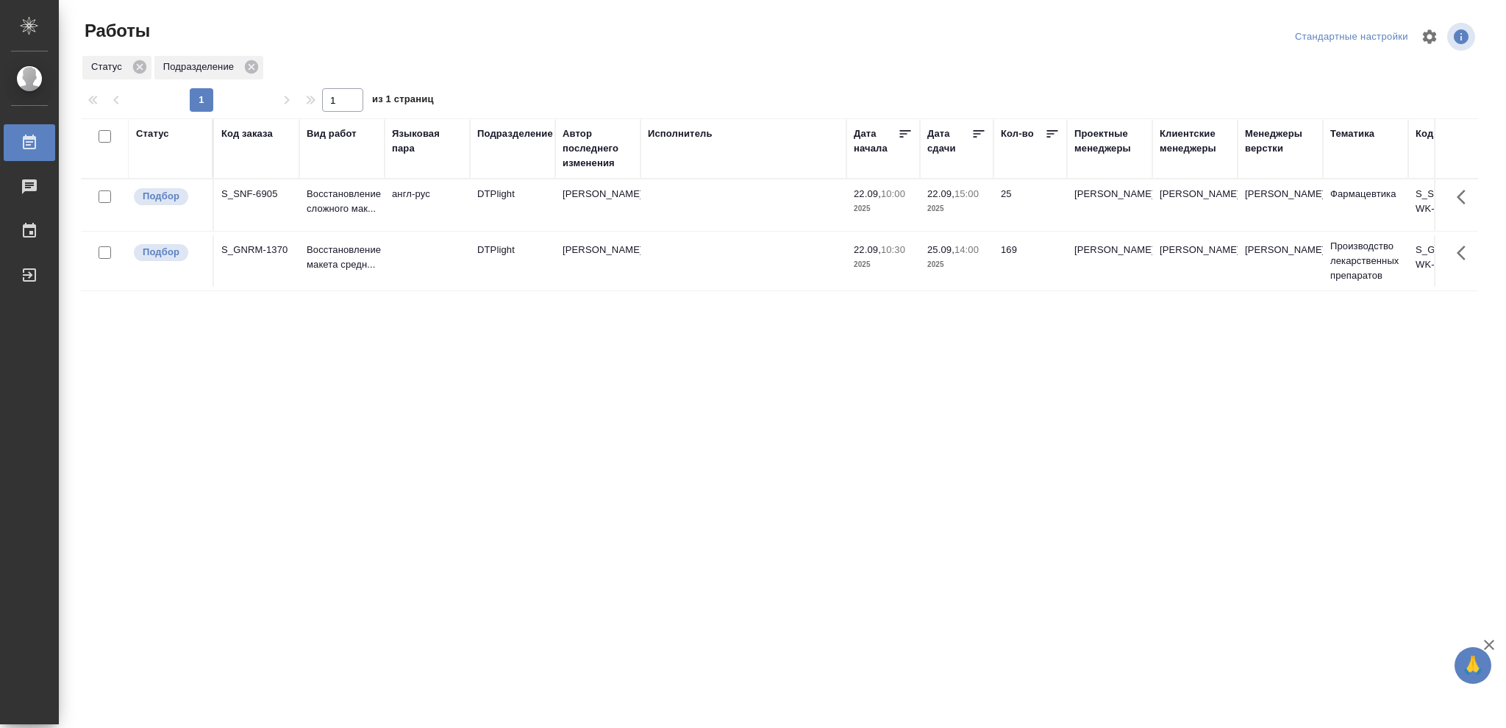
click at [955, 266] on p "2025" at bounding box center [956, 264] width 59 height 15
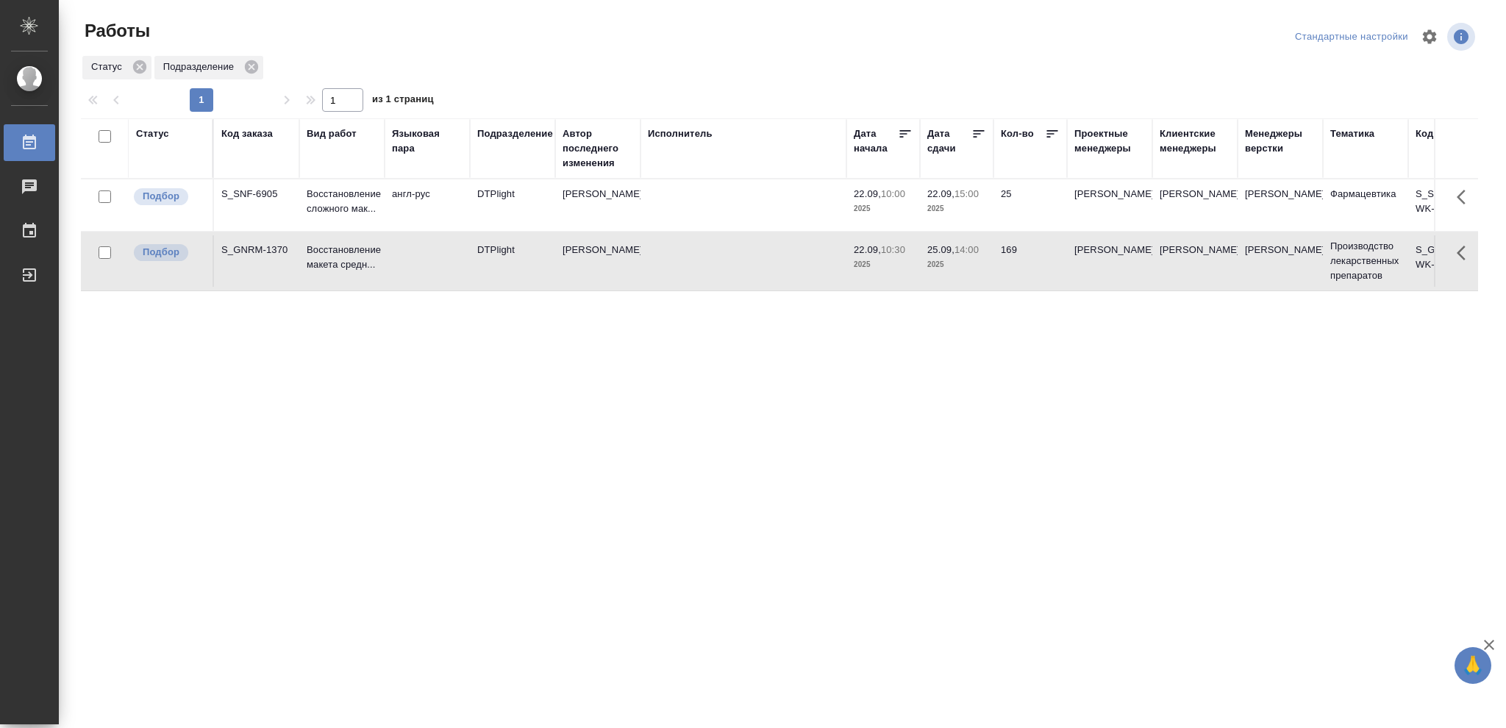
click at [955, 266] on p "2025" at bounding box center [956, 264] width 59 height 15
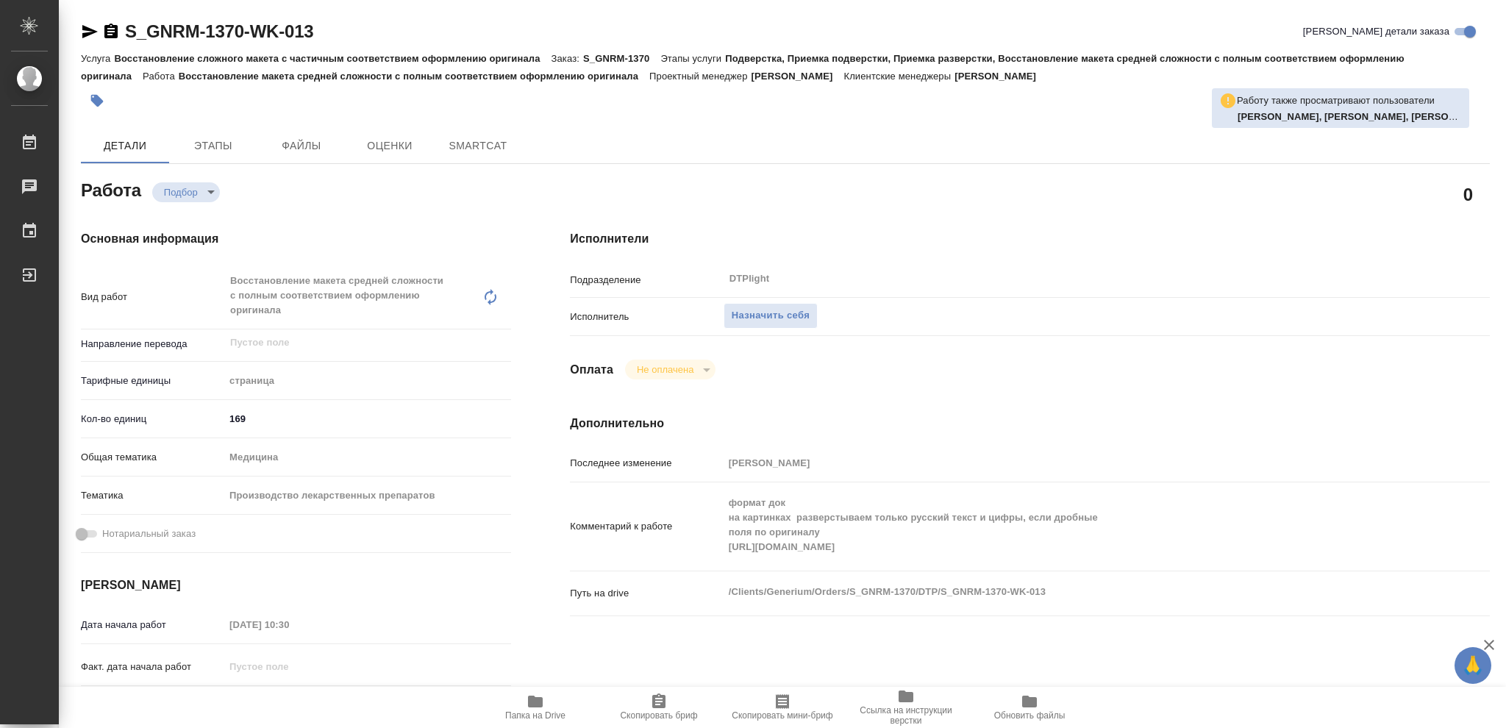
type textarea "x"
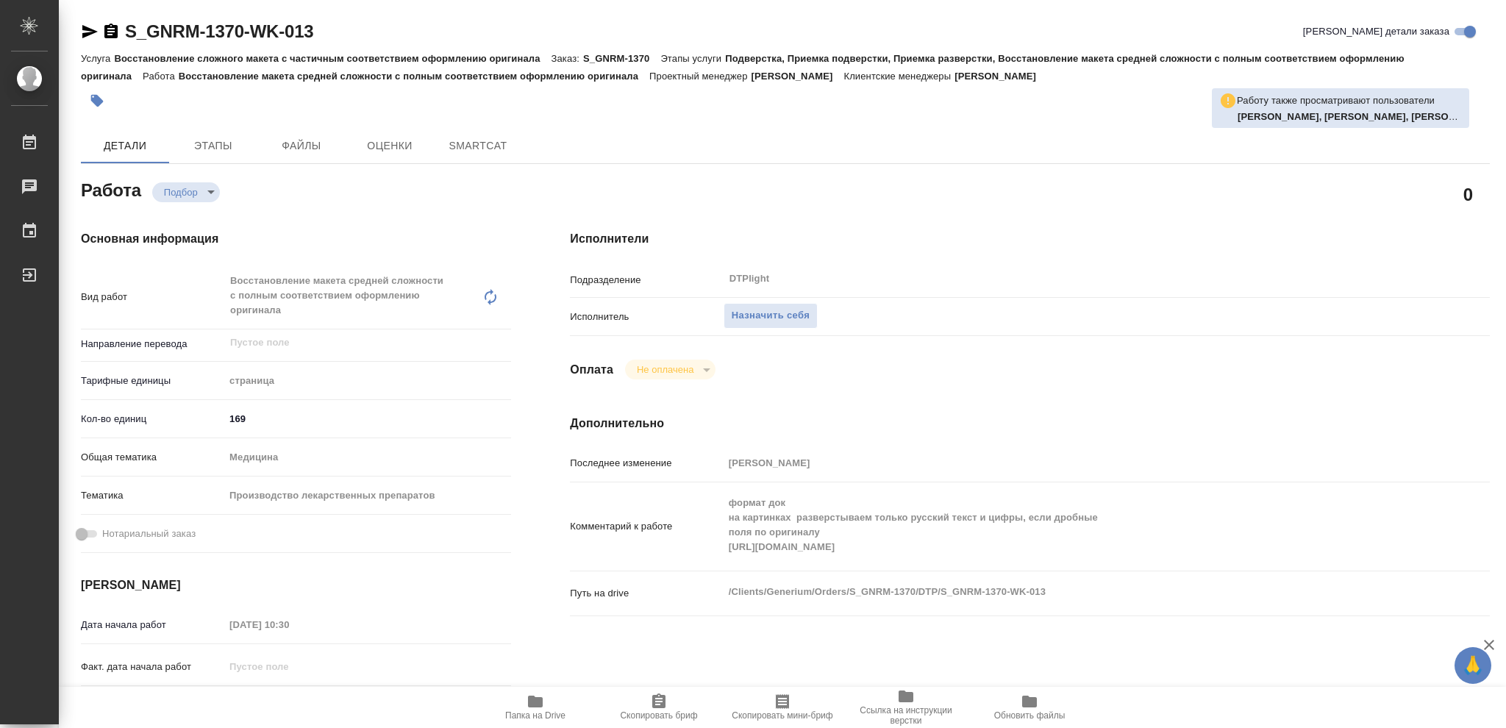
type textarea "x"
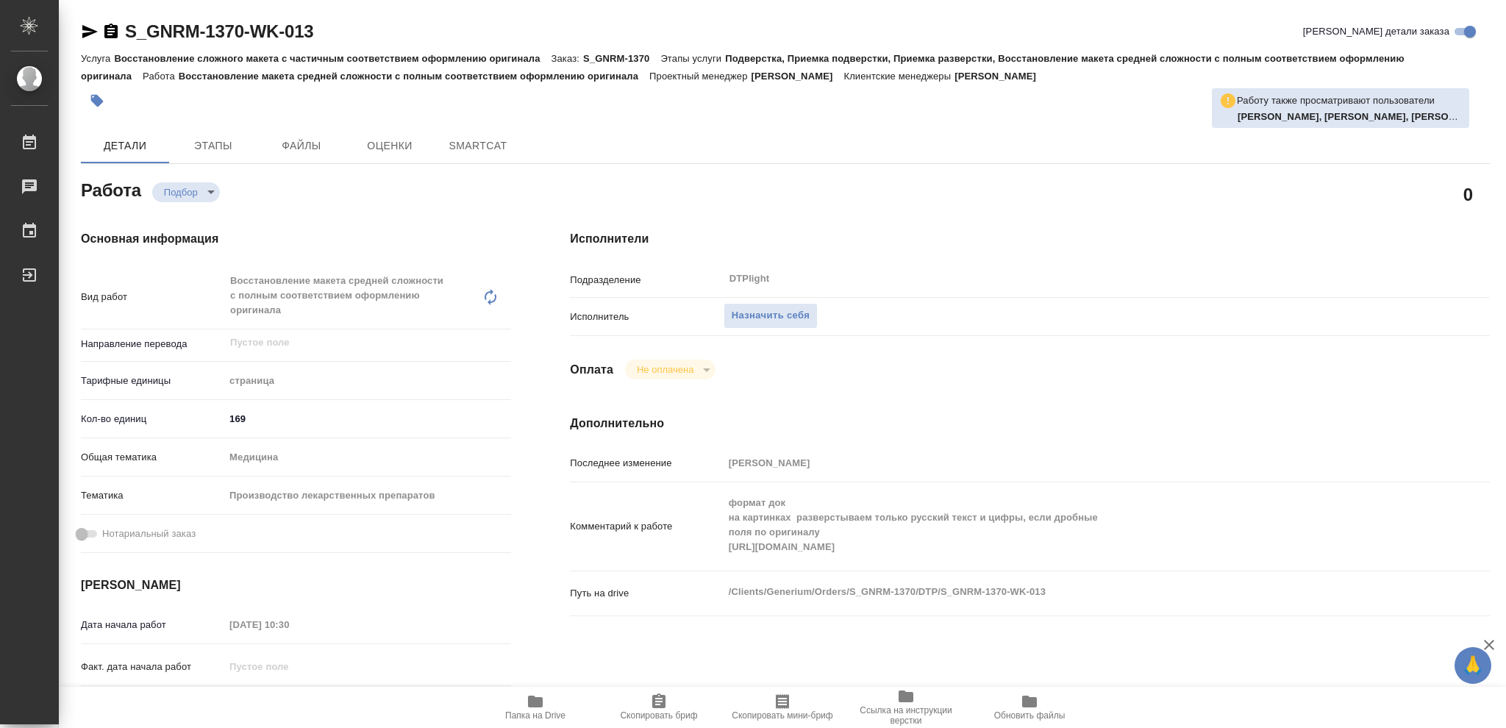
type textarea "x"
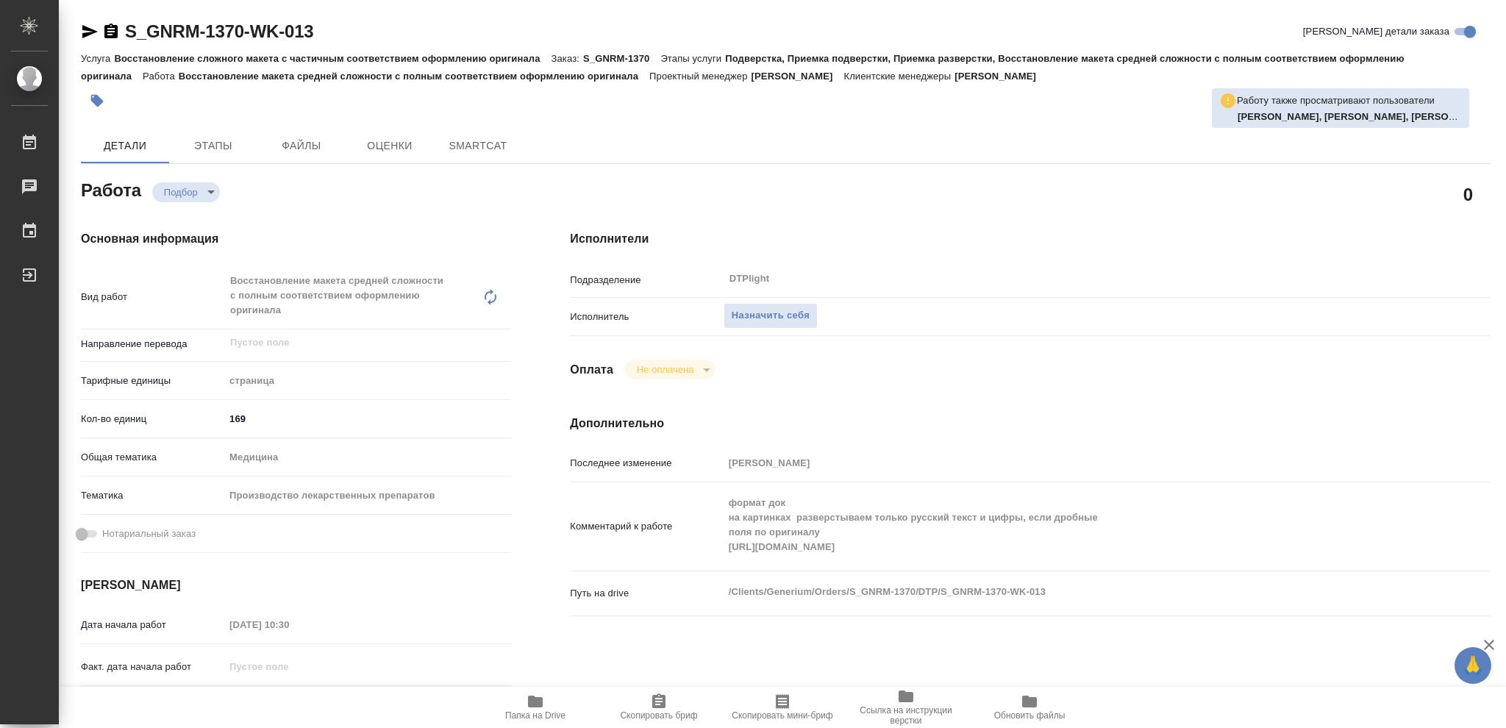
type textarea "x"
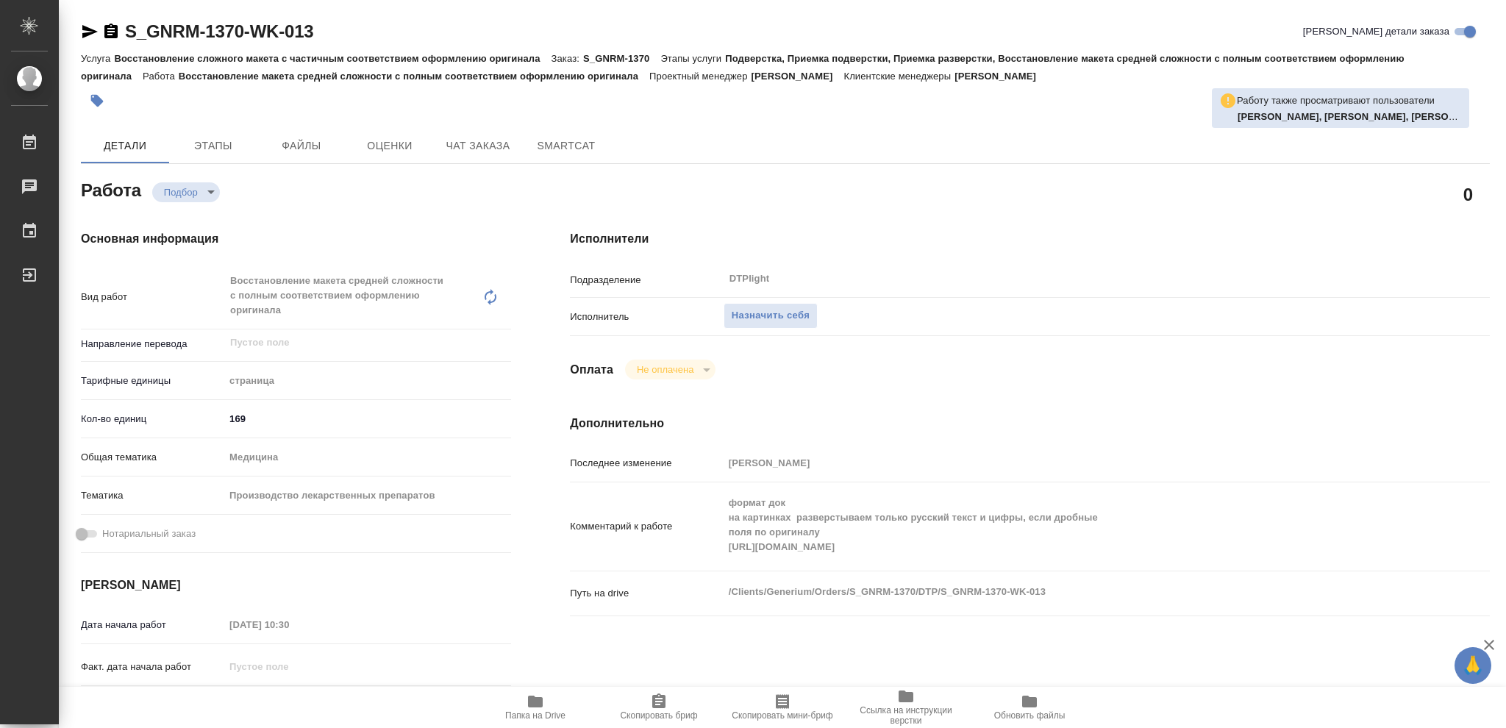
type textarea "x"
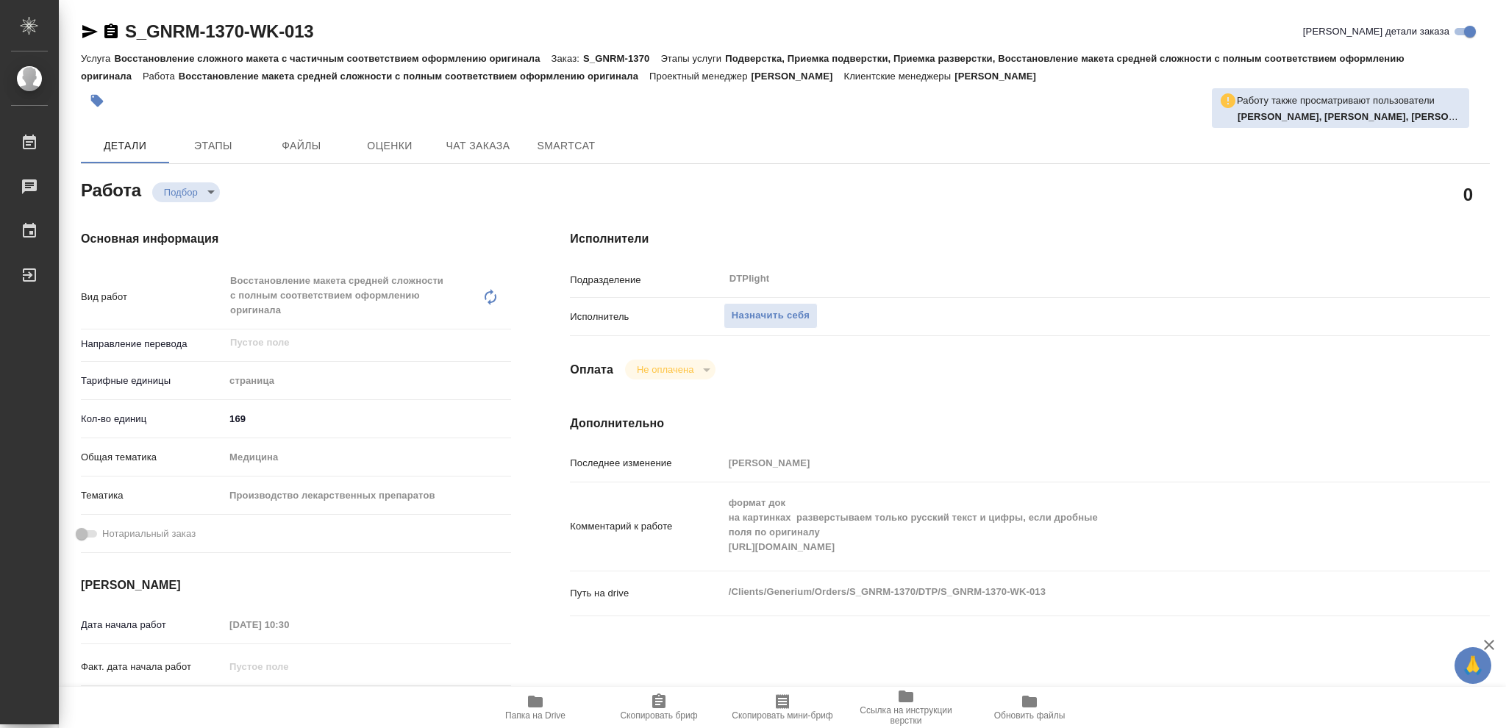
type textarea "x"
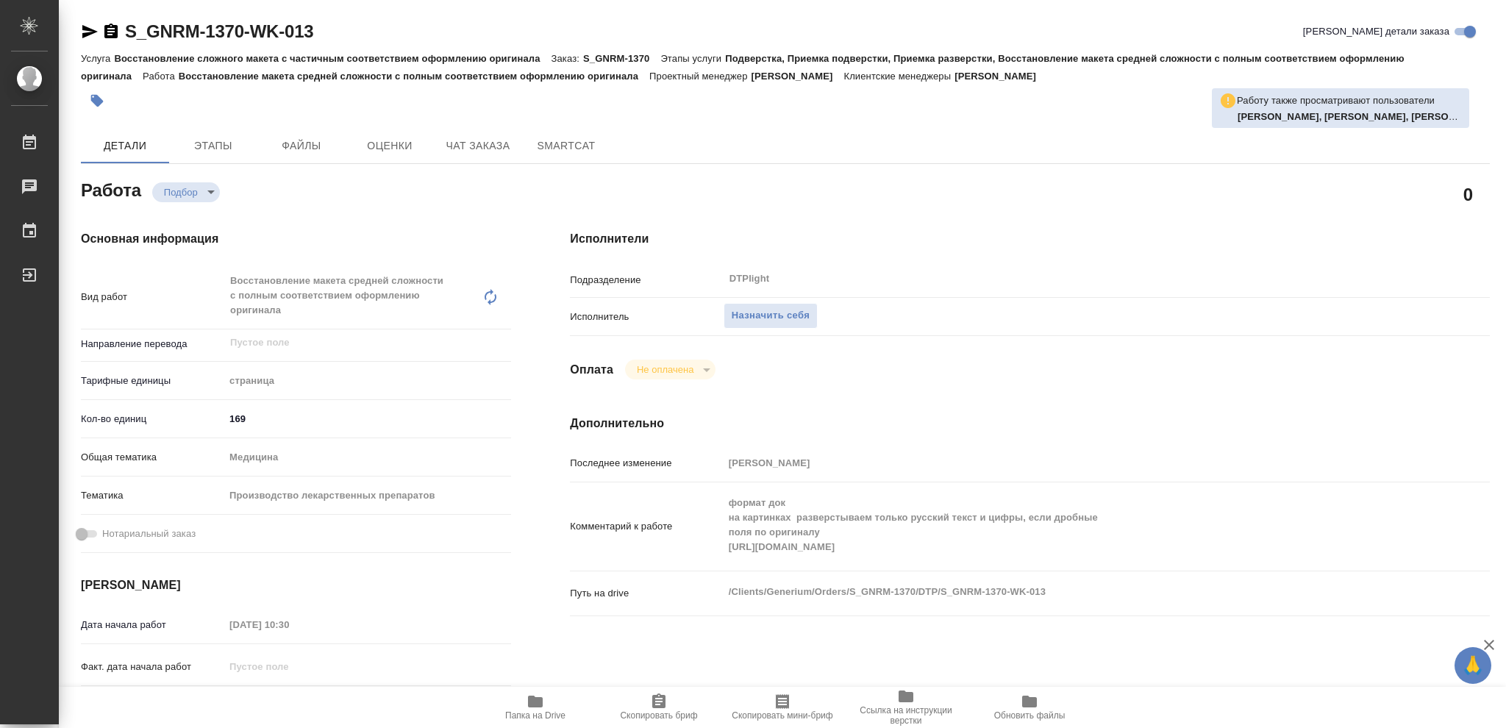
click at [530, 702] on icon "button" at bounding box center [535, 702] width 15 height 12
click at [786, 316] on span "Назначить себя" at bounding box center [771, 315] width 78 height 17
type textarea "x"
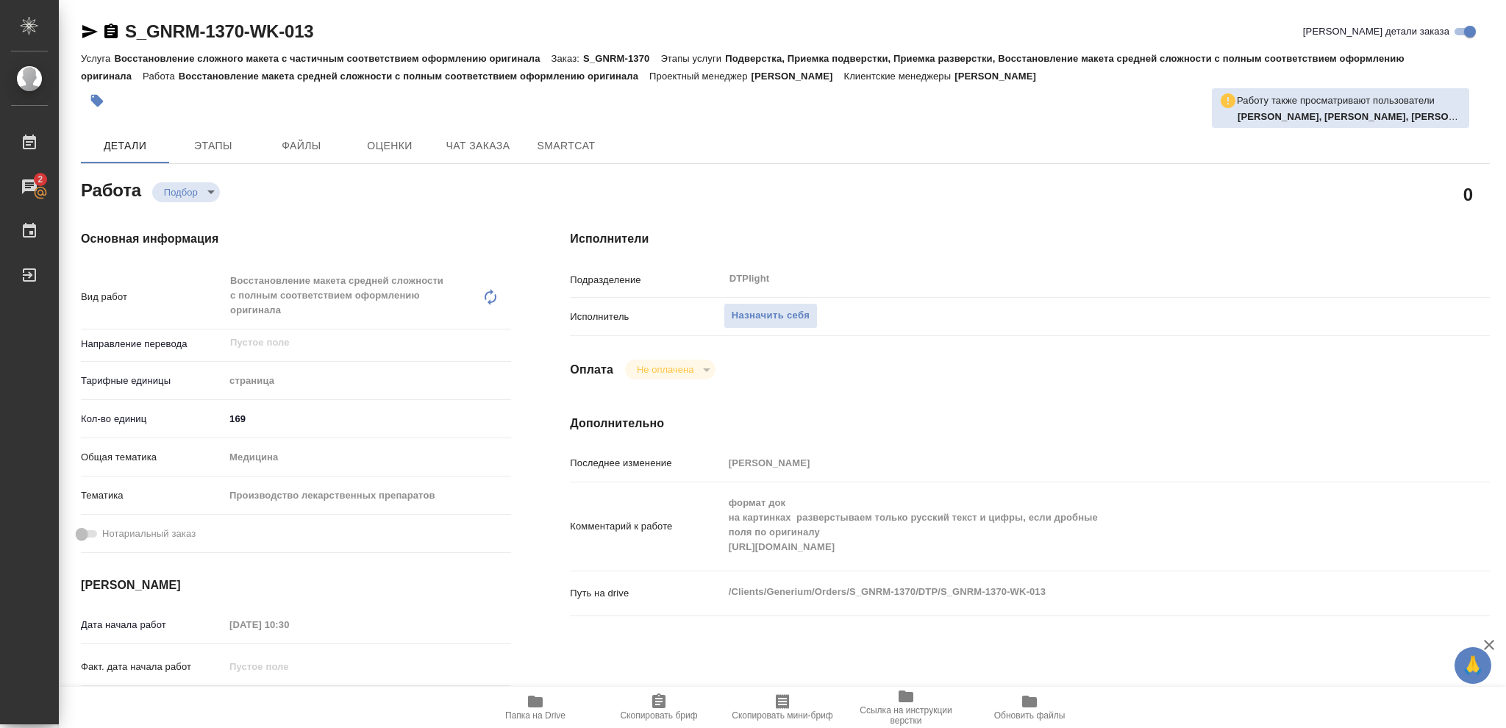
type textarea "x"
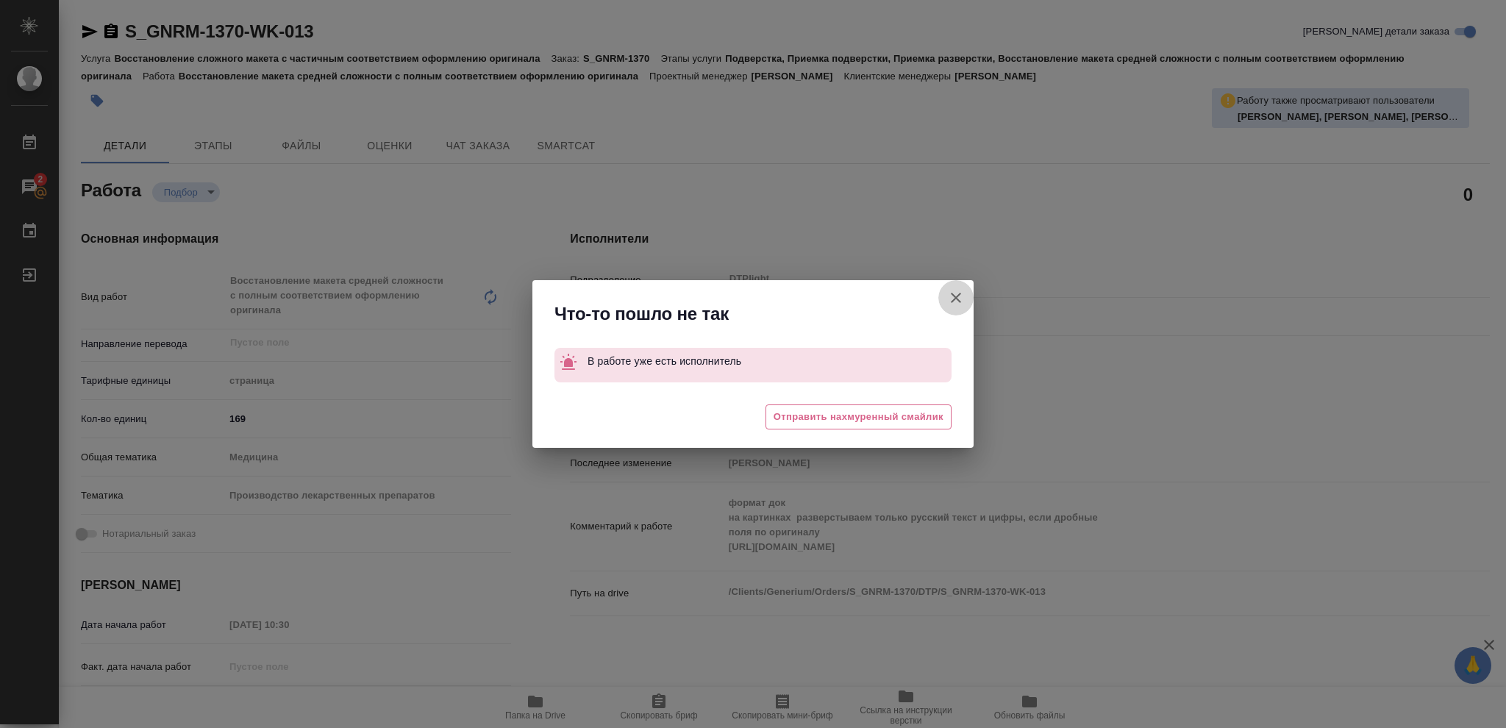
click at [954, 298] on icon "button" at bounding box center [956, 298] width 18 height 18
type textarea "x"
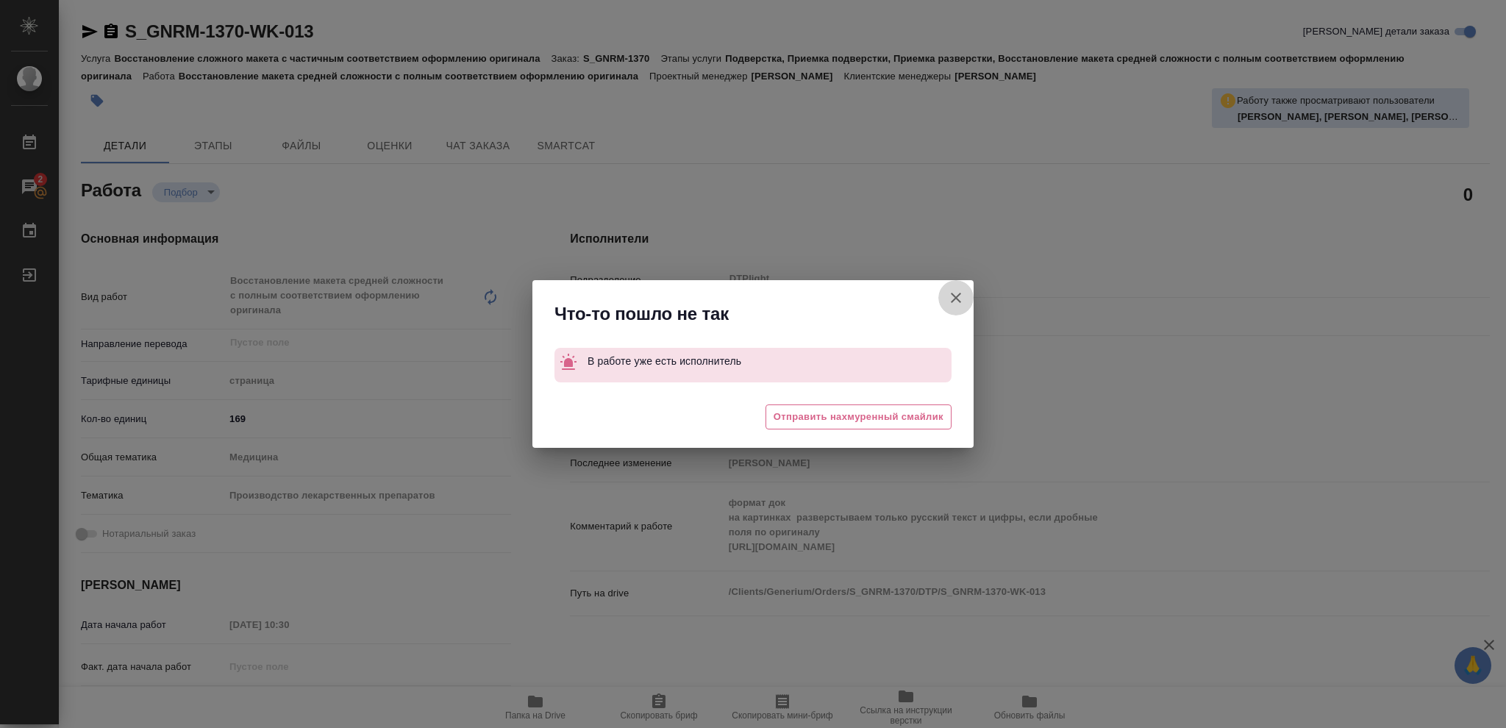
type textarea "x"
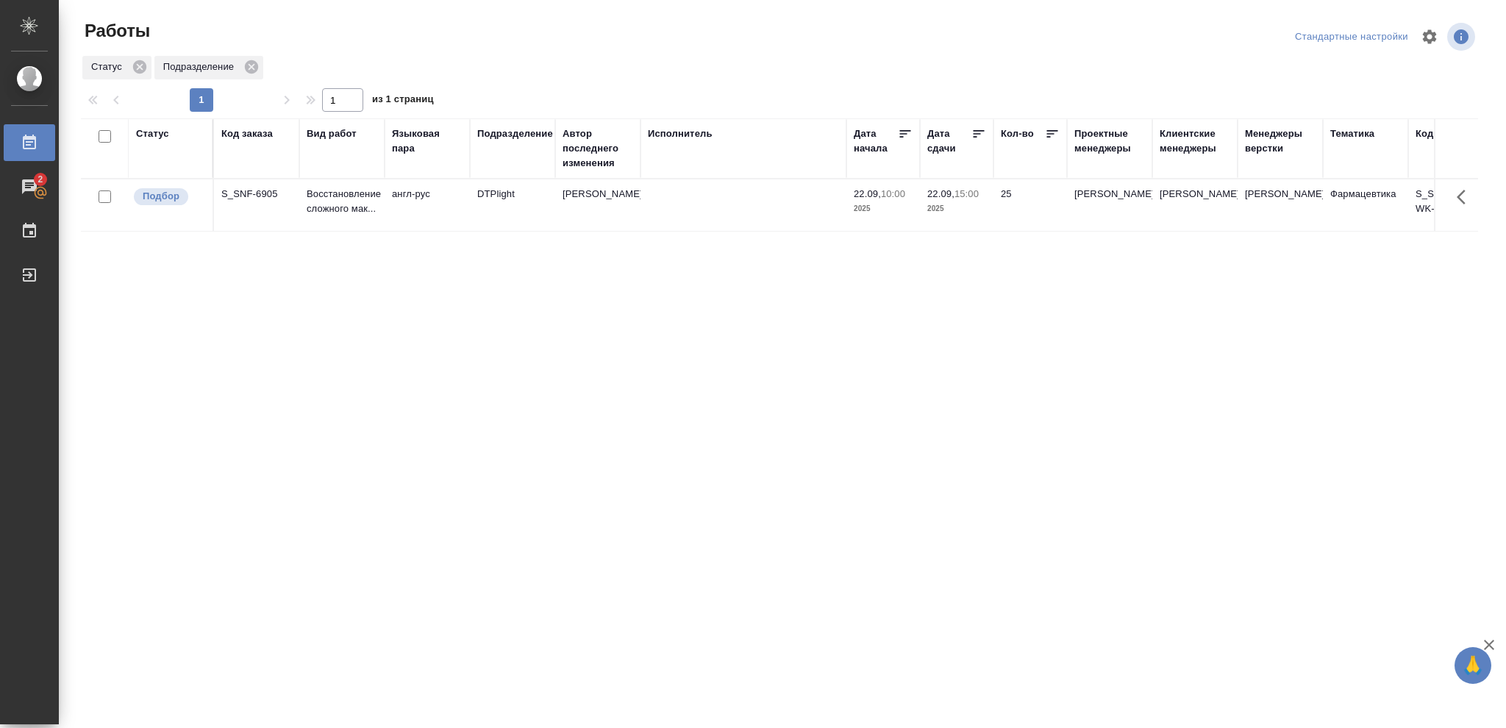
click at [158, 130] on div "Статус" at bounding box center [152, 134] width 33 height 15
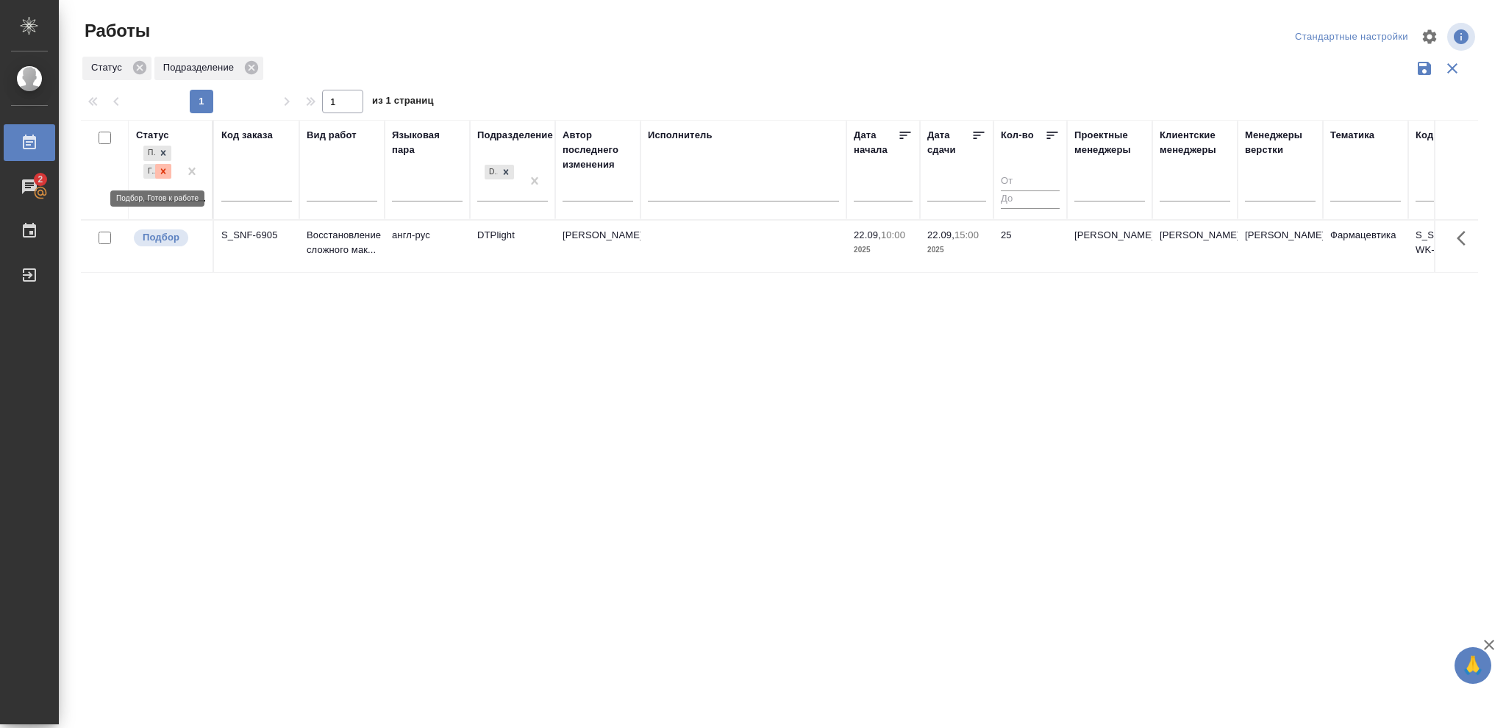
click at [165, 169] on icon at bounding box center [163, 171] width 10 height 10
drag, startPoint x: 506, startPoint y: 166, endPoint x: 556, endPoint y: 199, distance: 59.6
click at [507, 165] on icon at bounding box center [506, 168] width 10 height 10
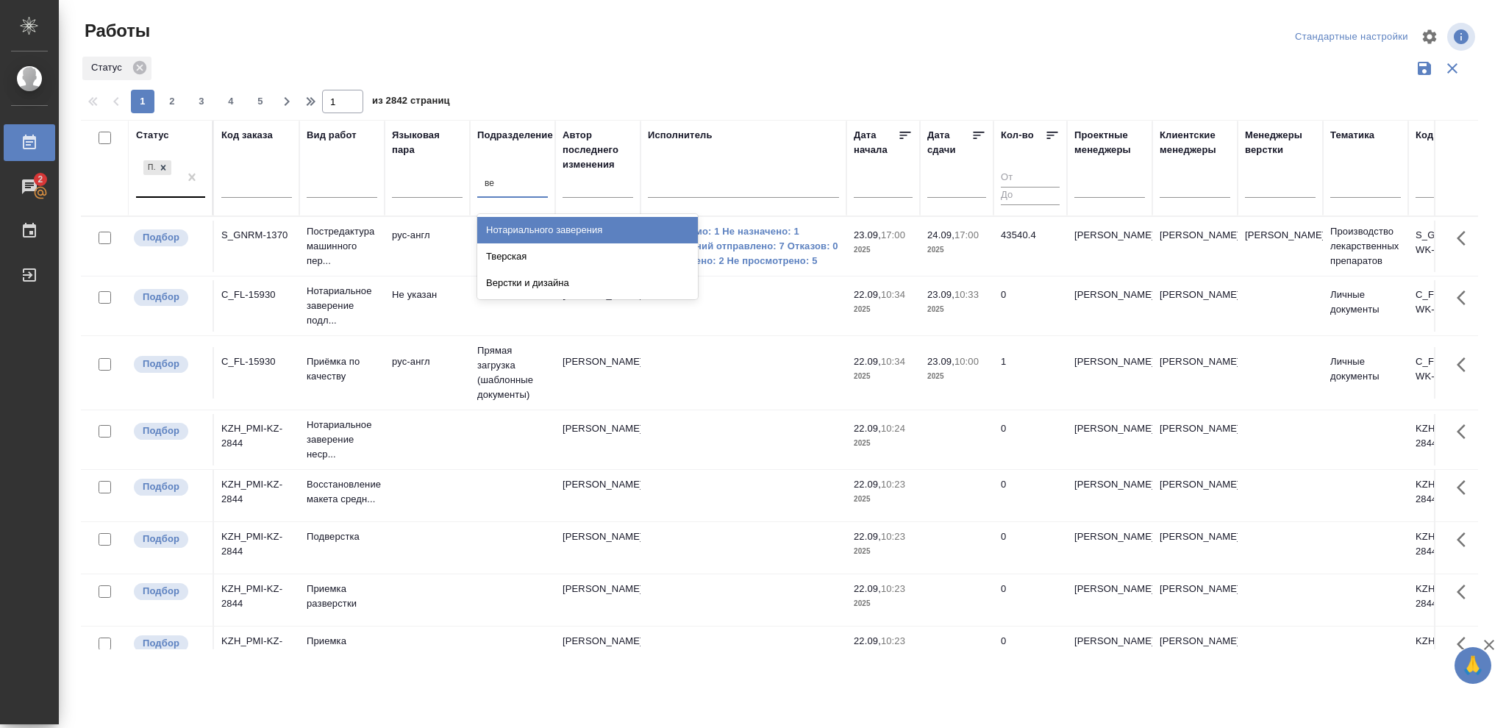
type input "вер"
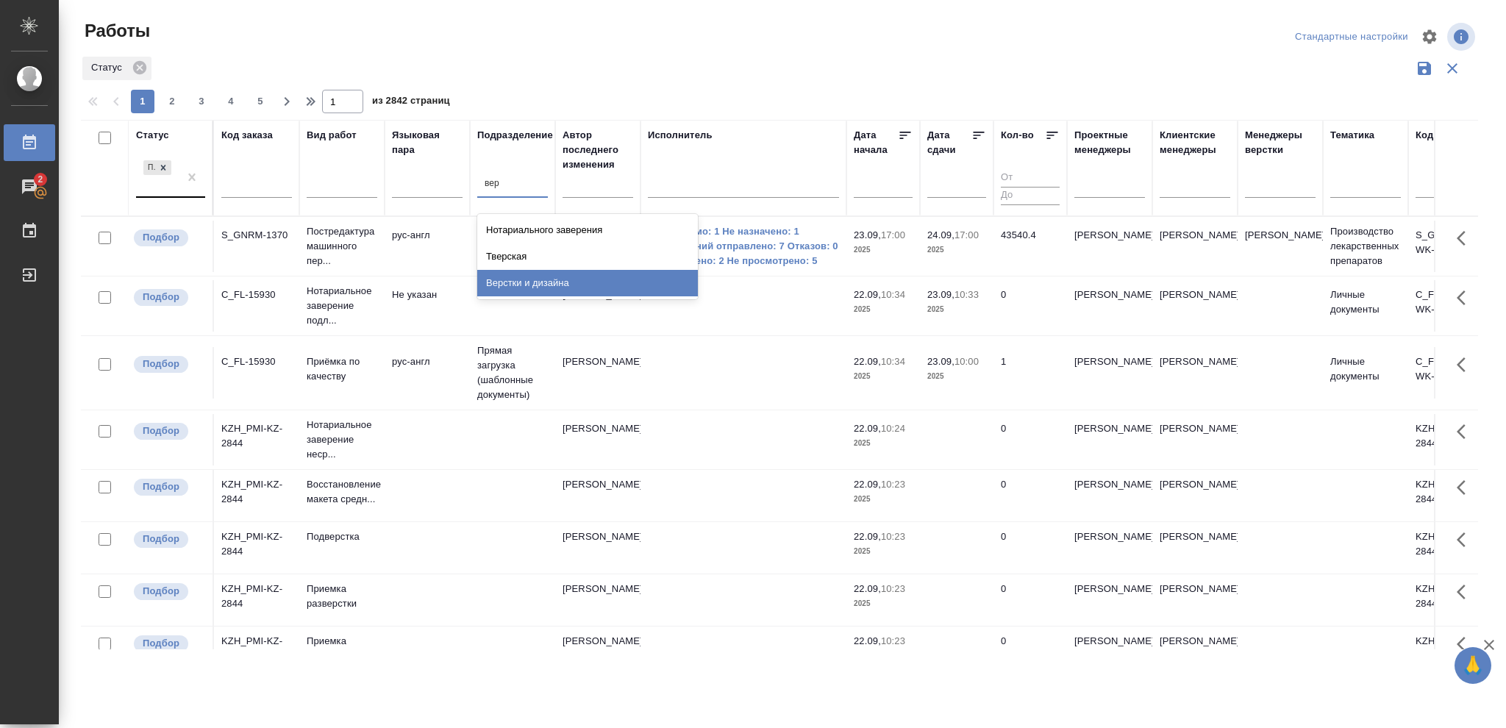
click at [560, 287] on div "Верстки и дизайна" at bounding box center [587, 283] width 221 height 26
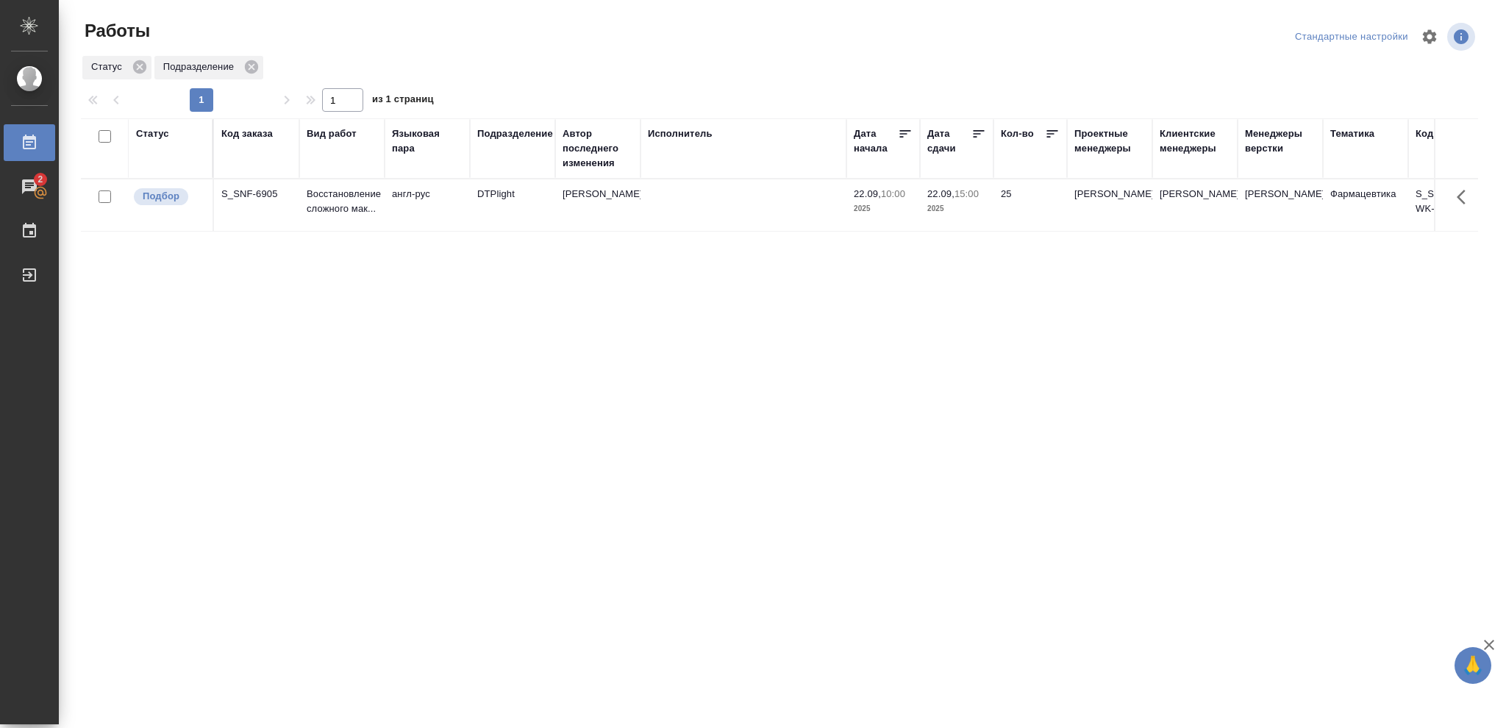
click at [165, 135] on div "Статус" at bounding box center [152, 134] width 33 height 15
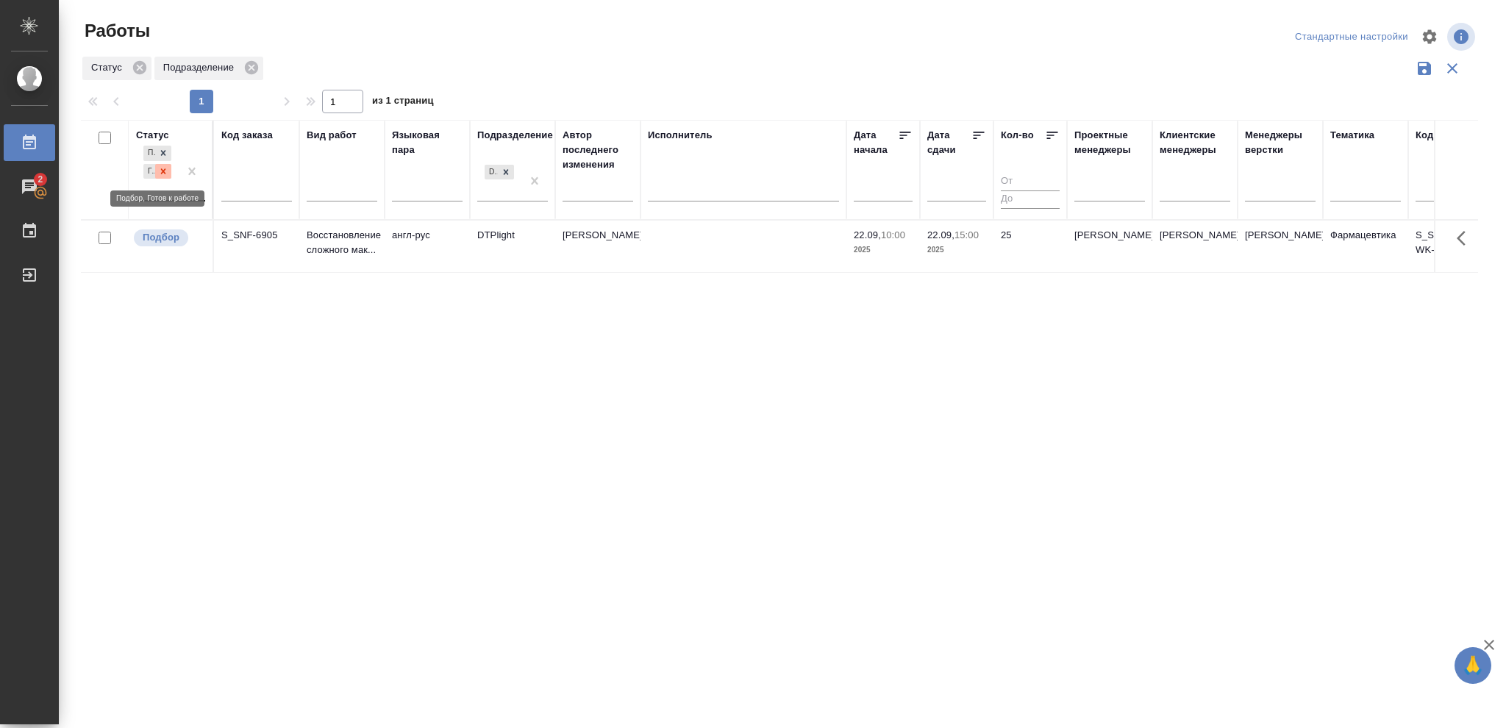
click at [166, 171] on icon at bounding box center [163, 171] width 10 height 10
click at [165, 170] on icon at bounding box center [163, 167] width 5 height 5
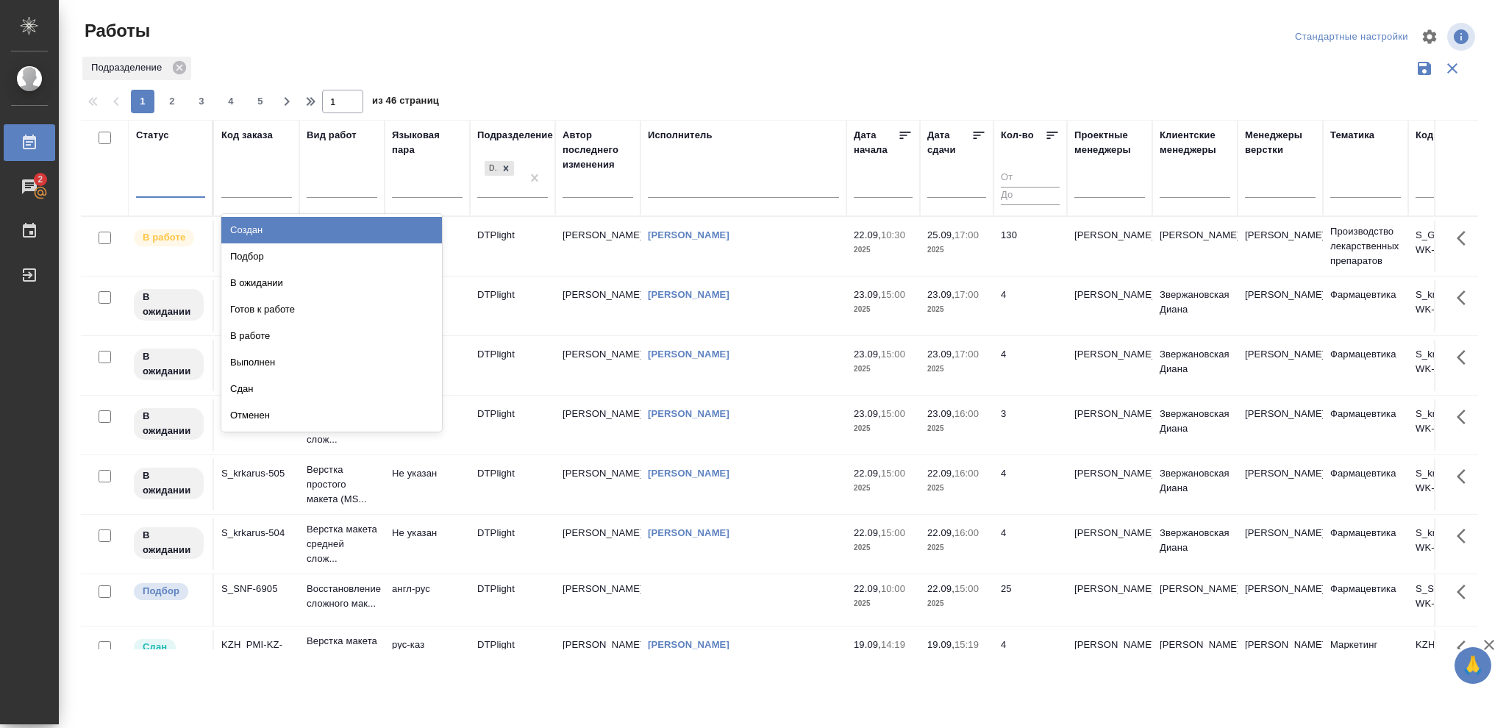
click at [161, 182] on div at bounding box center [170, 183] width 69 height 21
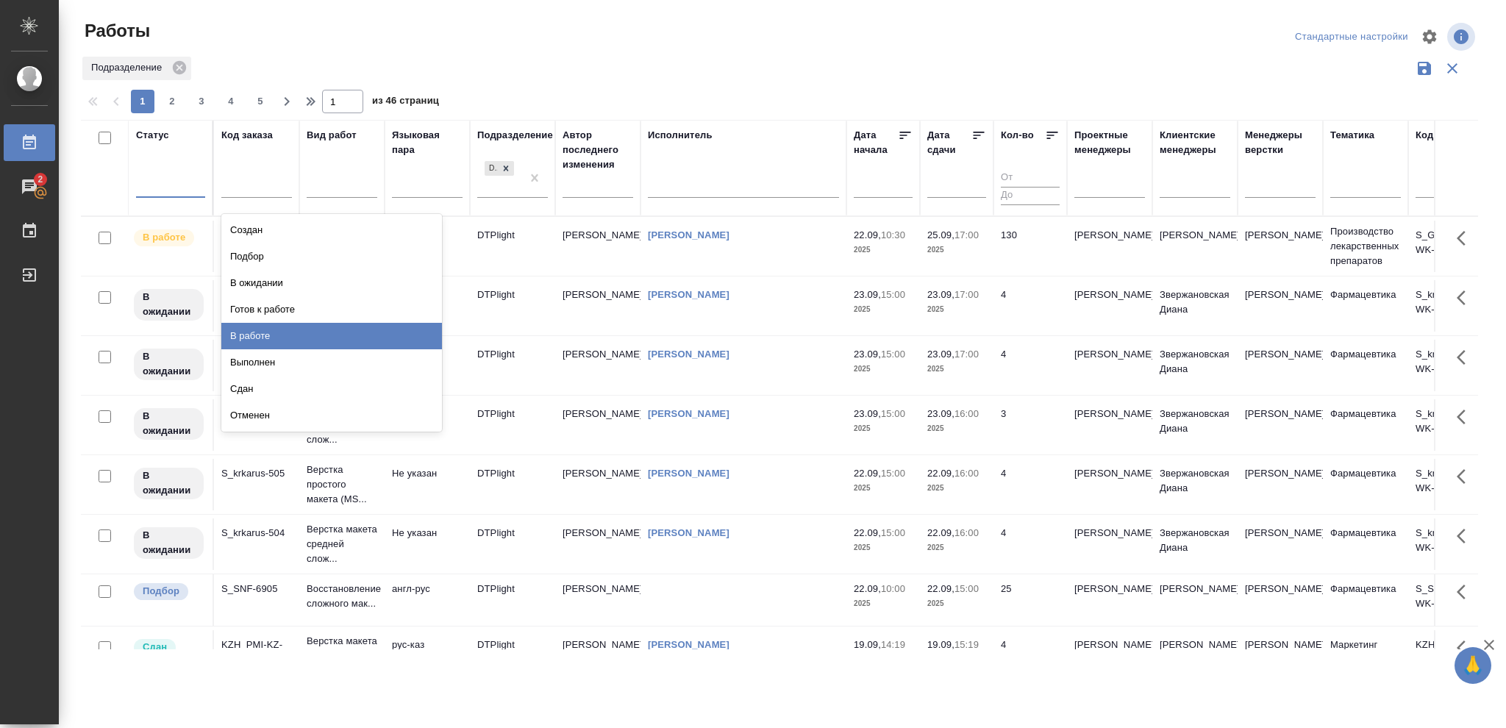
click at [238, 335] on div "В работе" at bounding box center [331, 336] width 221 height 26
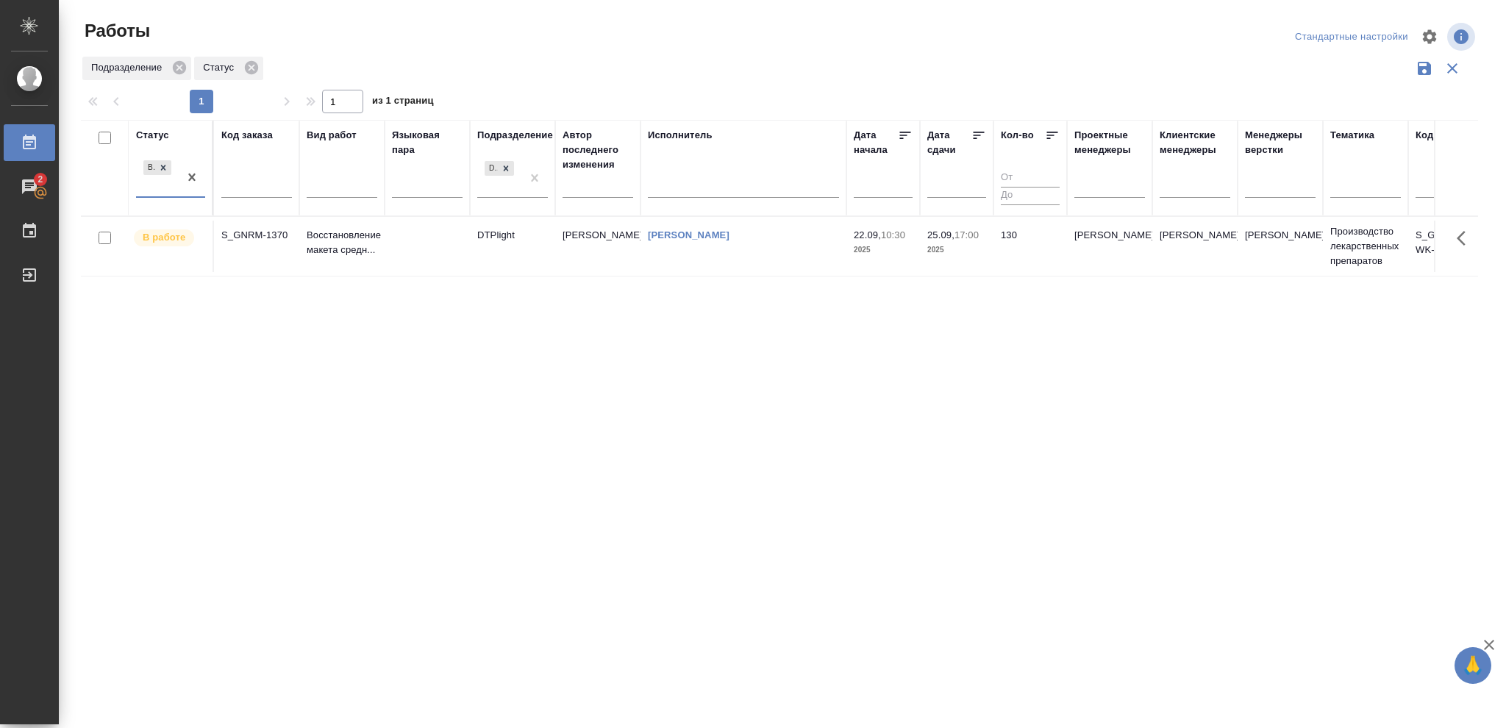
click at [967, 250] on p "2025" at bounding box center [956, 250] width 59 height 15
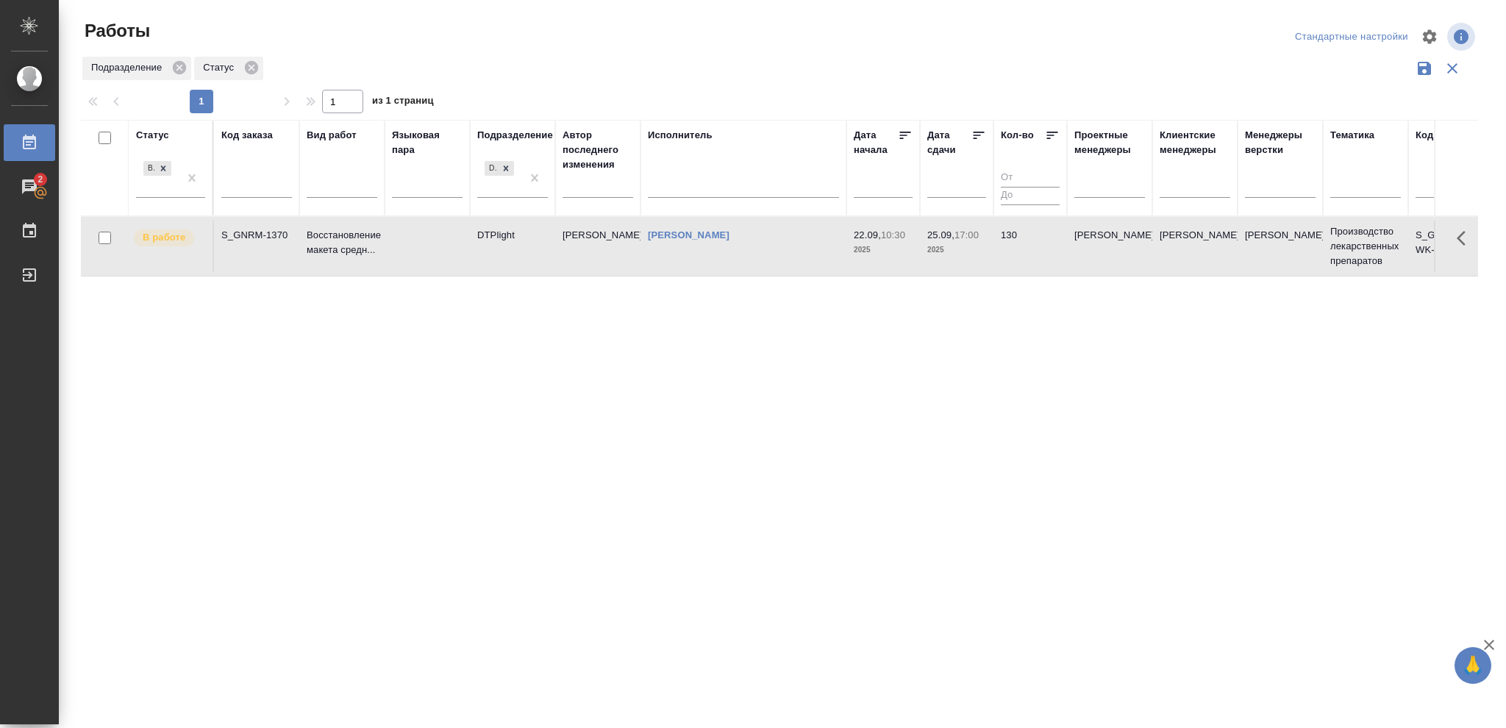
click at [967, 250] on p "2025" at bounding box center [956, 250] width 59 height 15
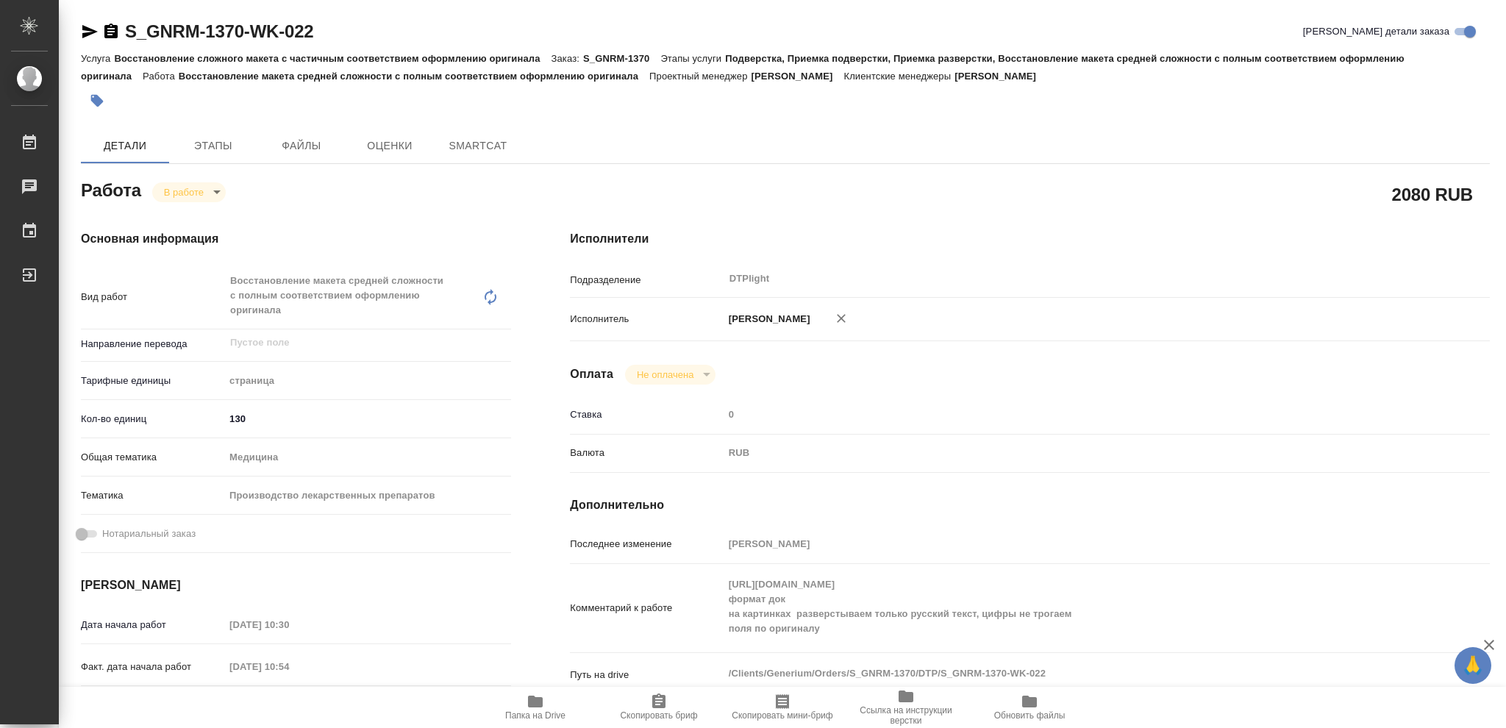
type textarea "x"
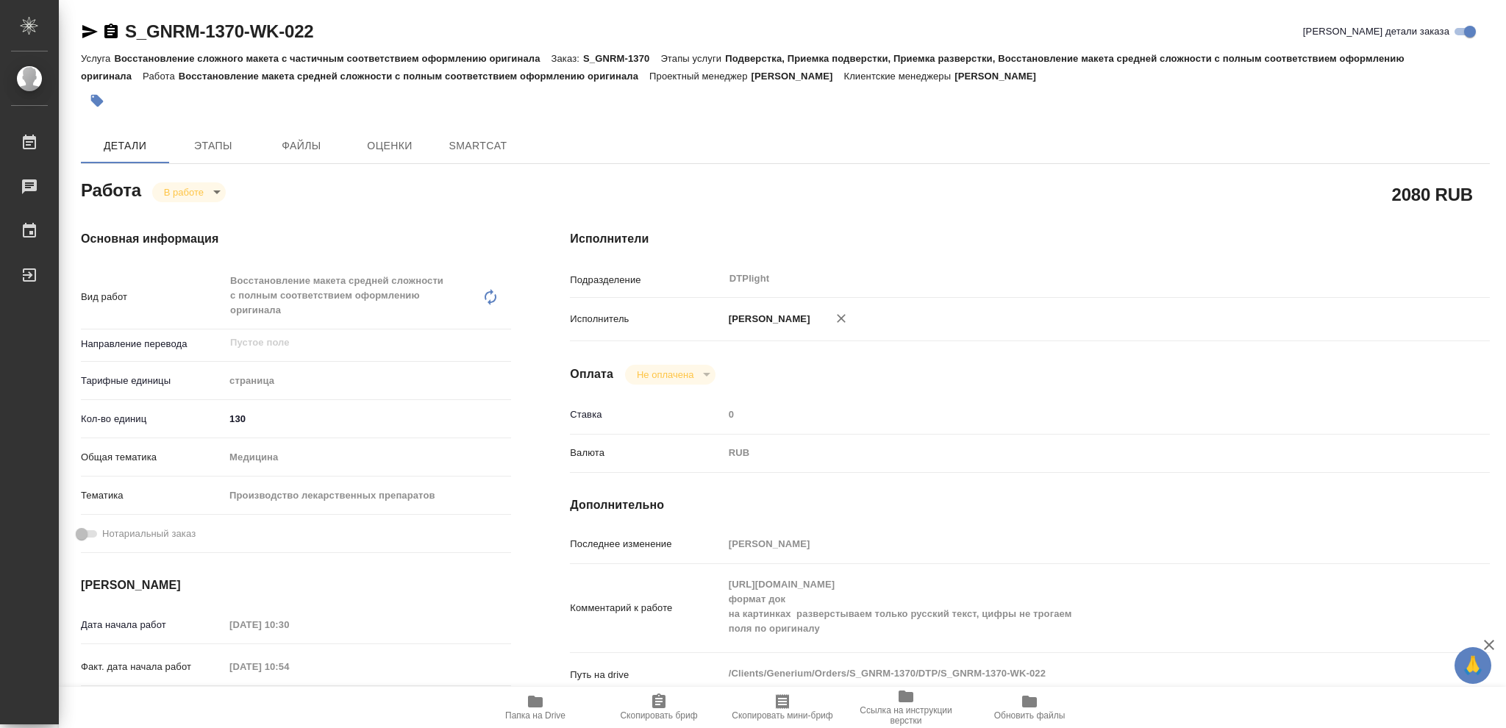
type textarea "x"
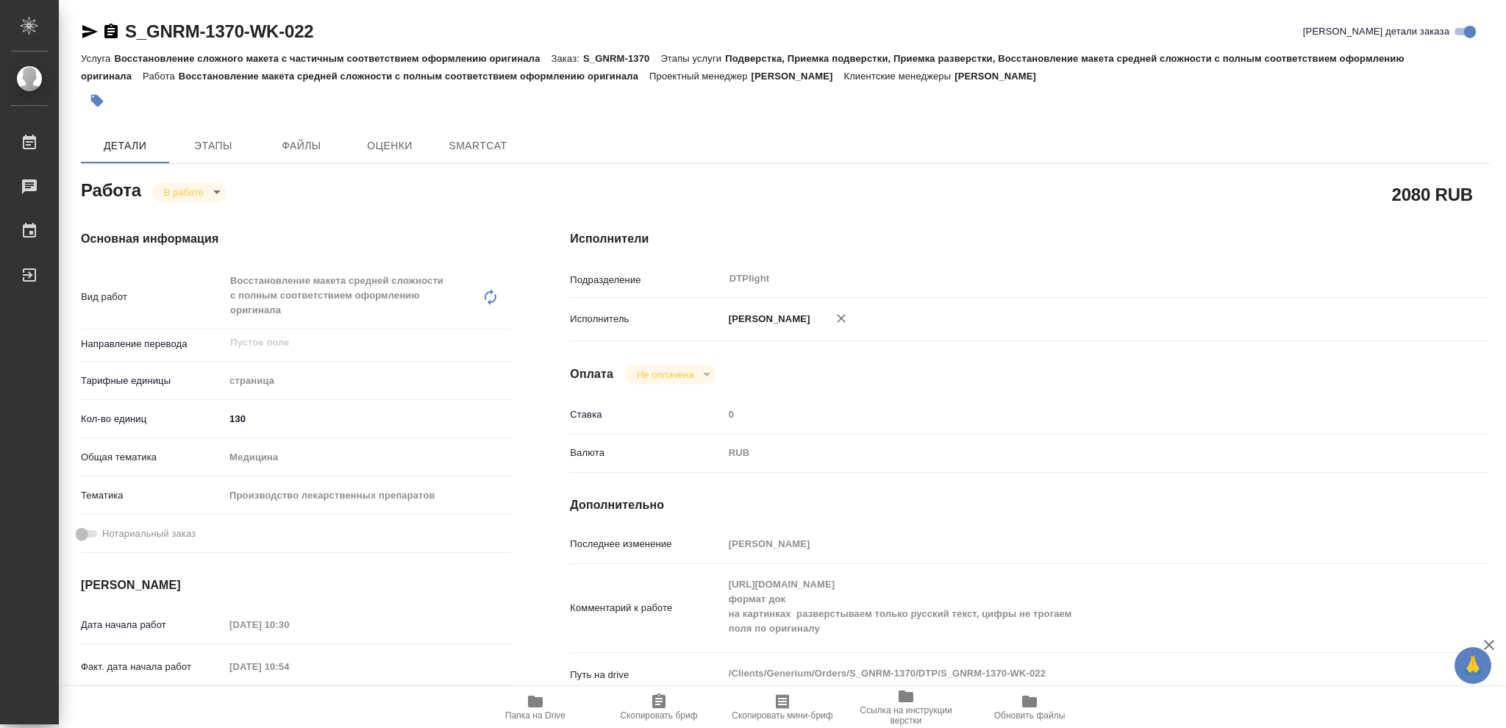
type textarea "x"
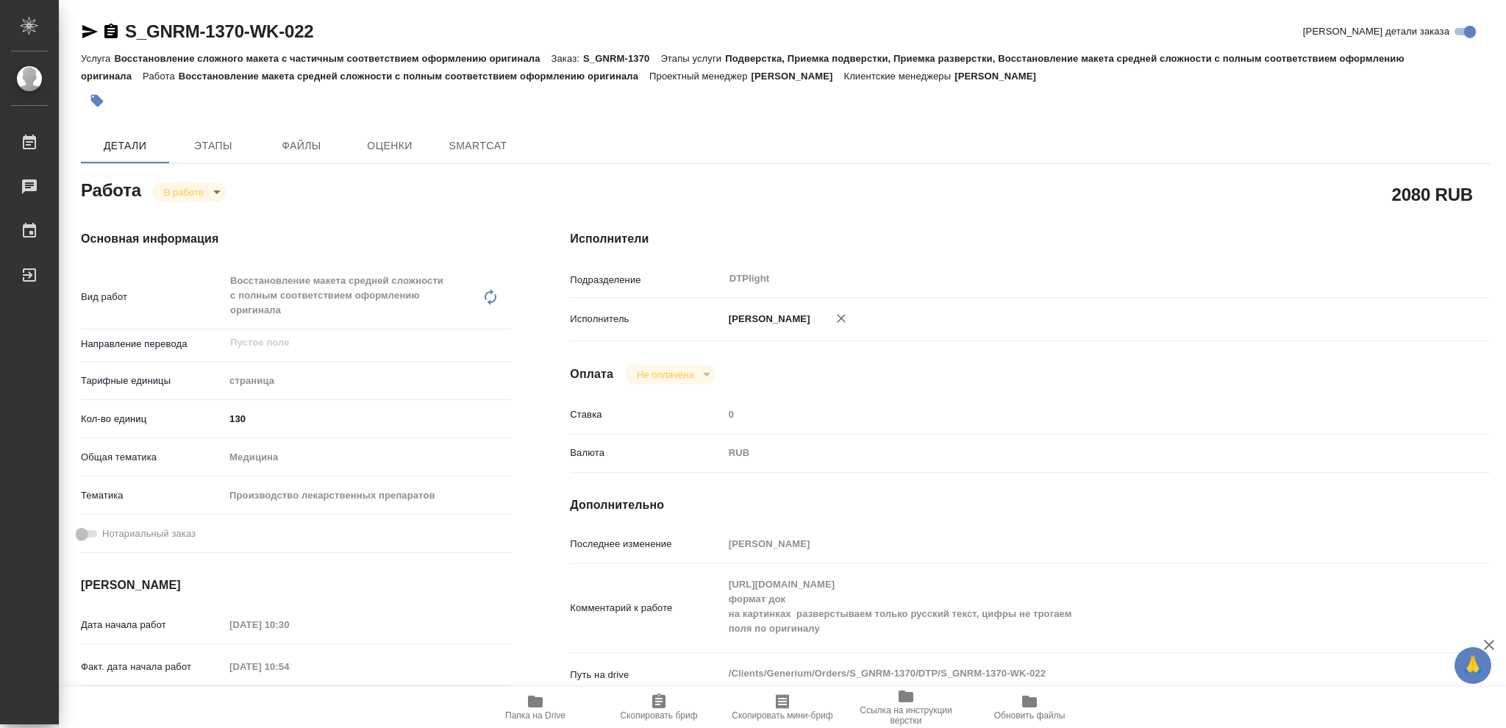
type textarea "x"
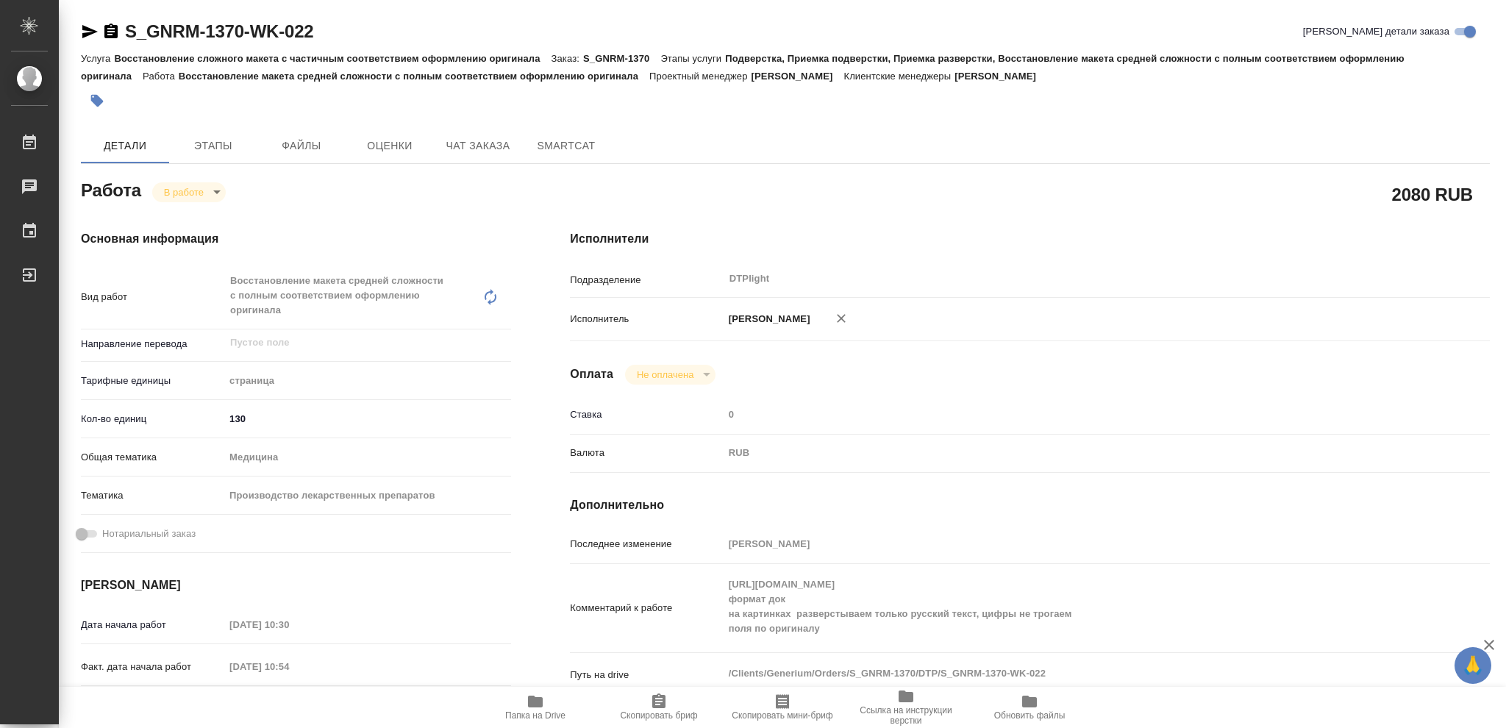
type textarea "x"
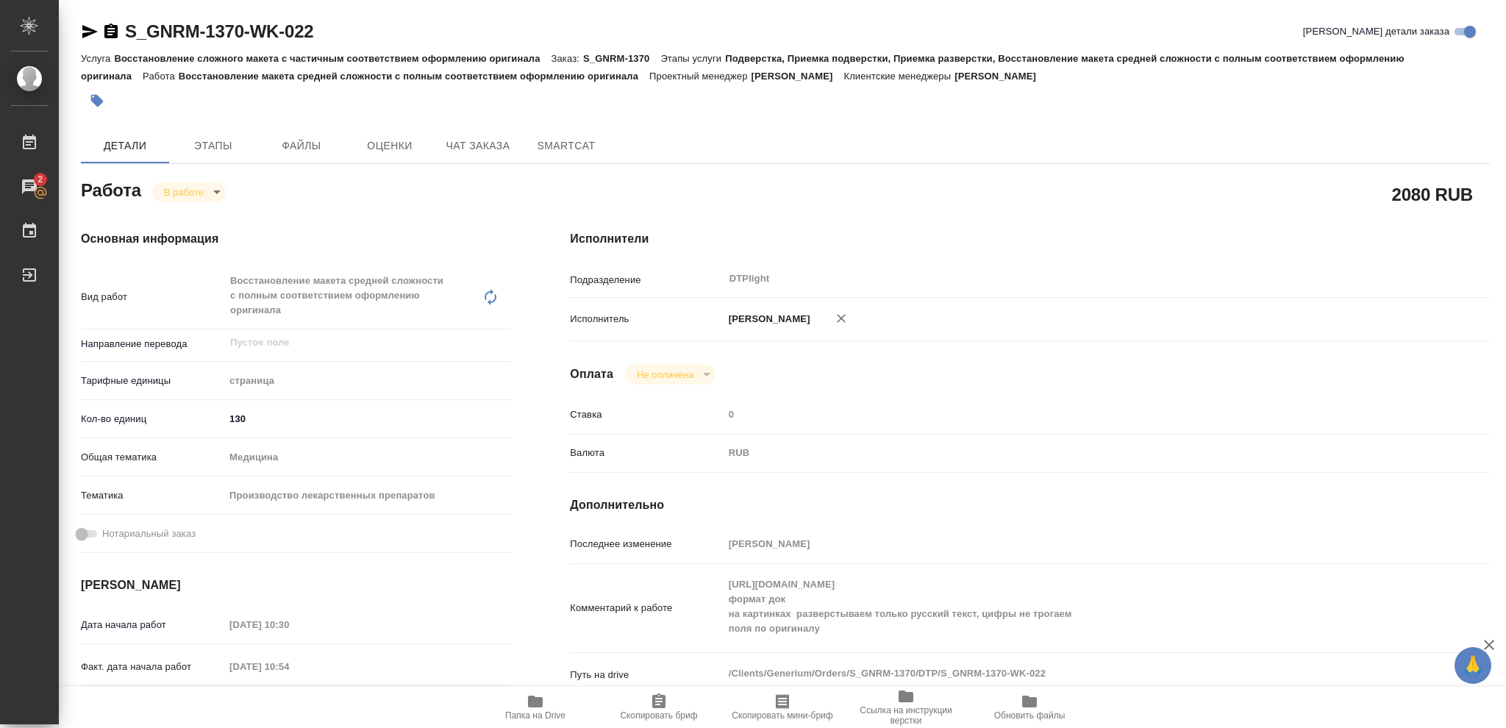
type textarea "x"
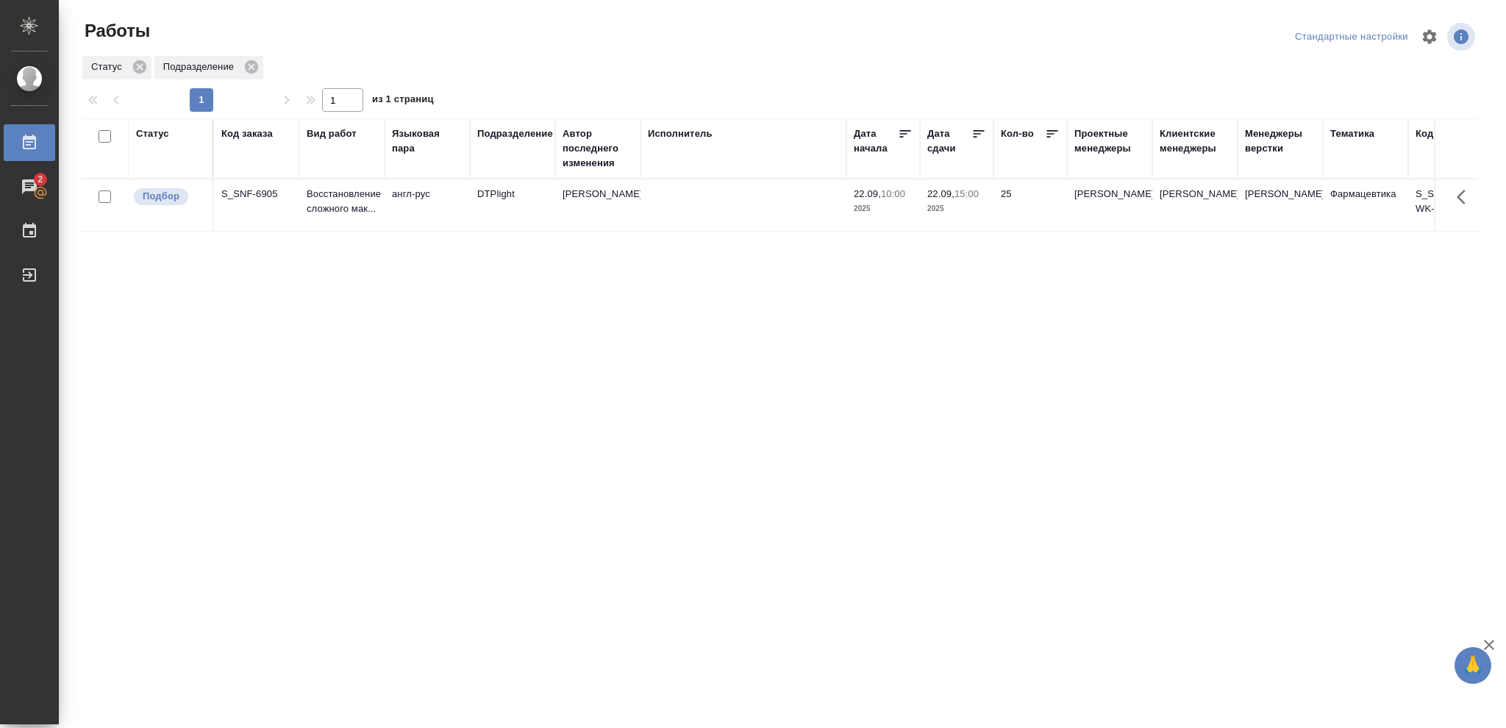
click at [151, 129] on div "Статус" at bounding box center [152, 134] width 33 height 15
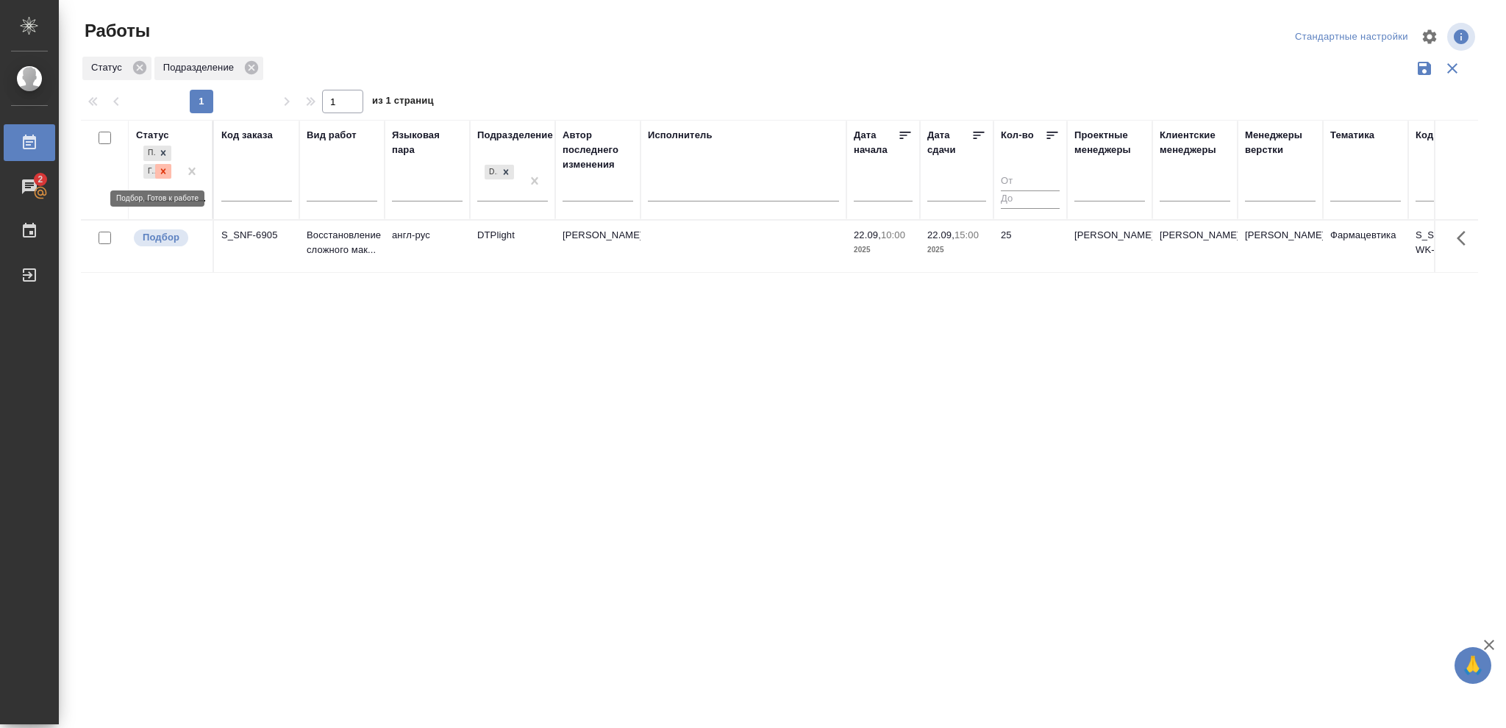
click at [161, 174] on icon at bounding box center [163, 171] width 10 height 10
click at [506, 169] on icon at bounding box center [506, 167] width 5 height 5
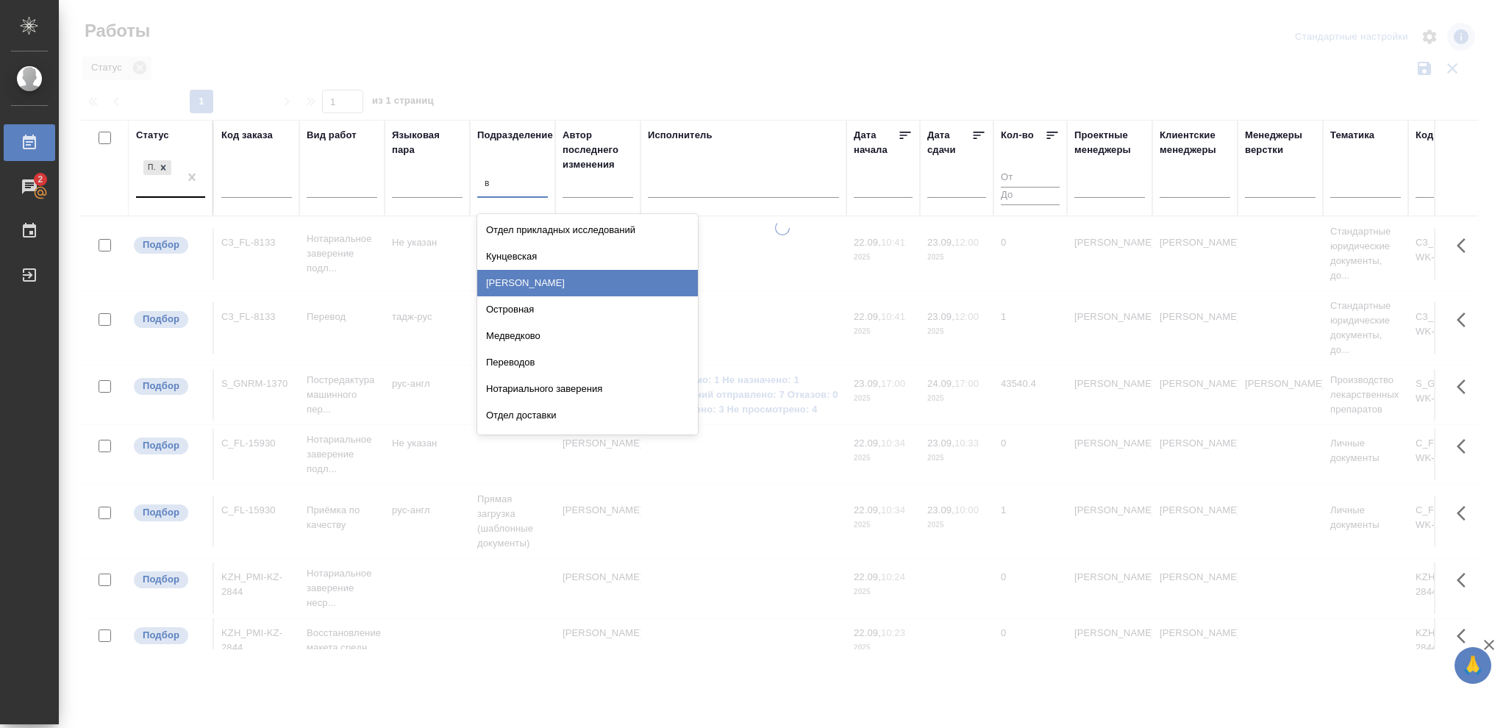
type input "ве"
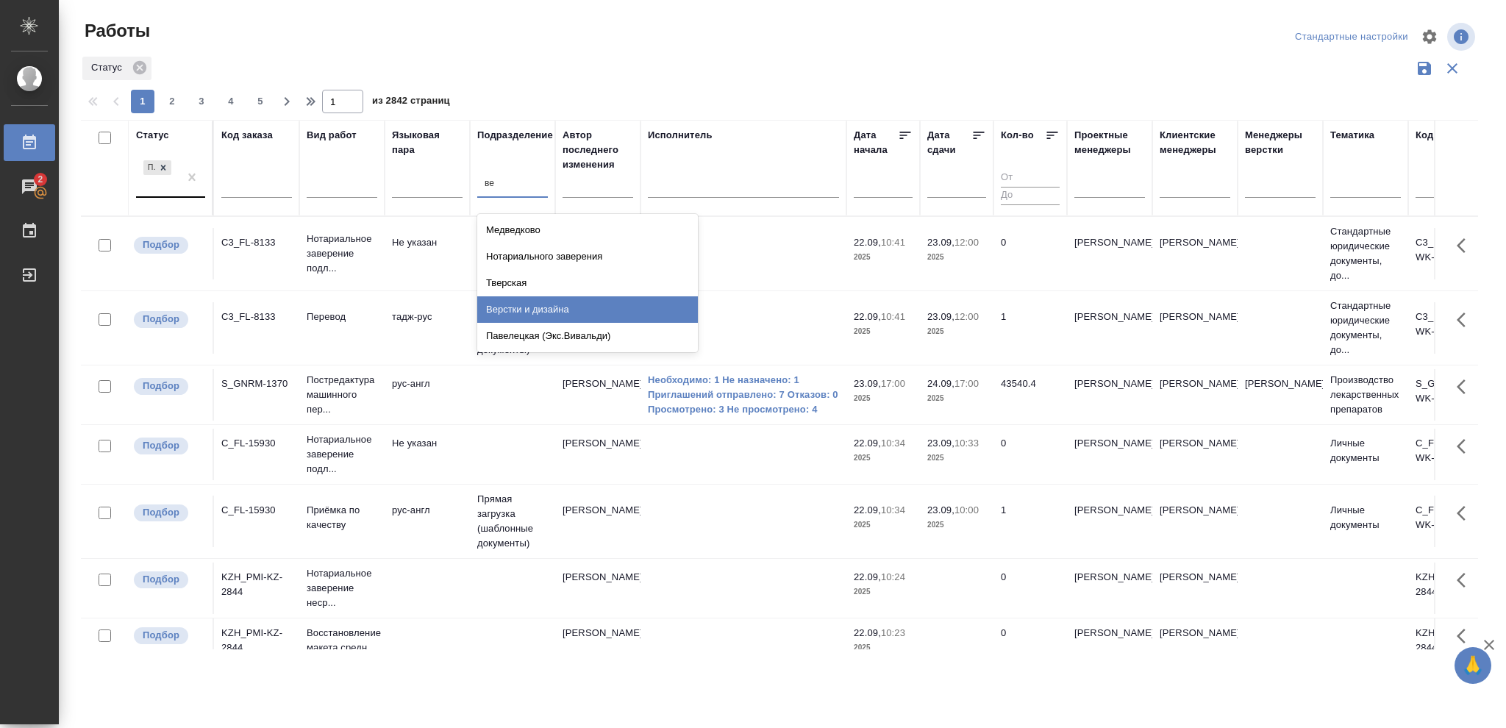
click at [555, 304] on div "Верстки и дизайна" at bounding box center [587, 309] width 221 height 26
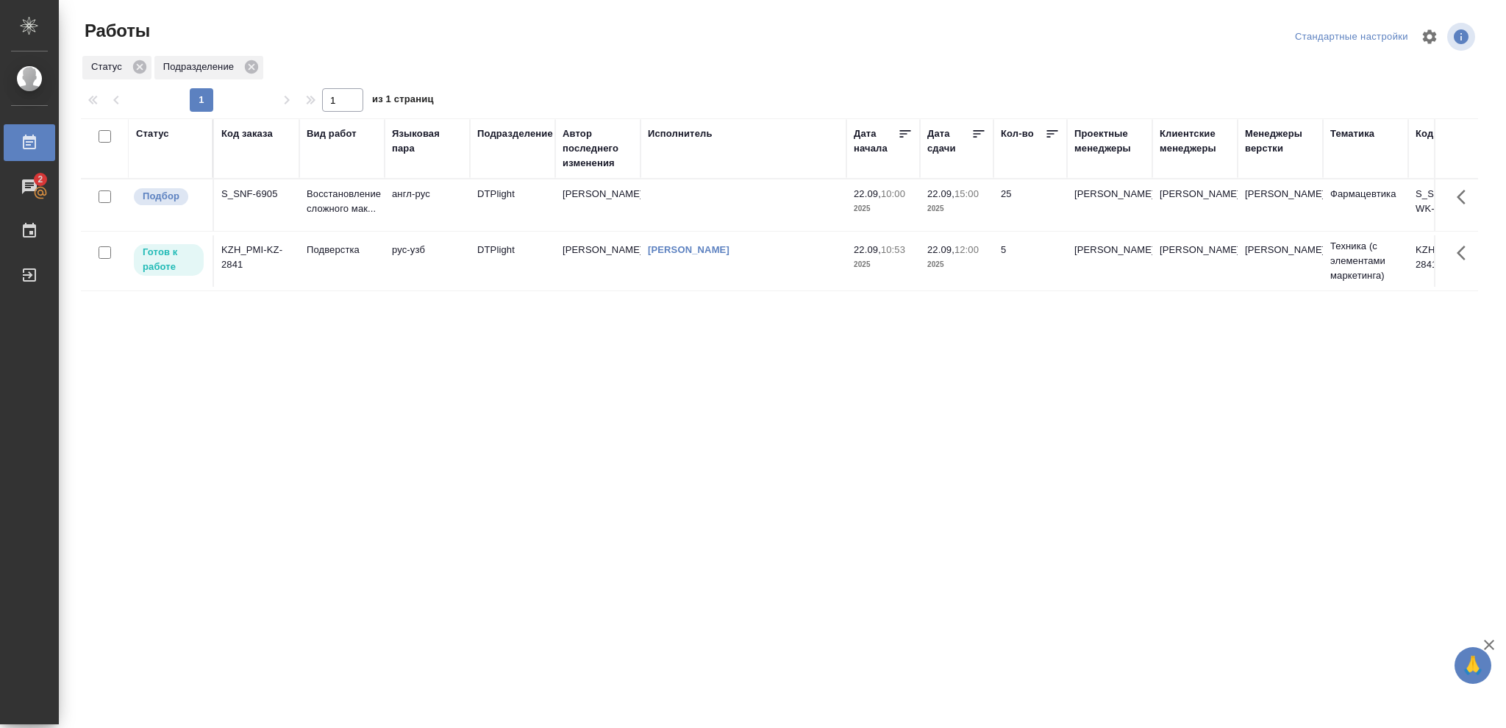
click at [965, 266] on p "2025" at bounding box center [956, 264] width 59 height 15
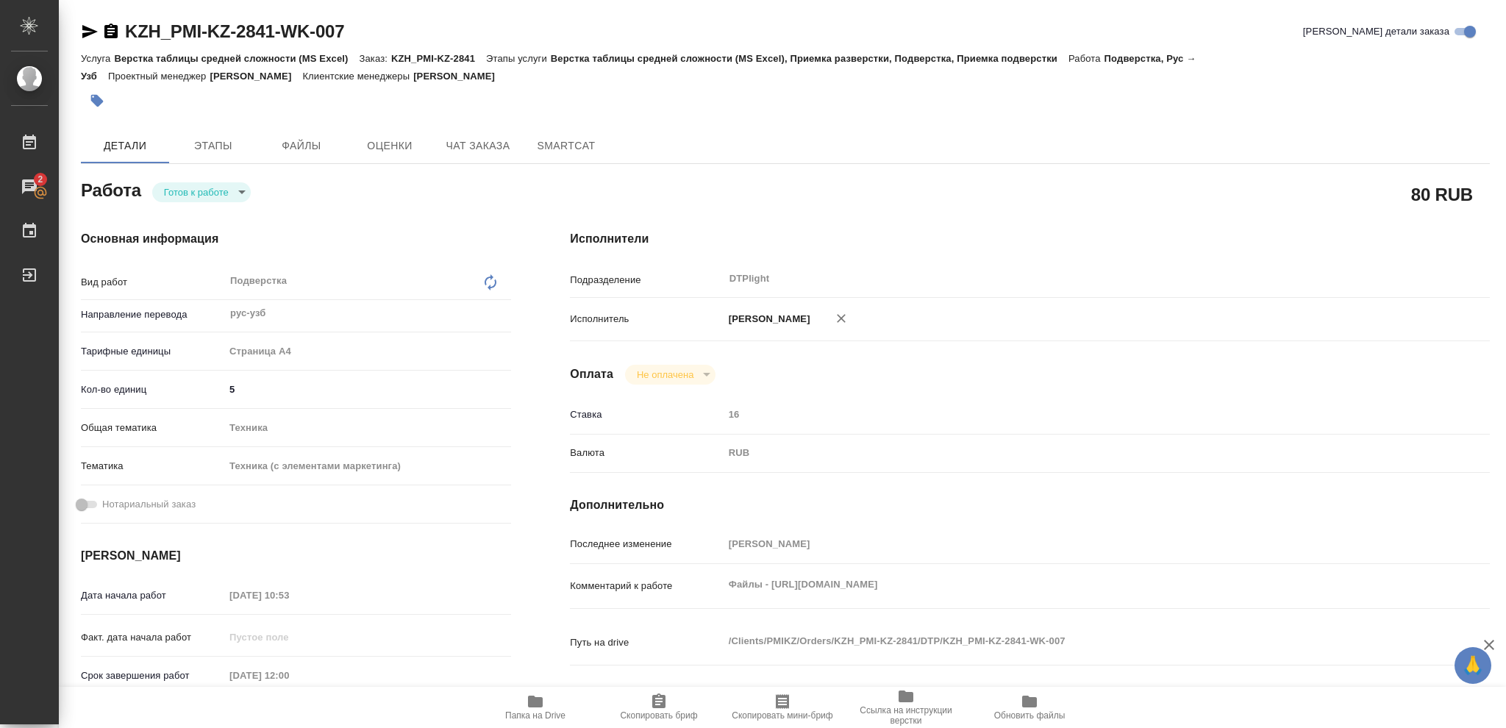
click at [239, 188] on body "🙏 .cls-1 fill:#fff; AWATERA [PERSON_NAME] 2 Чаты График Выйти KZH_PMI-KZ-2841-W…" at bounding box center [753, 364] width 1506 height 728
click at [209, 189] on button "В работе" at bounding box center [188, 192] width 49 height 16
type textarea "x"
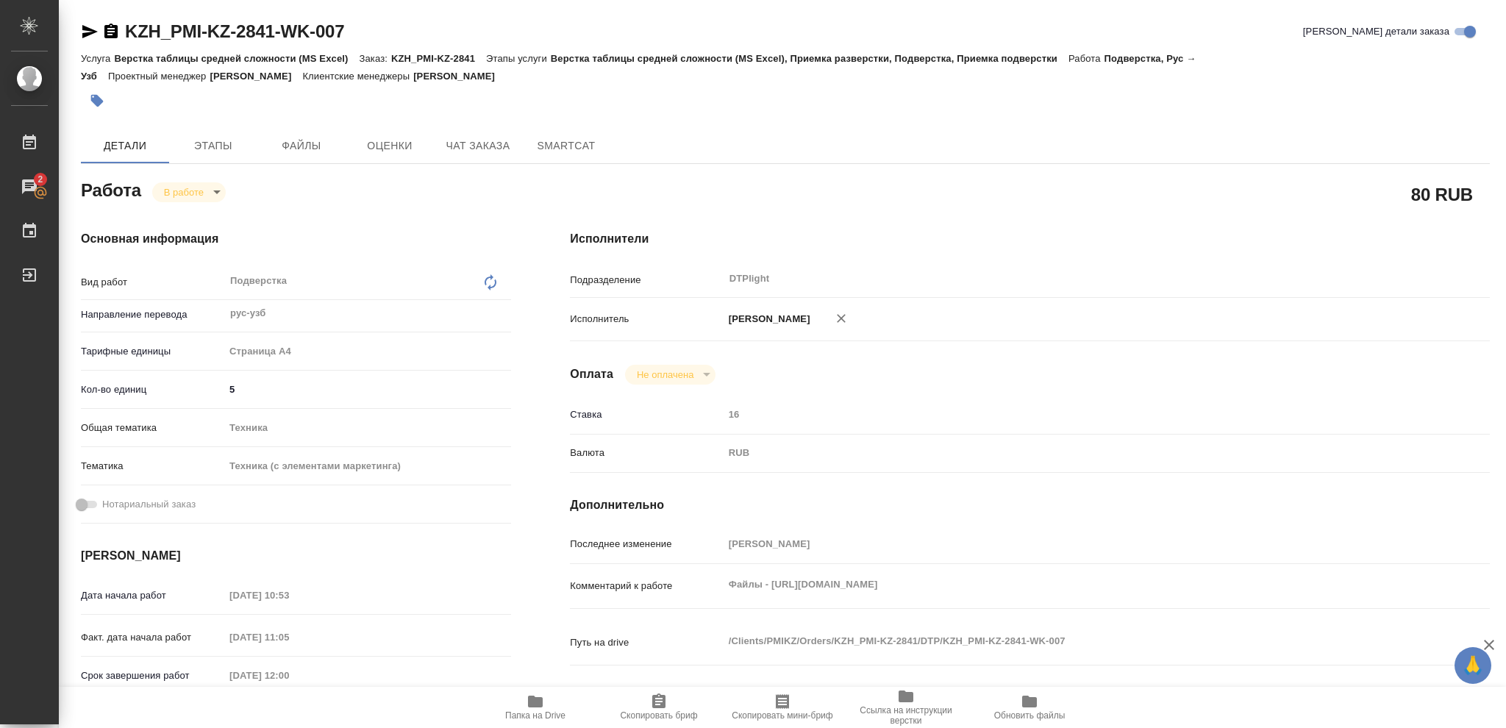
type textarea "x"
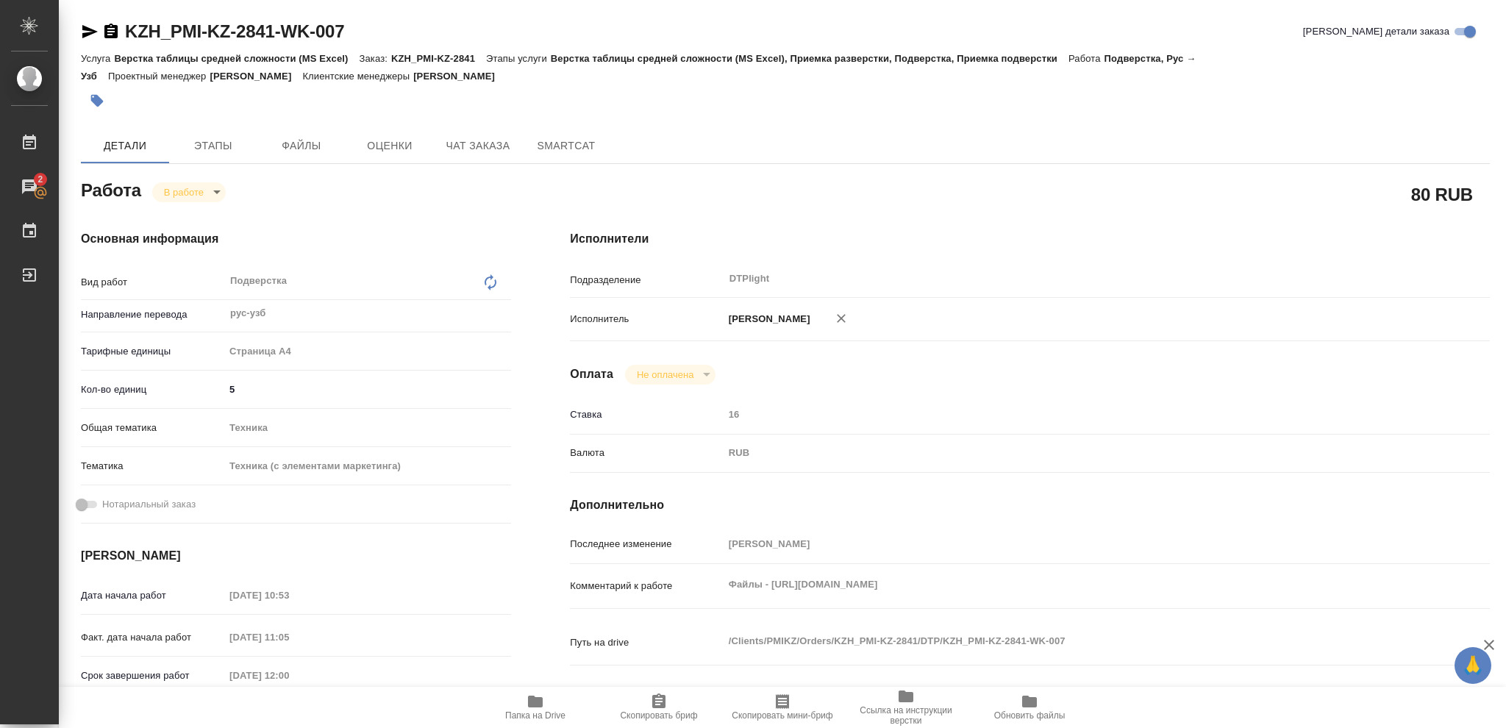
type textarea "x"
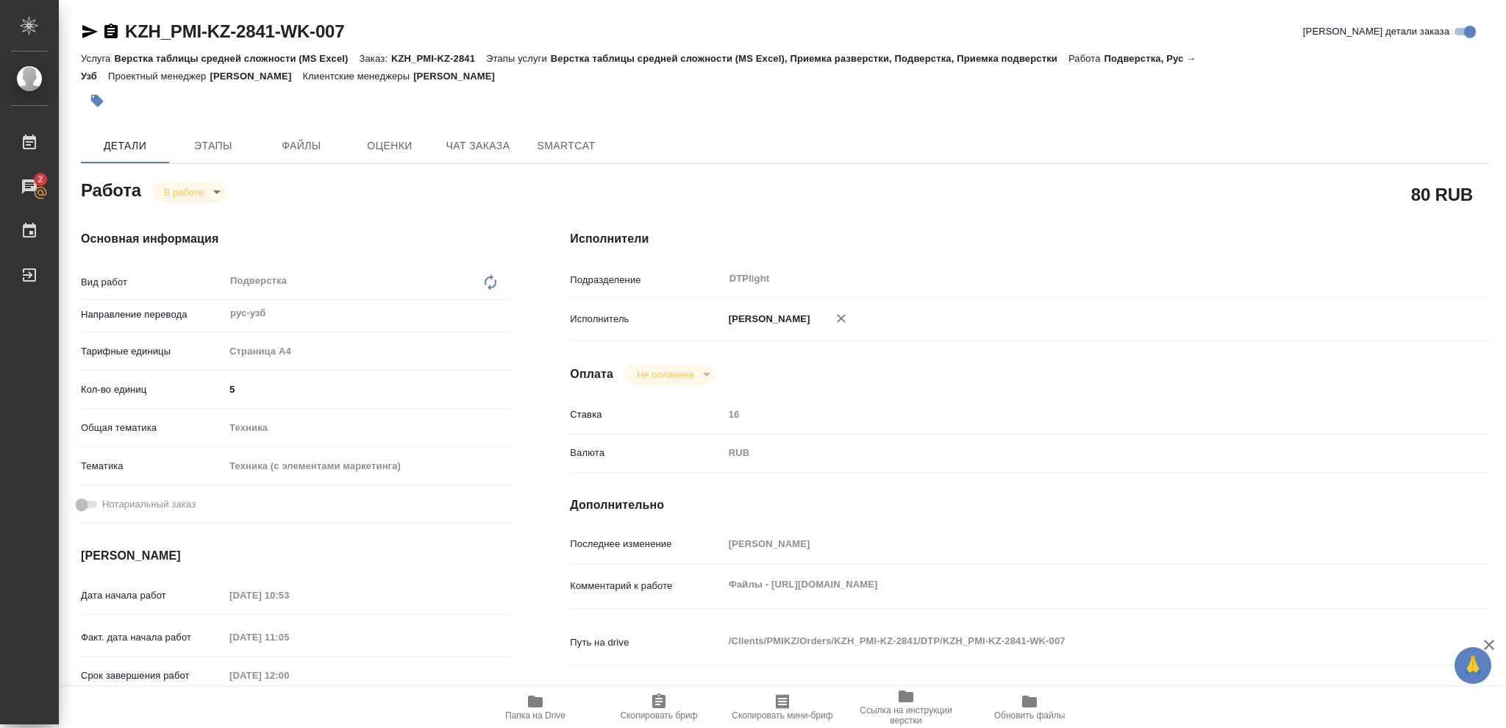
type textarea "x"
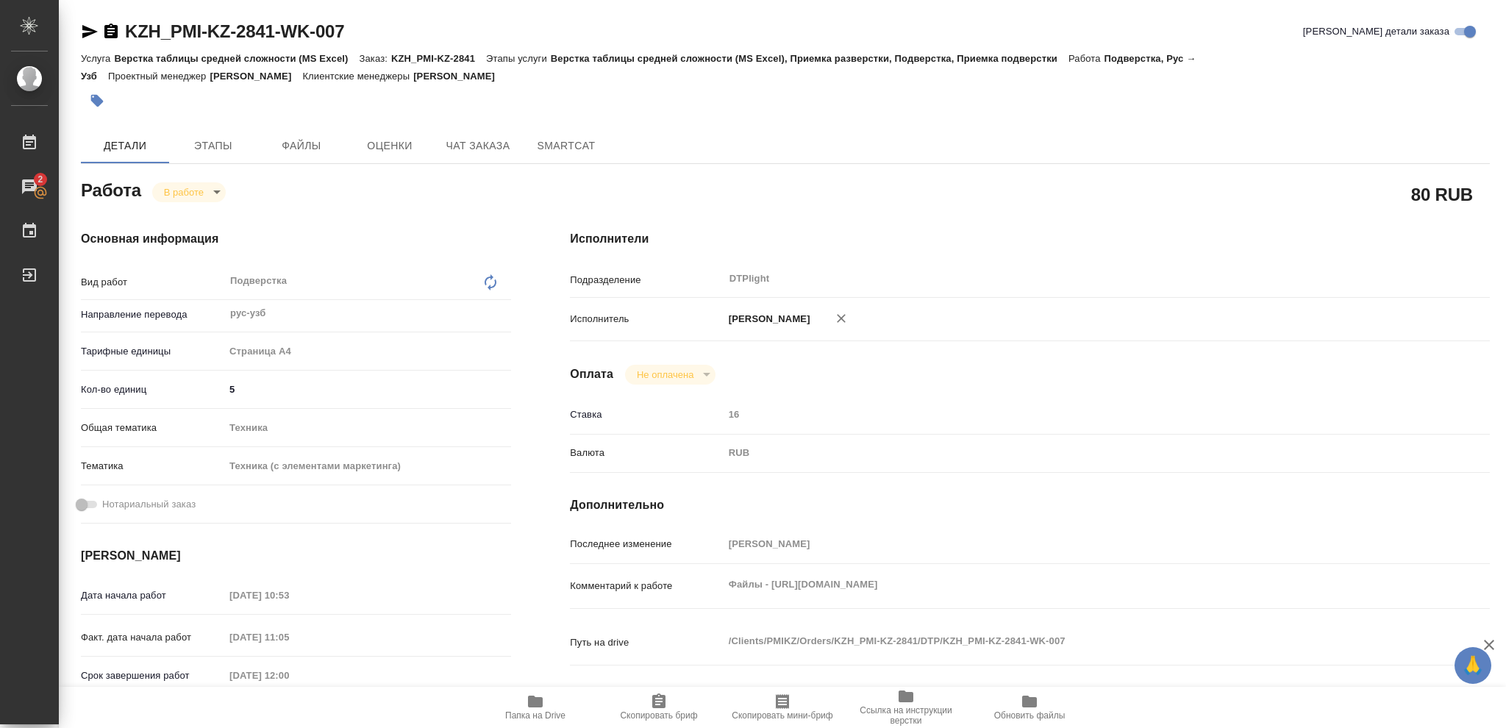
type textarea "x"
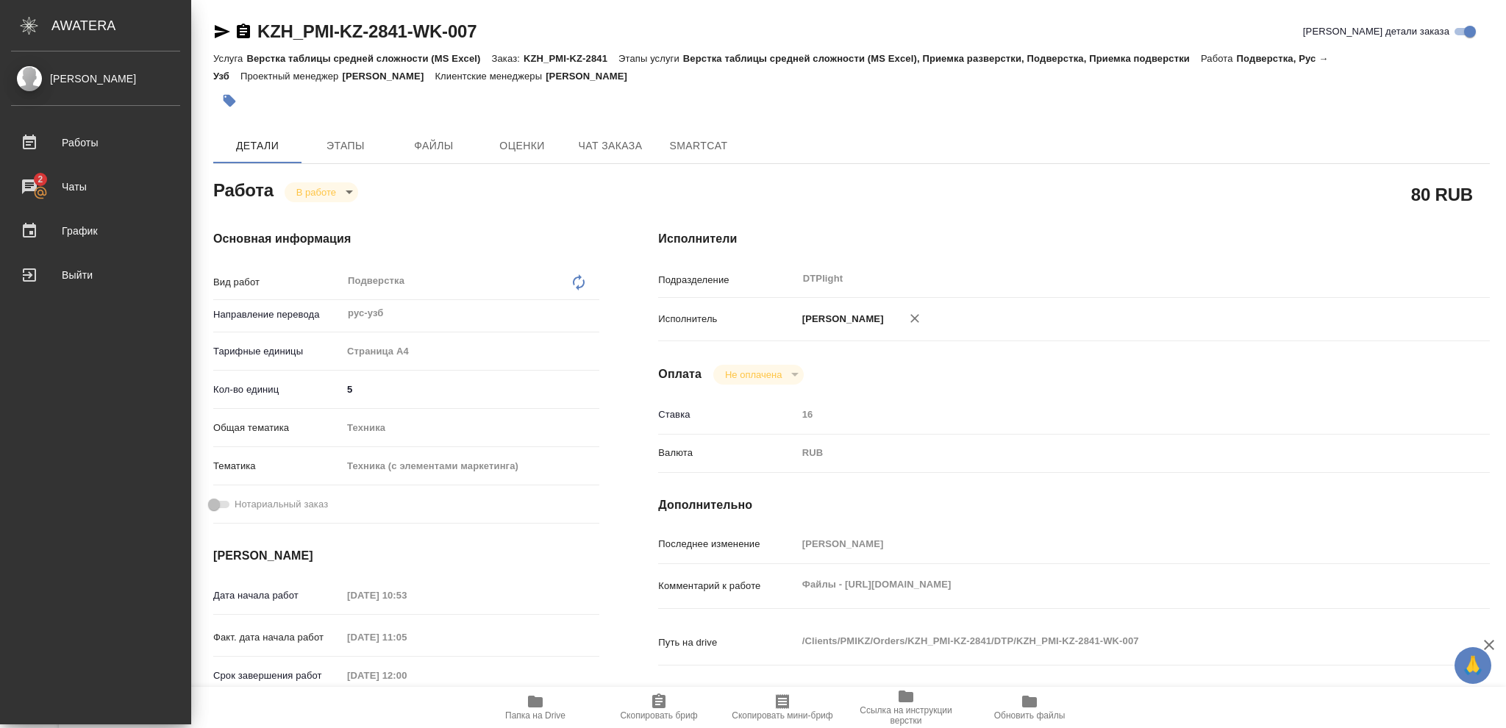
type textarea "x"
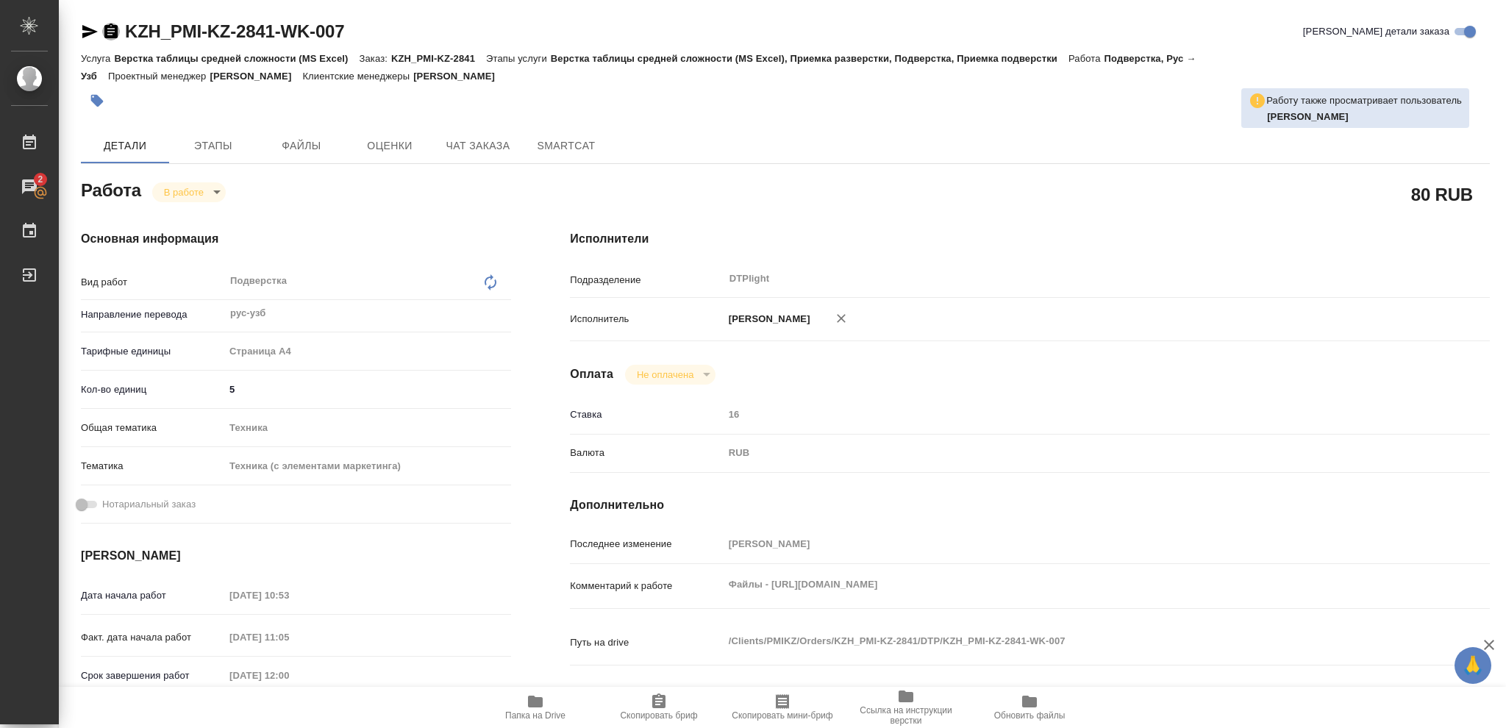
click at [110, 32] on icon "button" at bounding box center [111, 32] width 18 height 18
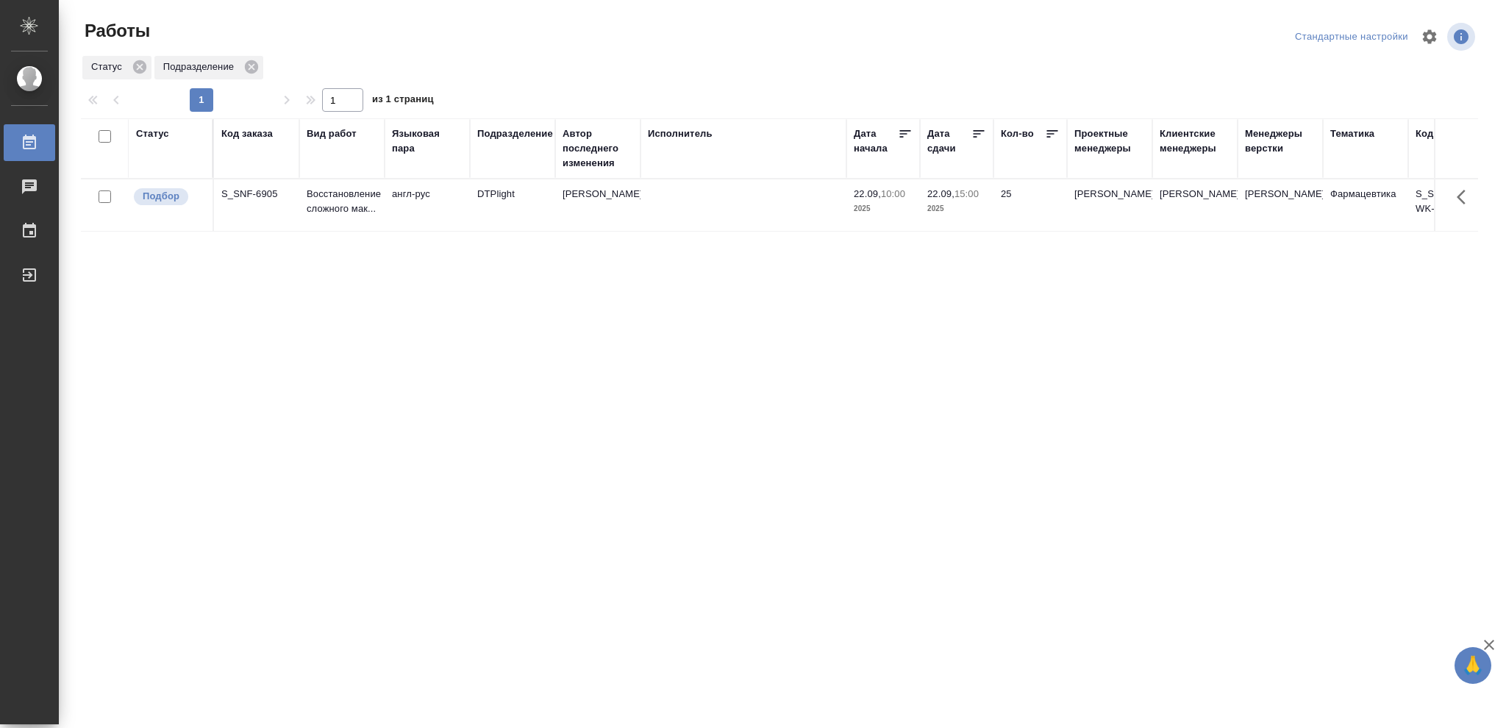
click at [152, 132] on div "Статус" at bounding box center [152, 134] width 33 height 15
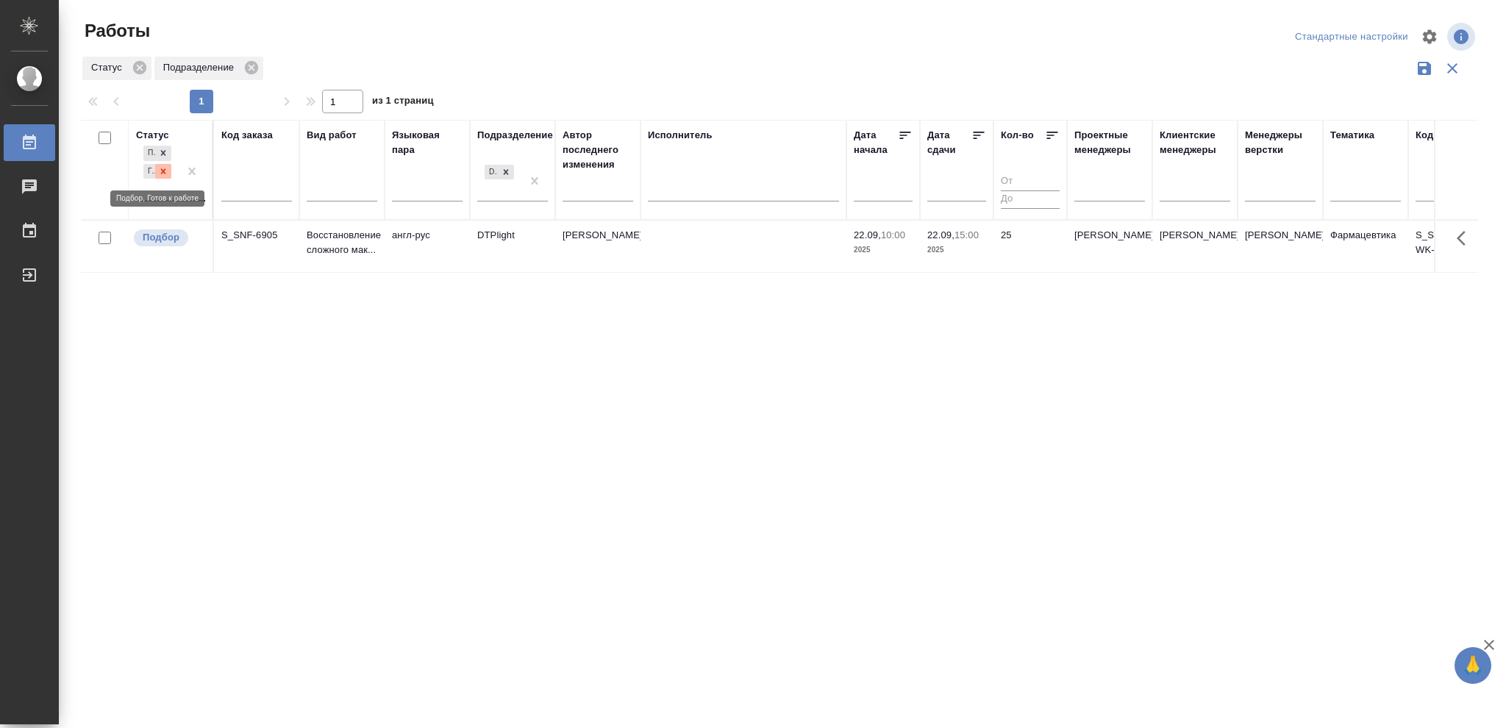
click at [165, 176] on icon at bounding box center [163, 171] width 10 height 10
click at [509, 163] on icon at bounding box center [506, 168] width 10 height 10
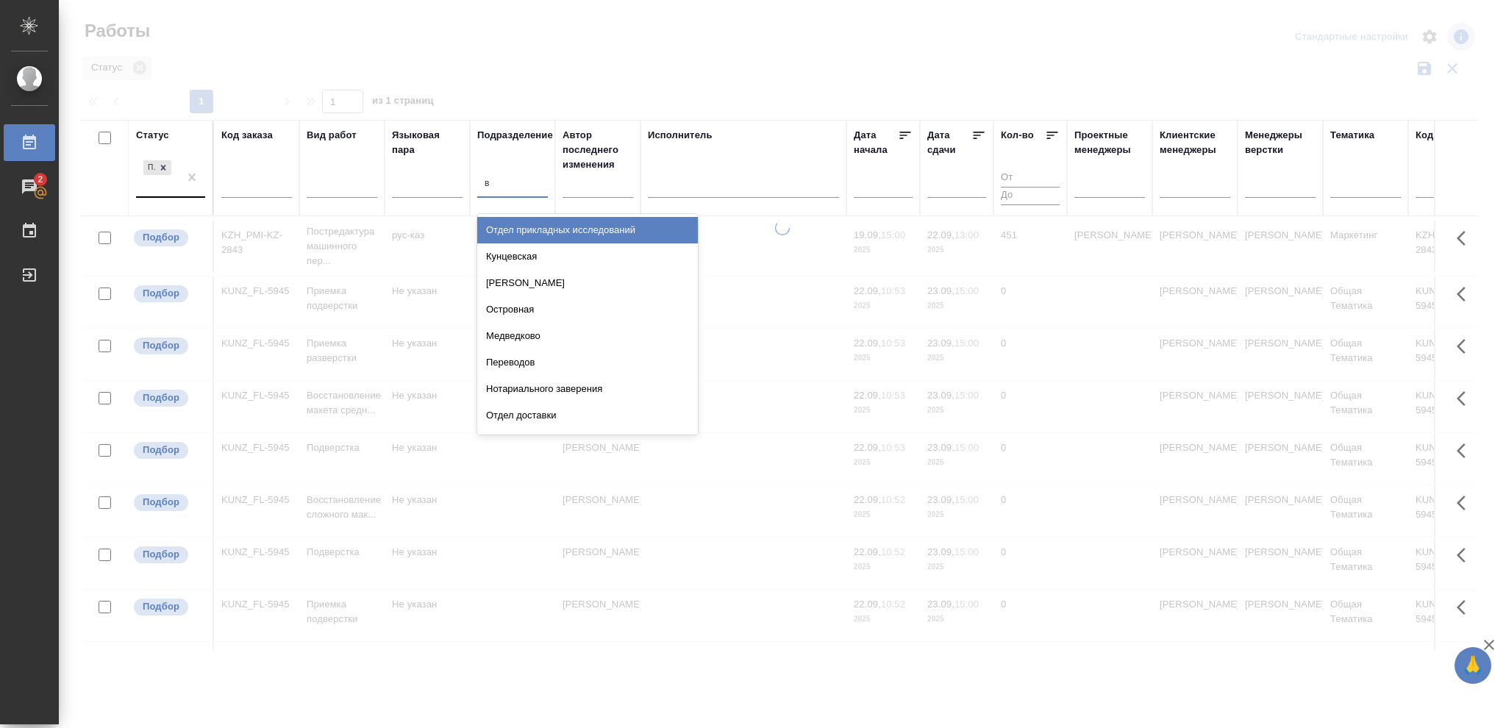
type input "ве"
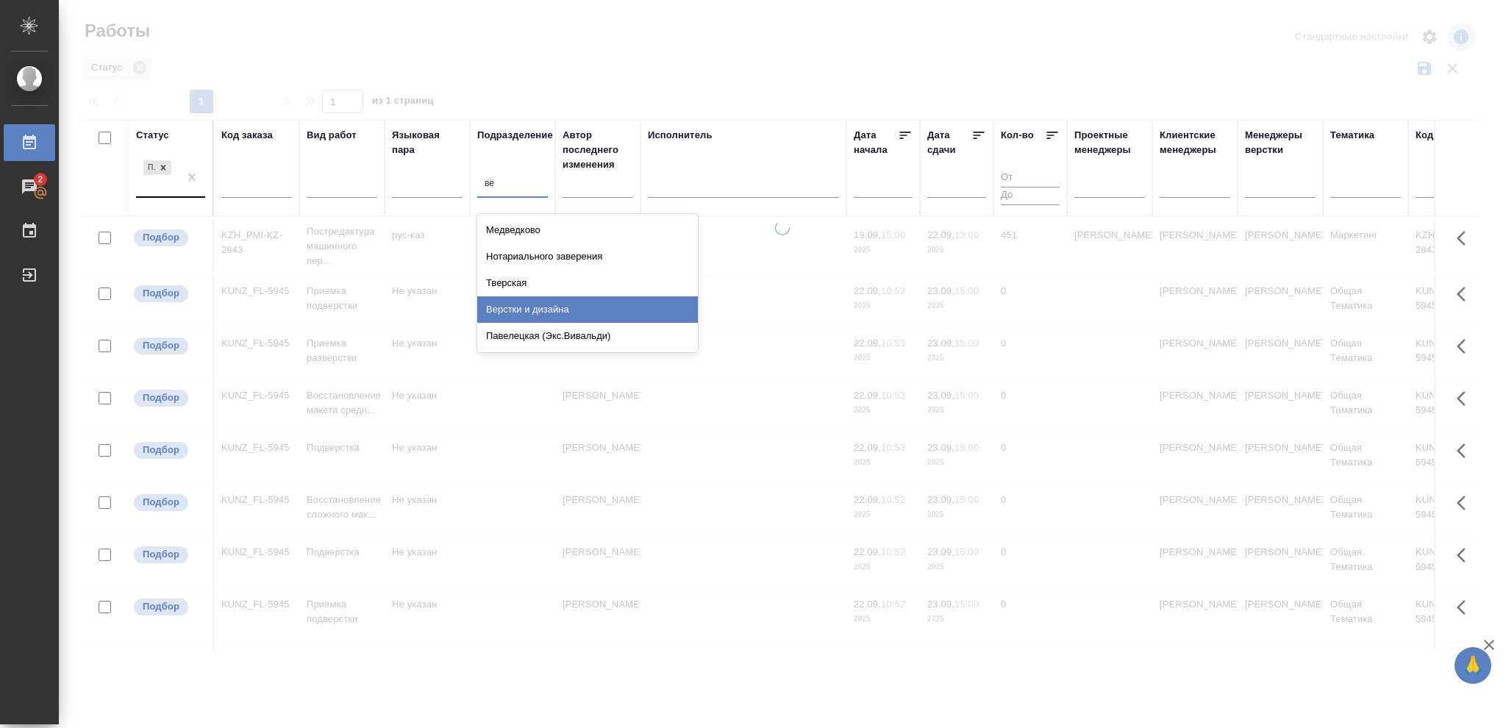
drag, startPoint x: 565, startPoint y: 306, endPoint x: 797, endPoint y: 666, distance: 428.8
click at [566, 306] on div "Верстки и дизайна" at bounding box center [587, 309] width 221 height 26
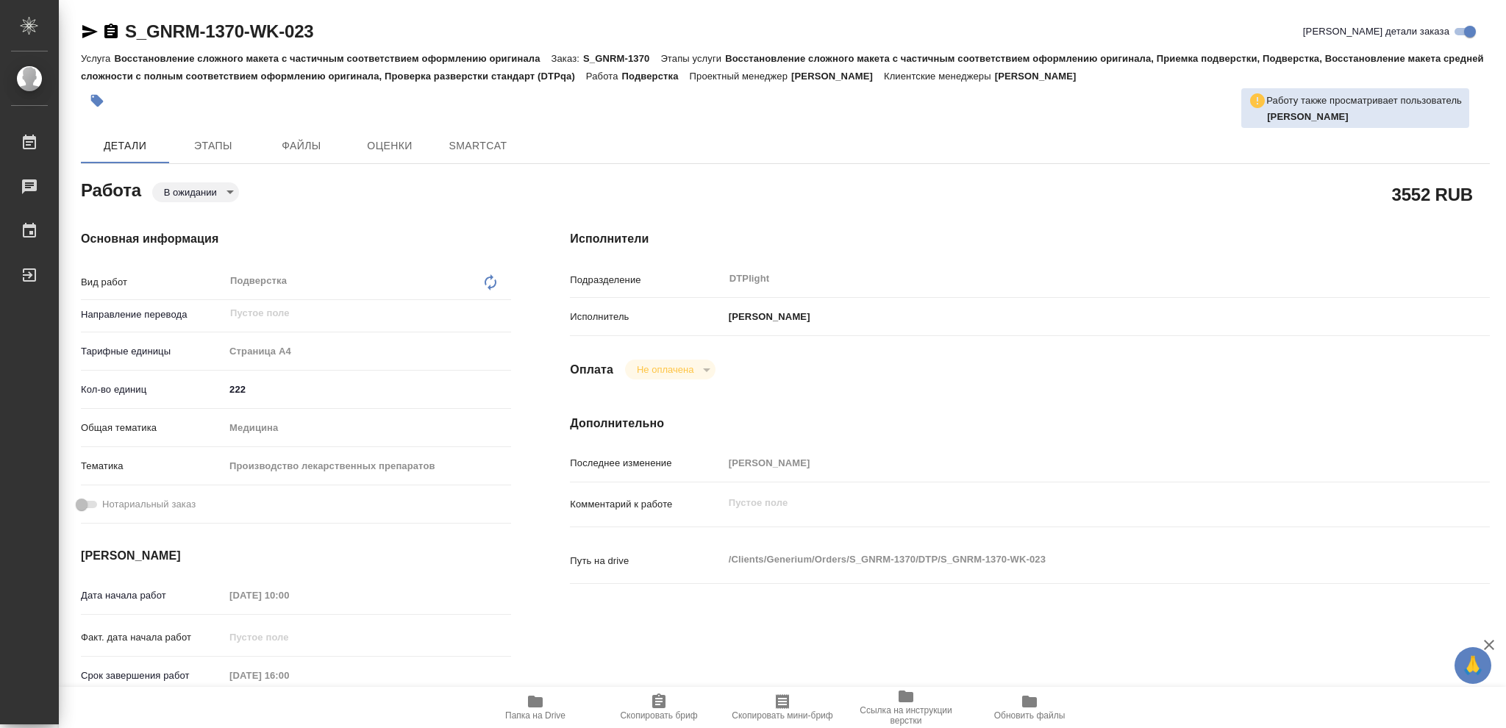
type textarea "x"
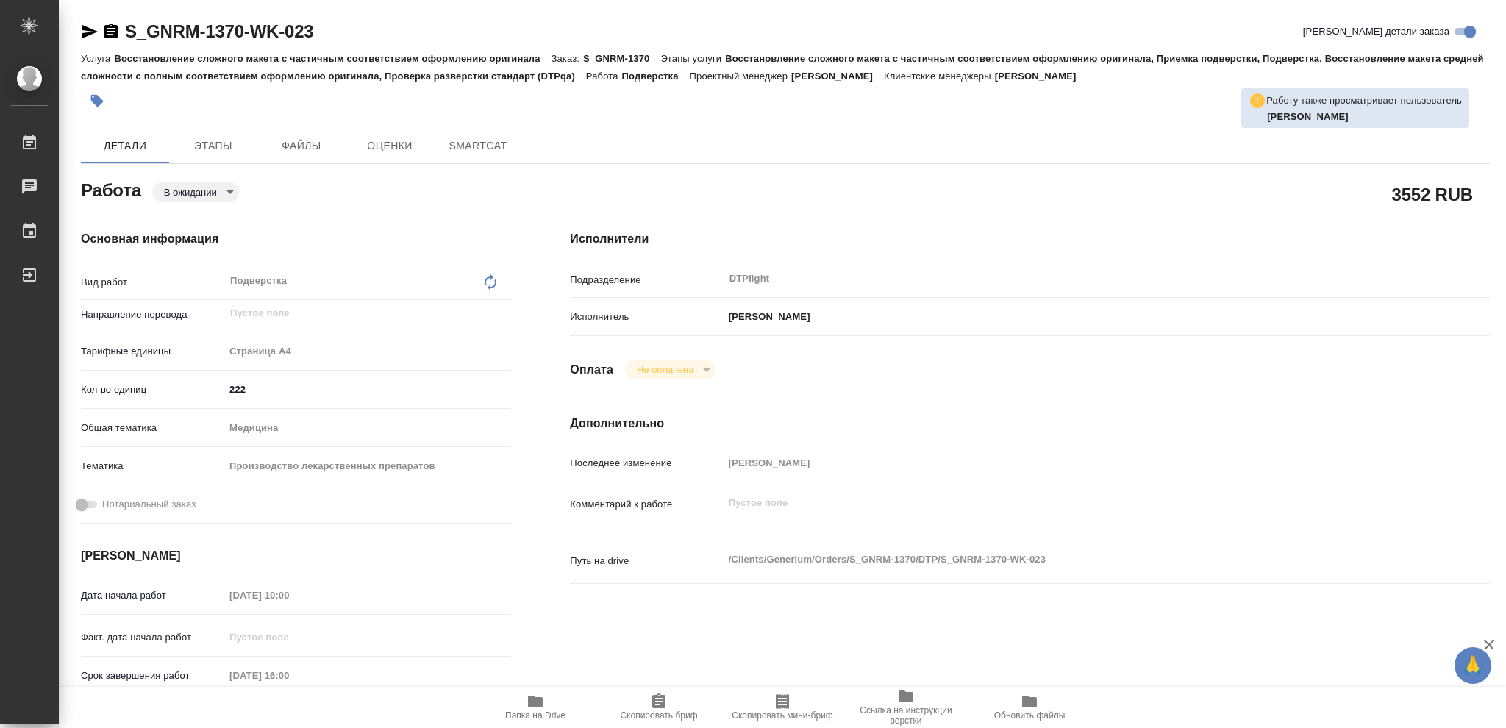
type textarea "x"
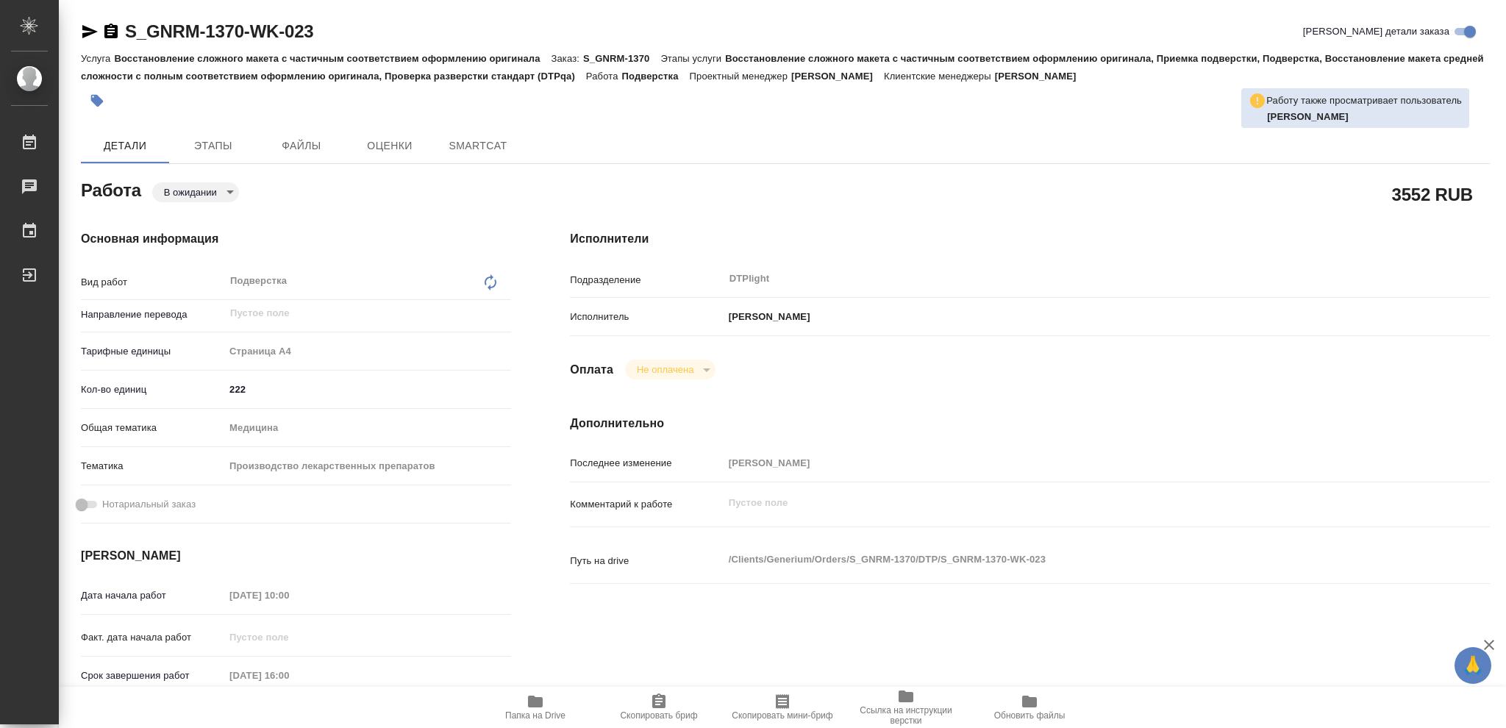
type textarea "x"
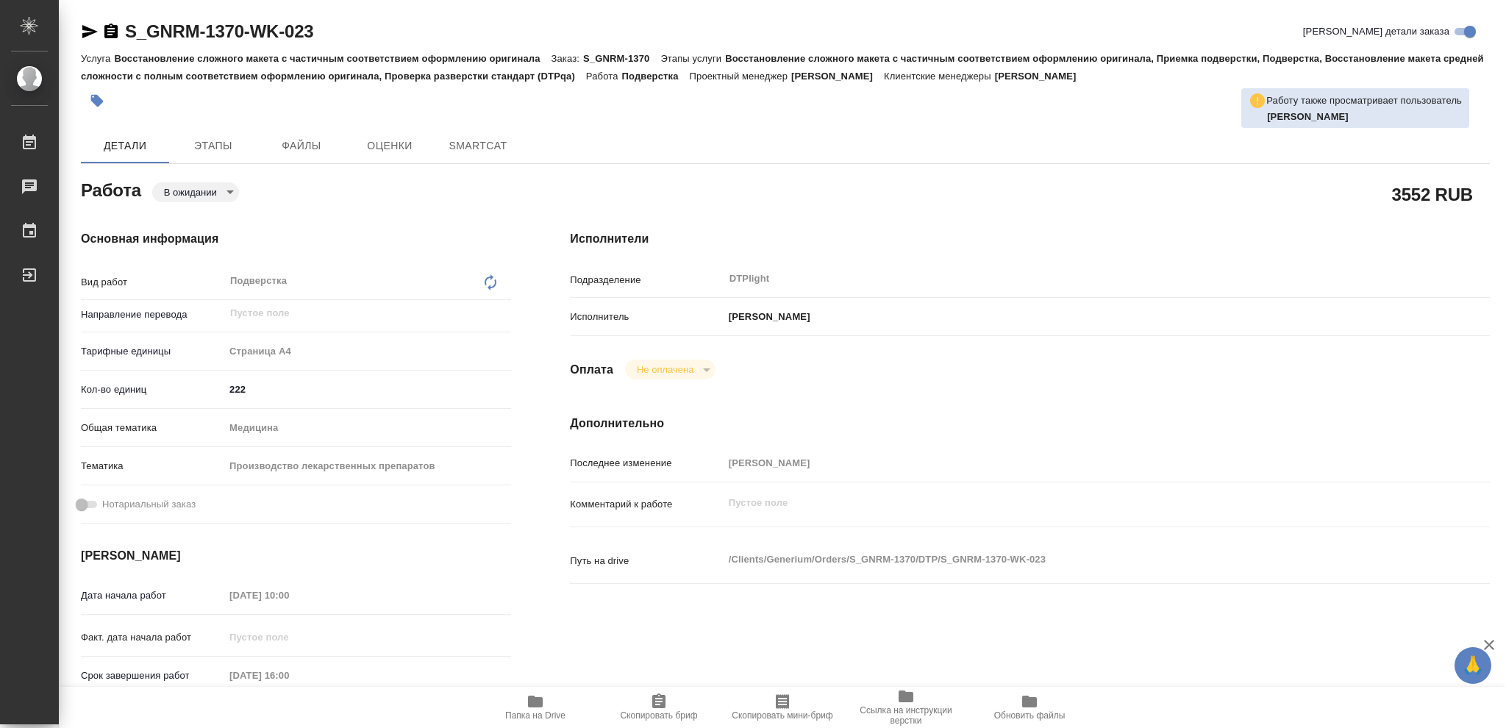
type textarea "x"
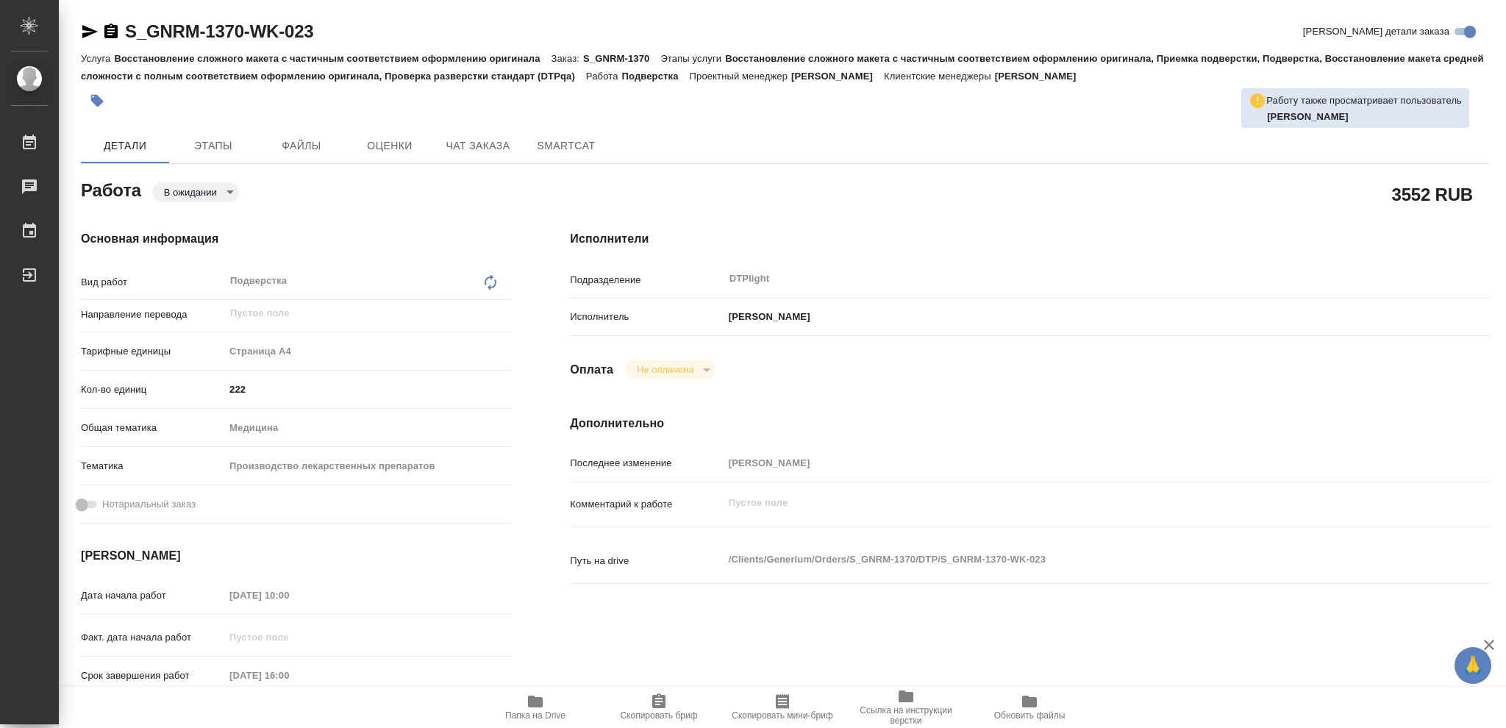
type textarea "x"
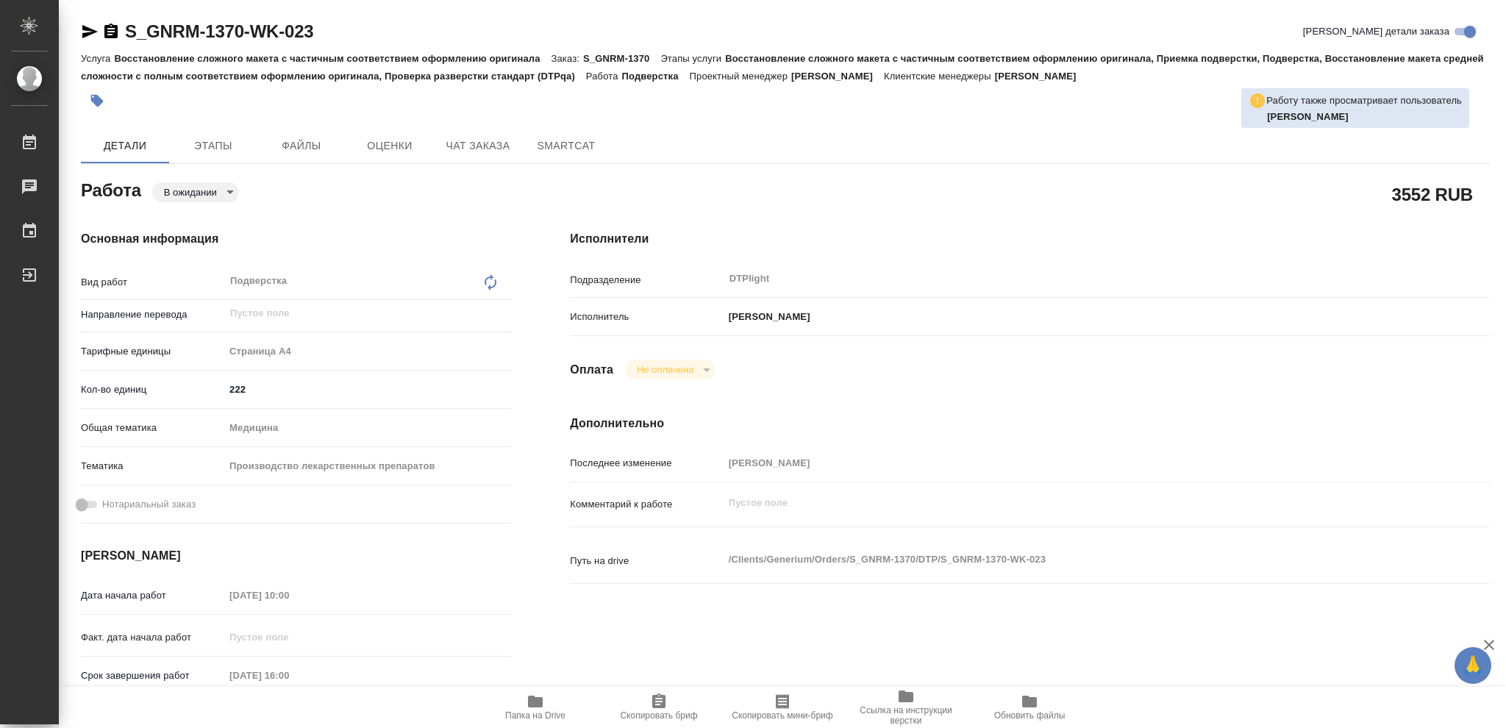
type textarea "x"
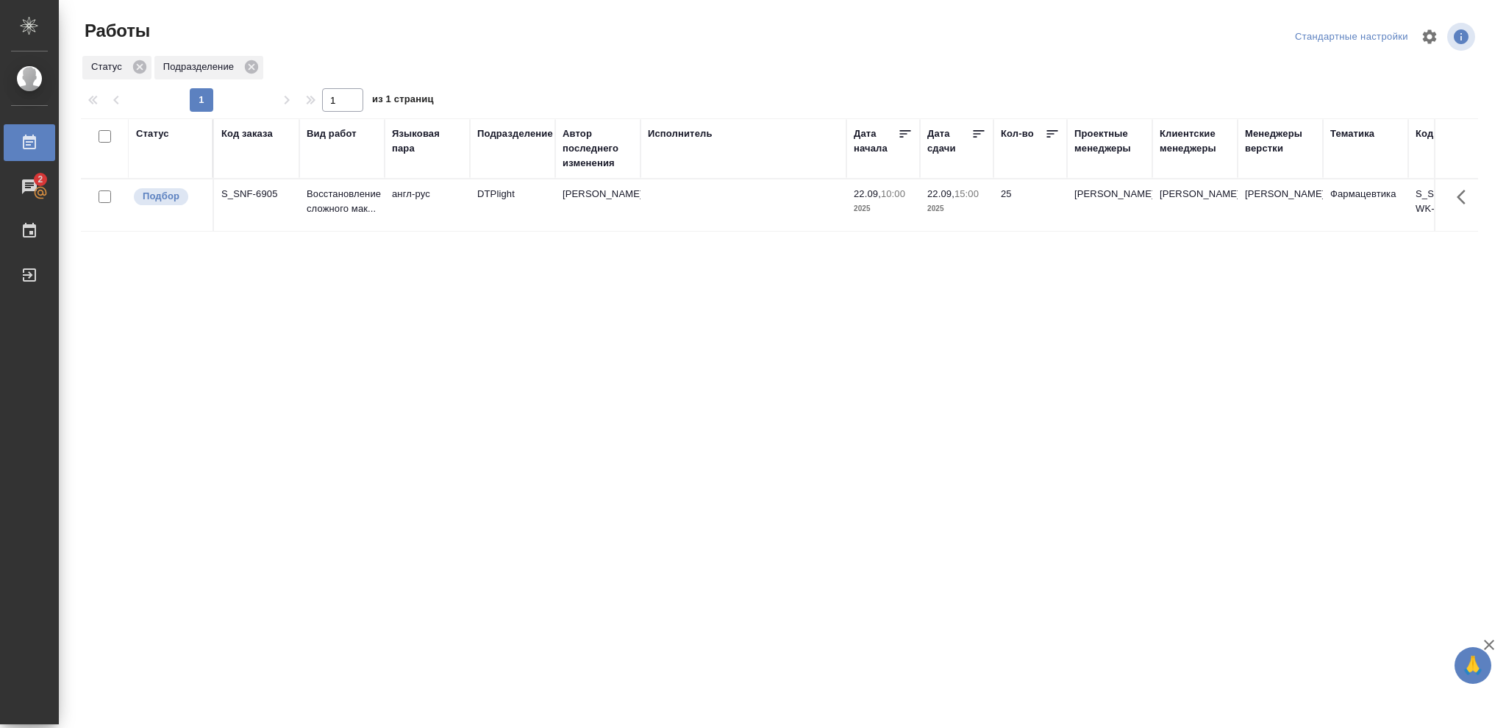
click at [152, 133] on div "Статус" at bounding box center [152, 134] width 33 height 15
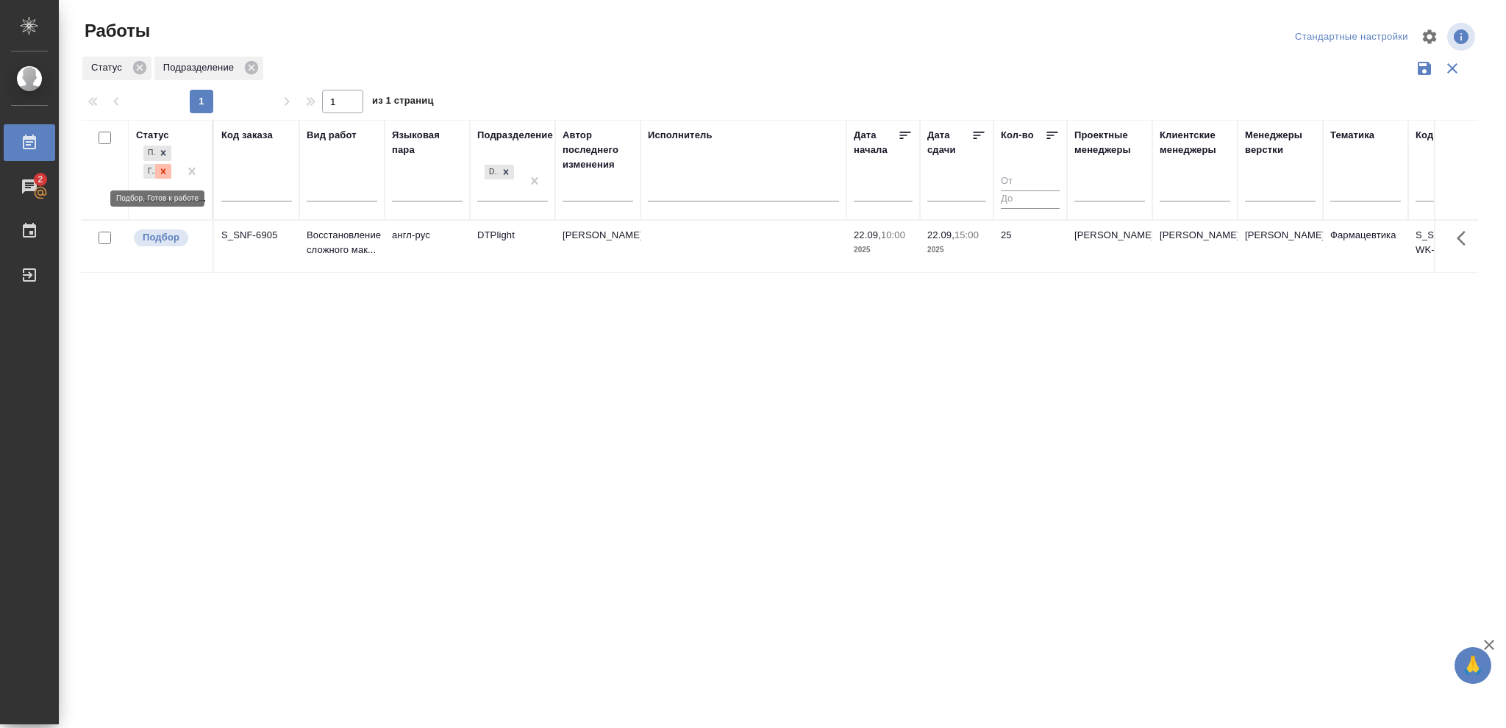
click at [163, 173] on icon at bounding box center [163, 171] width 10 height 10
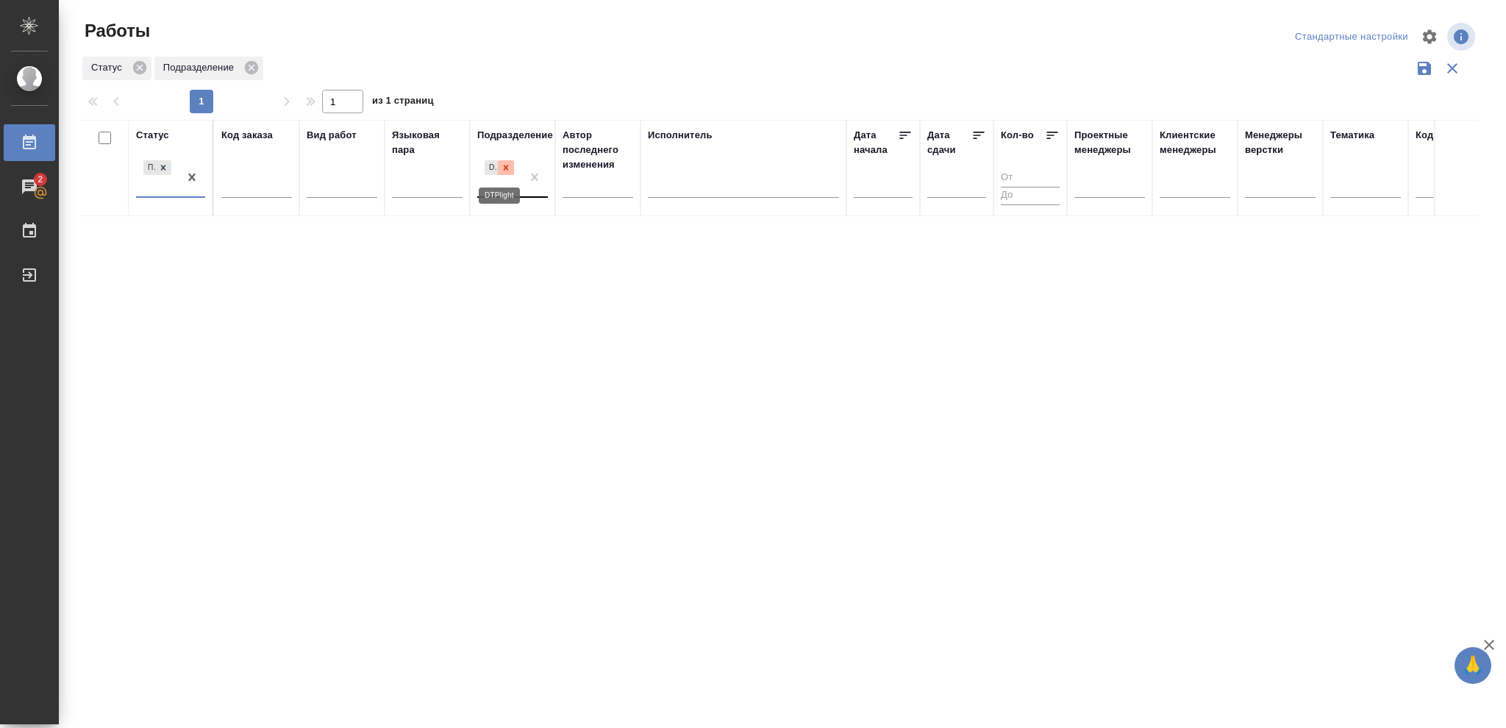
click at [509, 171] on icon at bounding box center [506, 168] width 10 height 10
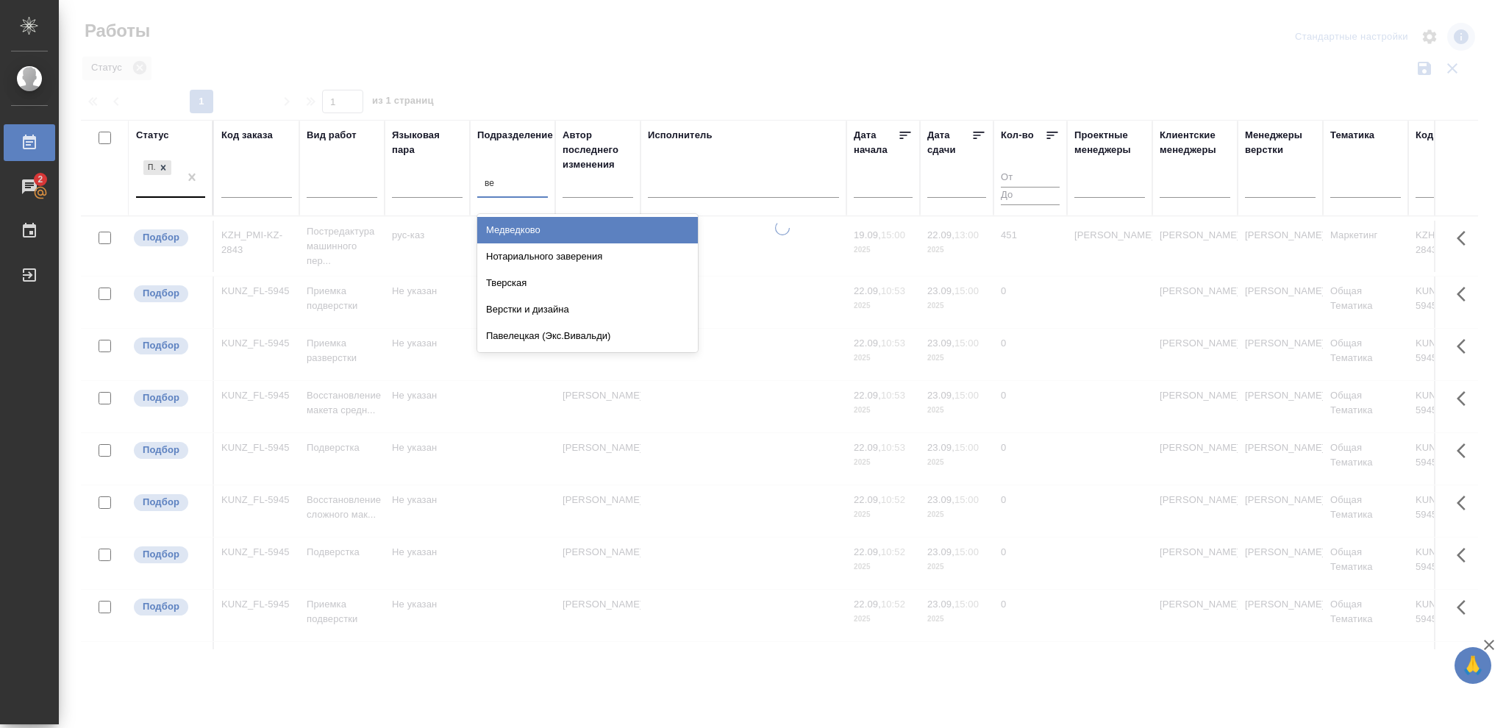
type input "вер"
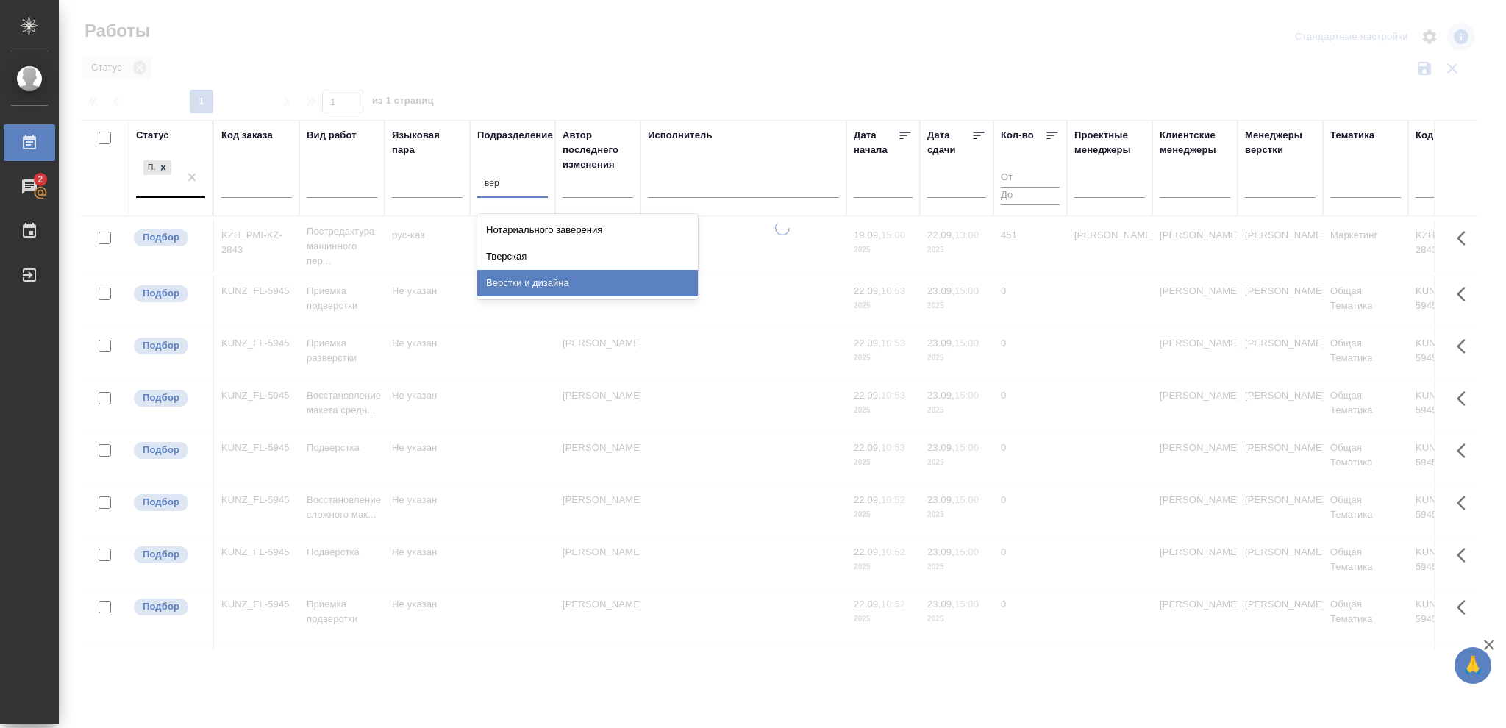
click at [541, 282] on div "Верстки и дизайна" at bounding box center [587, 283] width 221 height 26
